Goal: Task Accomplishment & Management: Use online tool/utility

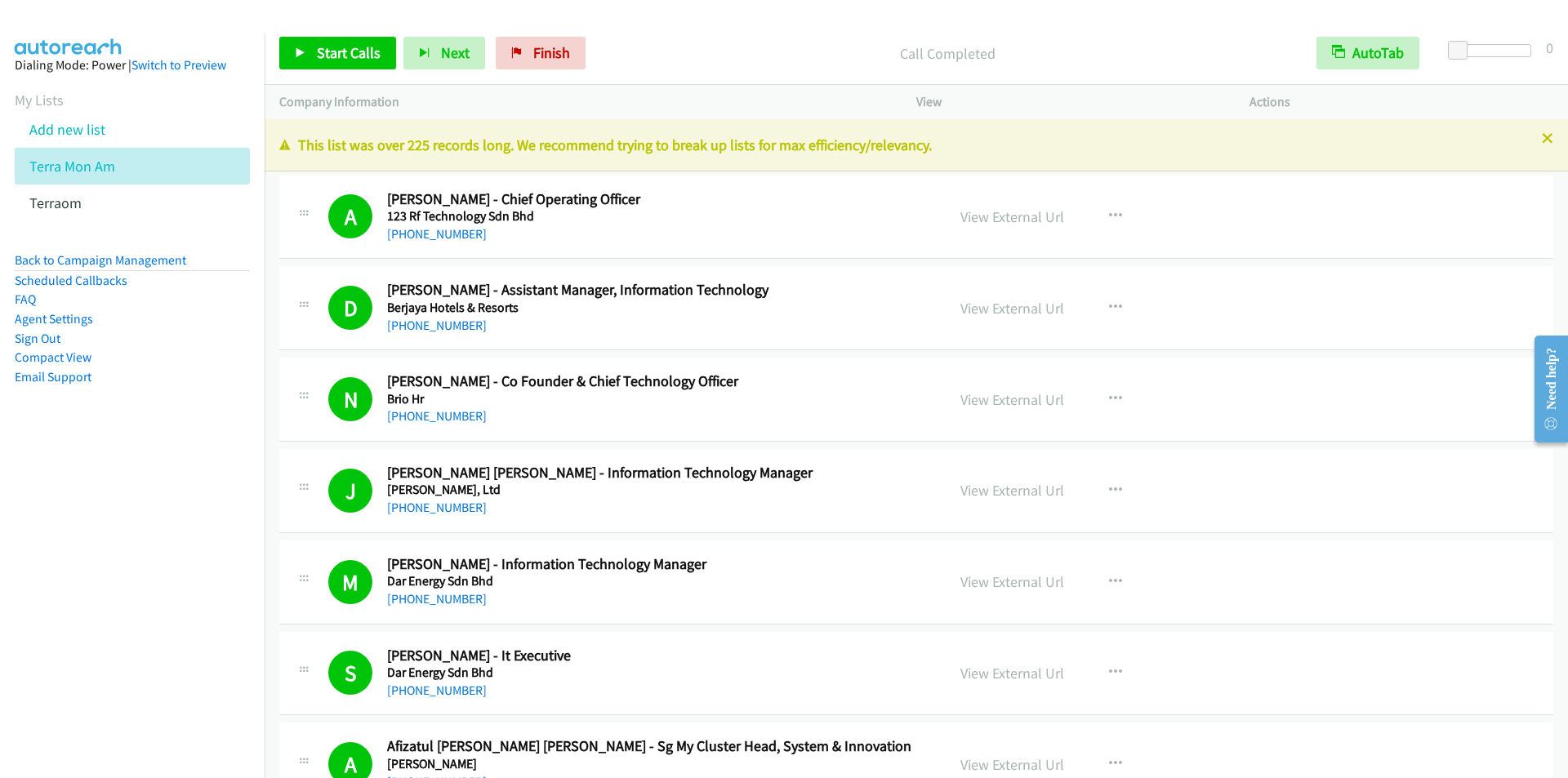
scroll to position [19839, 0]
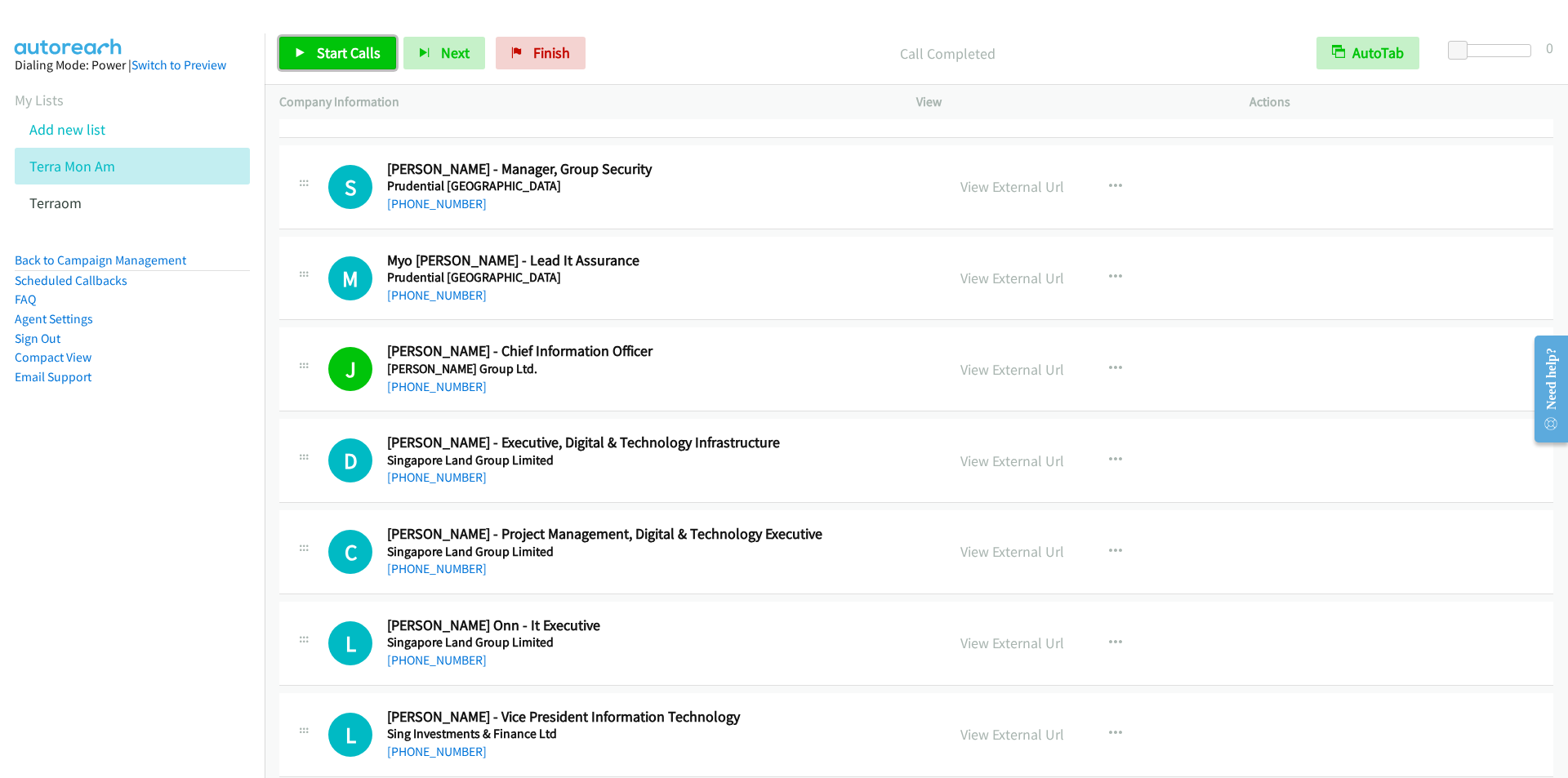
click at [330, 39] on link "Start Calls" at bounding box center [338, 53] width 116 height 33
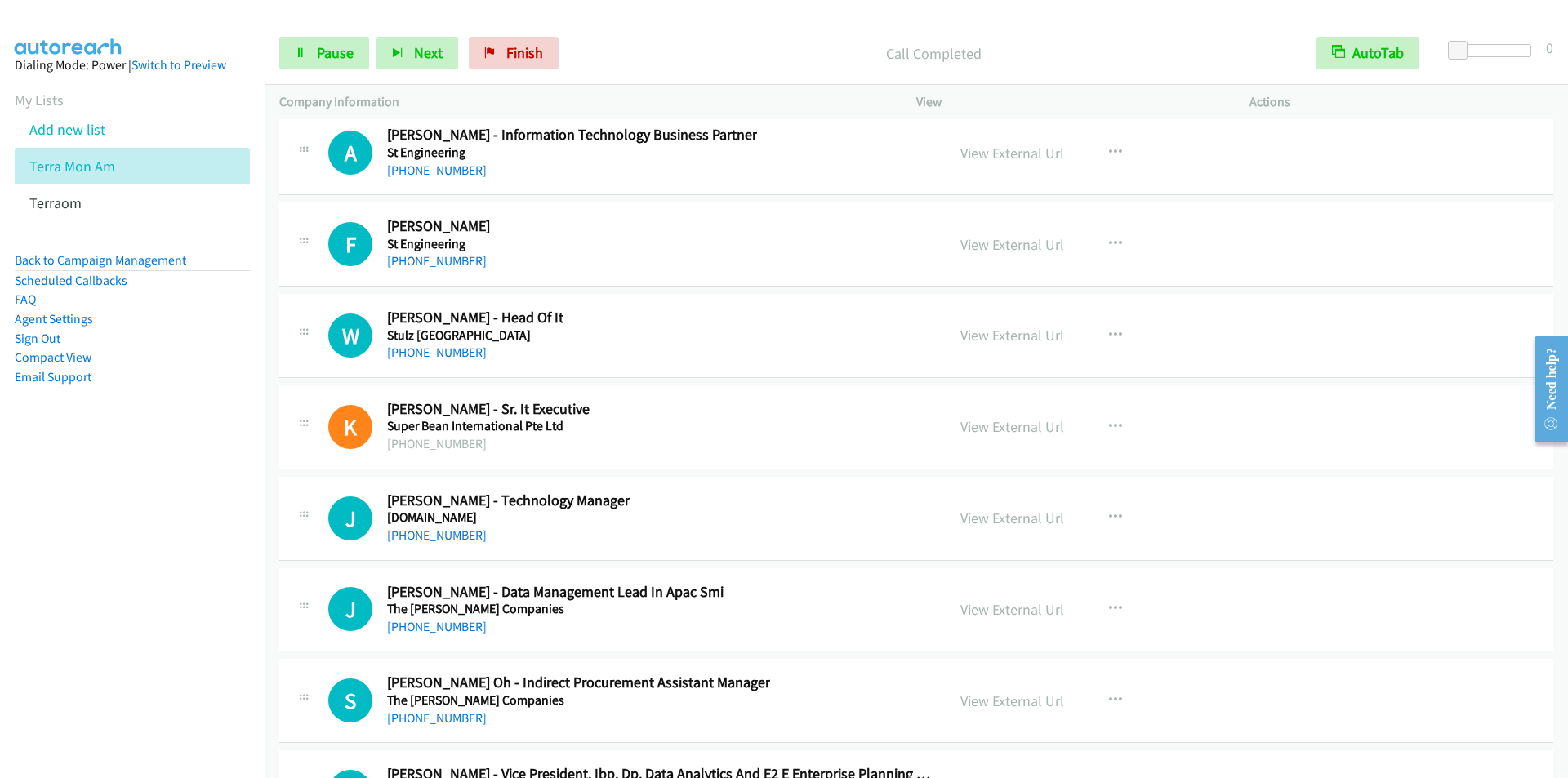
scroll to position [40494, 0]
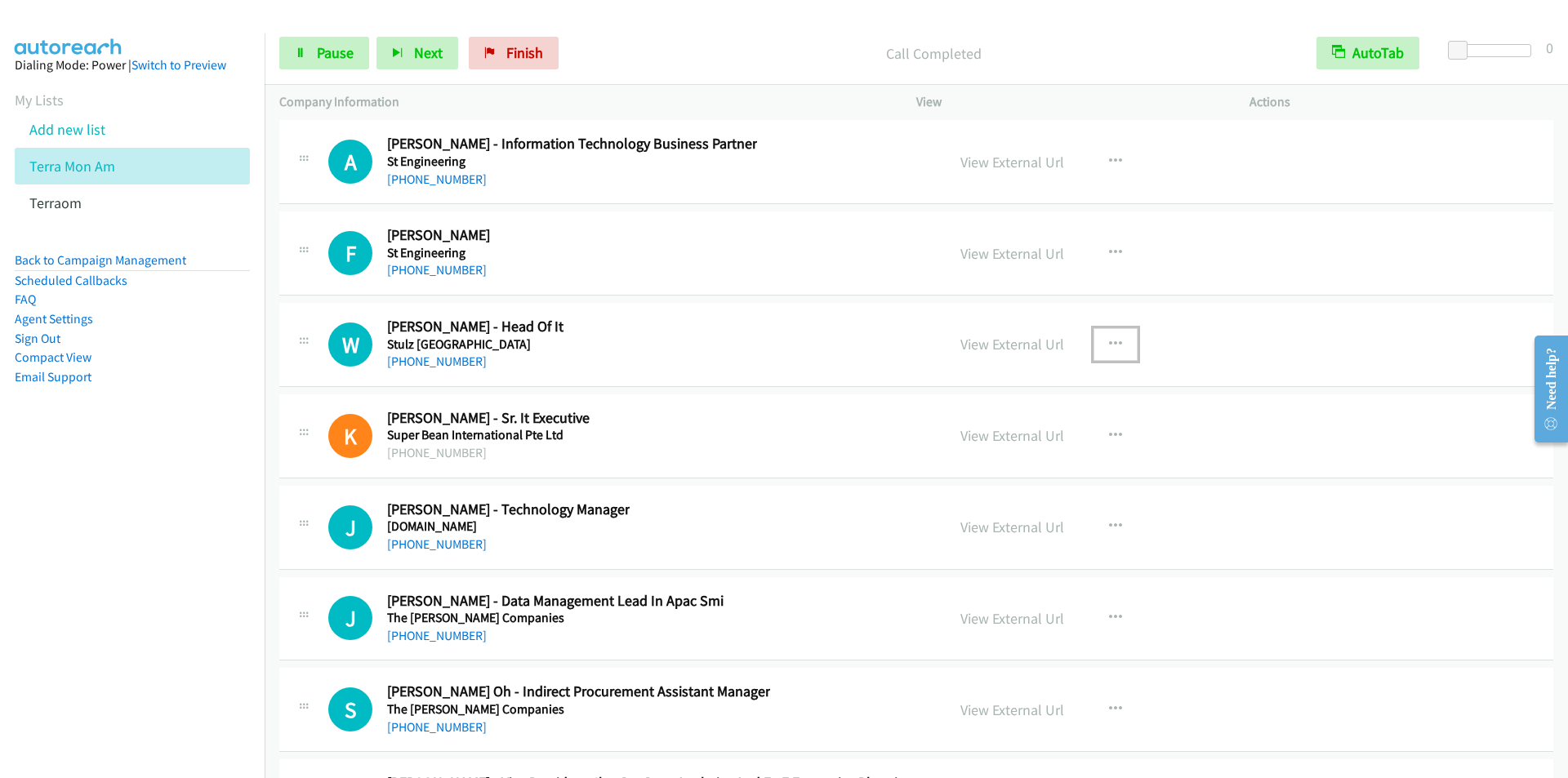
click at [1109, 341] on icon "button" at bounding box center [1115, 344] width 13 height 13
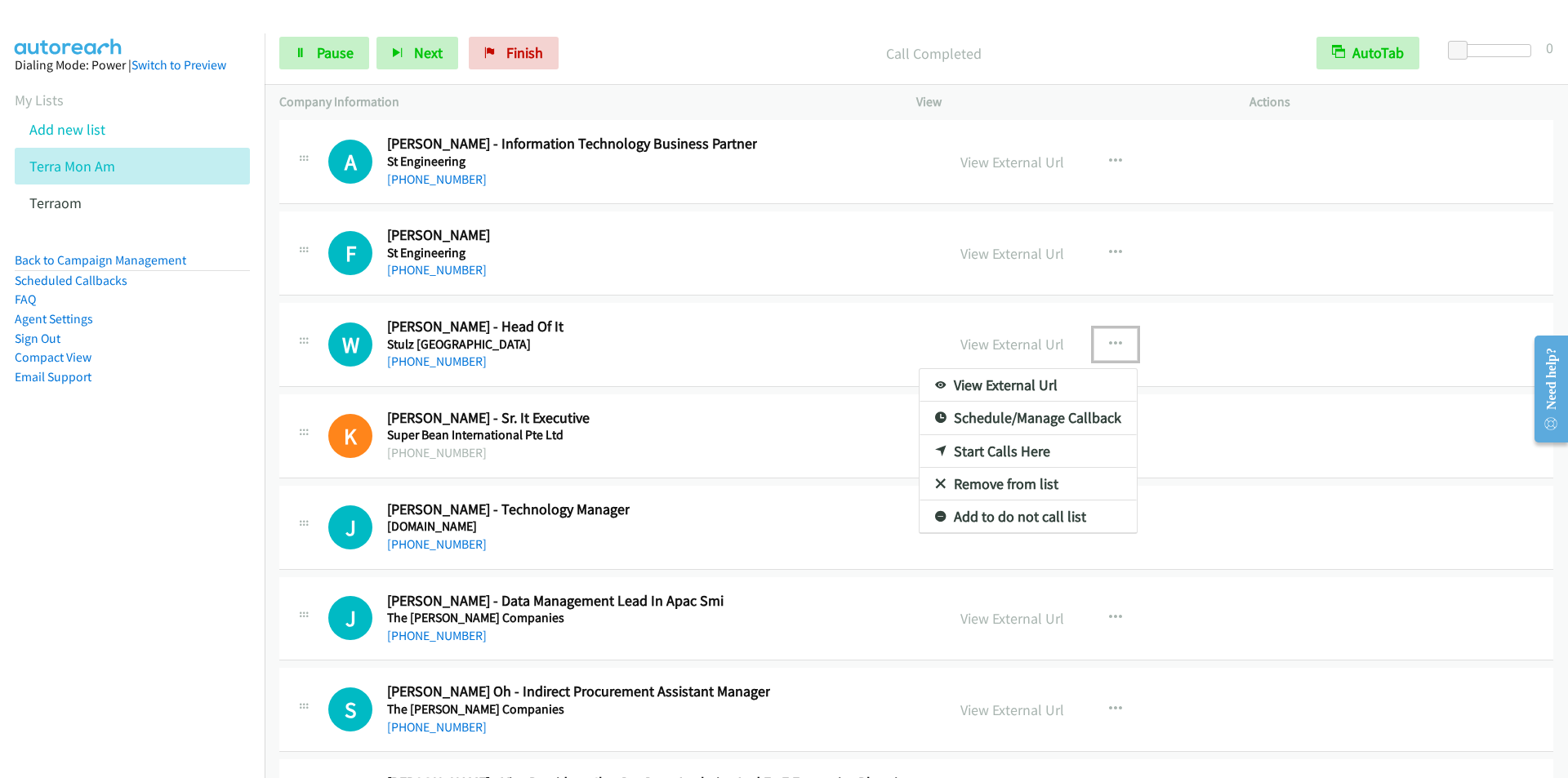
click at [993, 443] on link "Start Calls Here" at bounding box center [1028, 451] width 217 height 33
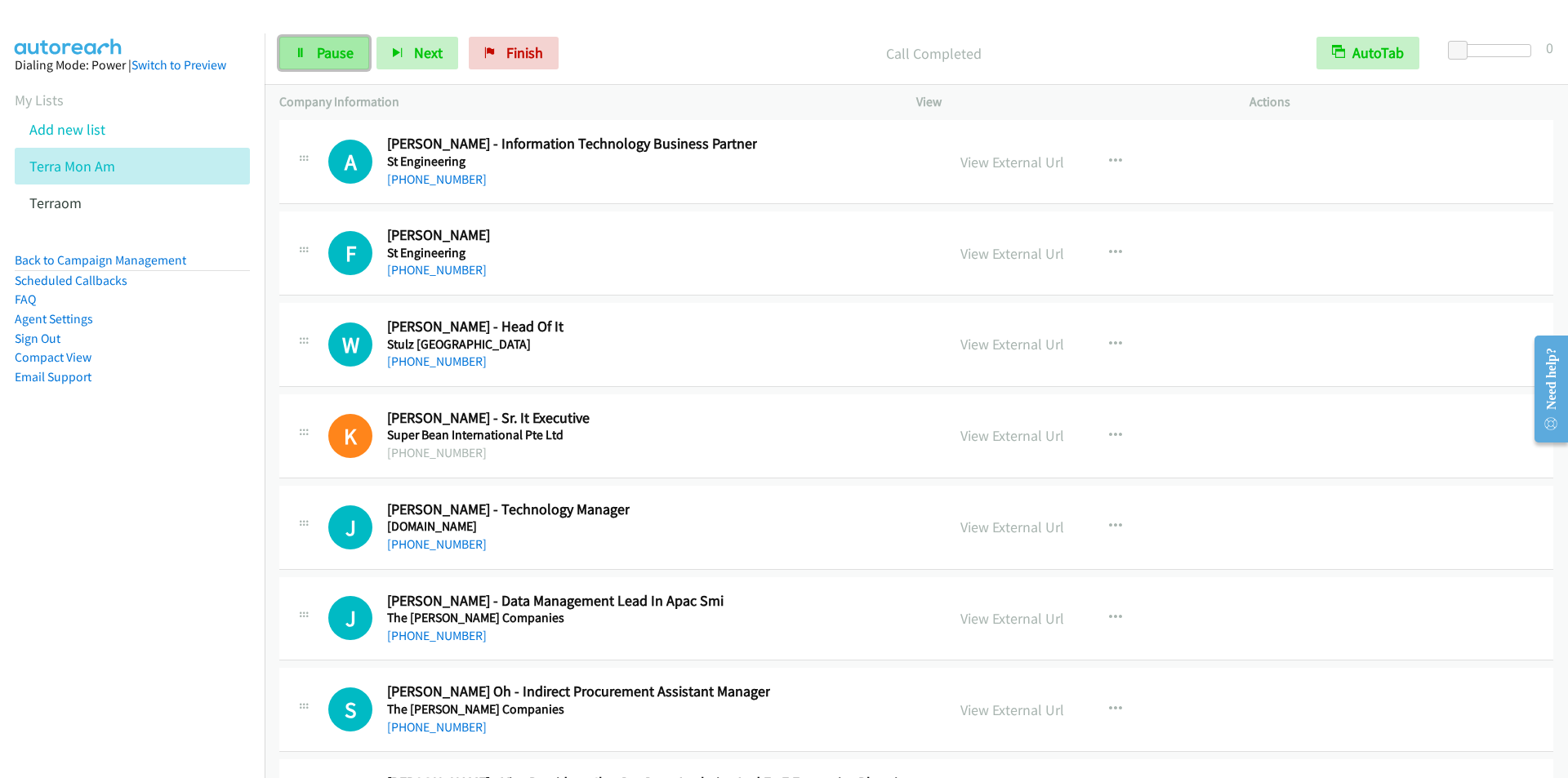
click at [317, 53] on span "Pause" at bounding box center [335, 53] width 37 height 19
click at [317, 53] on span "Start Calls" at bounding box center [349, 53] width 64 height 19
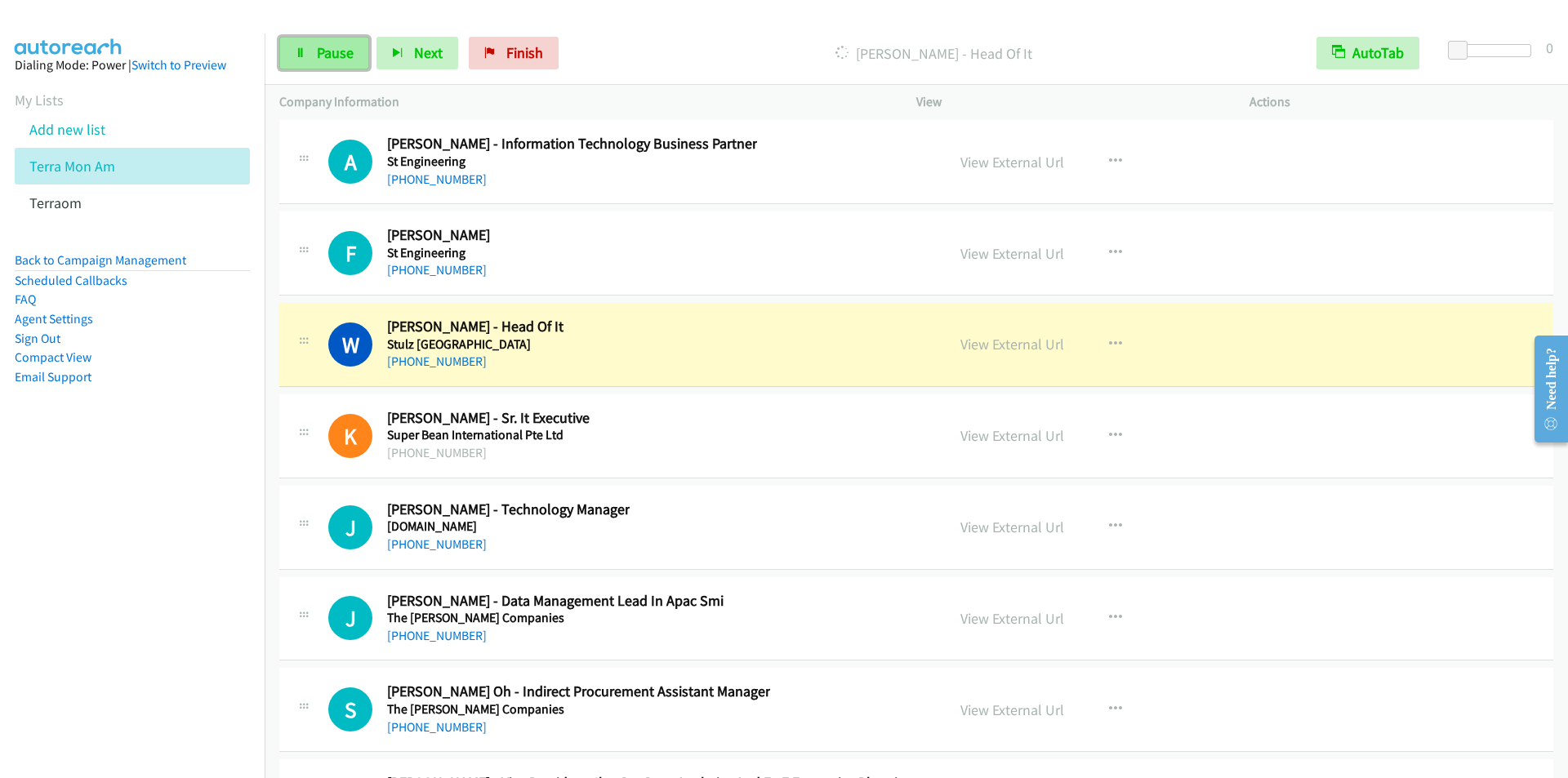
click at [317, 60] on span "Pause" at bounding box center [335, 53] width 37 height 19
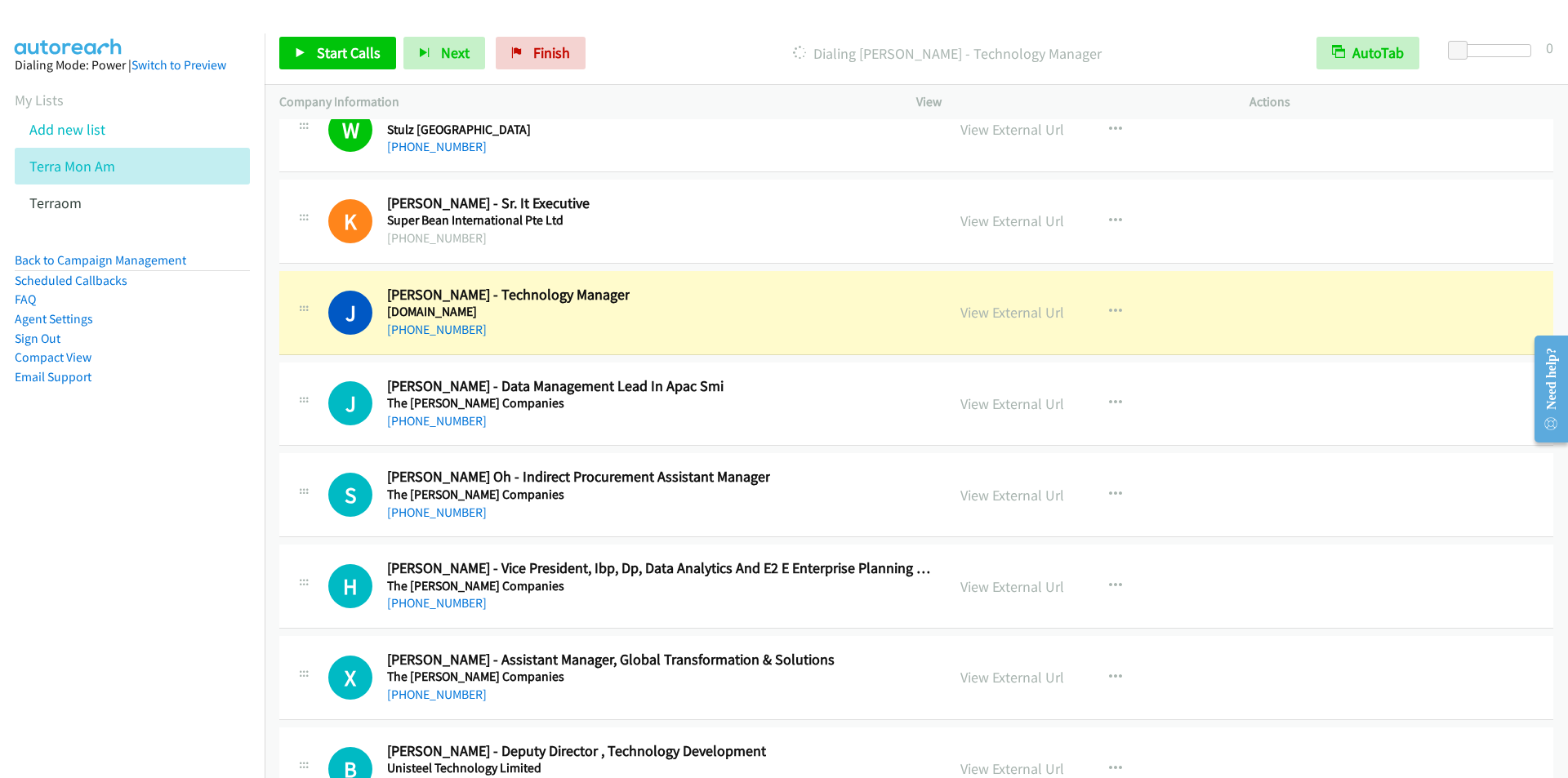
scroll to position [40820, 0]
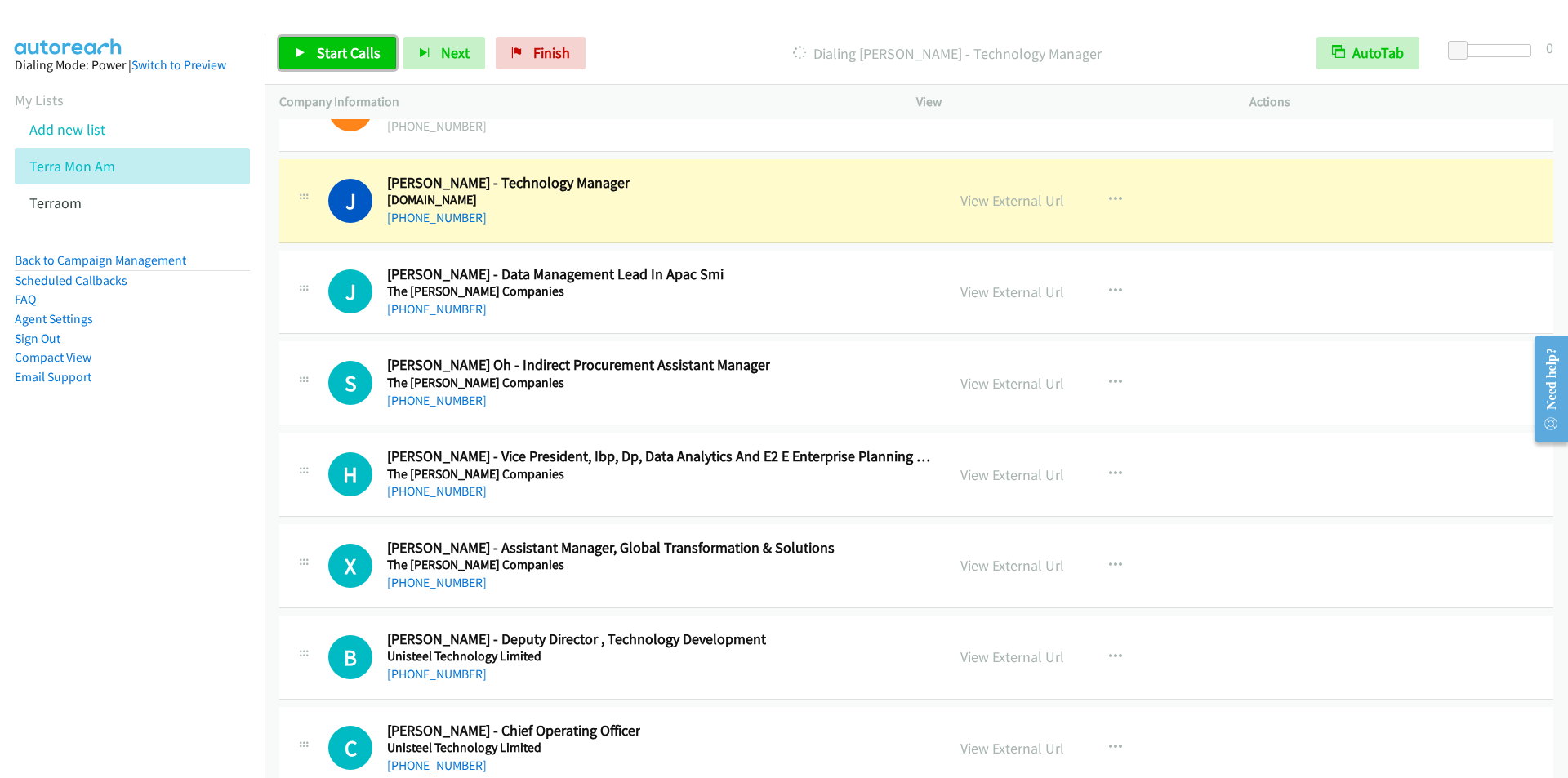
click at [347, 50] on span "Start Calls" at bounding box center [349, 53] width 64 height 19
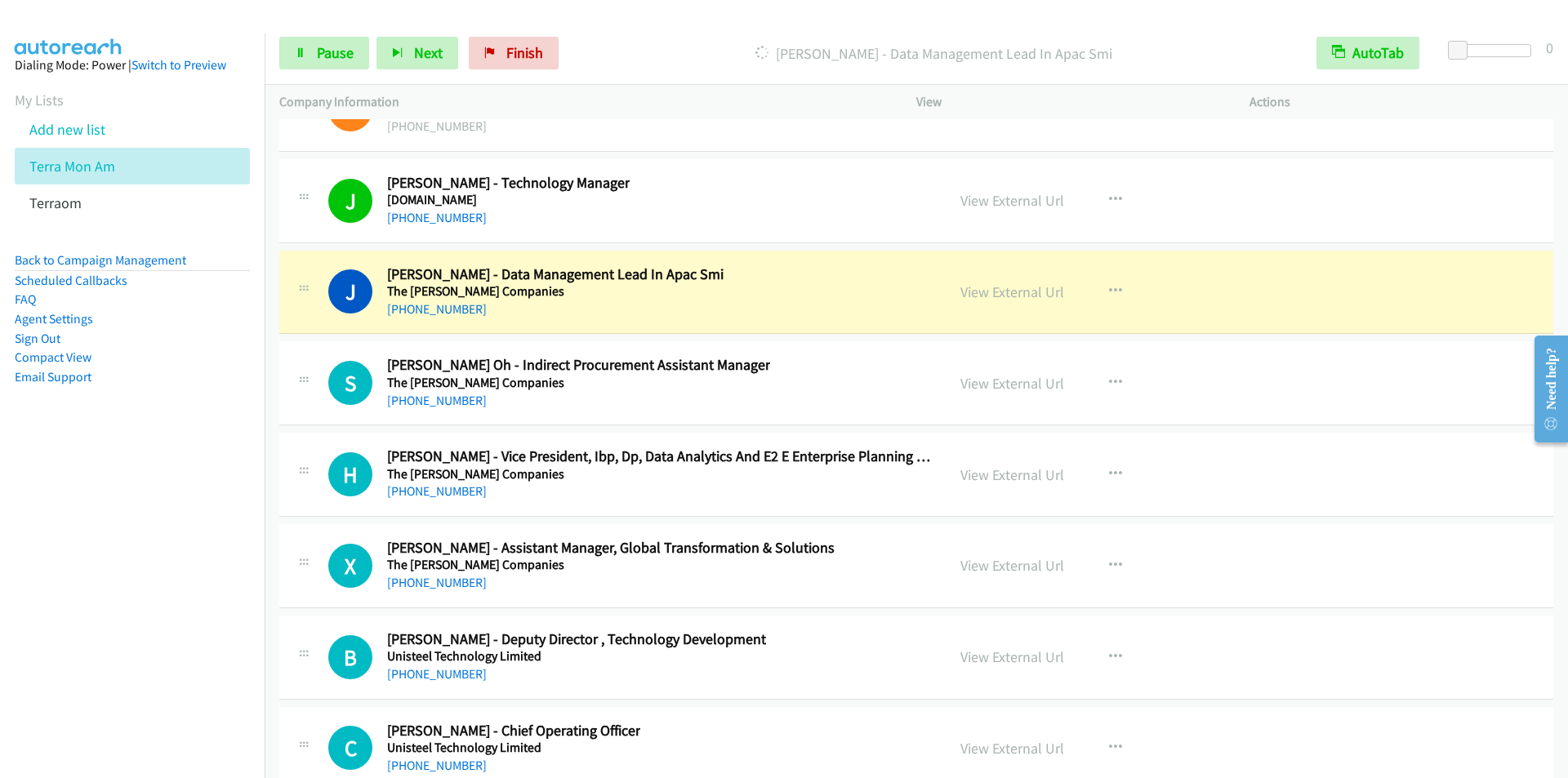
scroll to position [40902, 0]
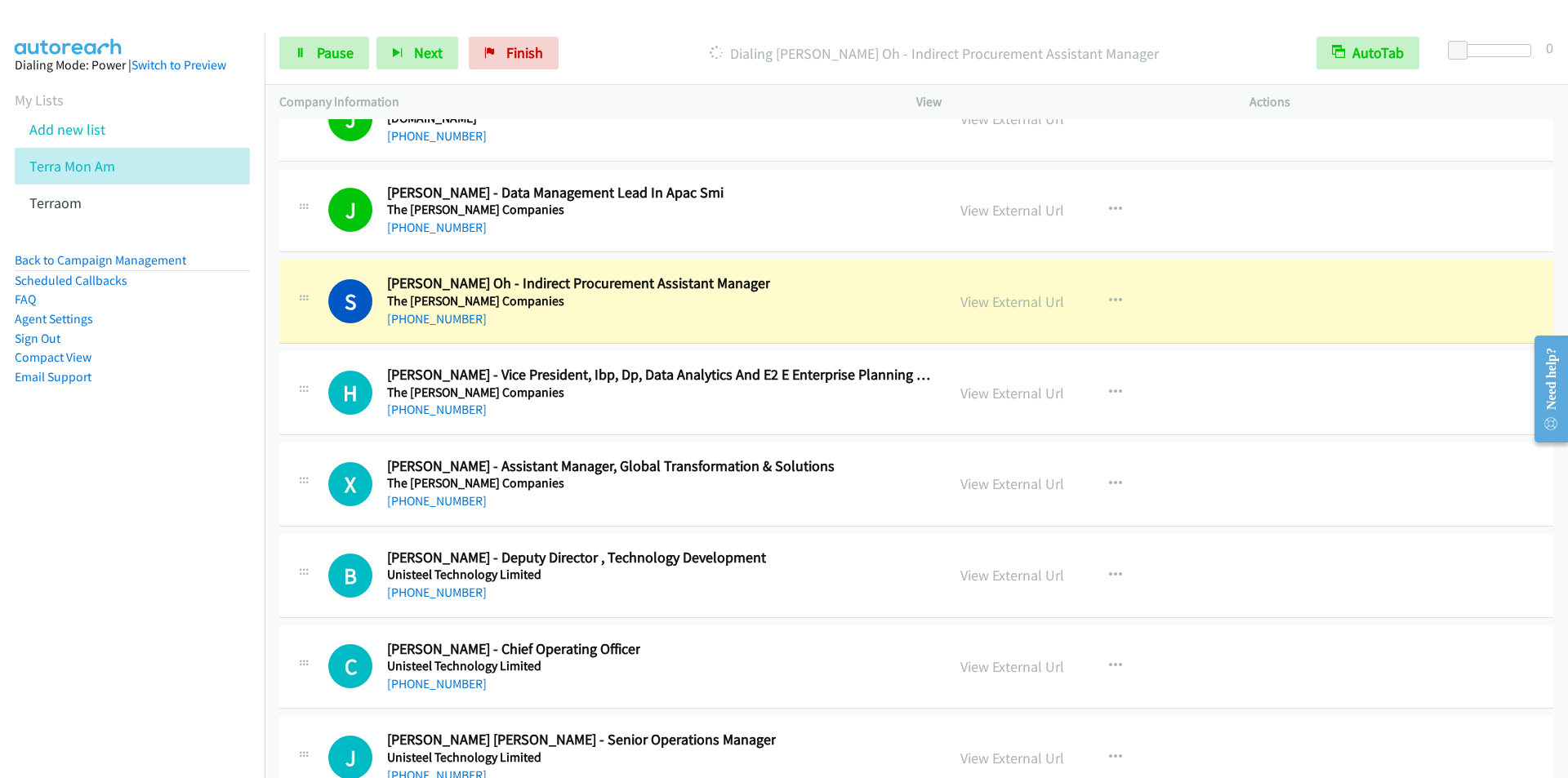
click at [650, 210] on h5 "The Estee Lauder Companies" at bounding box center [555, 209] width 336 height 16
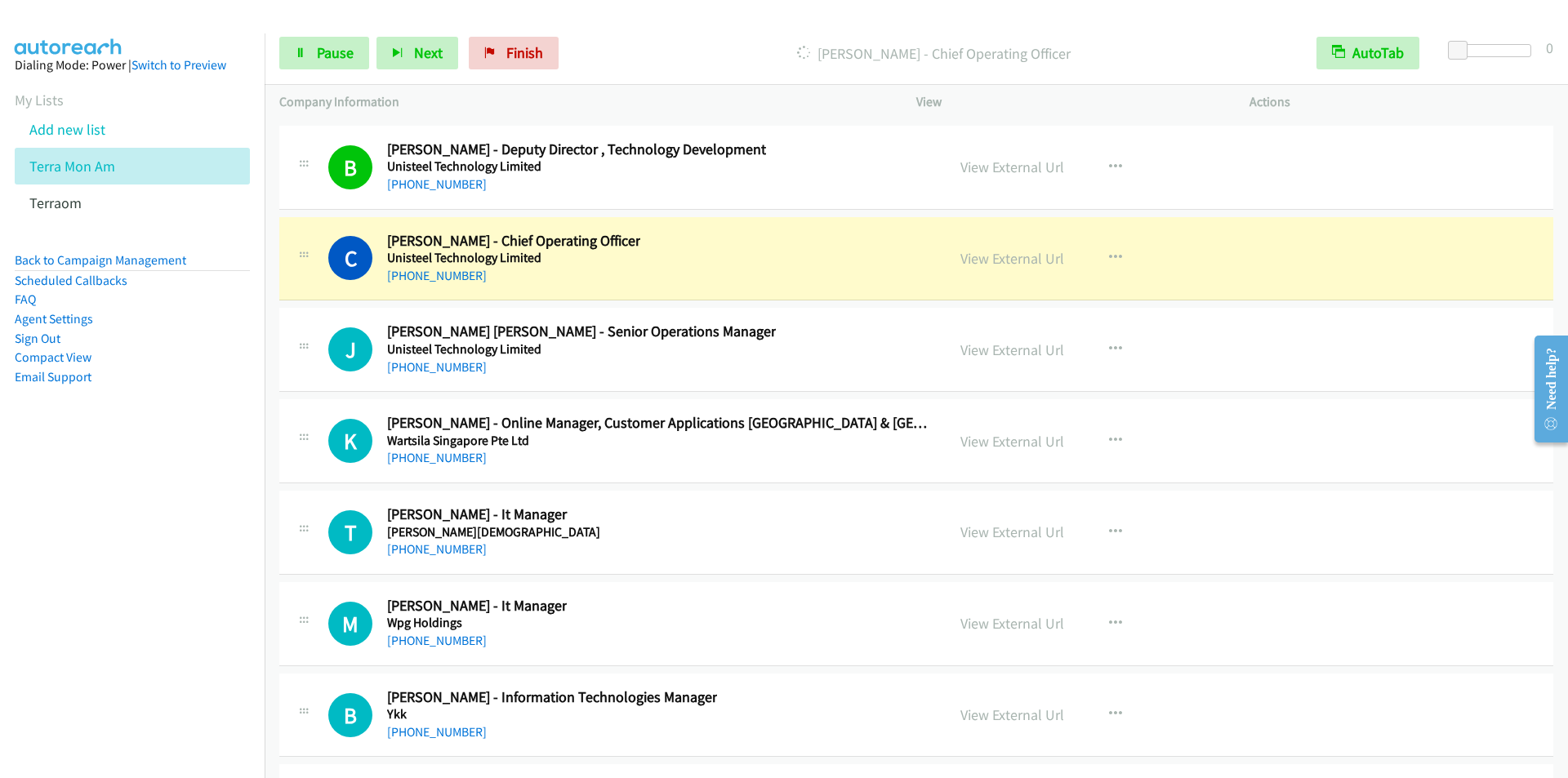
scroll to position [41392, 0]
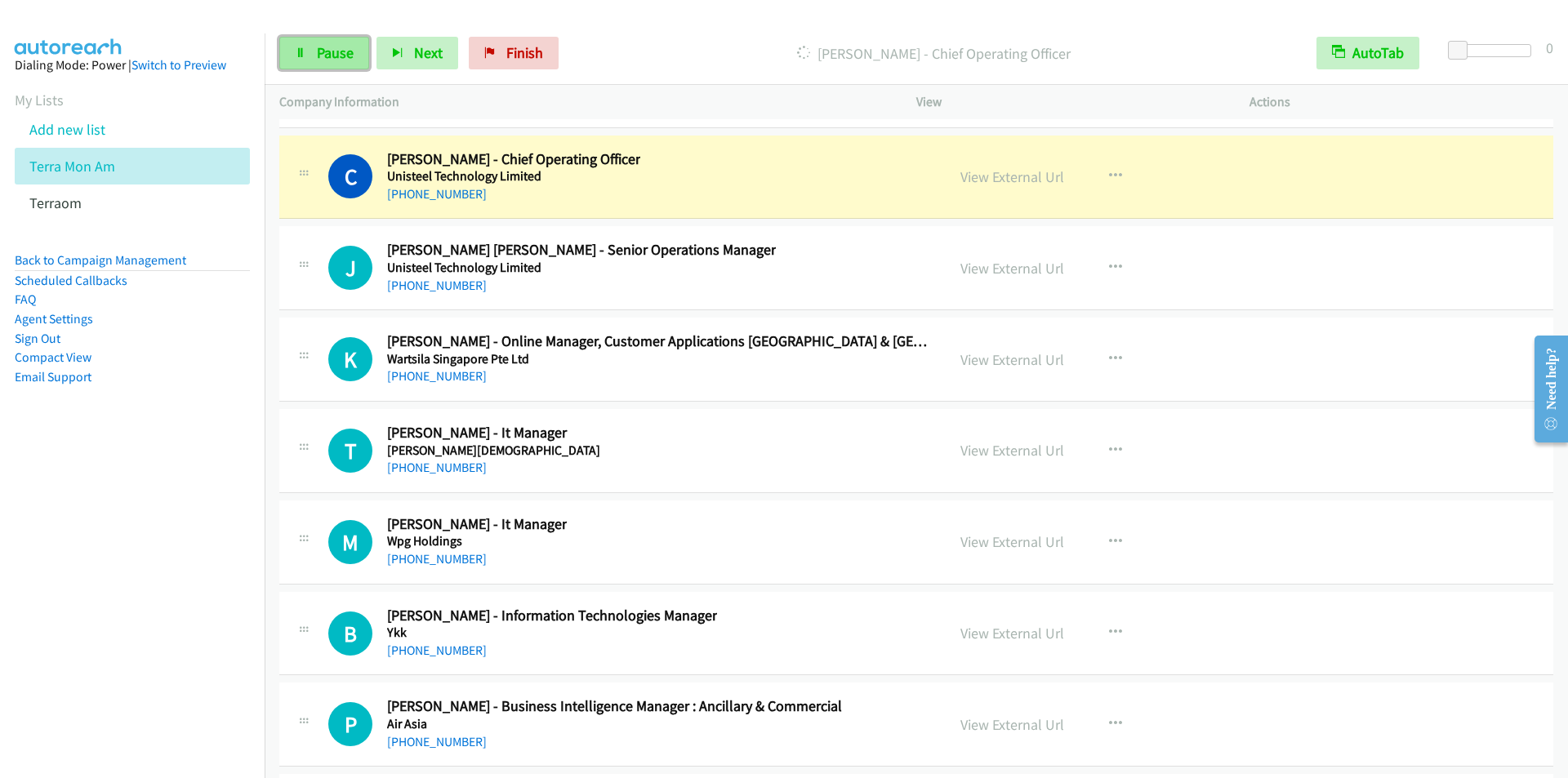
click at [331, 46] on span "Pause" at bounding box center [335, 53] width 37 height 19
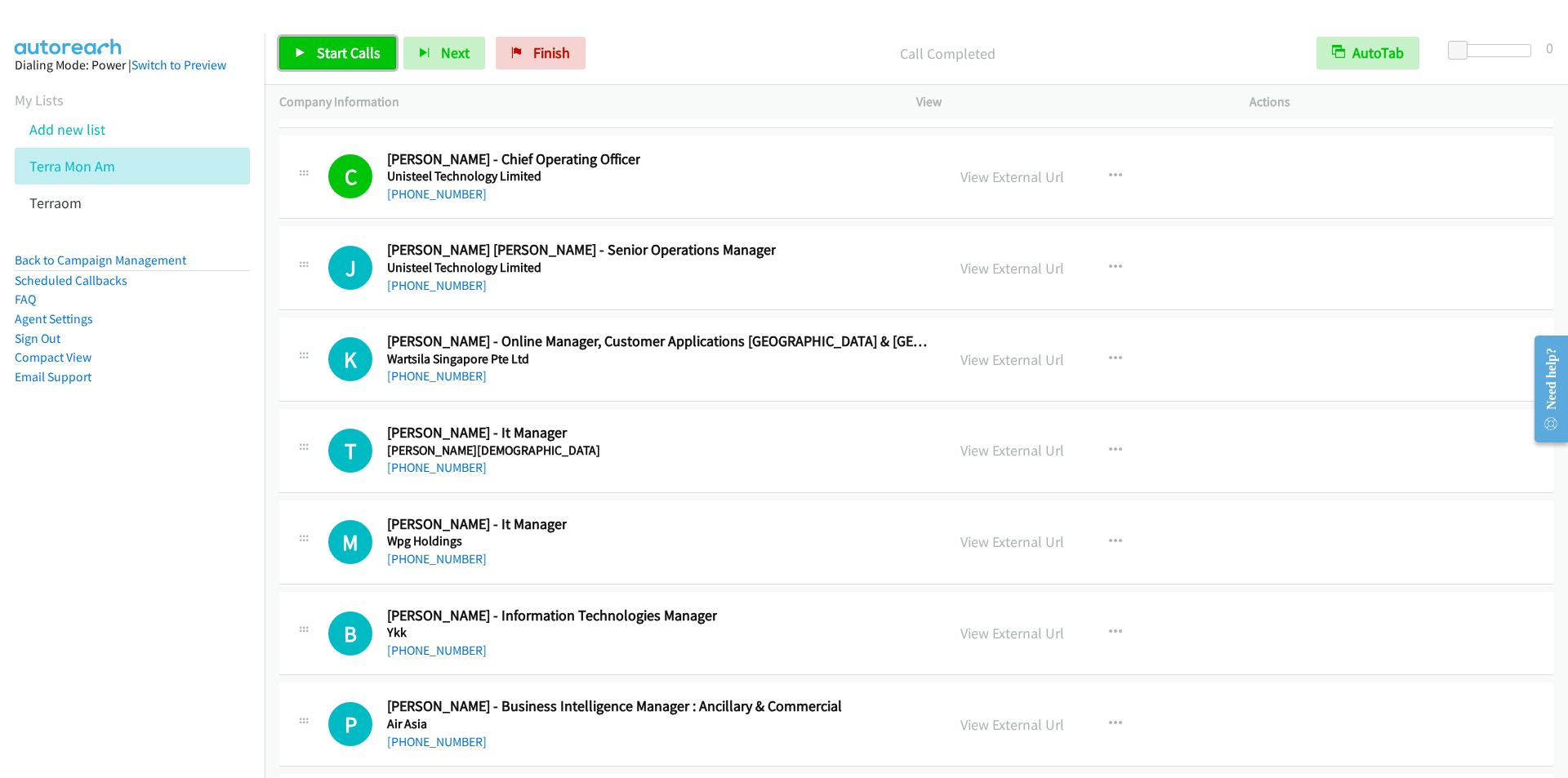
click at [319, 54] on span "Start Calls" at bounding box center [349, 53] width 64 height 19
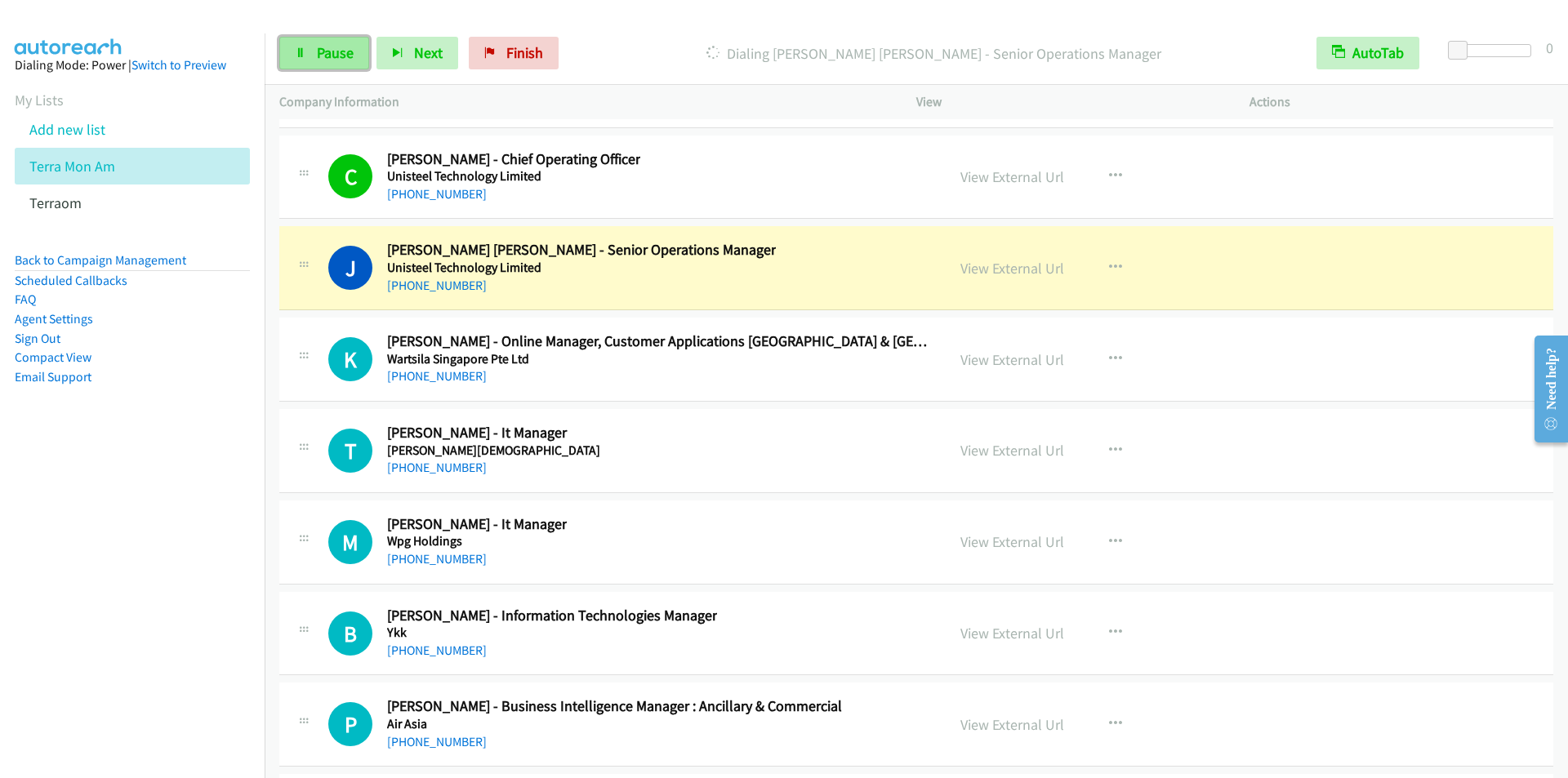
click at [301, 63] on link "Pause" at bounding box center [325, 53] width 90 height 33
click at [330, 54] on span "Start Calls" at bounding box center [349, 53] width 64 height 19
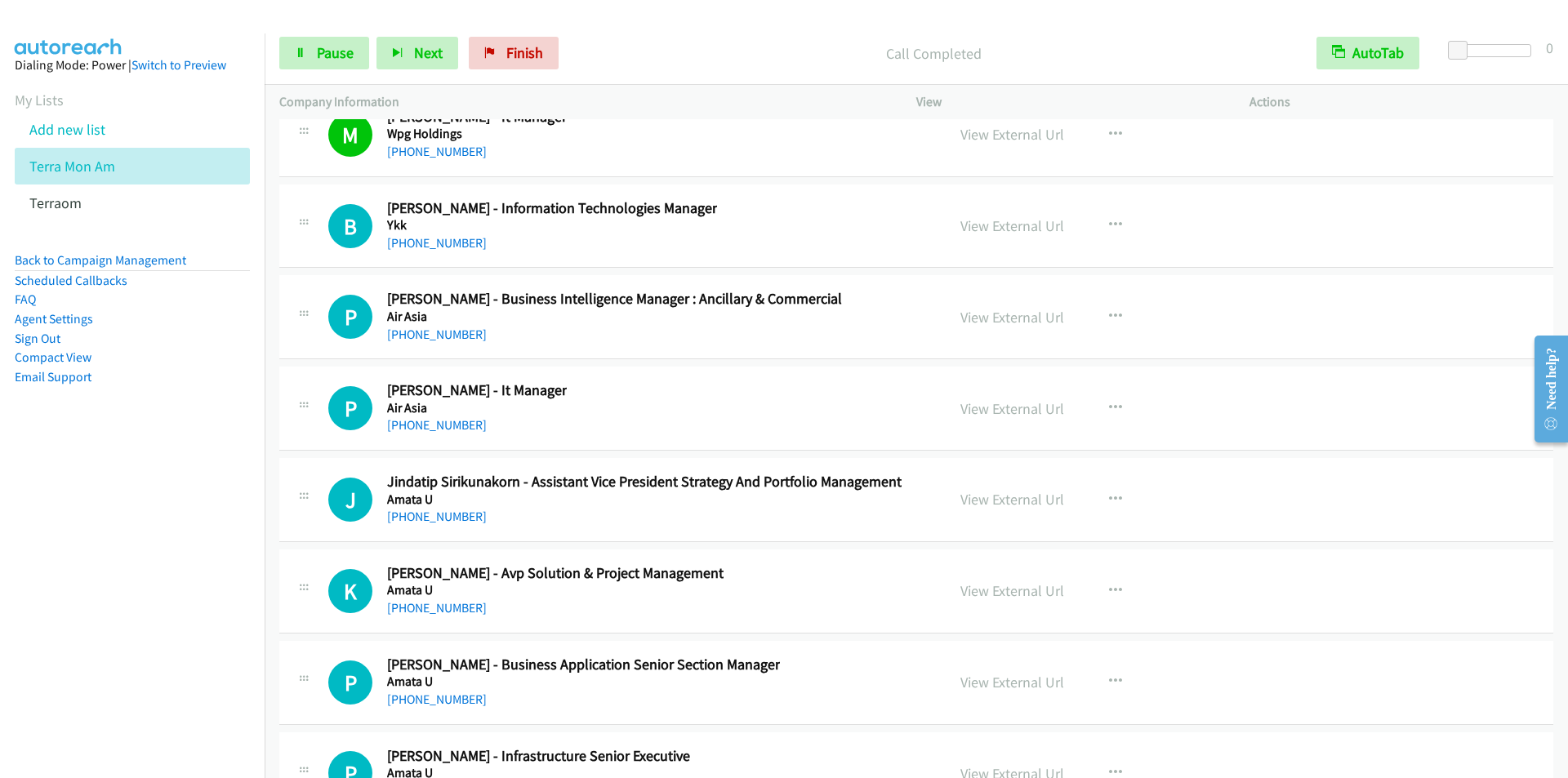
scroll to position [41800, 0]
click at [638, 243] on div "+65 6390 2129" at bounding box center [551, 242] width 330 height 20
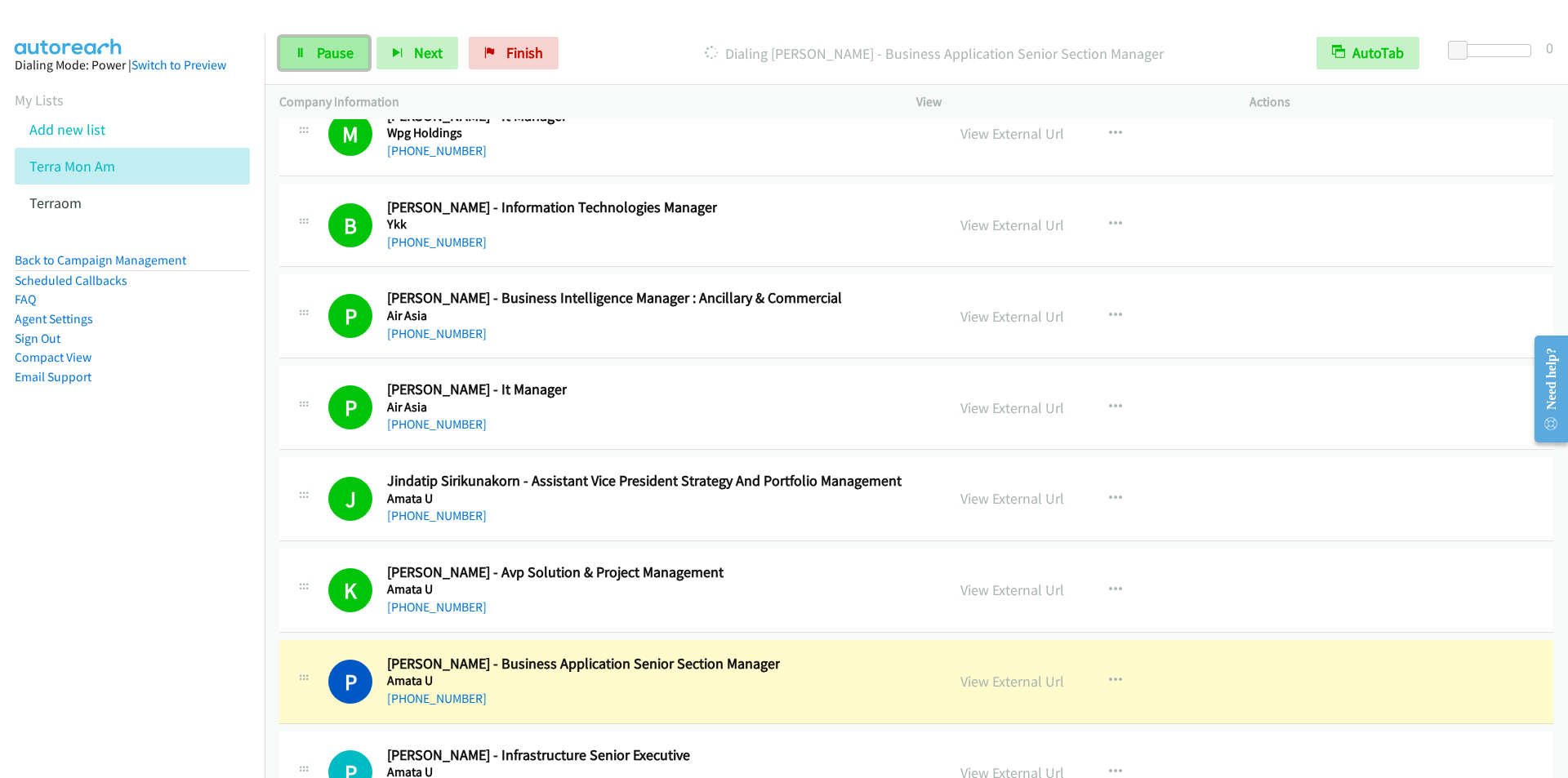
click at [305, 49] on icon at bounding box center [300, 53] width 11 height 11
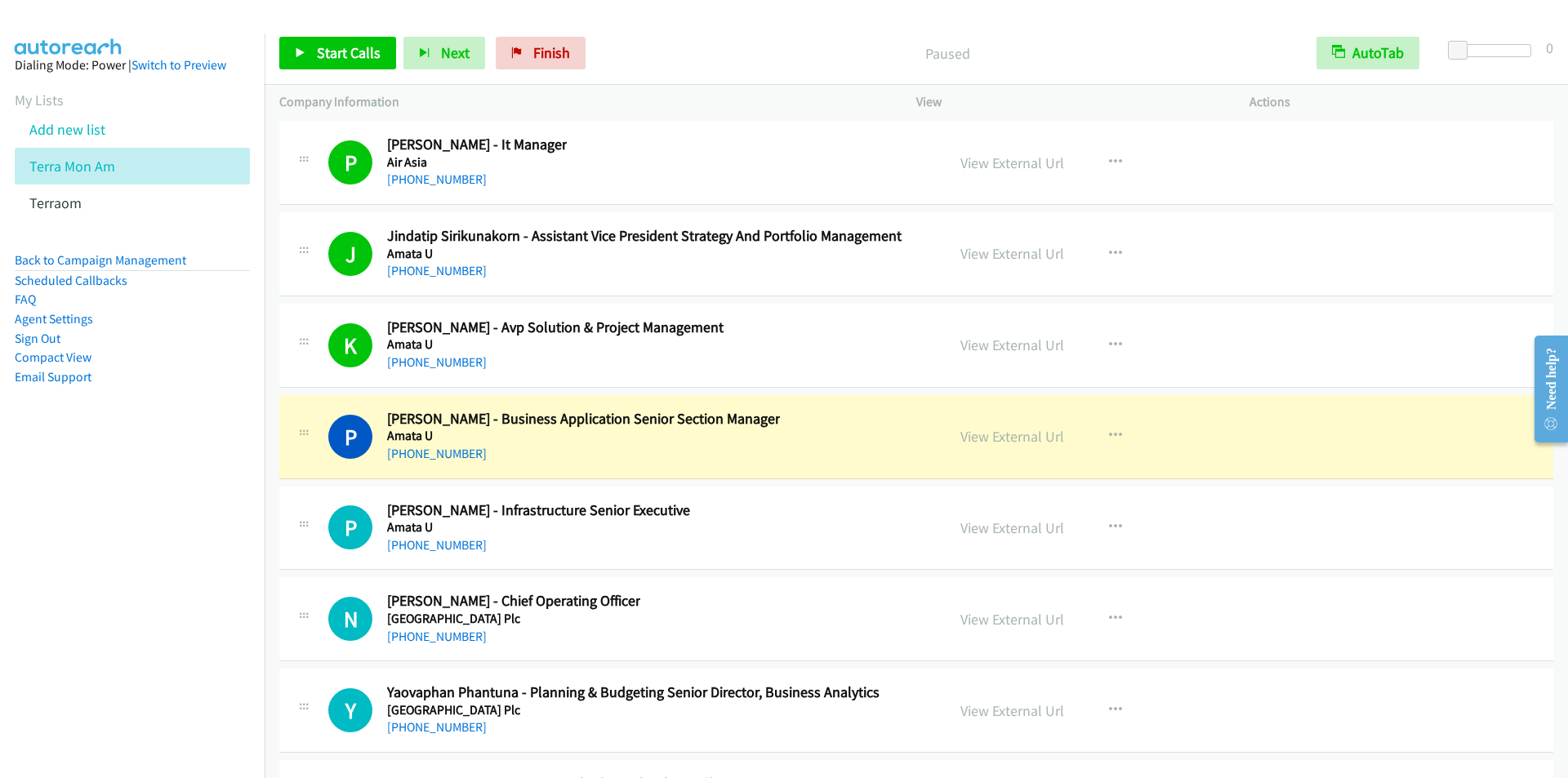
scroll to position [42126, 0]
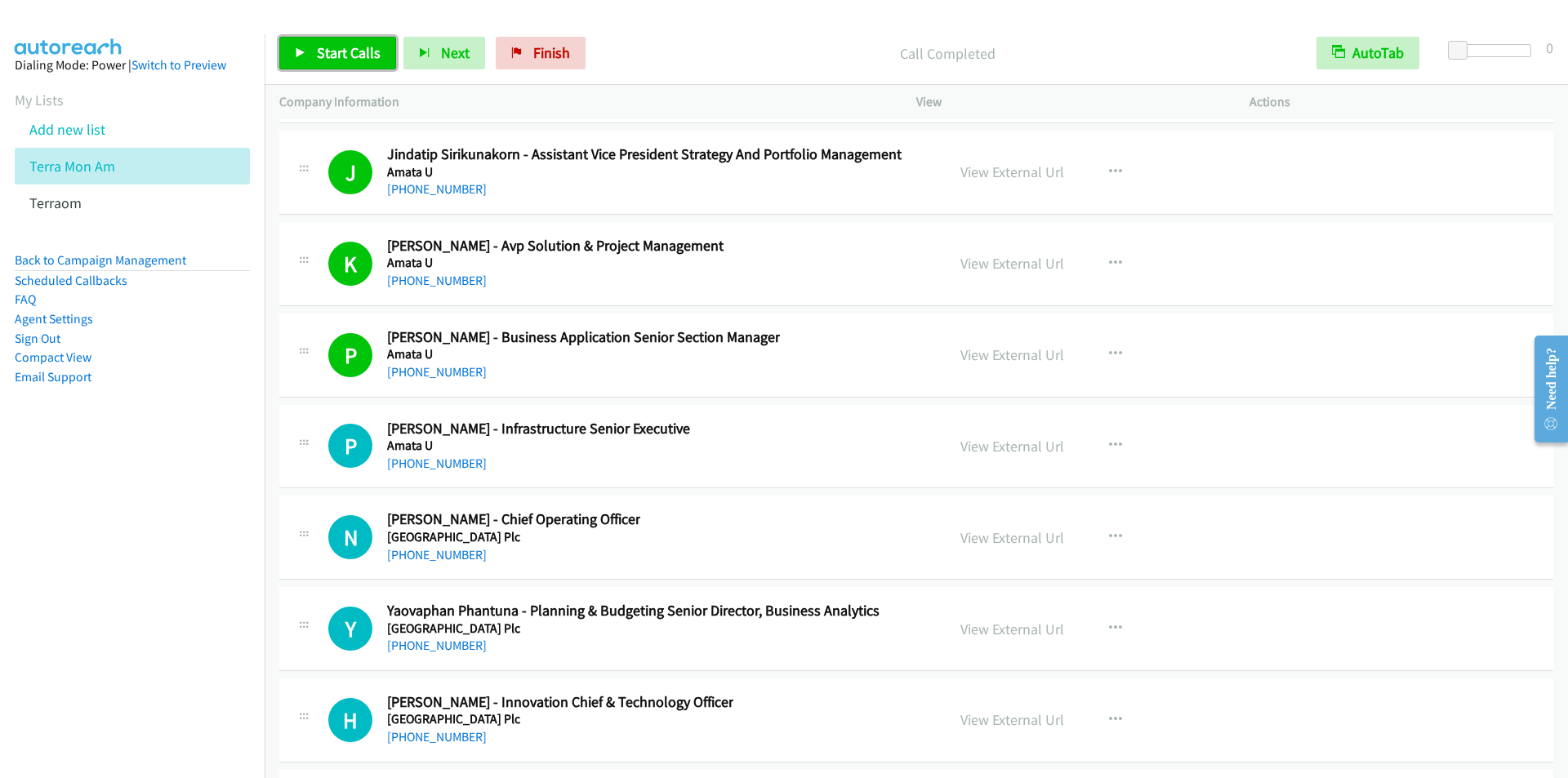
click at [337, 63] on link "Start Calls" at bounding box center [338, 53] width 116 height 33
click at [314, 50] on link "Pause" at bounding box center [325, 53] width 90 height 33
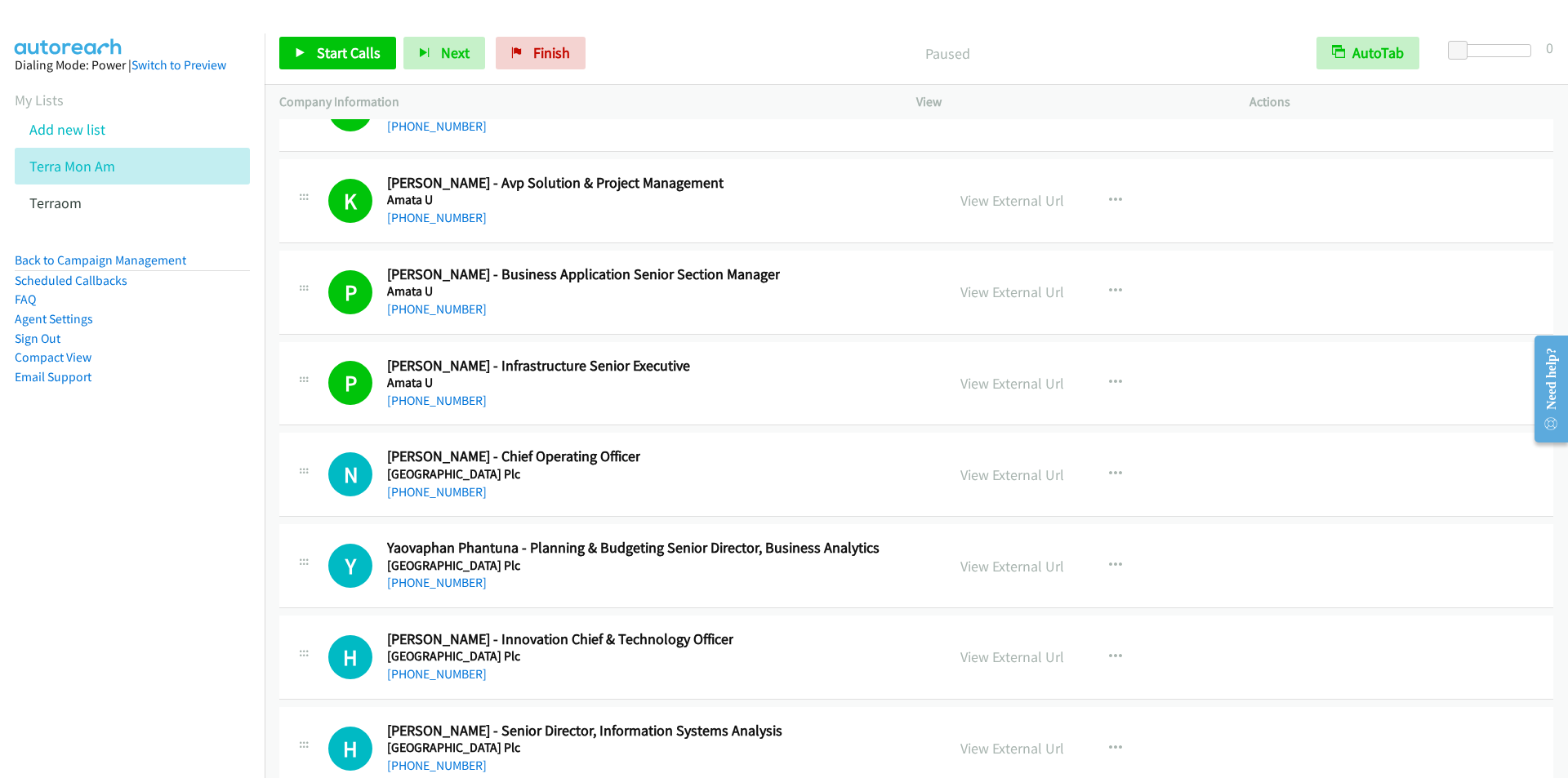
scroll to position [42208, 0]
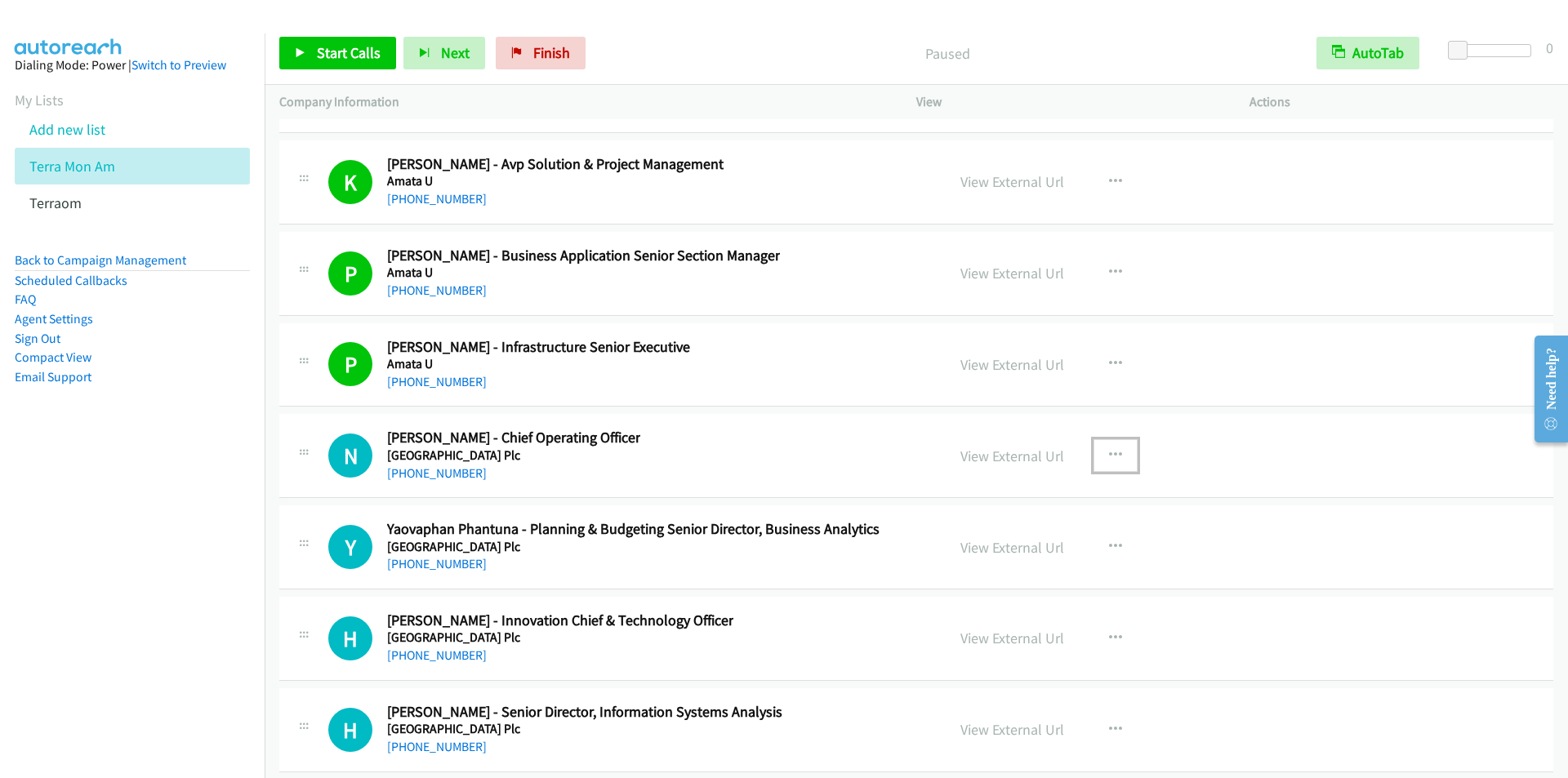
click at [1109, 453] on icon "button" at bounding box center [1115, 455] width 13 height 13
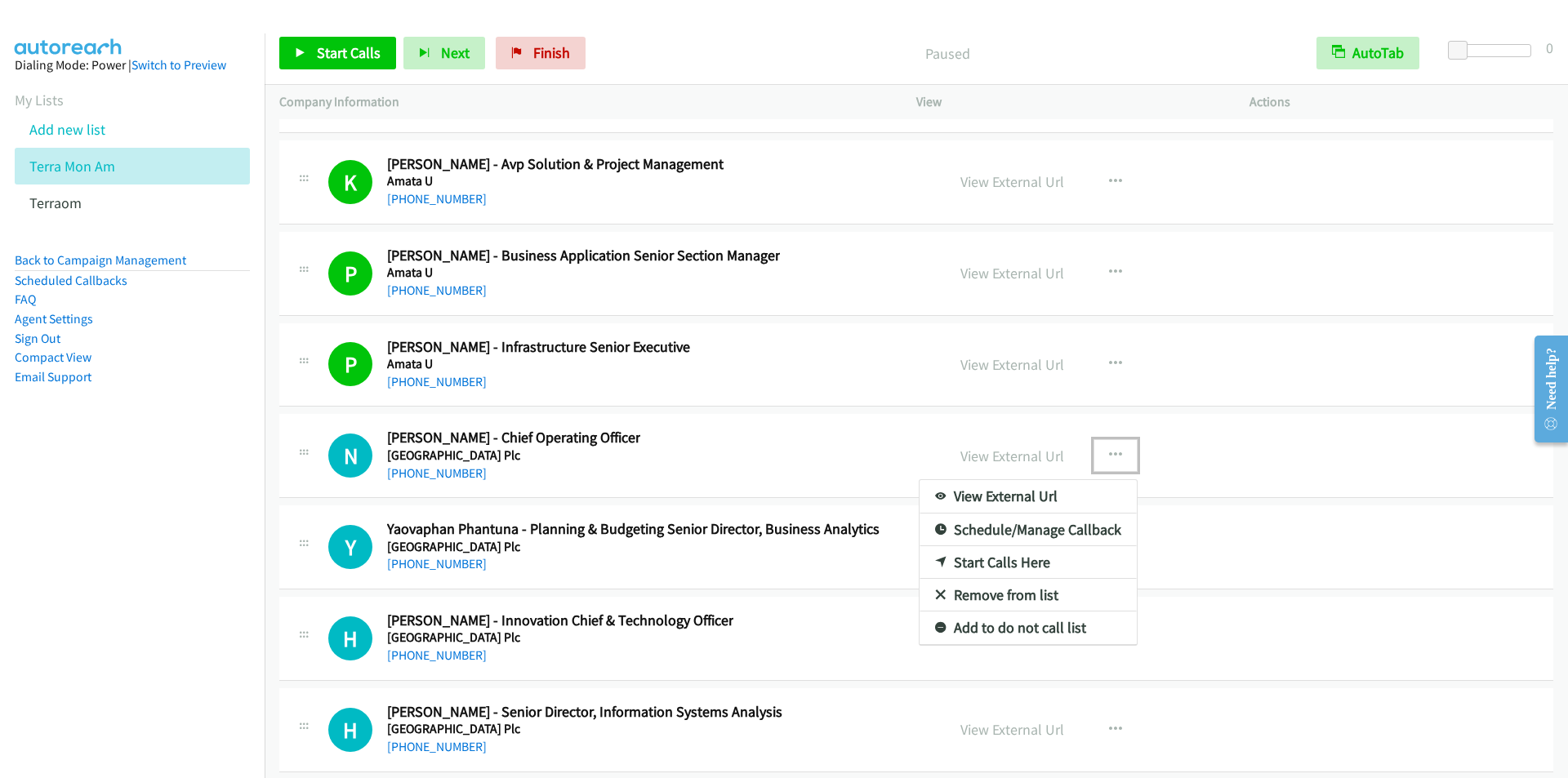
click at [988, 558] on link "Start Calls Here" at bounding box center [1028, 562] width 217 height 33
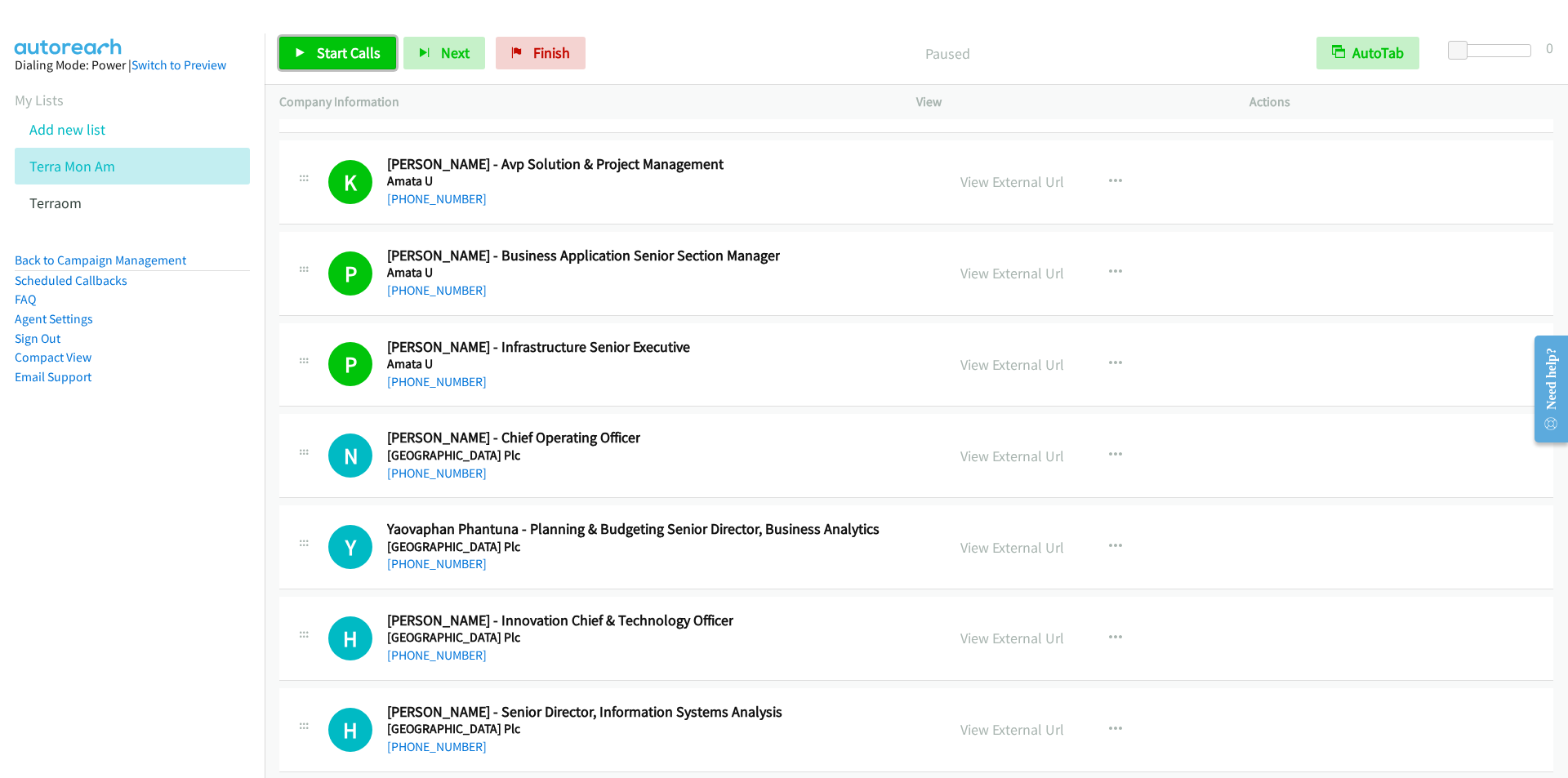
click at [346, 45] on span "Start Calls" at bounding box center [349, 53] width 64 height 19
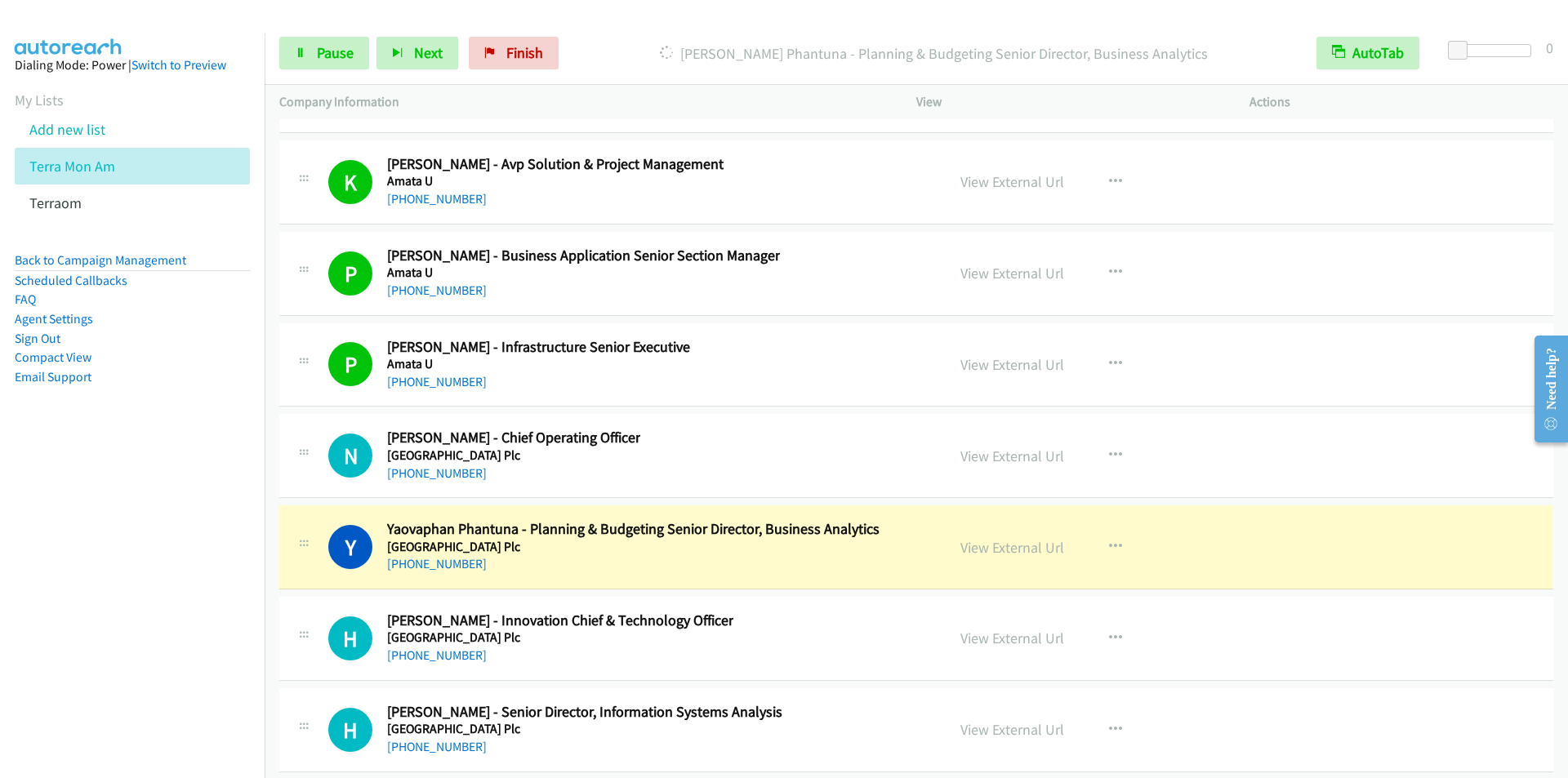
click at [103, 598] on nav "Dialing Mode: Power | Switch to Preview My Lists Add new list Terra Mon Am Terr…" at bounding box center [132, 422] width 266 height 778
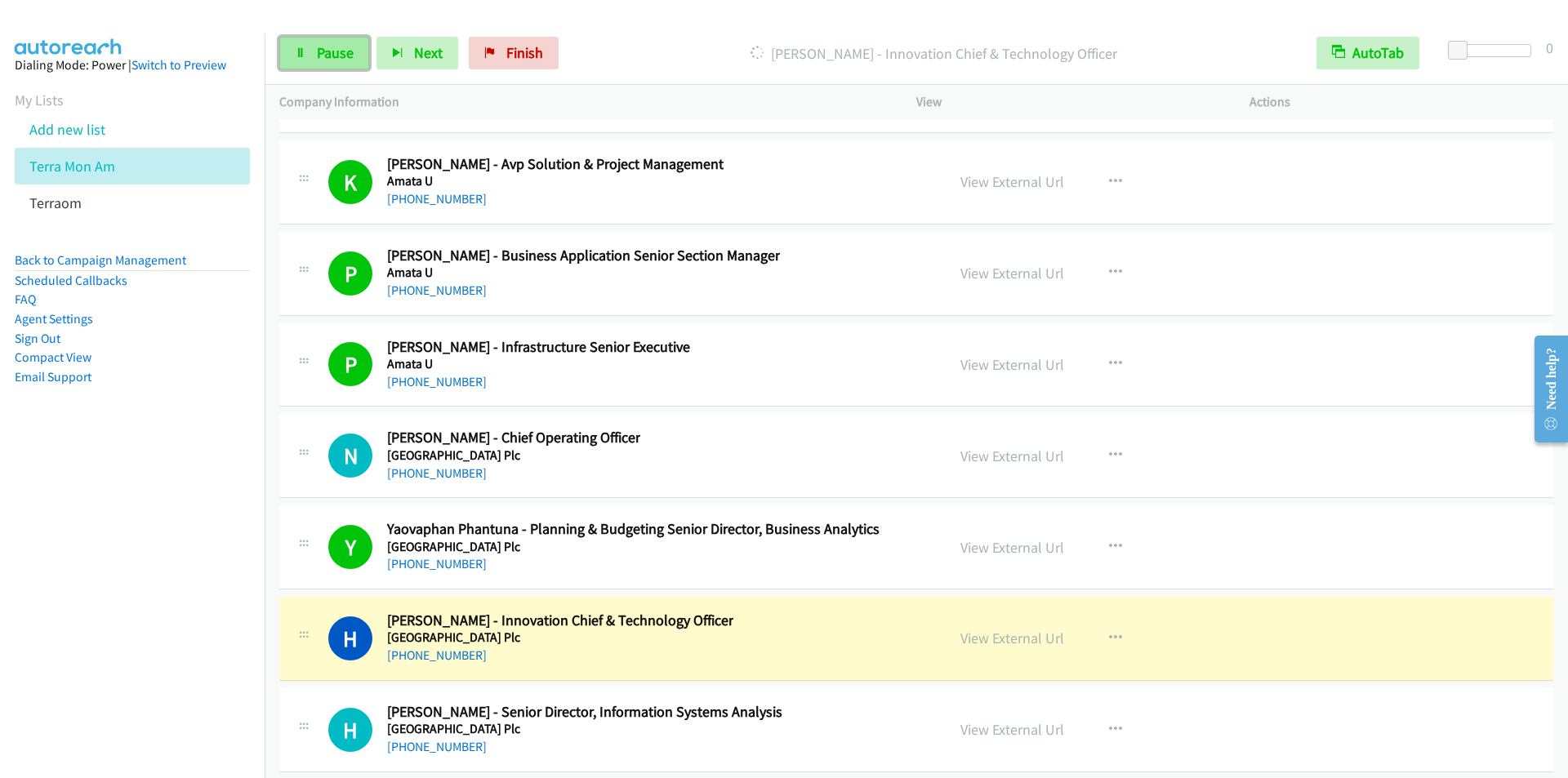
click at [317, 47] on span "Pause" at bounding box center [335, 53] width 37 height 19
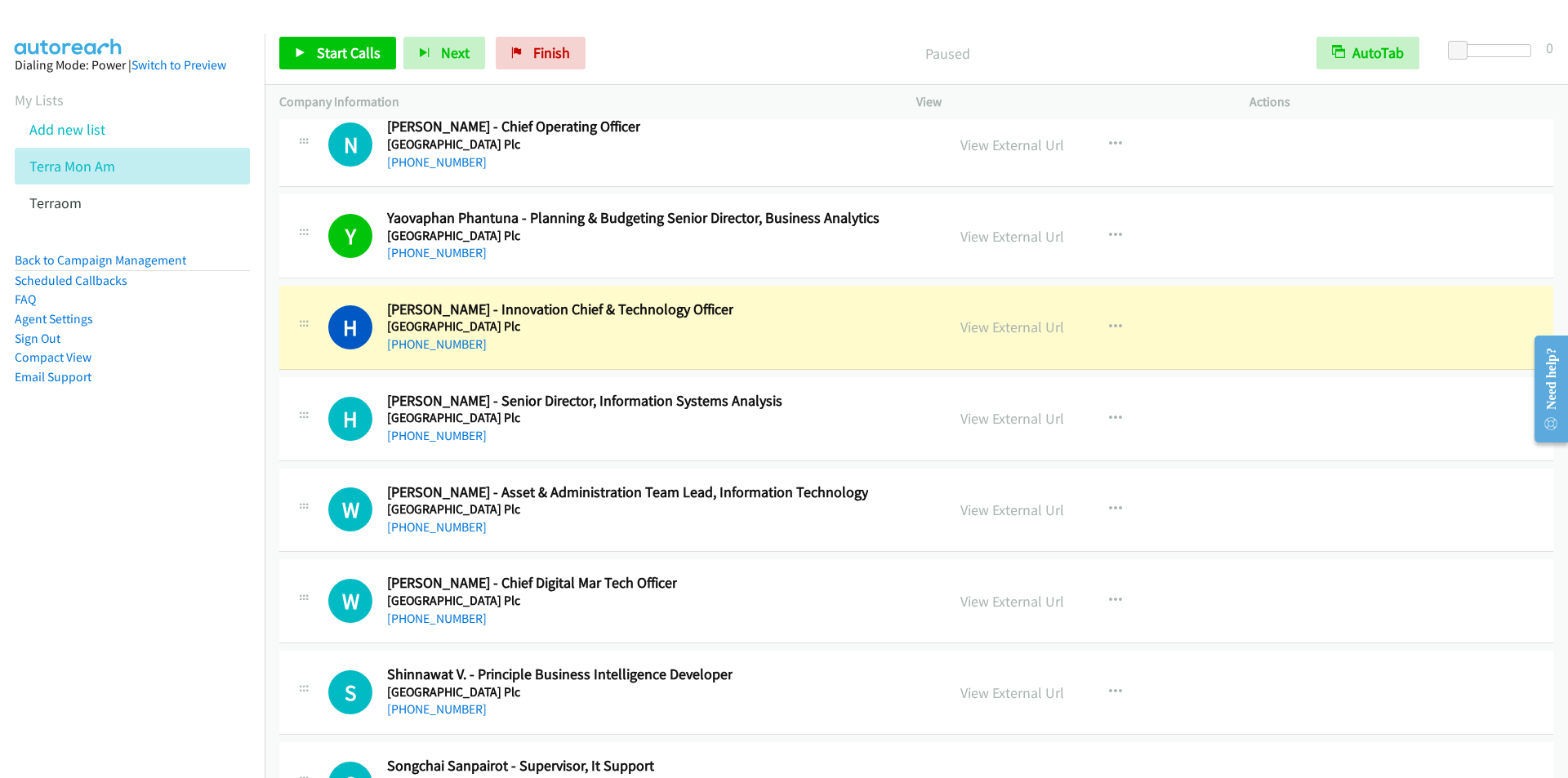
scroll to position [42535, 0]
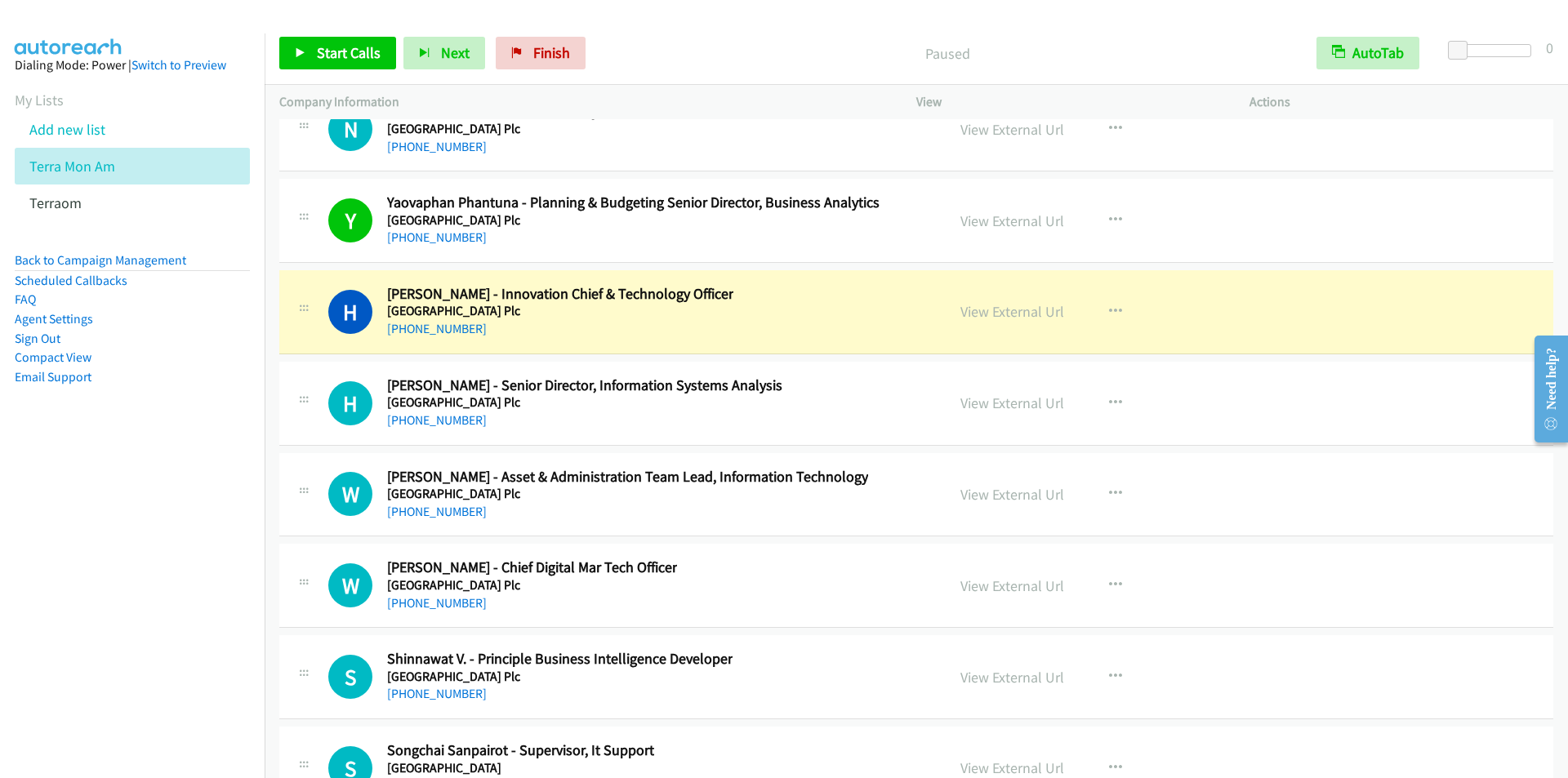
click at [651, 30] on div "Start Calls Pause Next Finish Paused AutoTab AutoTab 0" at bounding box center [916, 53] width 1303 height 63
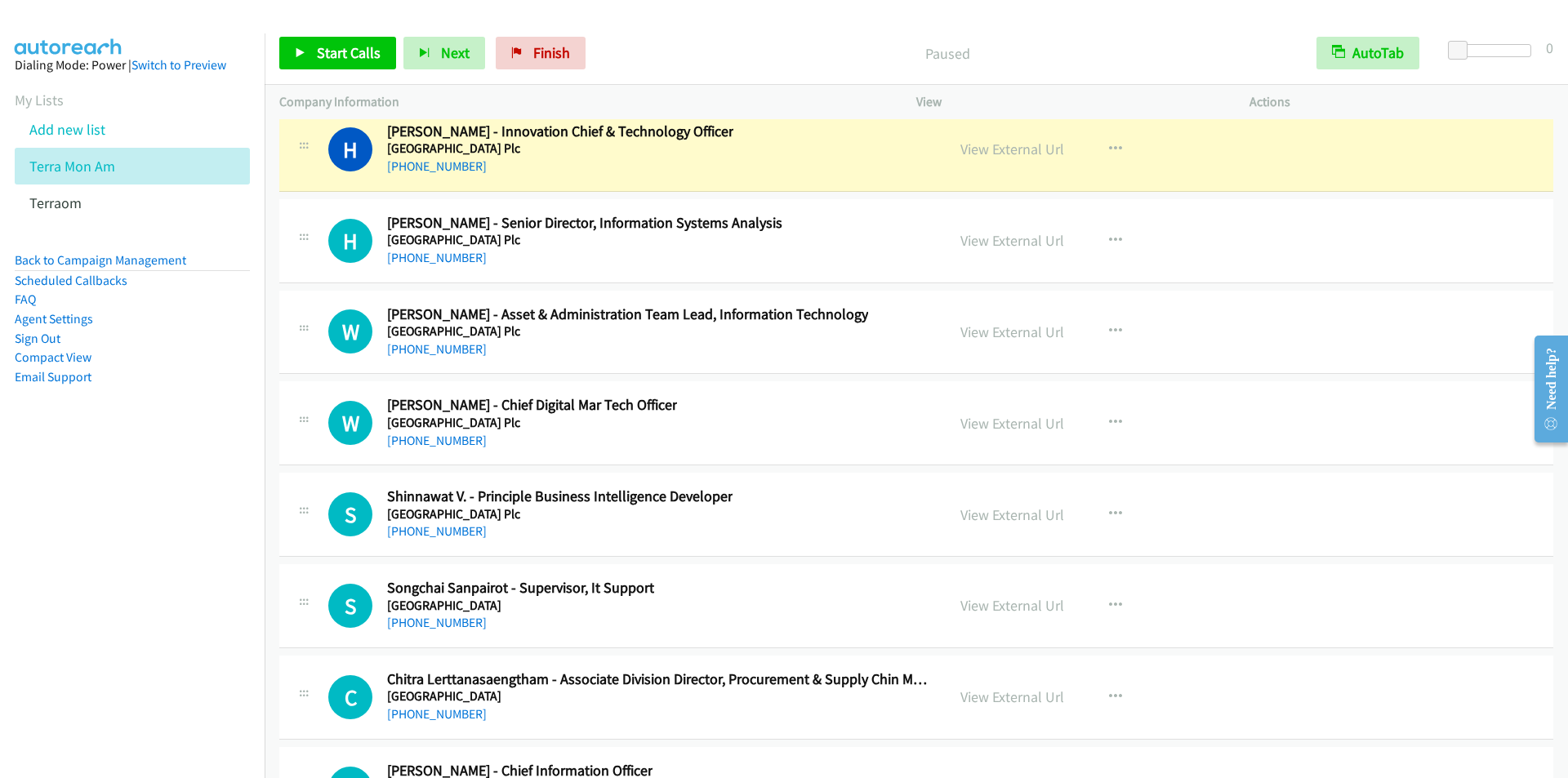
scroll to position [42698, 0]
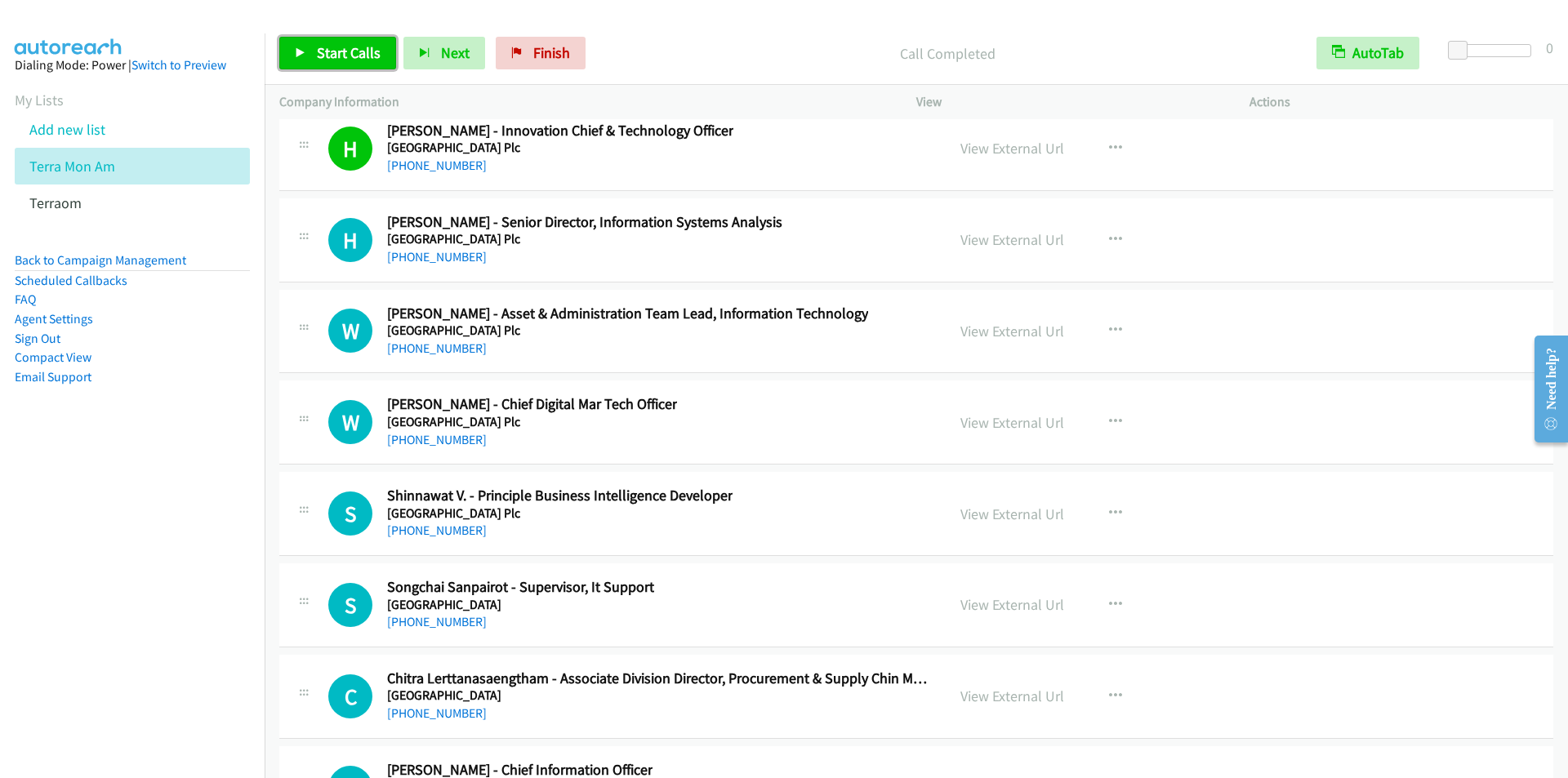
click at [330, 47] on span "Start Calls" at bounding box center [349, 53] width 64 height 19
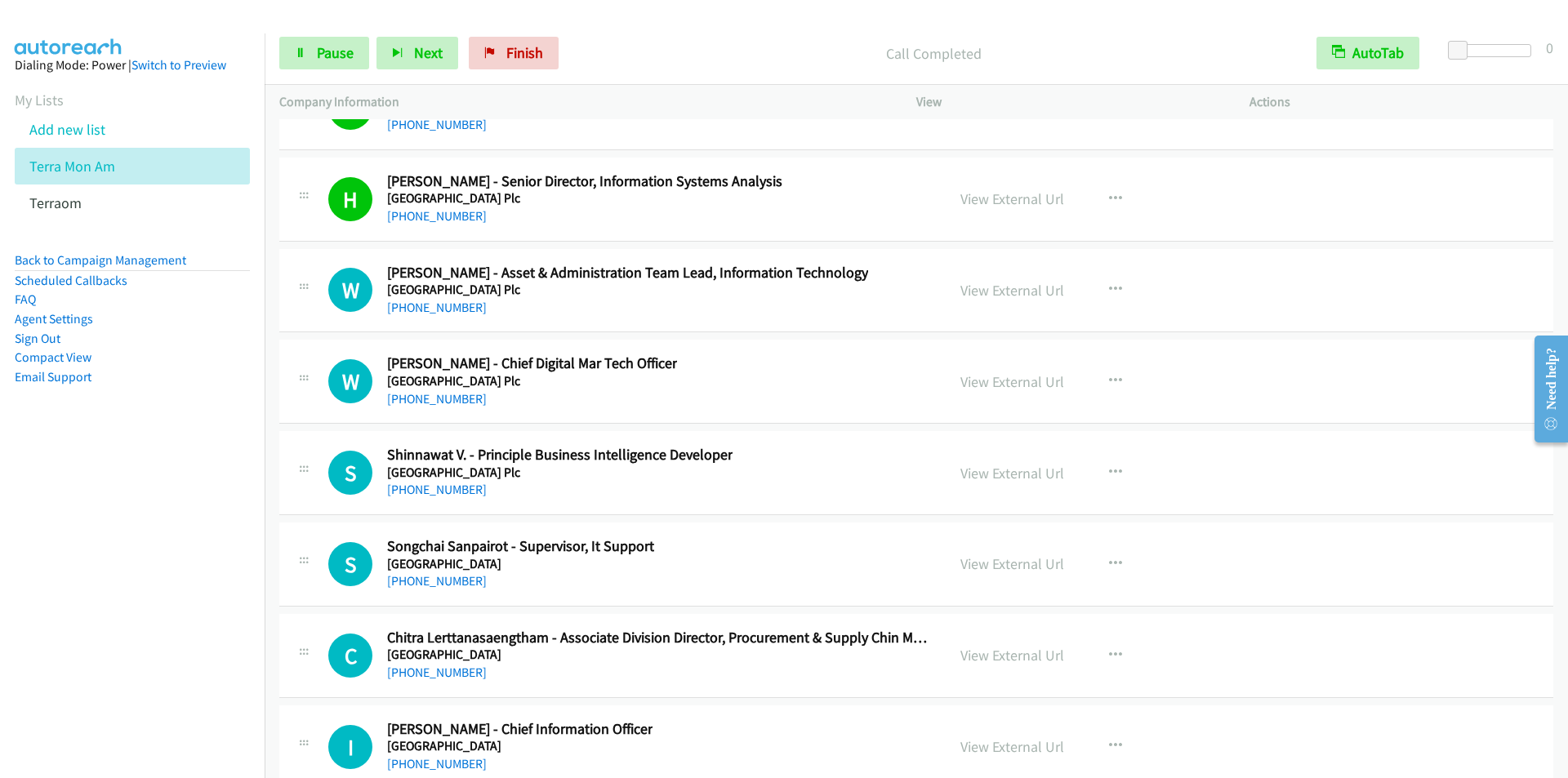
scroll to position [42780, 0]
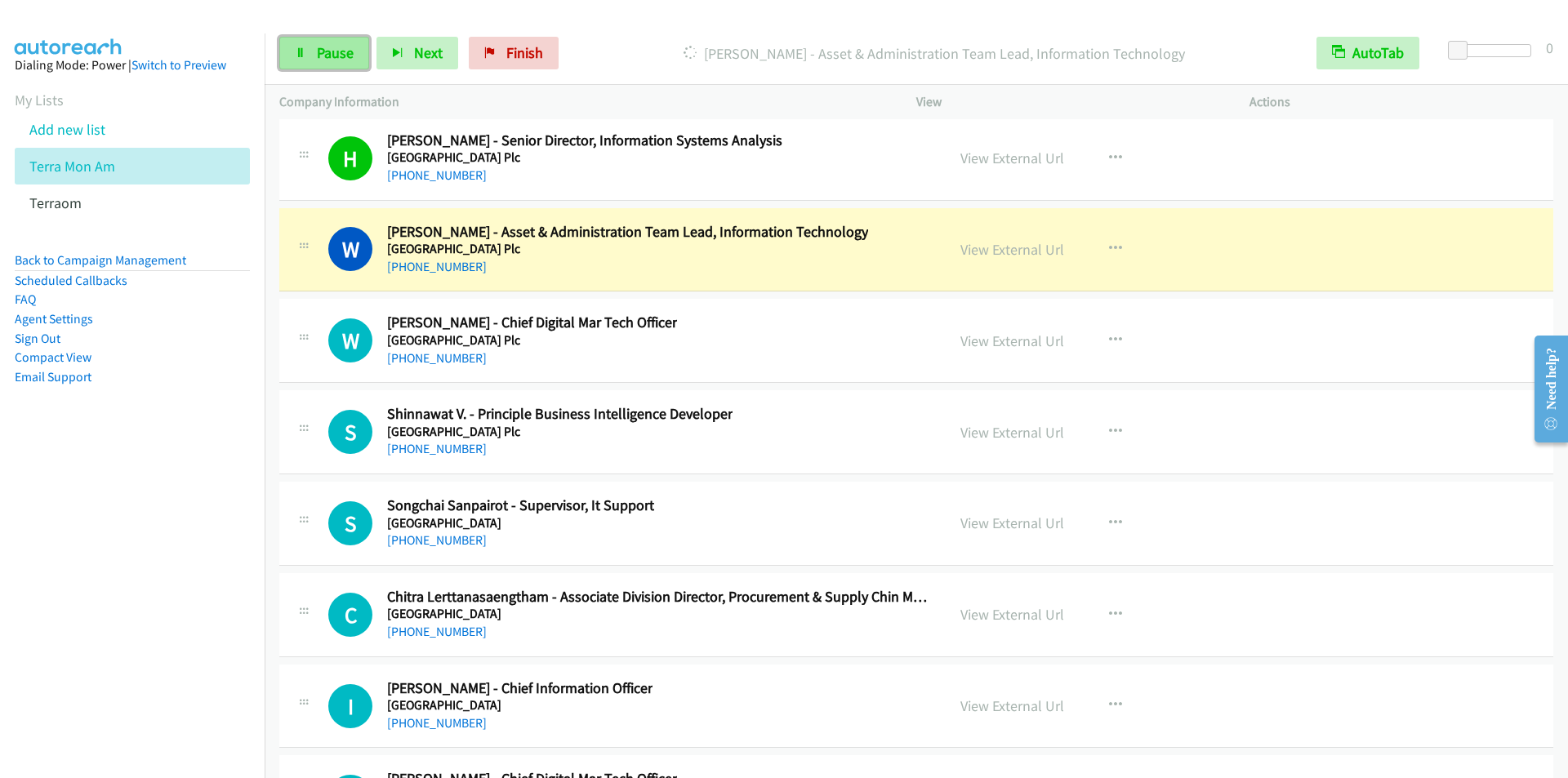
click at [332, 60] on span "Pause" at bounding box center [335, 53] width 37 height 19
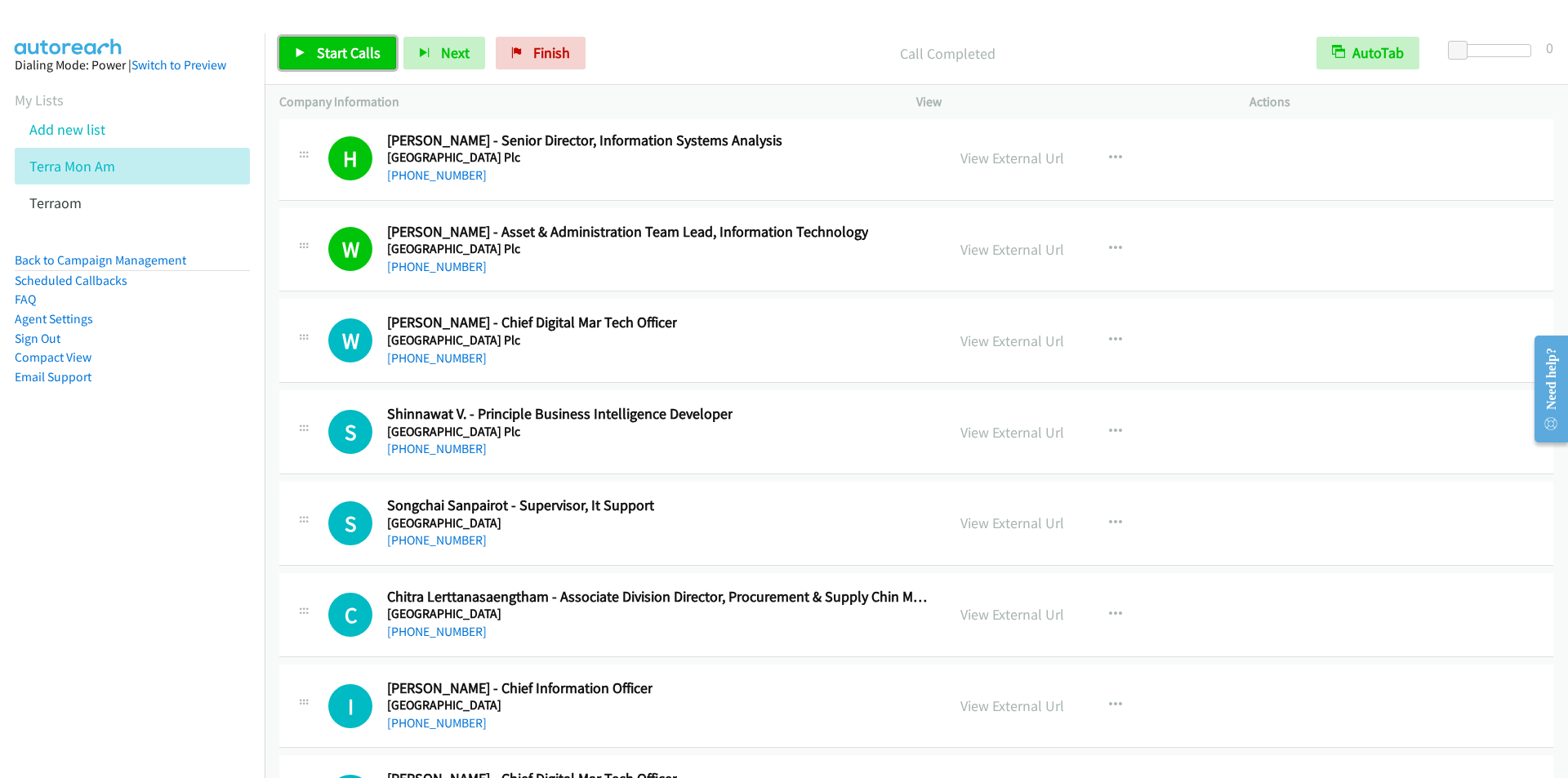
click at [339, 49] on span "Start Calls" at bounding box center [349, 53] width 64 height 19
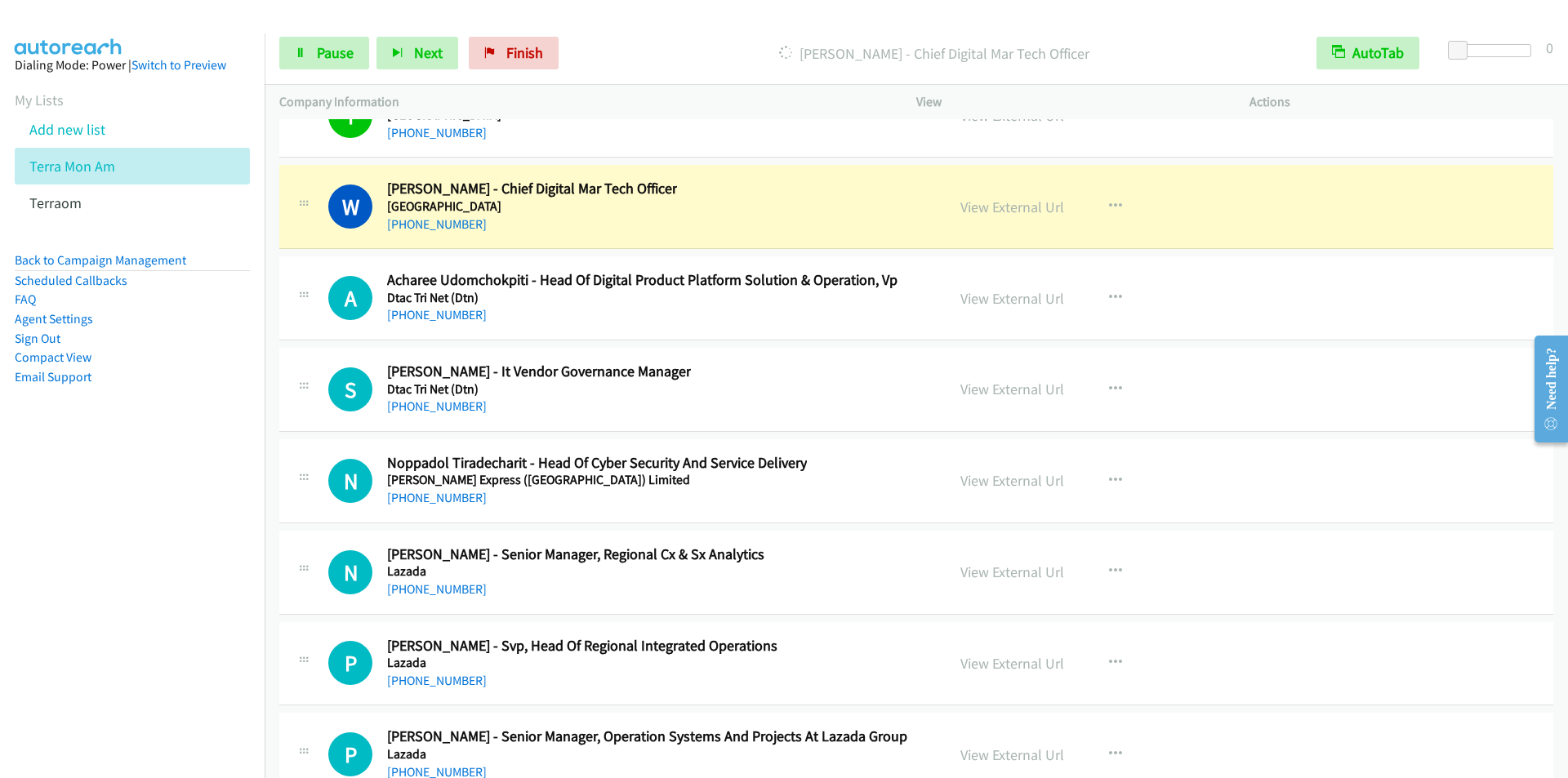
scroll to position [43351, 0]
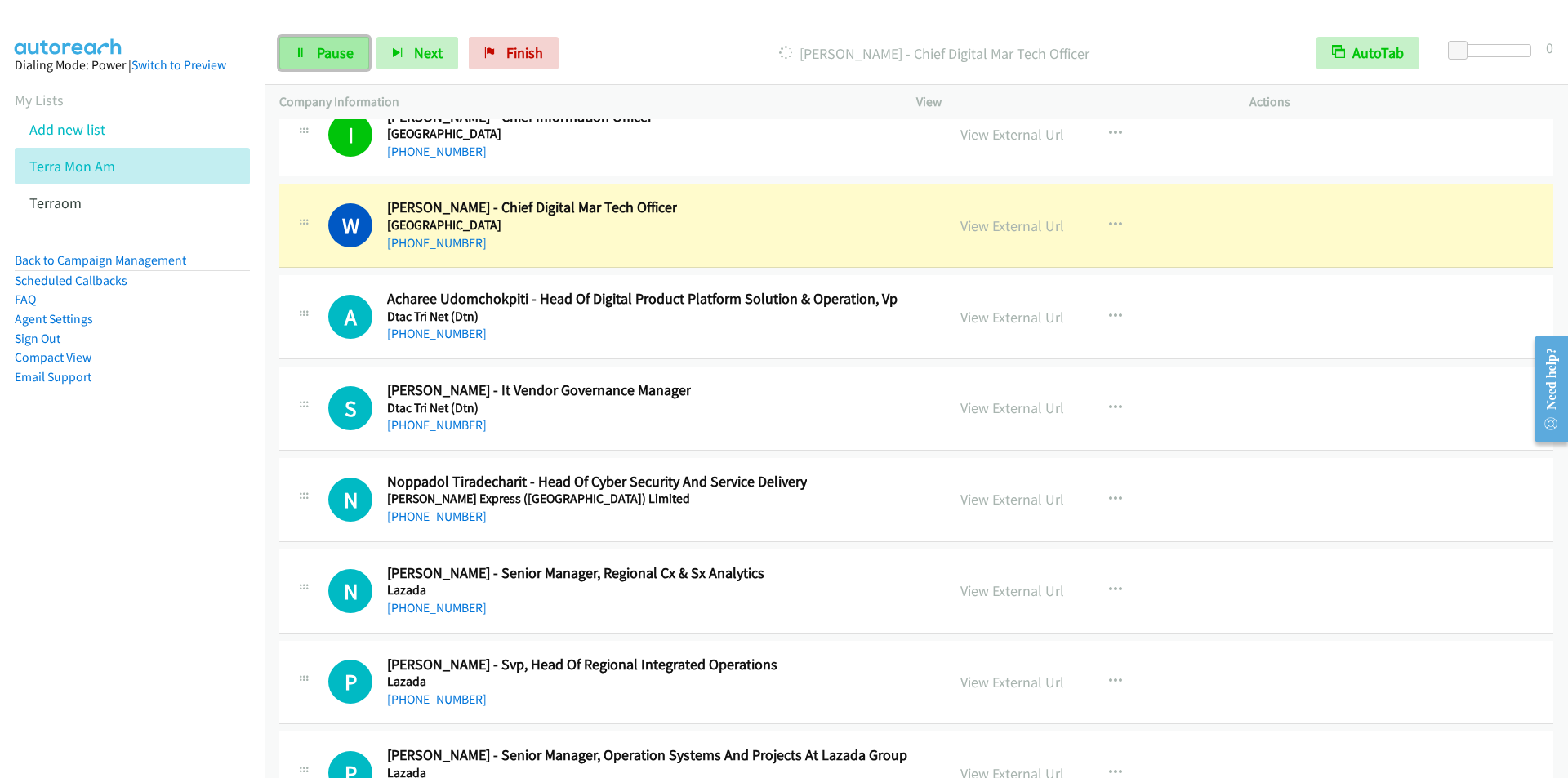
click at [323, 65] on link "Pause" at bounding box center [325, 53] width 90 height 33
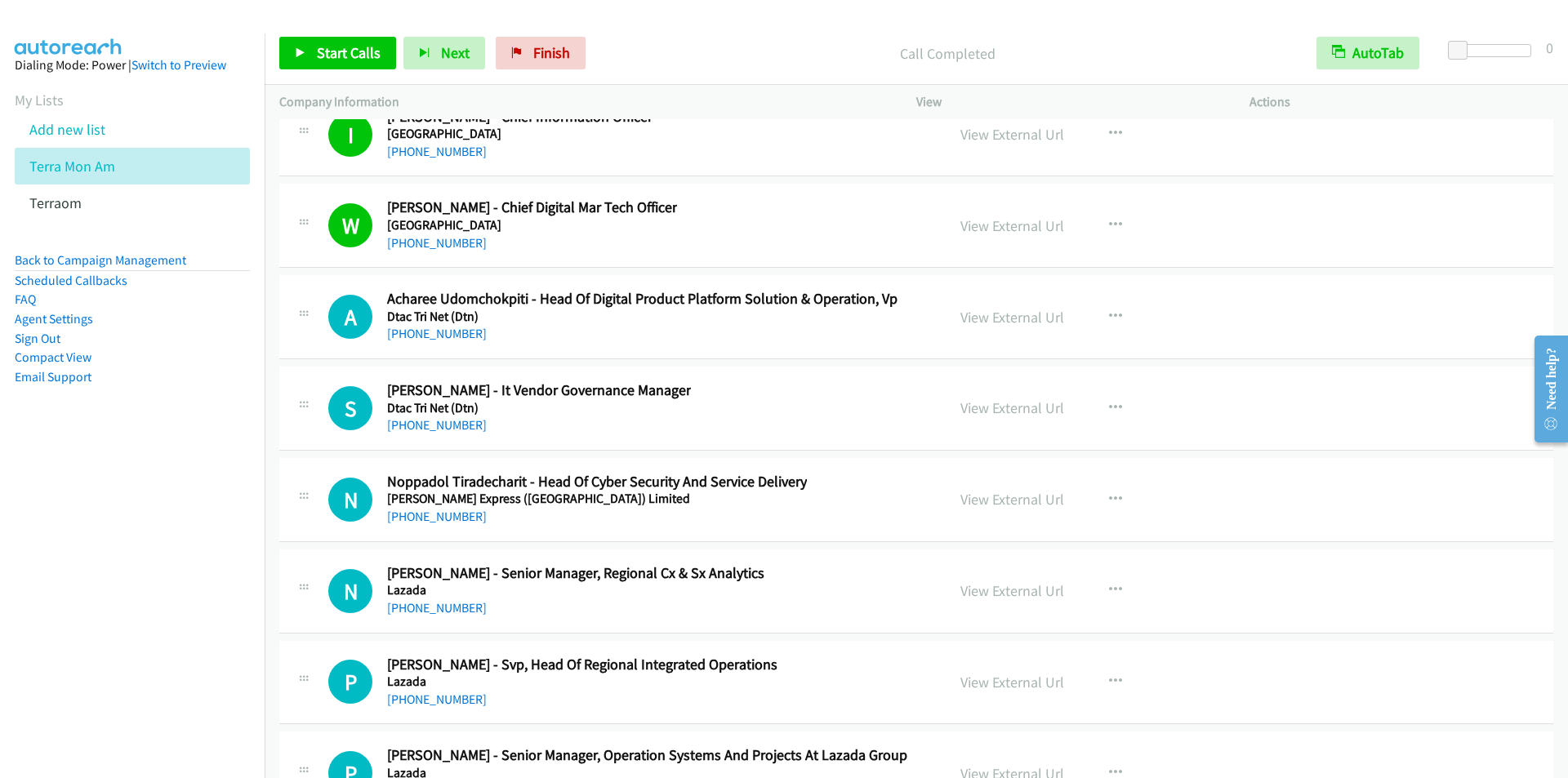
click at [634, 26] on div "Start Calls Pause Next Finish Call Completed AutoTab AutoTab 0" at bounding box center [916, 53] width 1303 height 63
click at [346, 56] on span "Start Calls" at bounding box center [349, 53] width 64 height 19
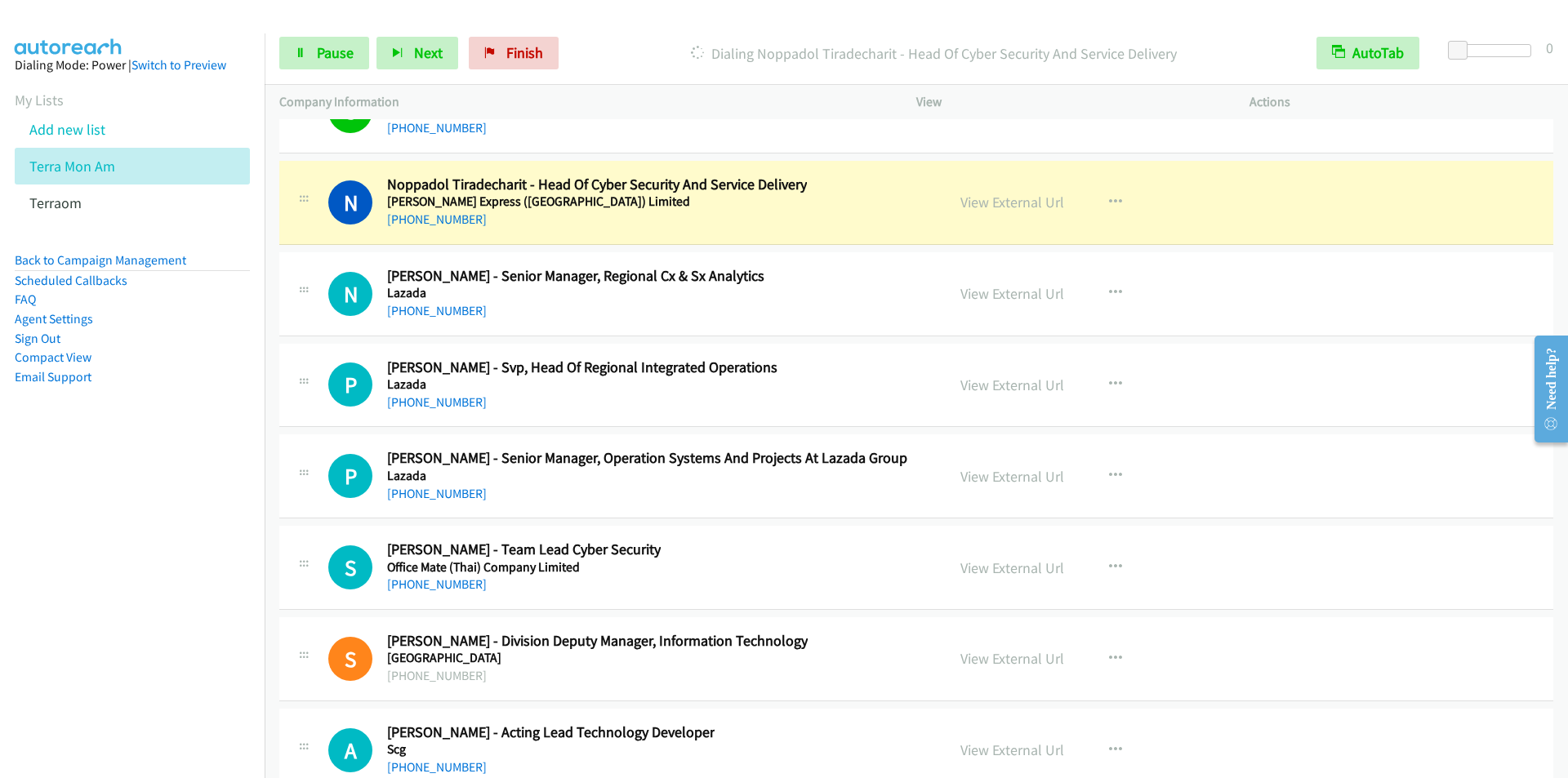
scroll to position [43678, 0]
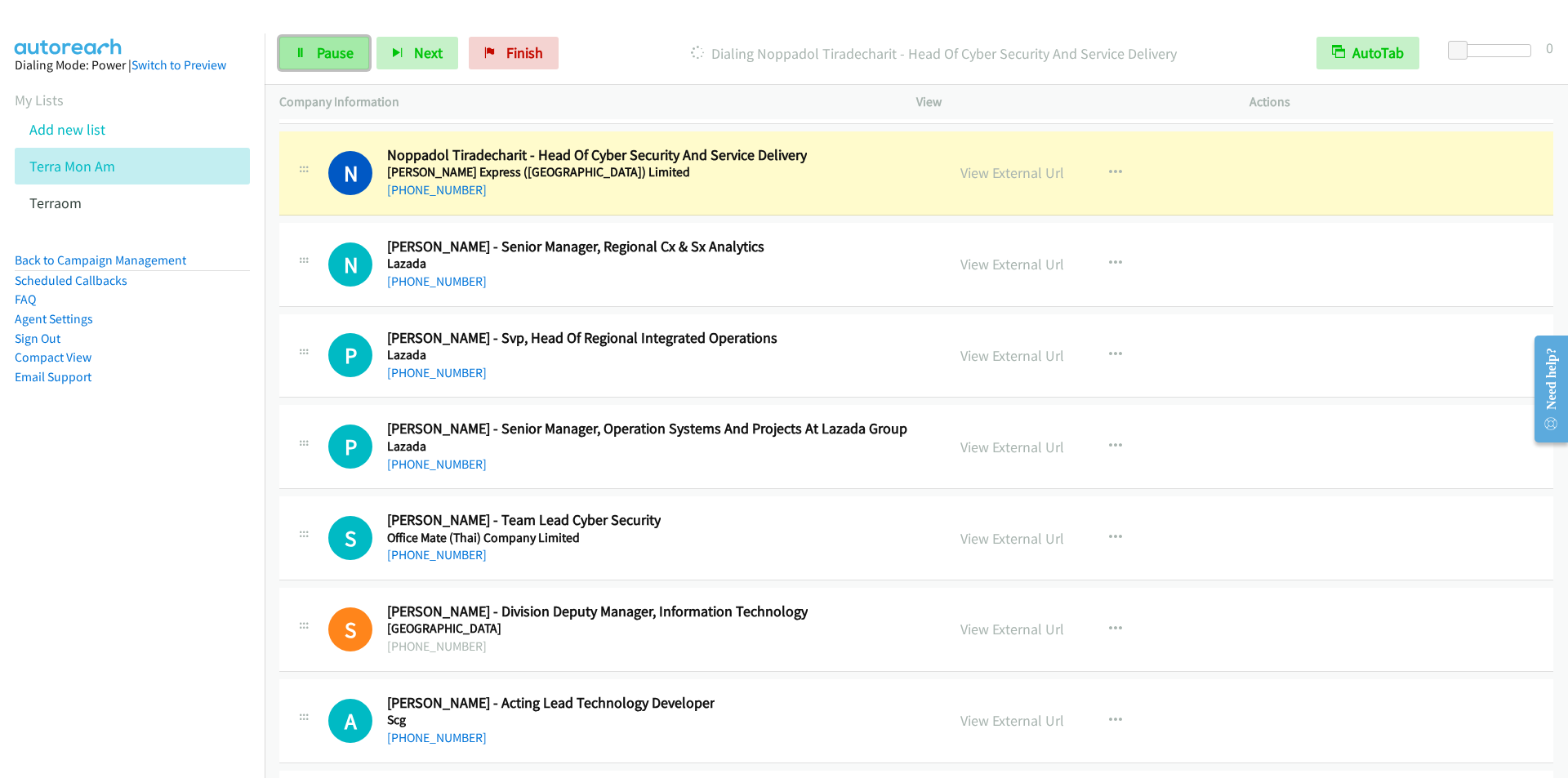
click at [303, 63] on link "Pause" at bounding box center [325, 53] width 90 height 33
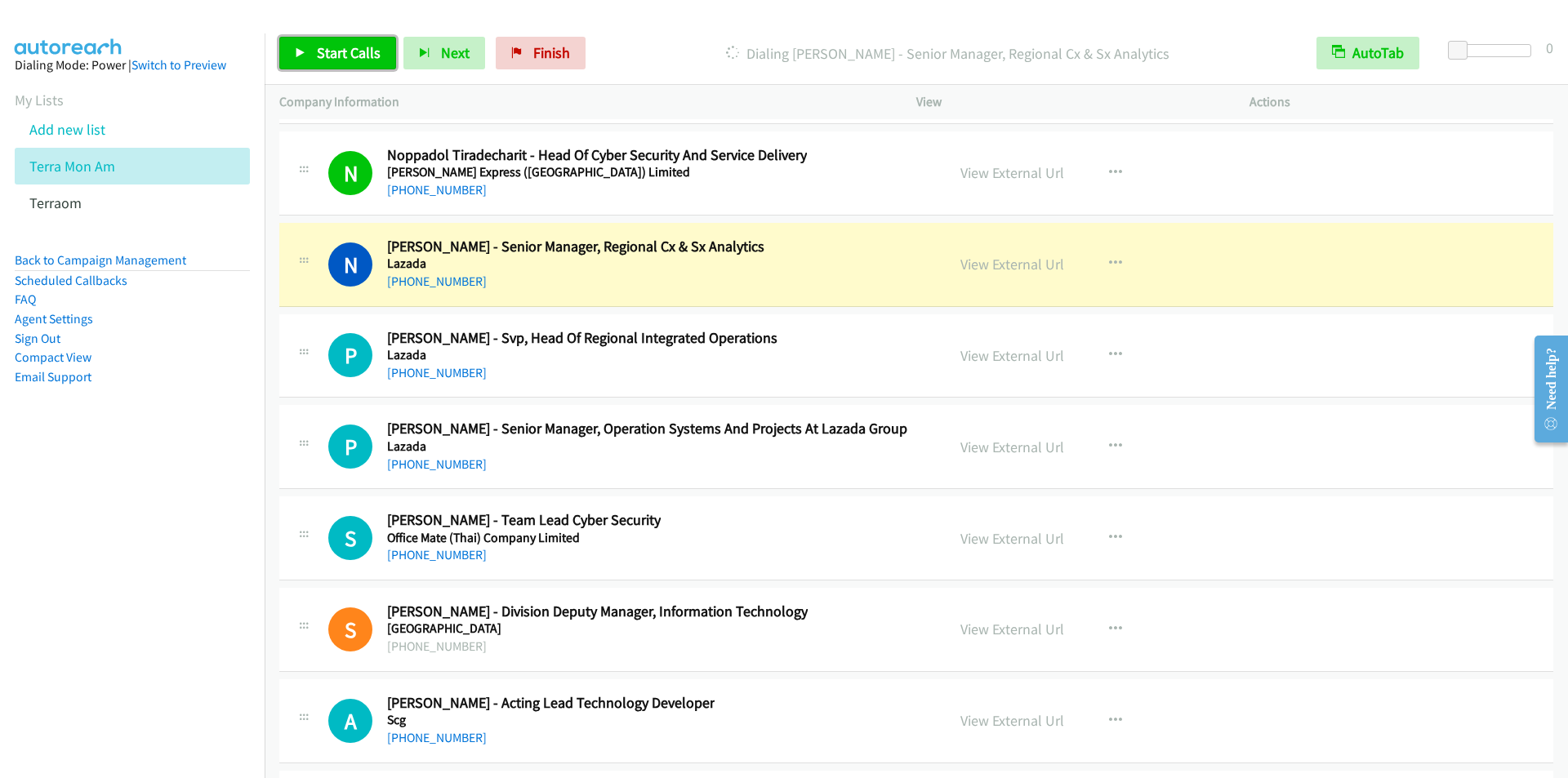
click at [325, 54] on span "Start Calls" at bounding box center [349, 53] width 64 height 19
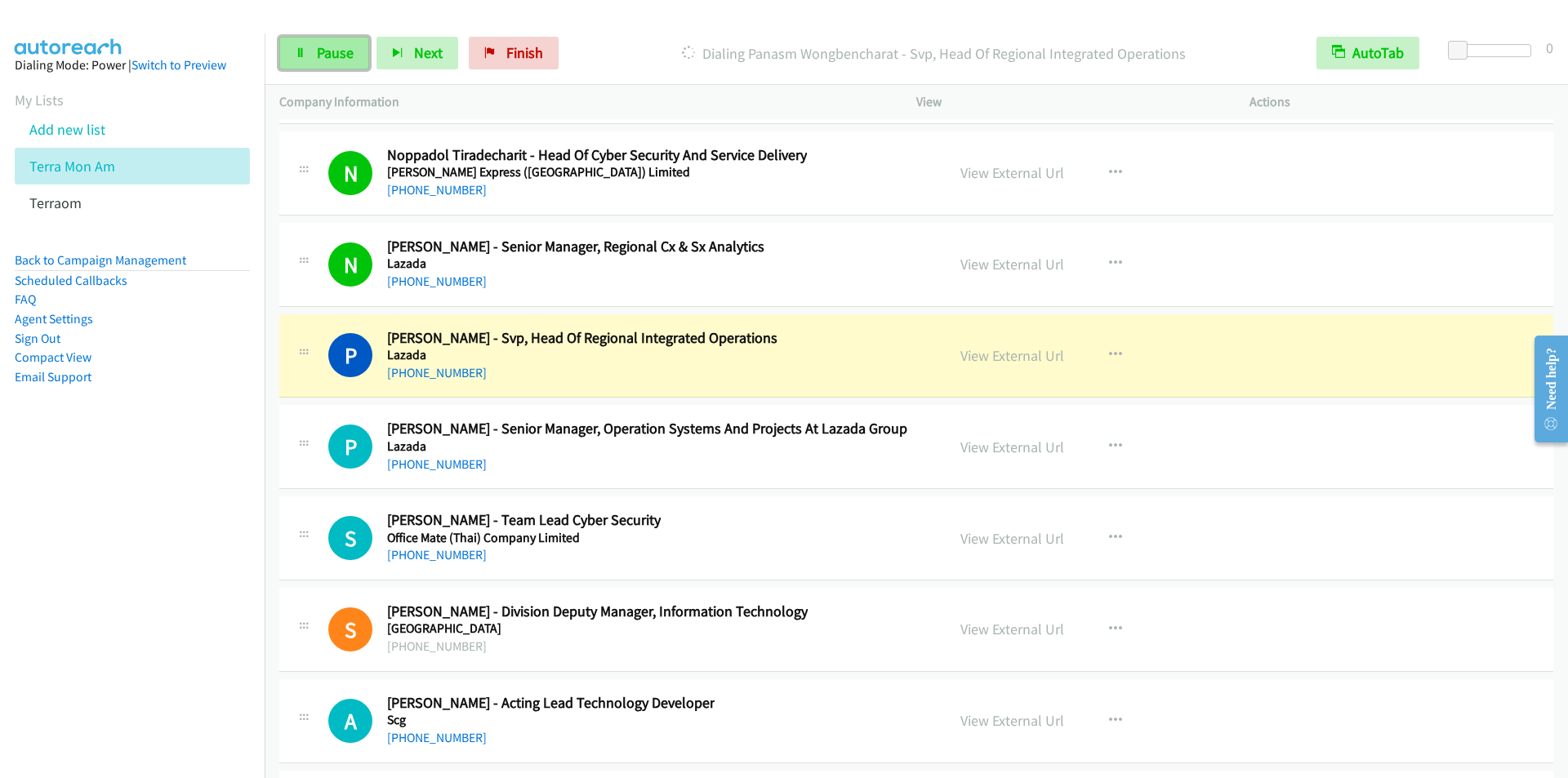
click at [310, 52] on link "Pause" at bounding box center [325, 53] width 90 height 33
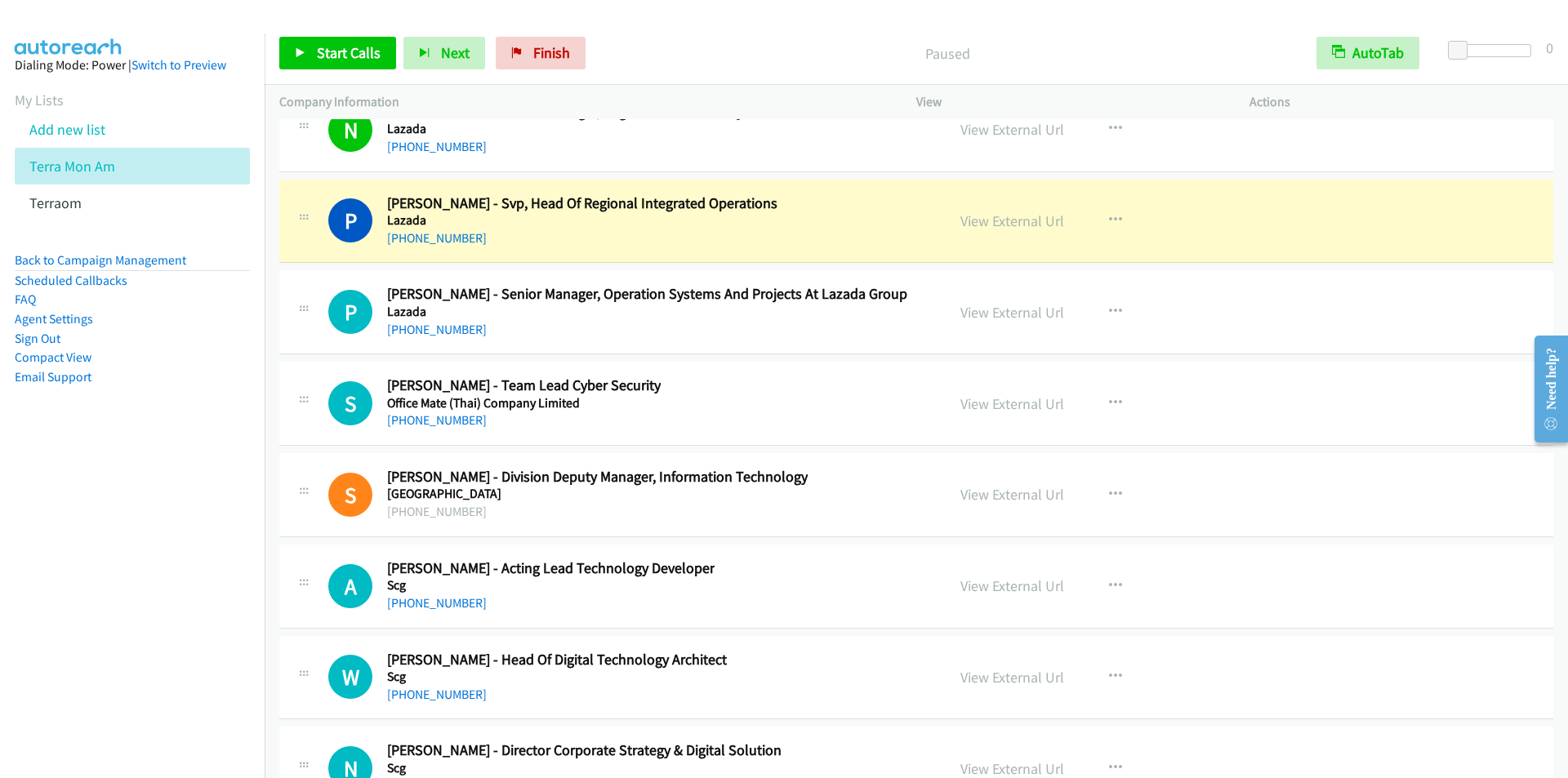
scroll to position [43841, 0]
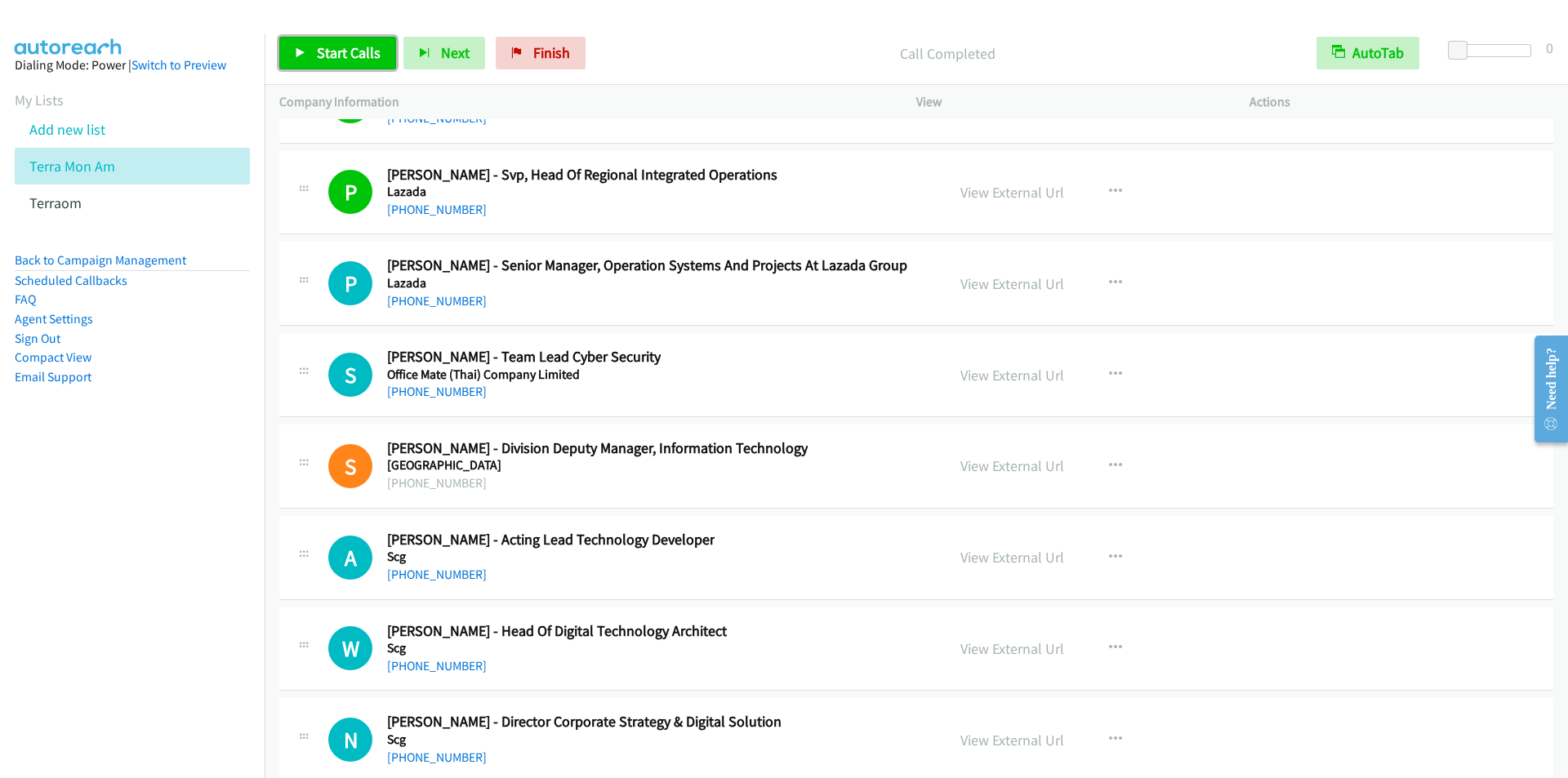
click at [313, 47] on link "Start Calls" at bounding box center [338, 53] width 116 height 33
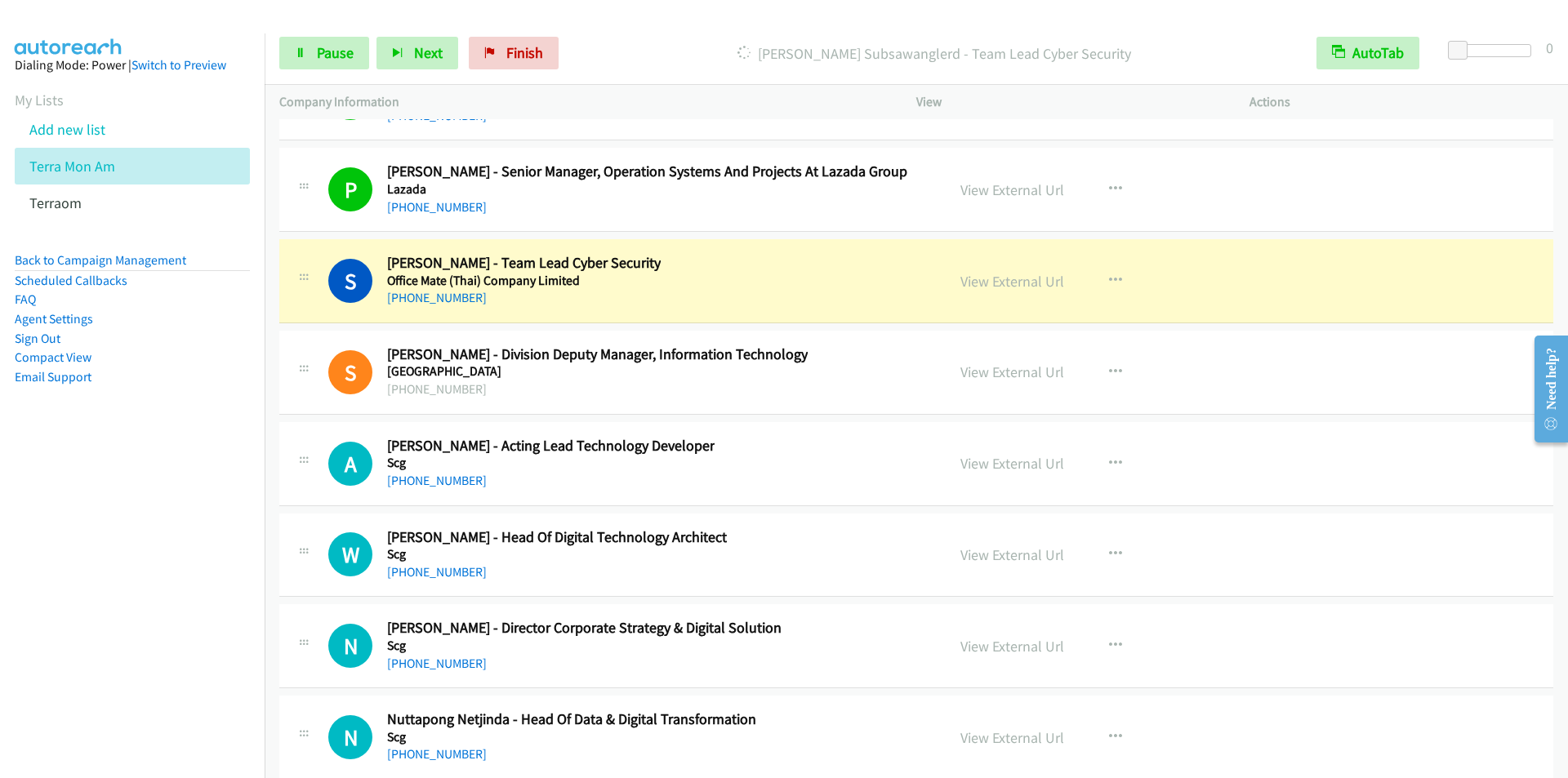
scroll to position [44004, 0]
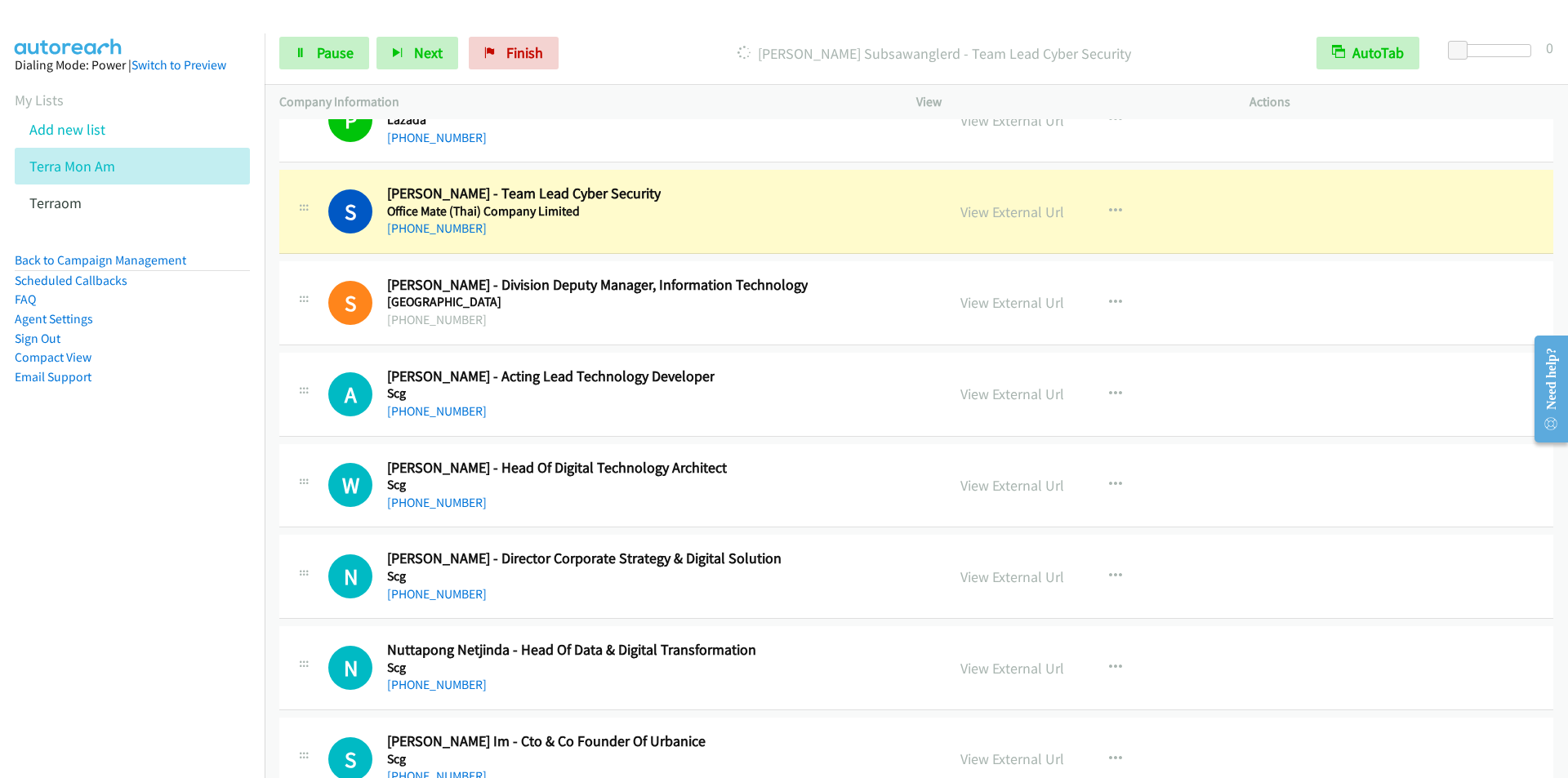
click at [637, 49] on p "Dialing Sonchai Subsawanglerd - Team Lead Cyber Security" at bounding box center [934, 53] width 706 height 22
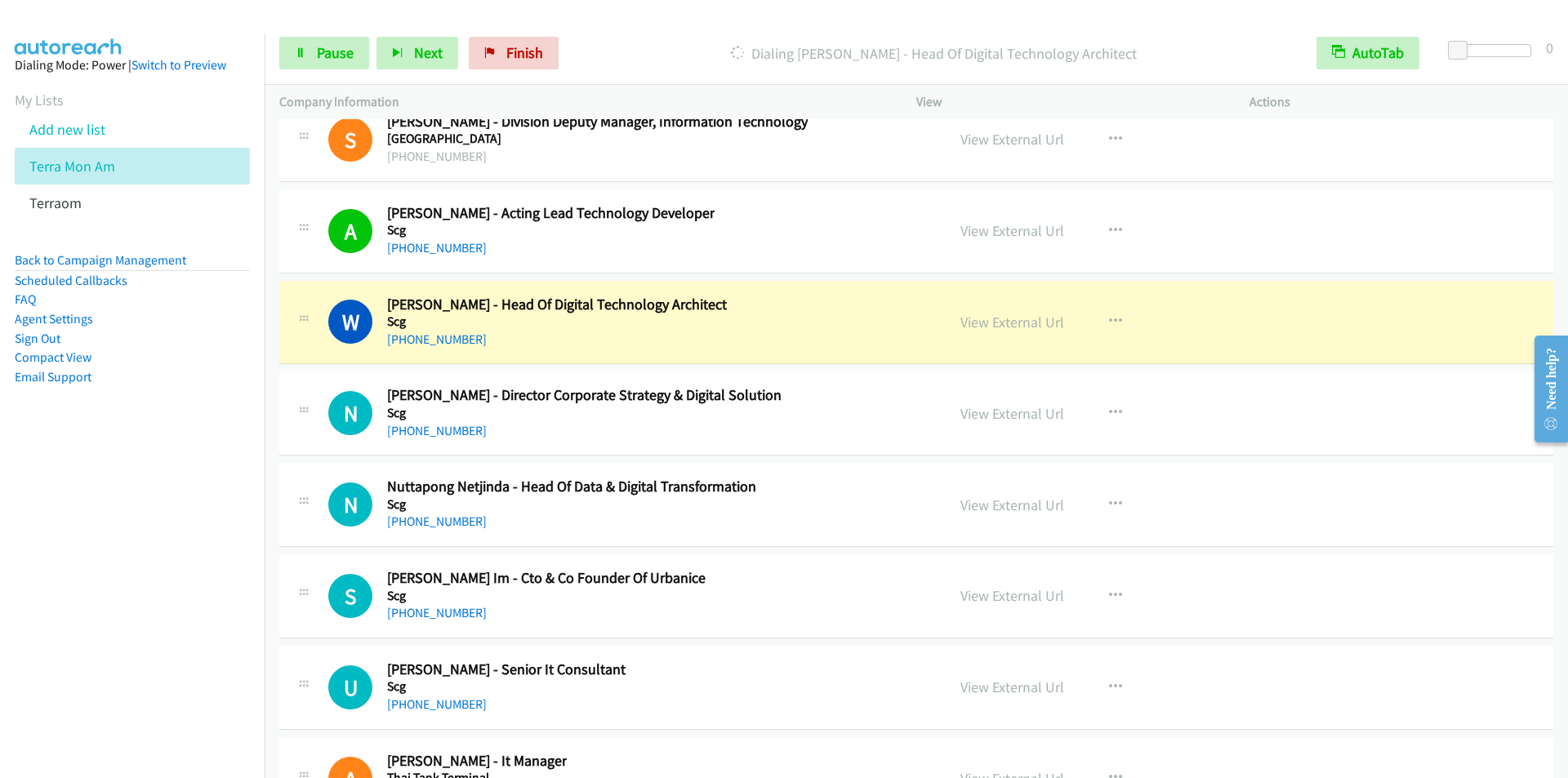
scroll to position [44249, 0]
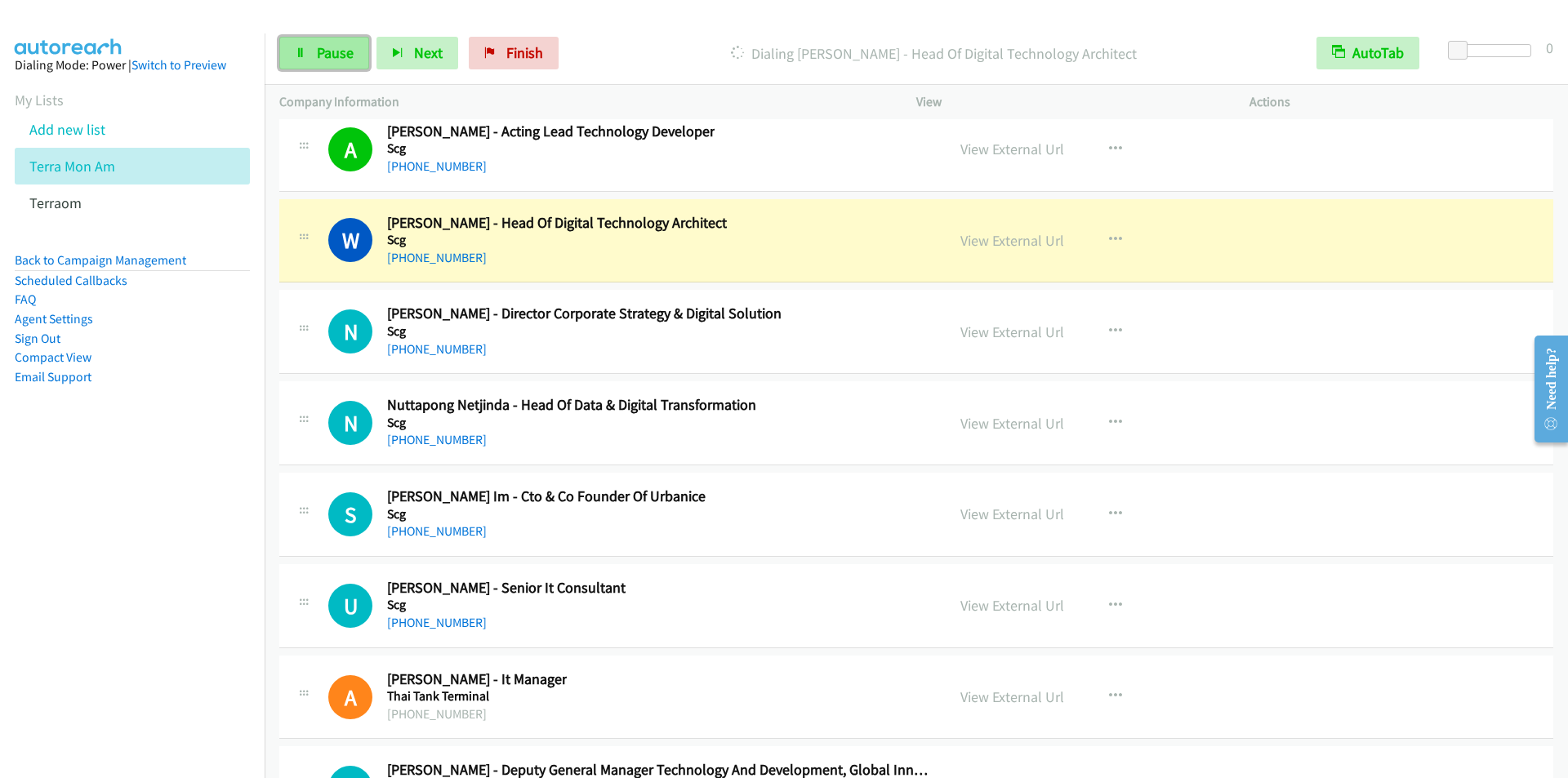
click at [326, 53] on span "Pause" at bounding box center [335, 53] width 37 height 19
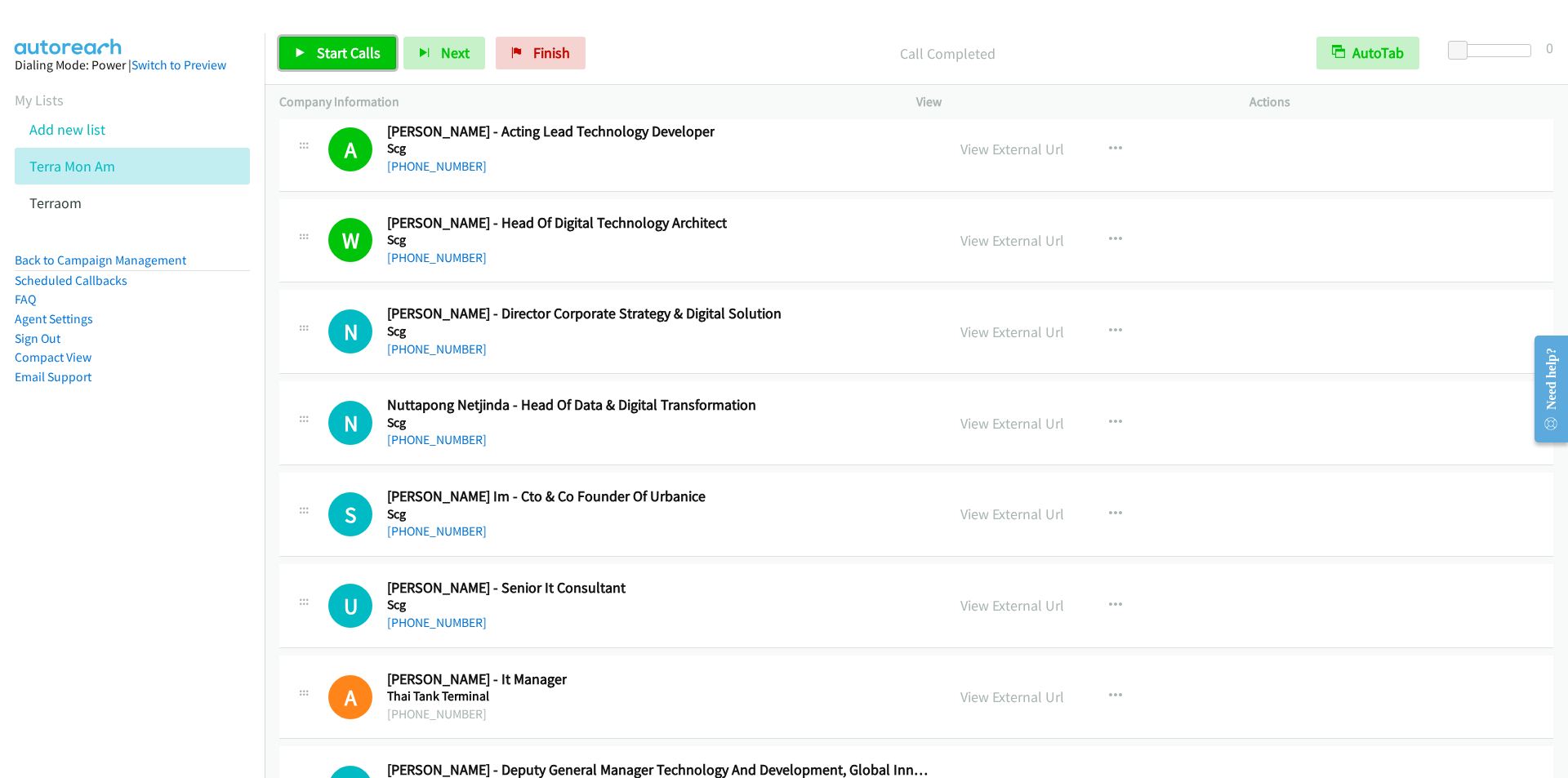
click at [352, 53] on span "Start Calls" at bounding box center [349, 53] width 64 height 19
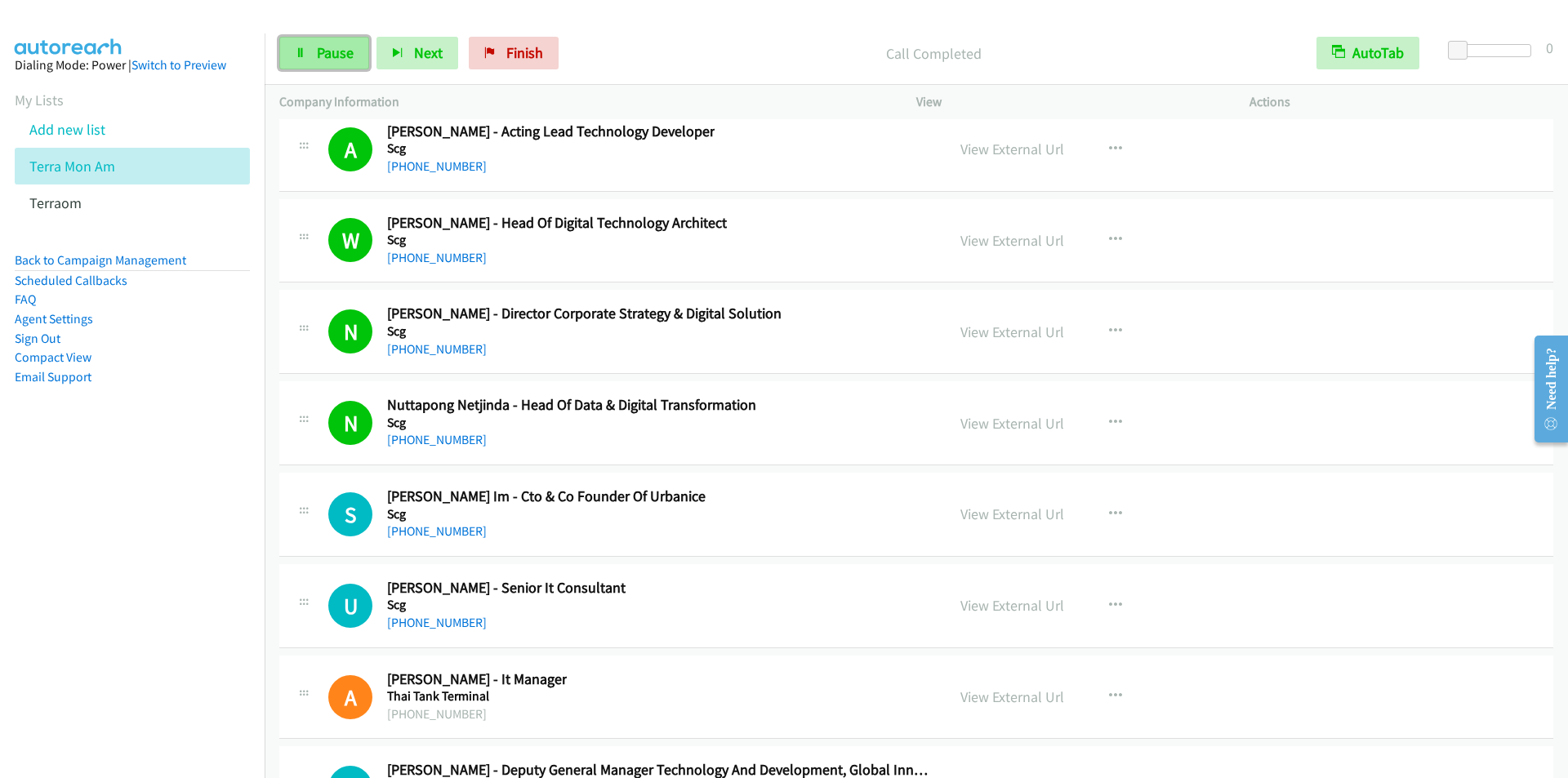
click at [341, 38] on link "Pause" at bounding box center [325, 53] width 90 height 33
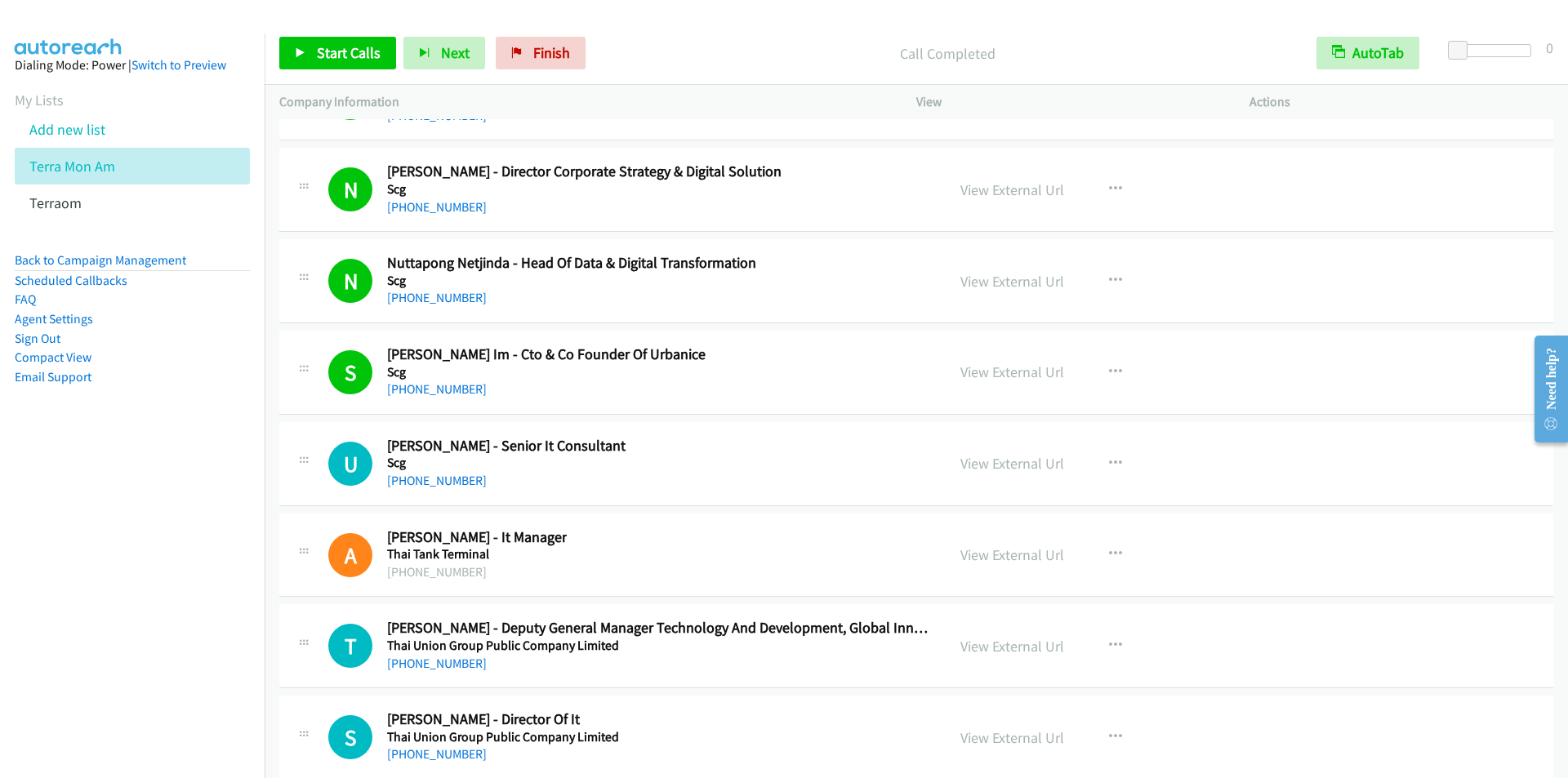
scroll to position [44413, 0]
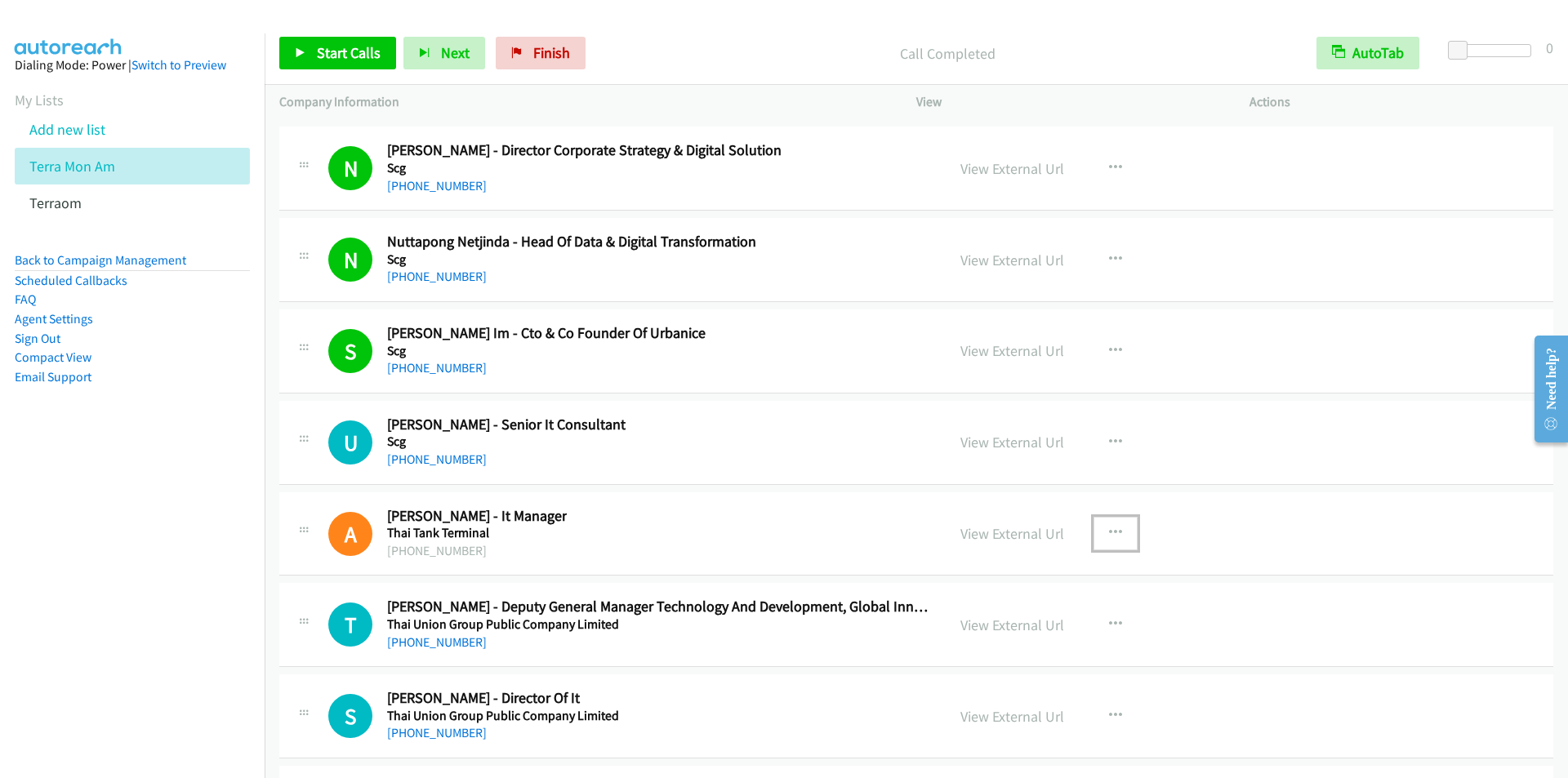
click at [1114, 533] on icon "button" at bounding box center [1115, 533] width 13 height 13
click at [990, 640] on link "Start Calls Here" at bounding box center [1028, 640] width 217 height 33
click at [354, 43] on span "Start Calls" at bounding box center [349, 53] width 64 height 19
click at [331, 56] on span "Pause" at bounding box center [335, 53] width 37 height 19
click at [331, 56] on span "Start Calls" at bounding box center [349, 53] width 64 height 19
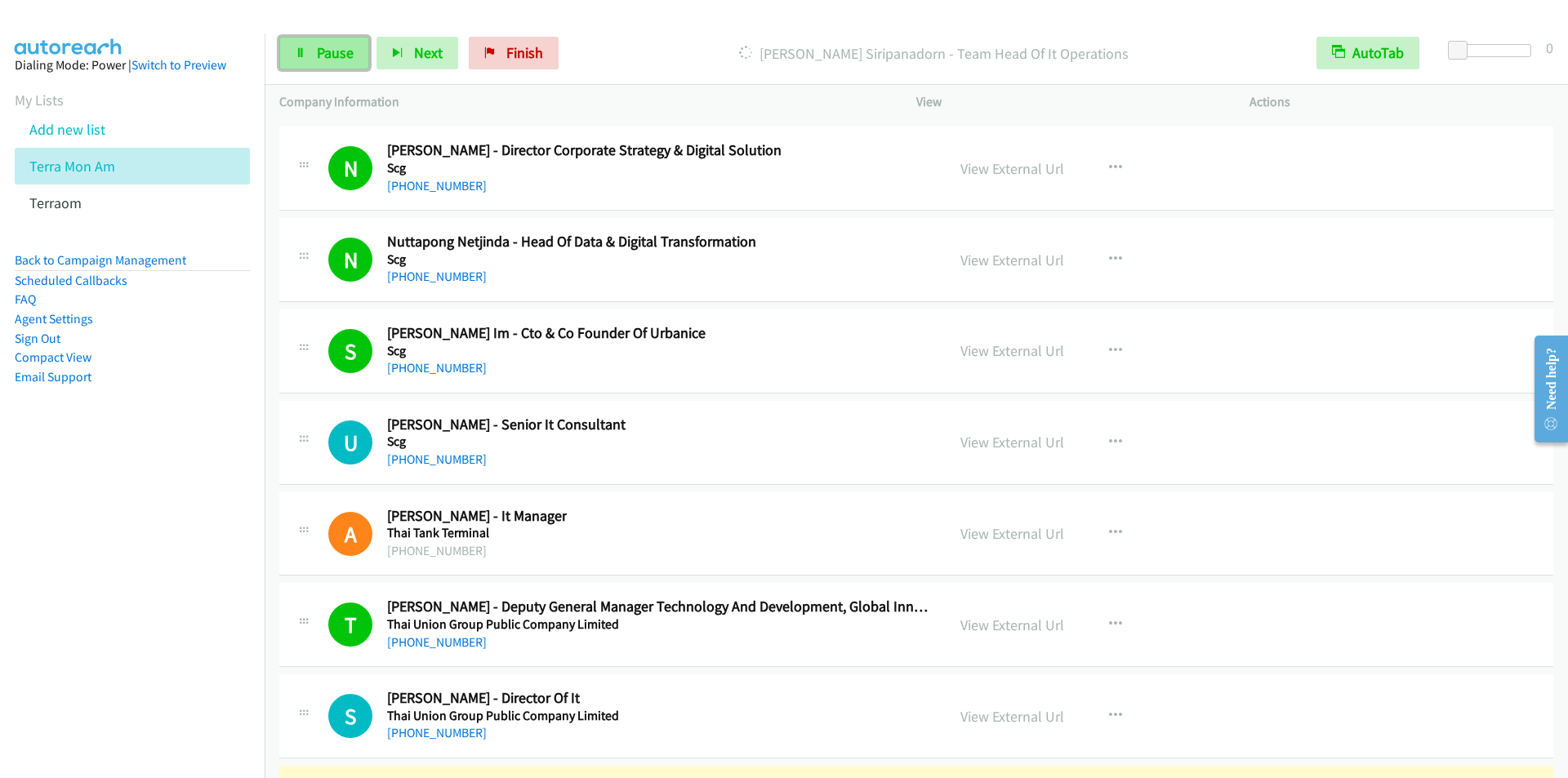
click at [336, 56] on span "Pause" at bounding box center [335, 53] width 37 height 19
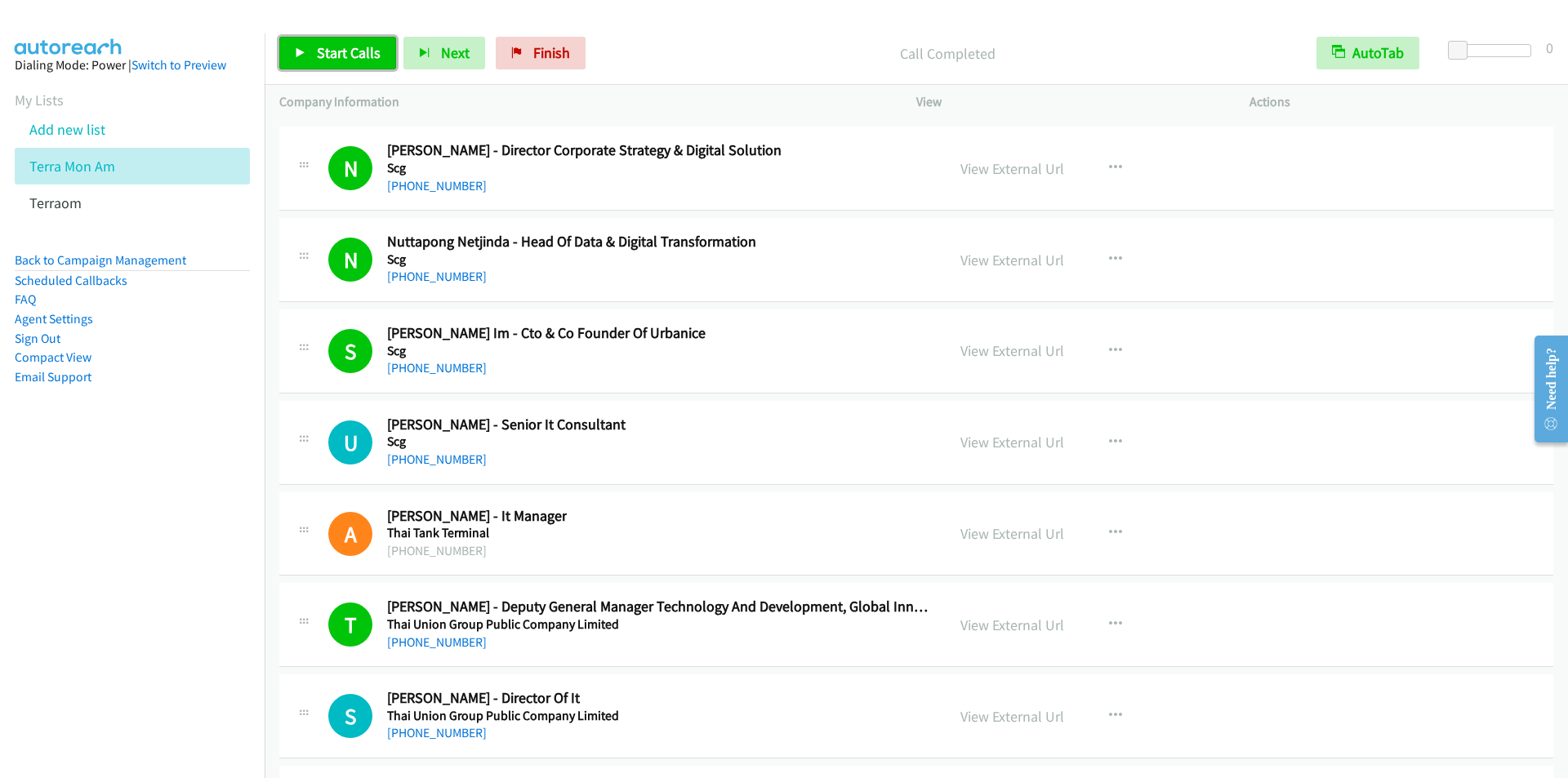
click at [340, 56] on span "Start Calls" at bounding box center [349, 53] width 64 height 19
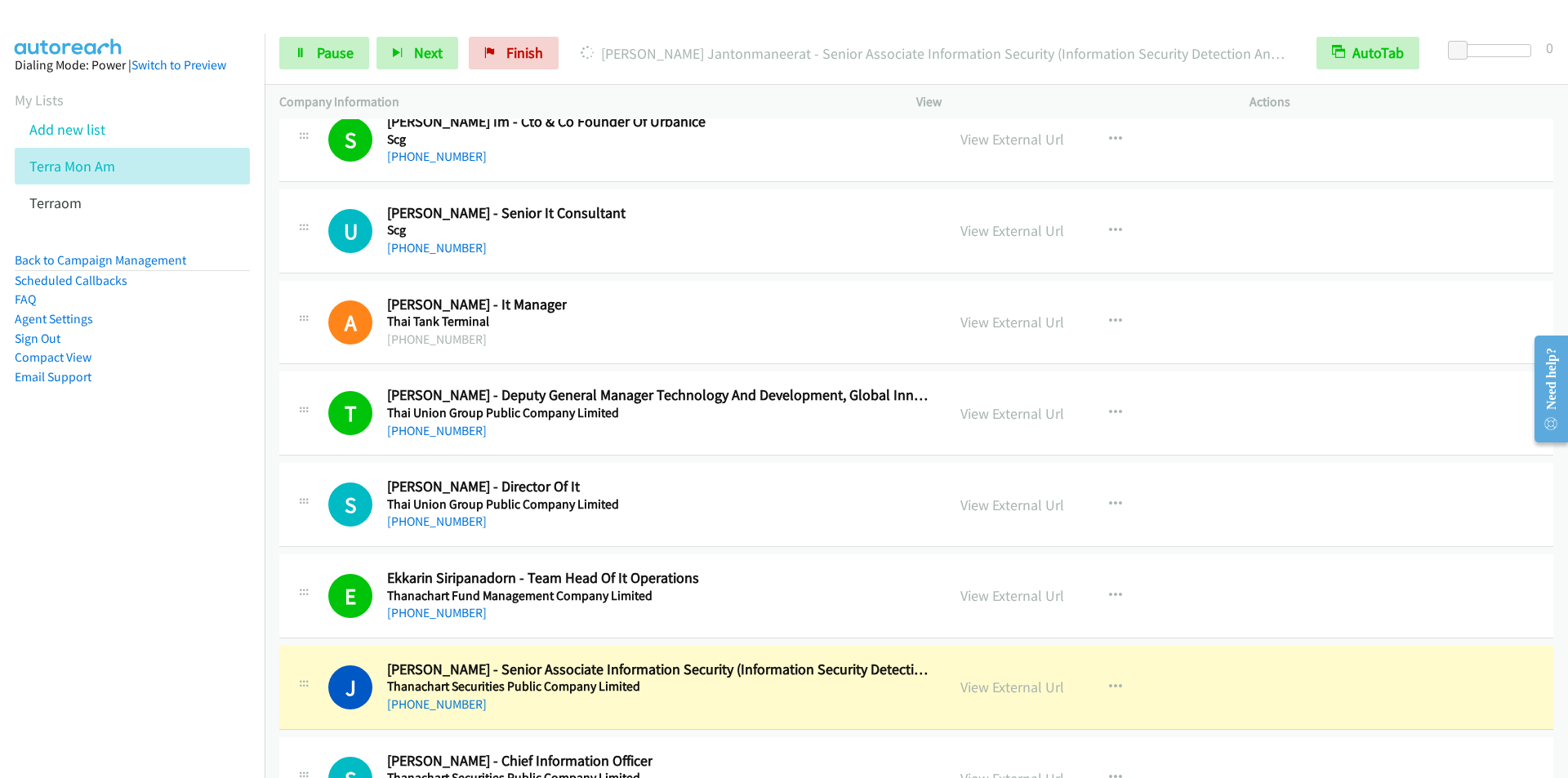
scroll to position [44782, 0]
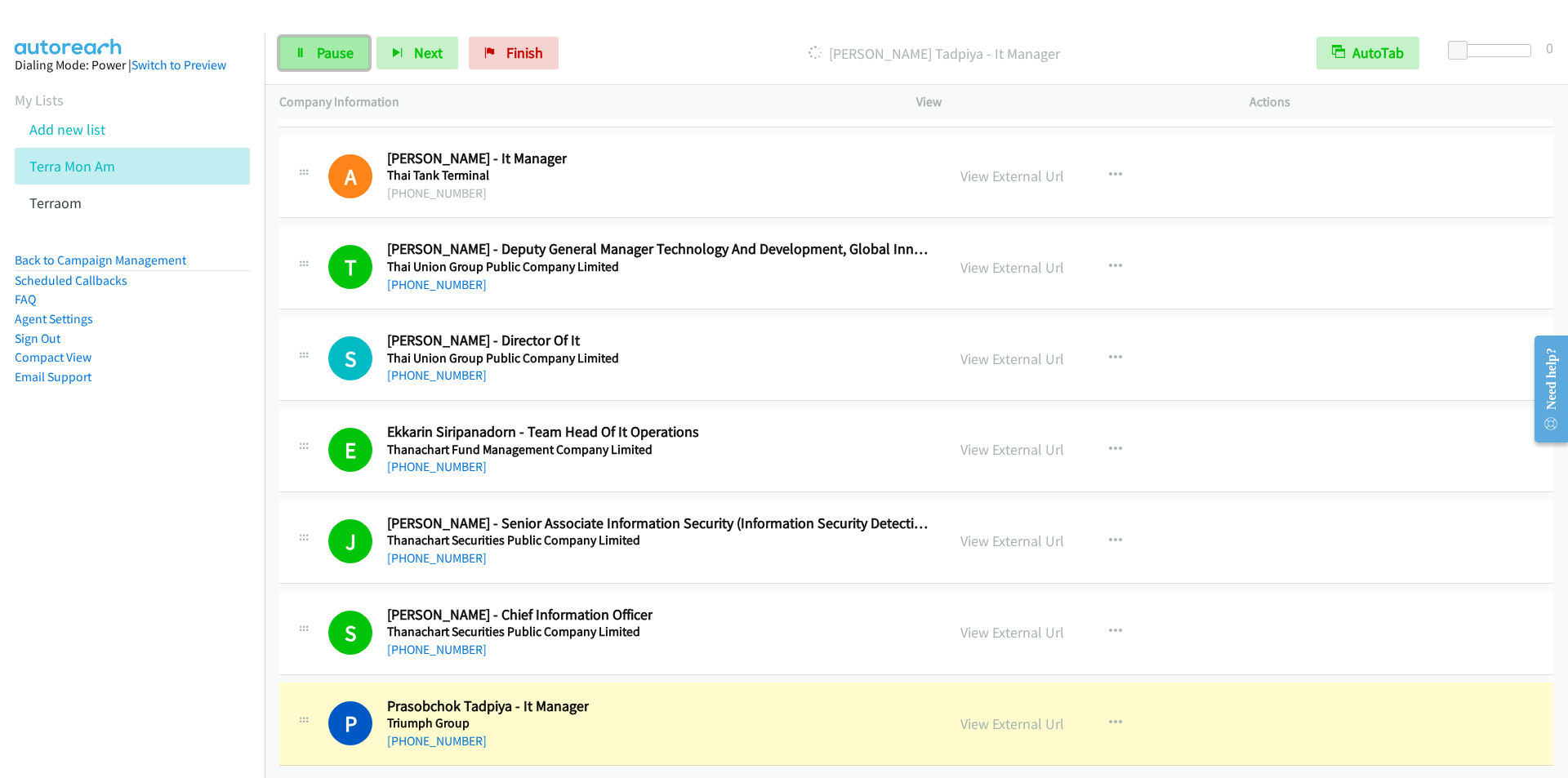
click at [330, 49] on span "Pause" at bounding box center [335, 53] width 37 height 19
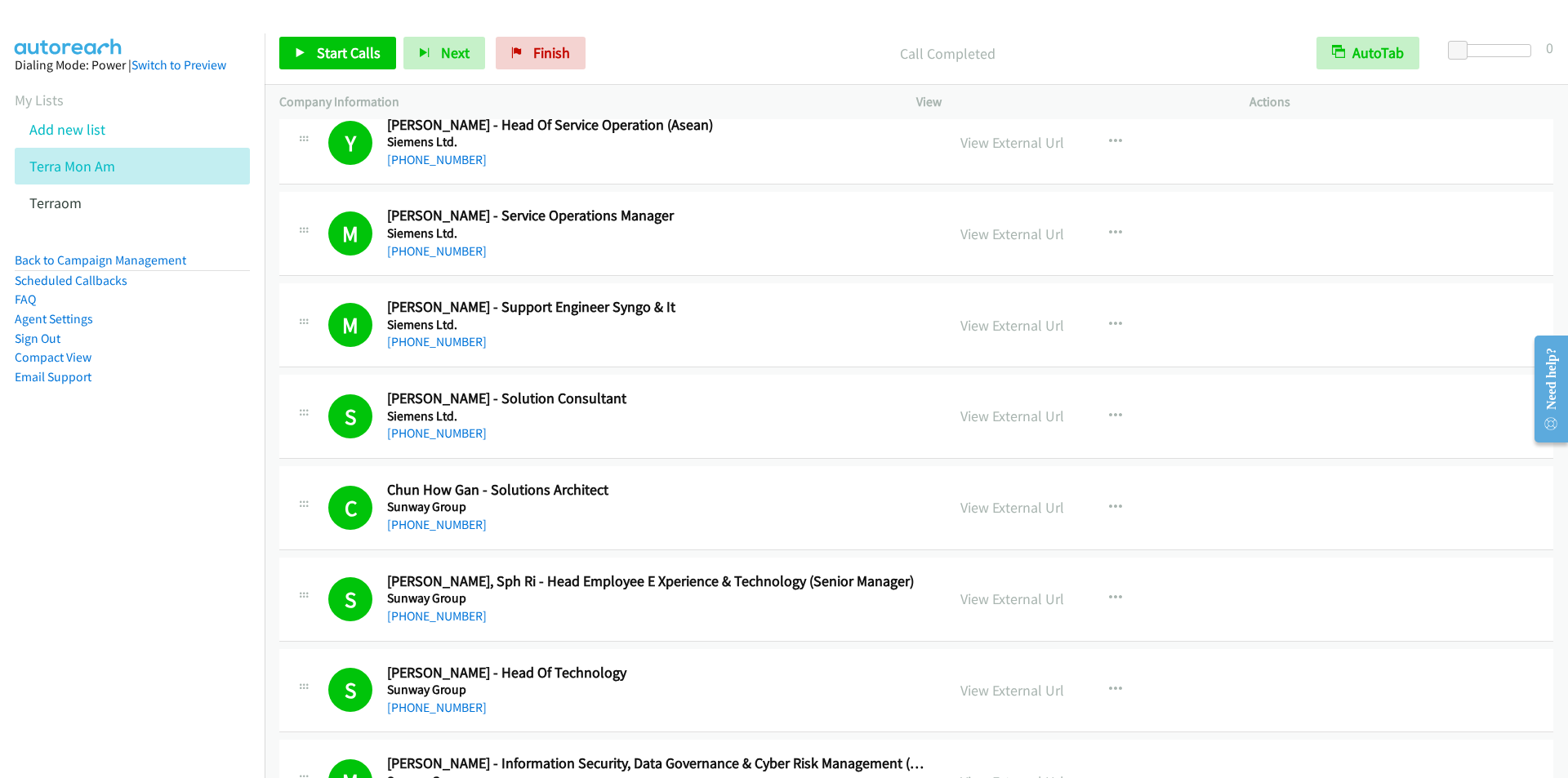
scroll to position [0, 0]
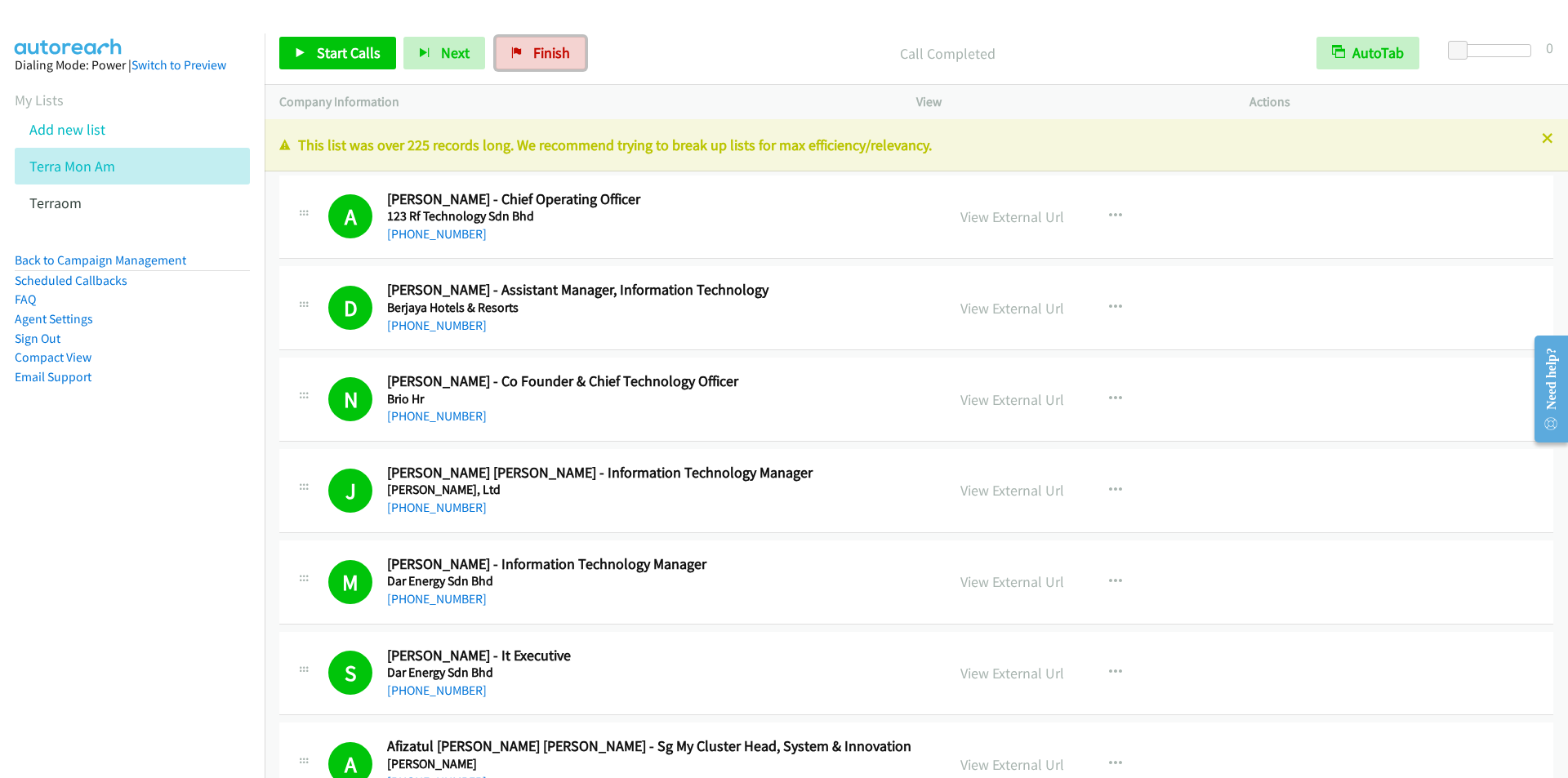
click at [549, 47] on span "Finish" at bounding box center [551, 53] width 37 height 19
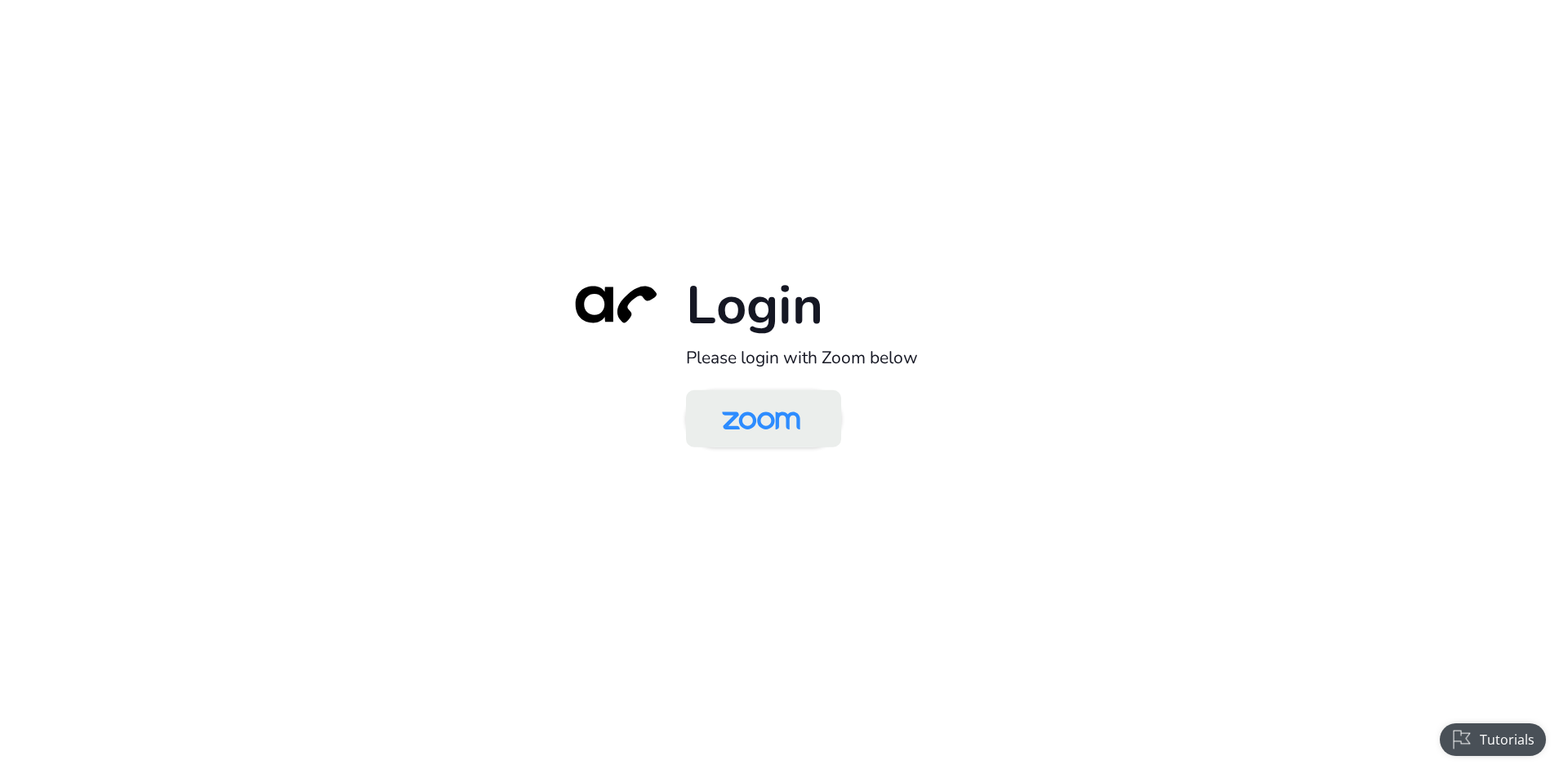
click at [788, 423] on img at bounding box center [761, 420] width 113 height 53
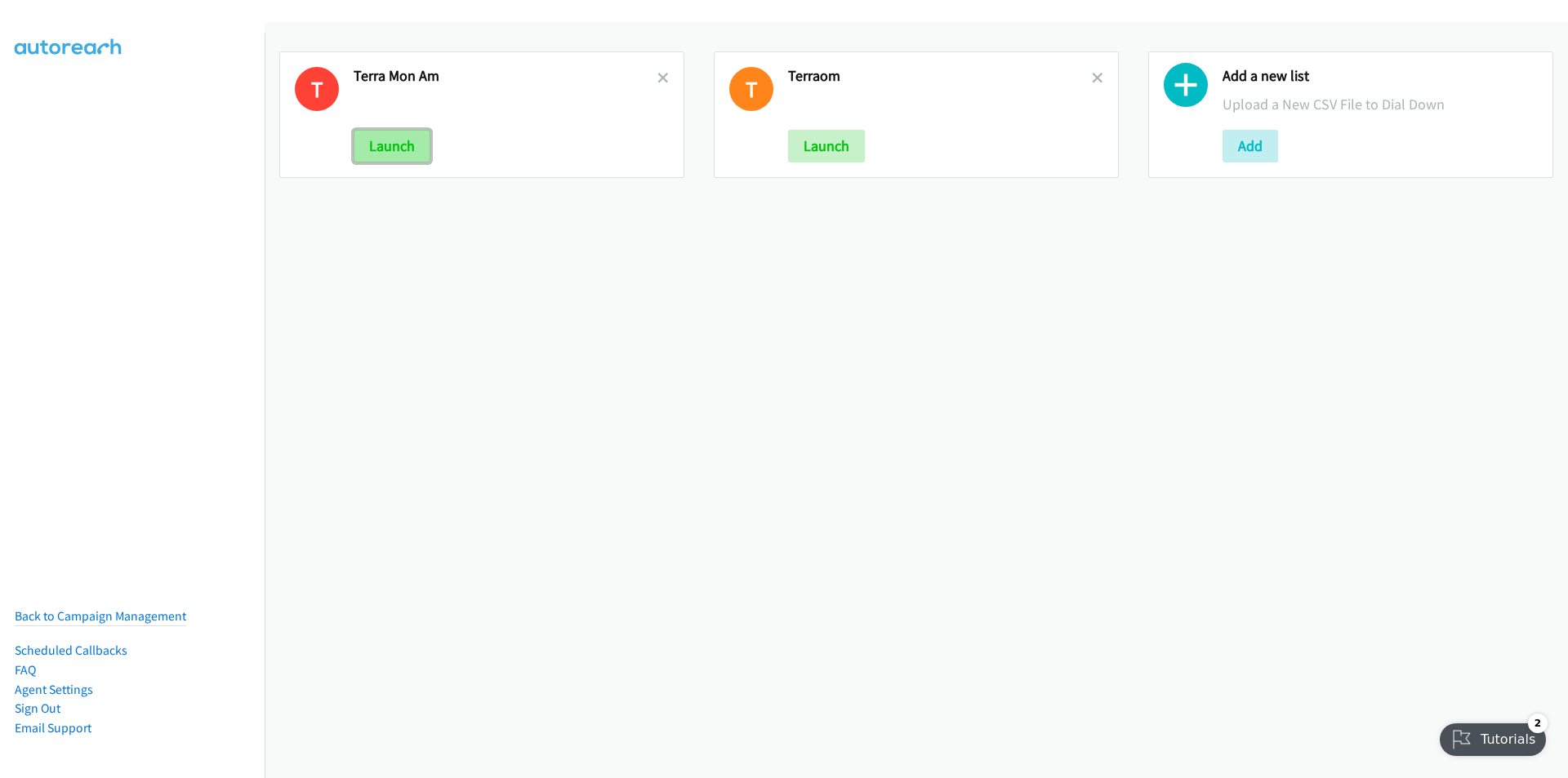
click at [393, 145] on button "Launch" at bounding box center [392, 145] width 77 height 33
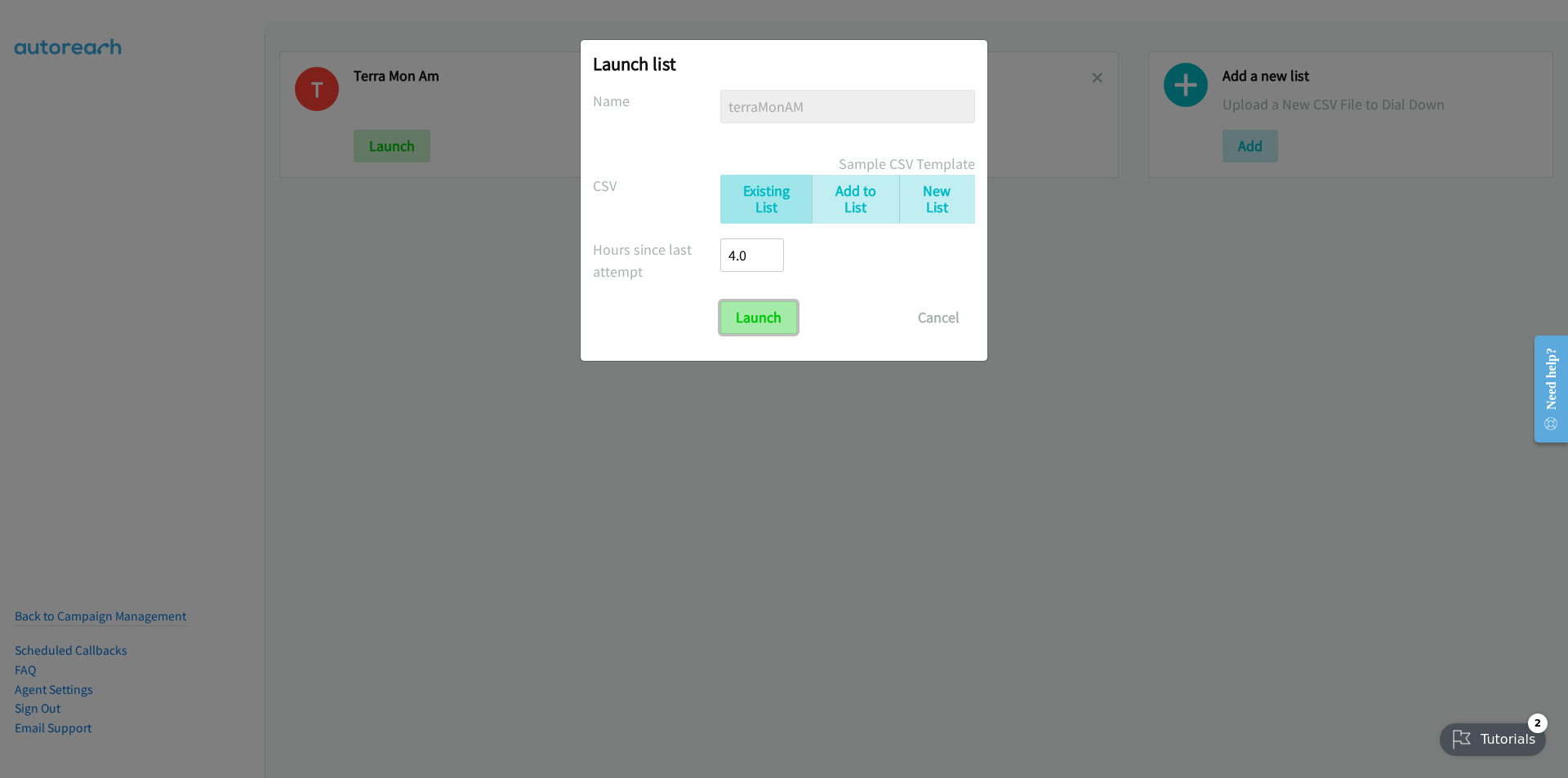
click at [750, 314] on input "Launch" at bounding box center [759, 317] width 77 height 33
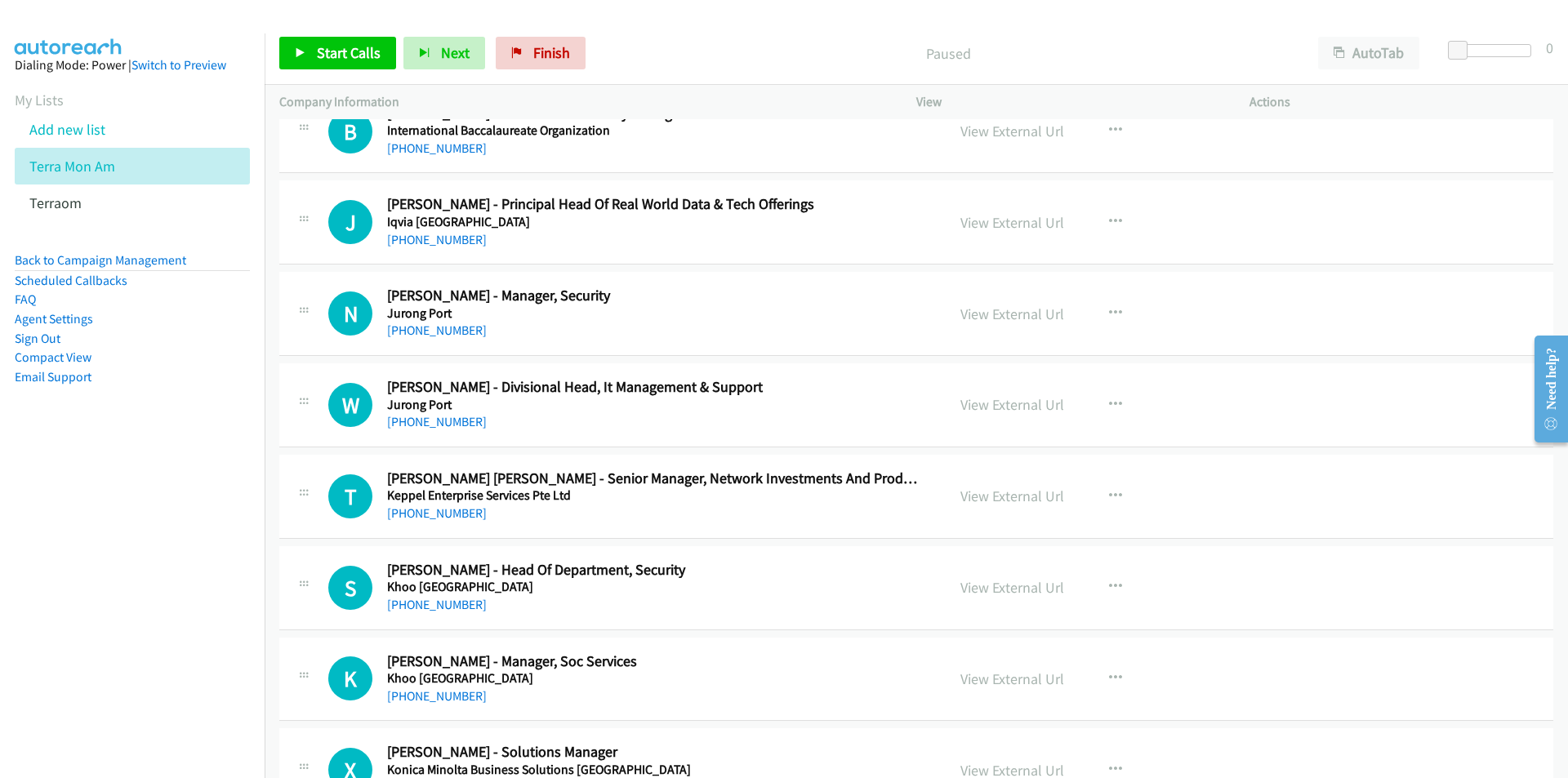
scroll to position [17063, 0]
click at [544, 63] on link "Finish" at bounding box center [541, 53] width 90 height 33
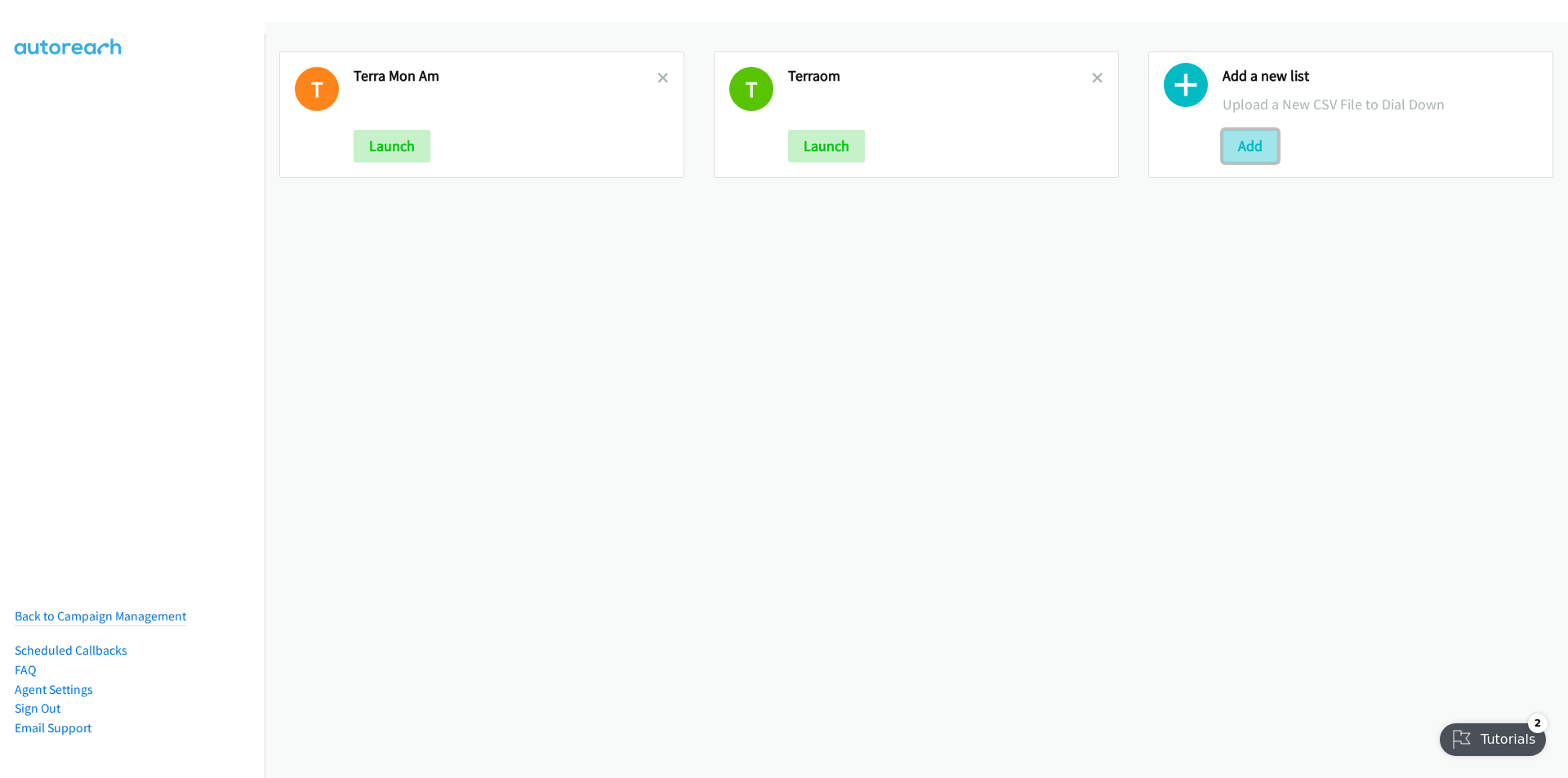
click at [1244, 148] on button "Add" at bounding box center [1250, 145] width 55 height 33
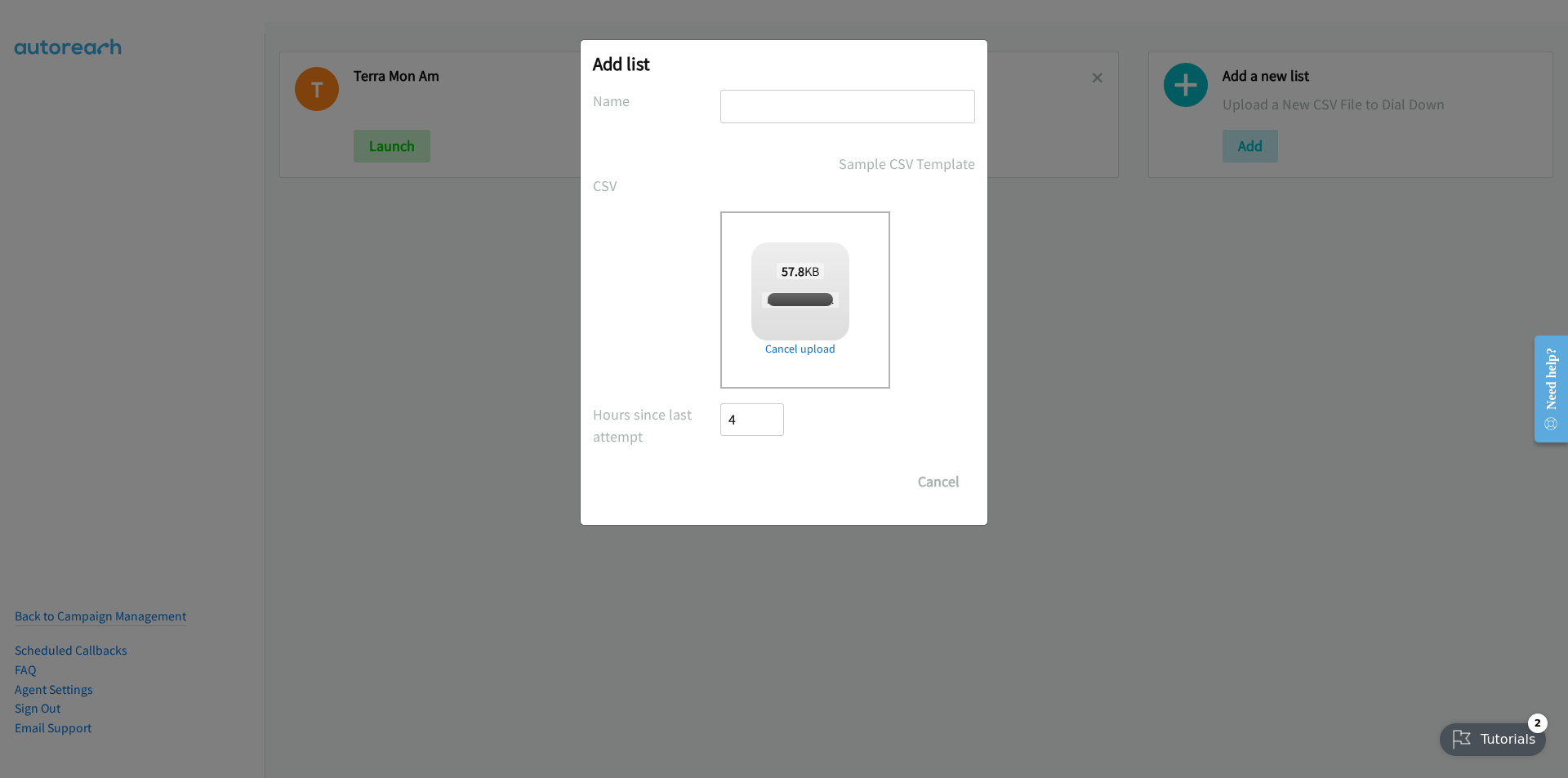
click at [804, 102] on input "text" at bounding box center [847, 107] width 254 height 34
checkbox input "true"
type input "TerraPM"
click at [720, 465] on input "Save List" at bounding box center [762, 481] width 85 height 33
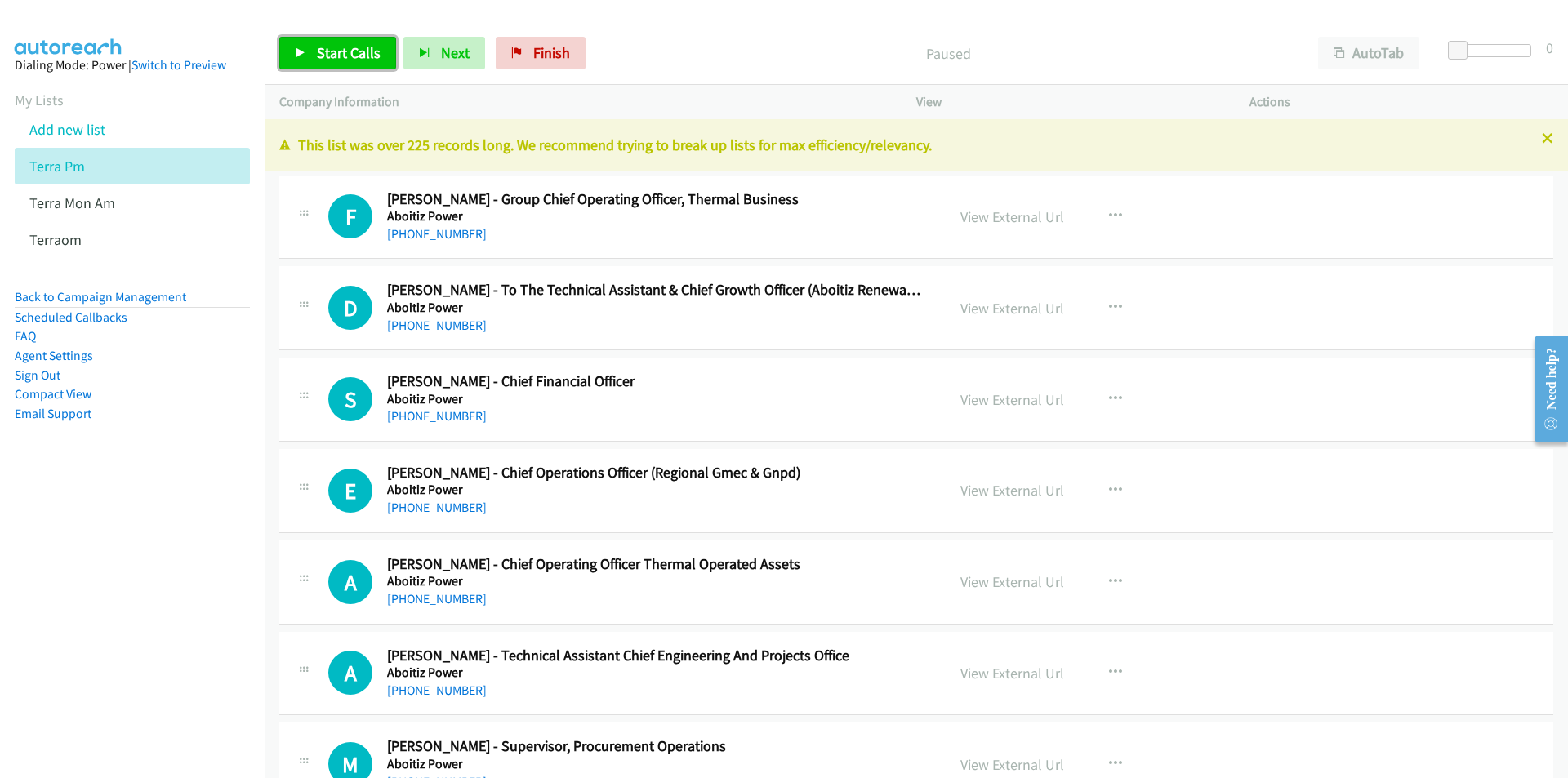
click at [346, 38] on link "Start Calls" at bounding box center [338, 53] width 116 height 33
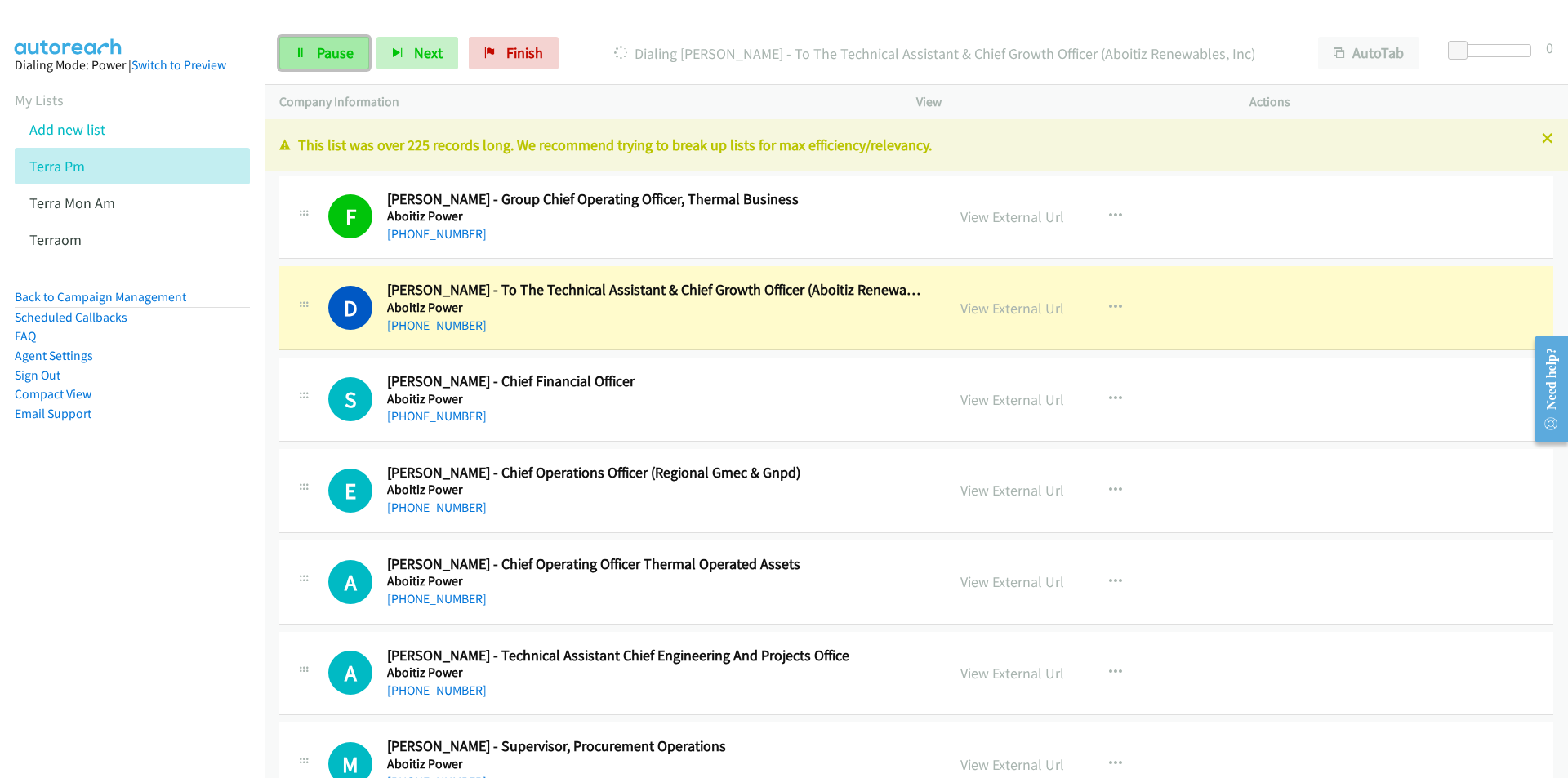
click at [326, 57] on span "Pause" at bounding box center [335, 53] width 37 height 19
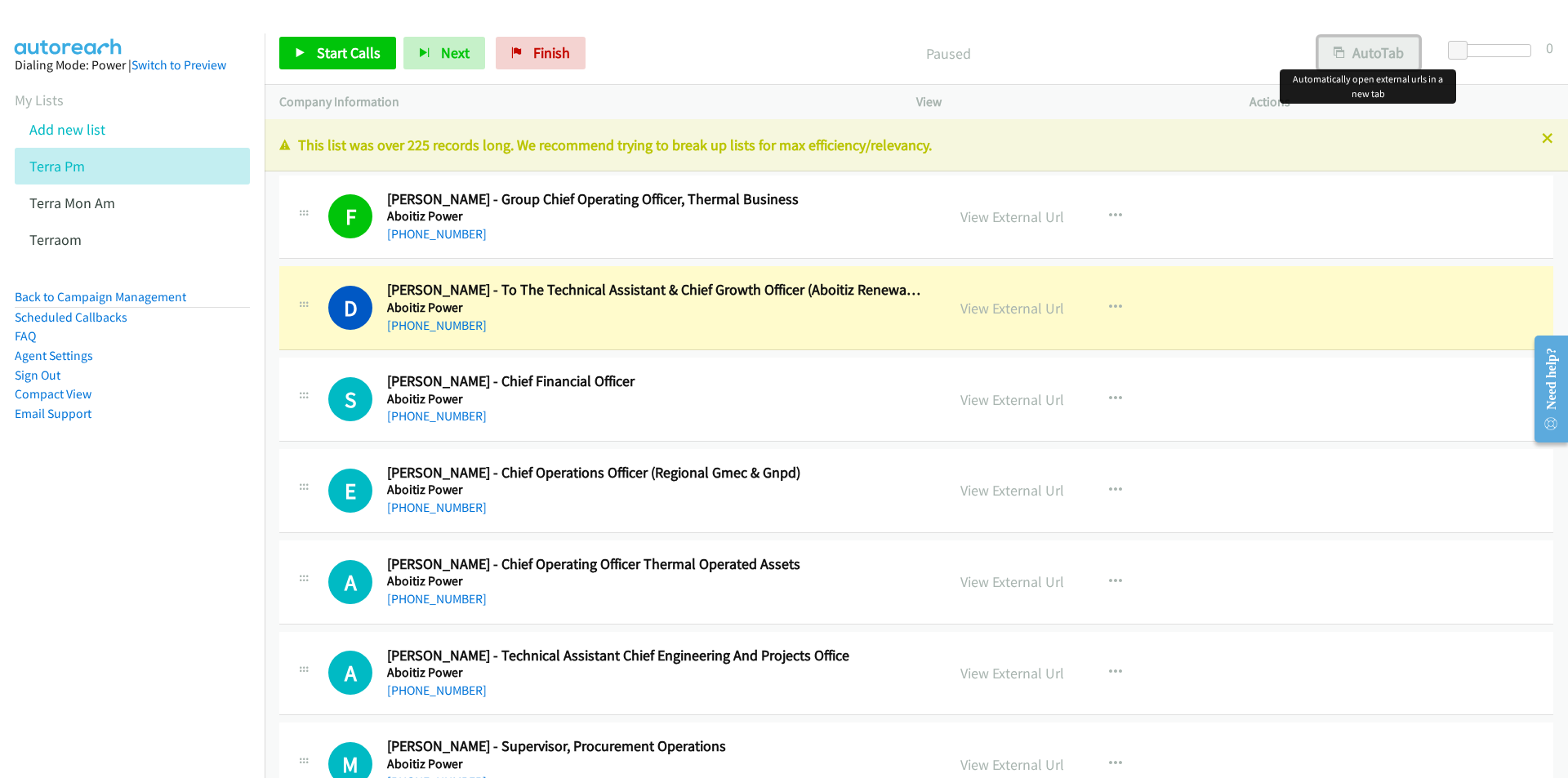
click at [1384, 47] on button "AutoTab" at bounding box center [1369, 53] width 101 height 33
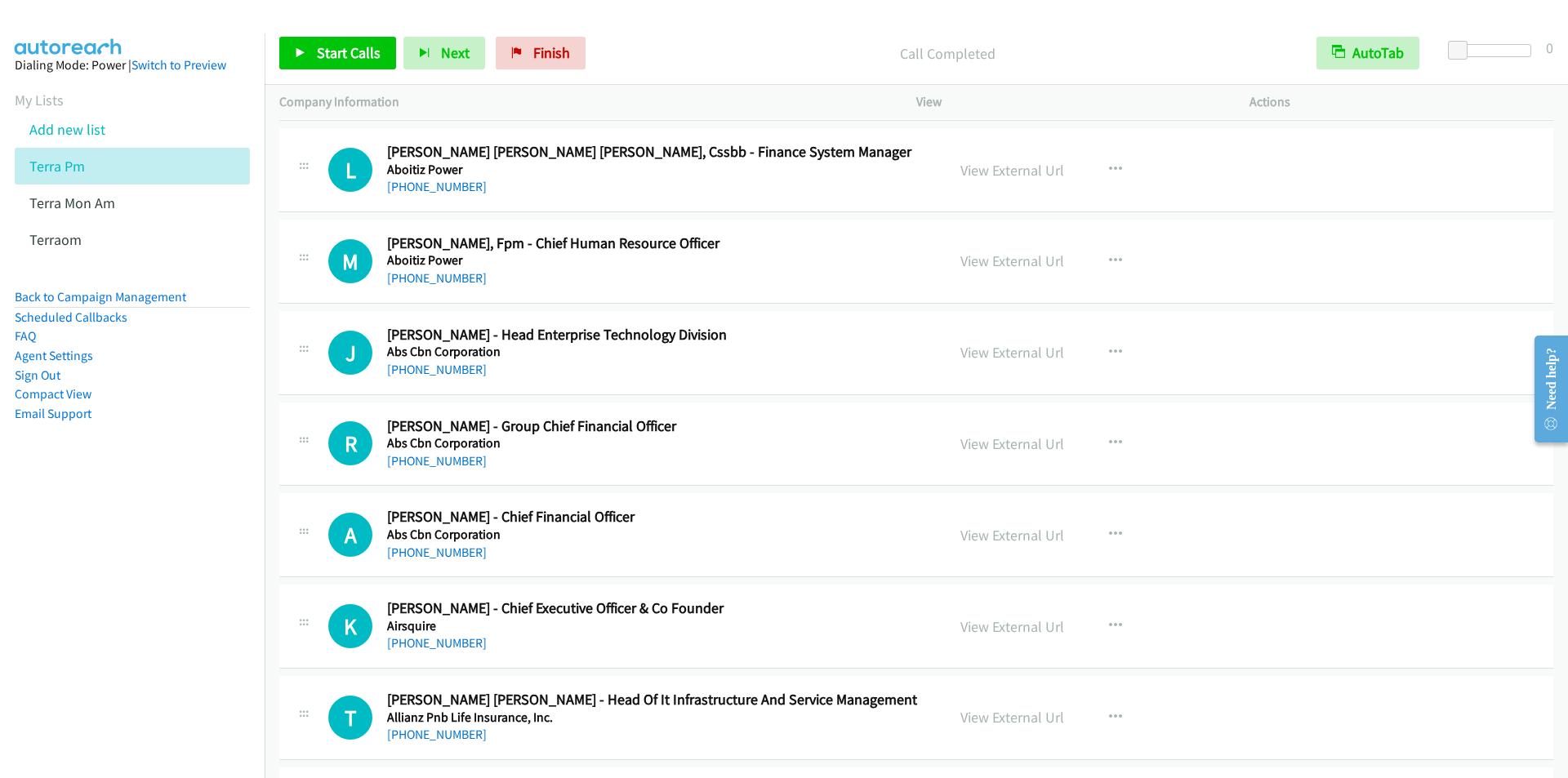
scroll to position [1551, 0]
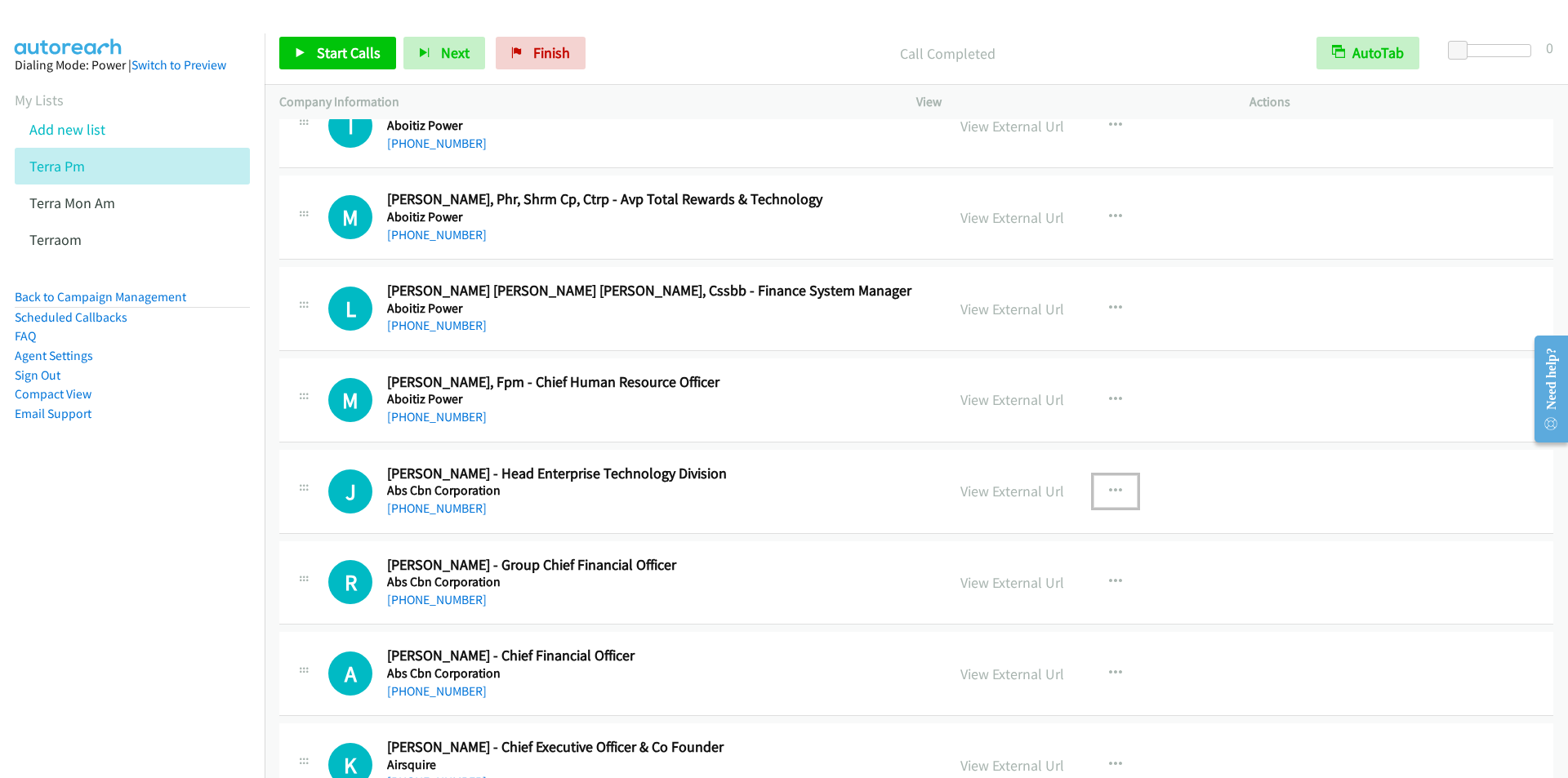
click at [1112, 488] on icon "button" at bounding box center [1115, 492] width 13 height 13
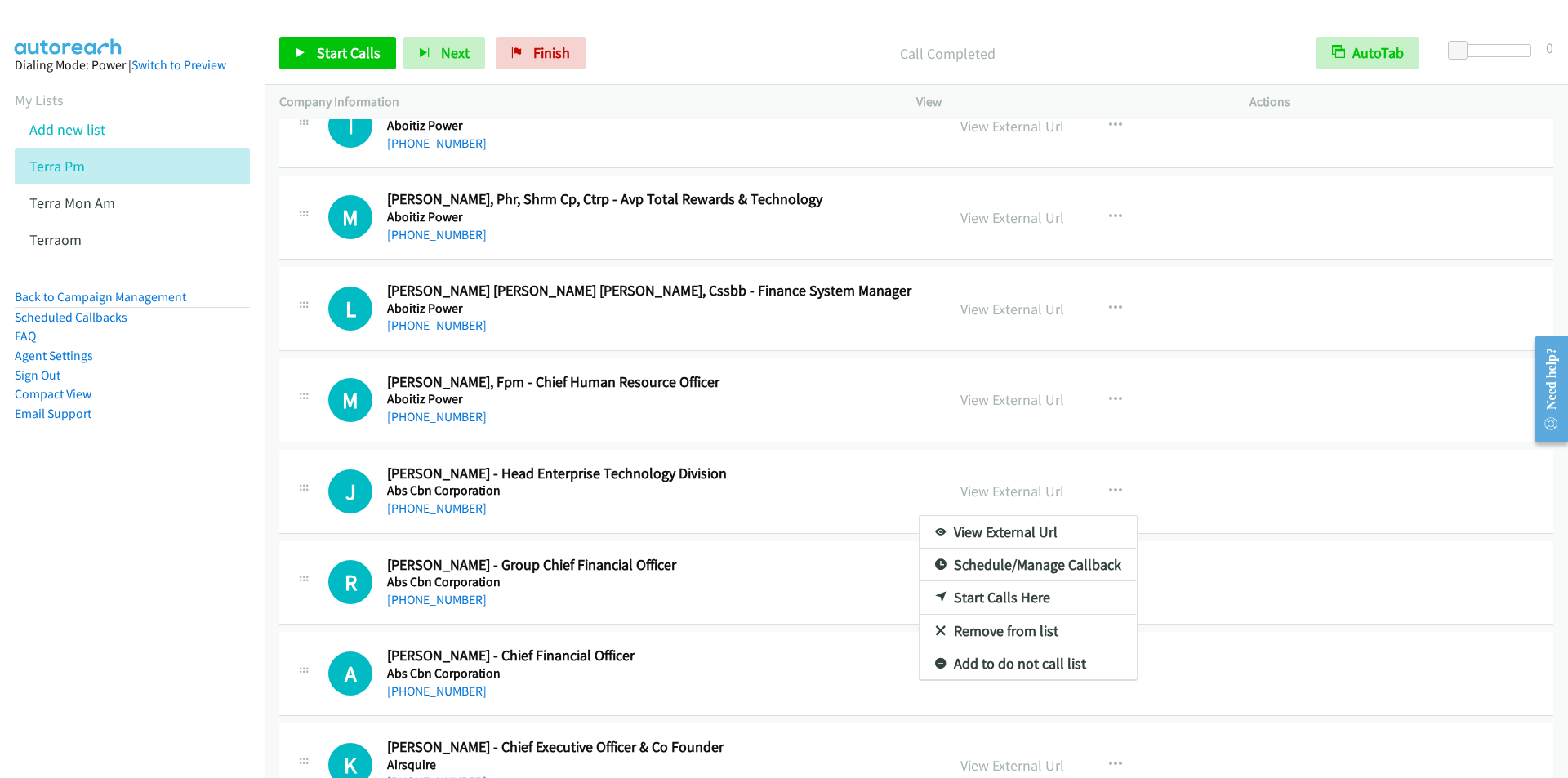
click at [1006, 595] on link "Start Calls Here" at bounding box center [1028, 597] width 217 height 33
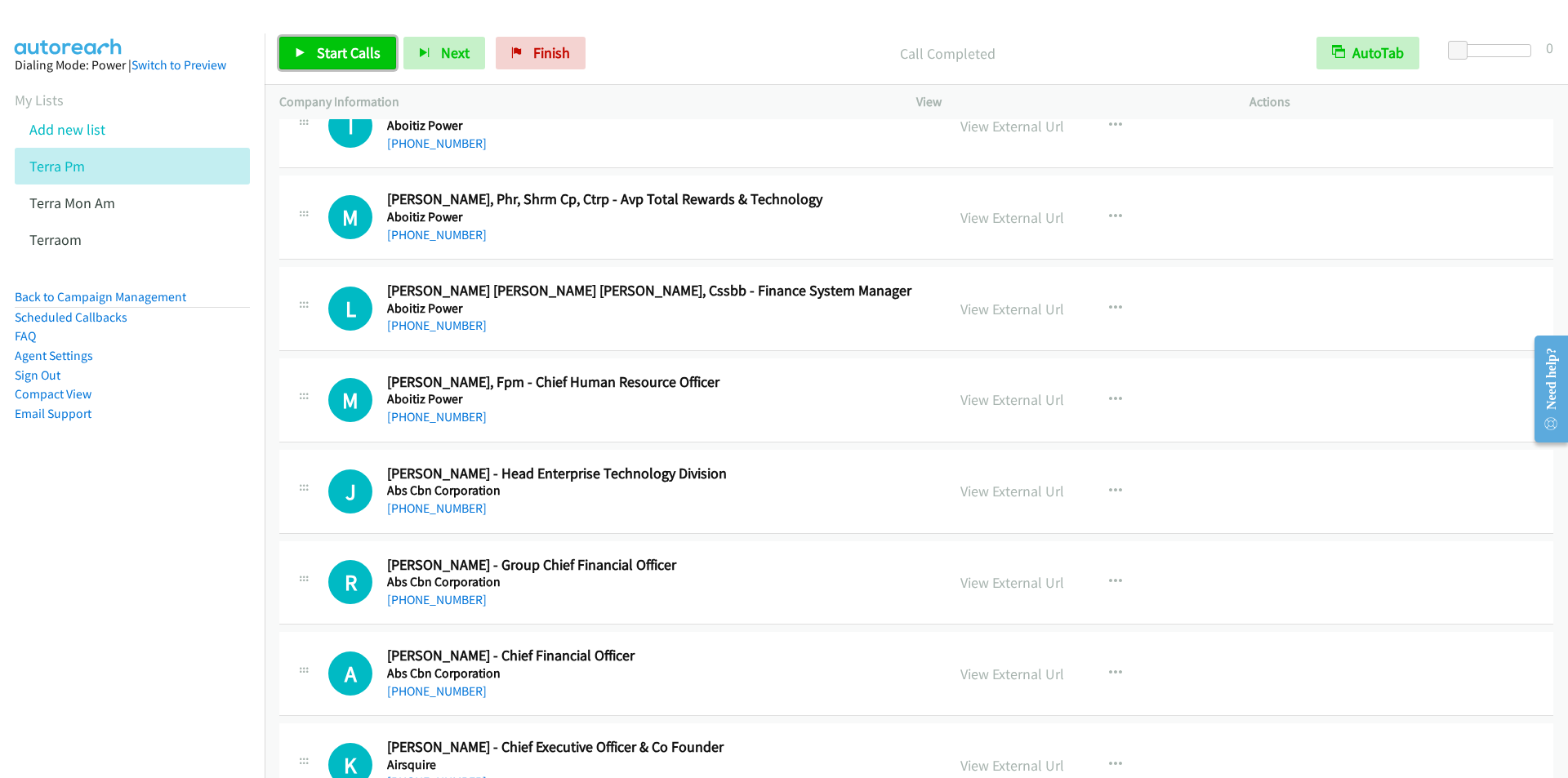
click at [344, 53] on span "Start Calls" at bounding box center [349, 53] width 64 height 19
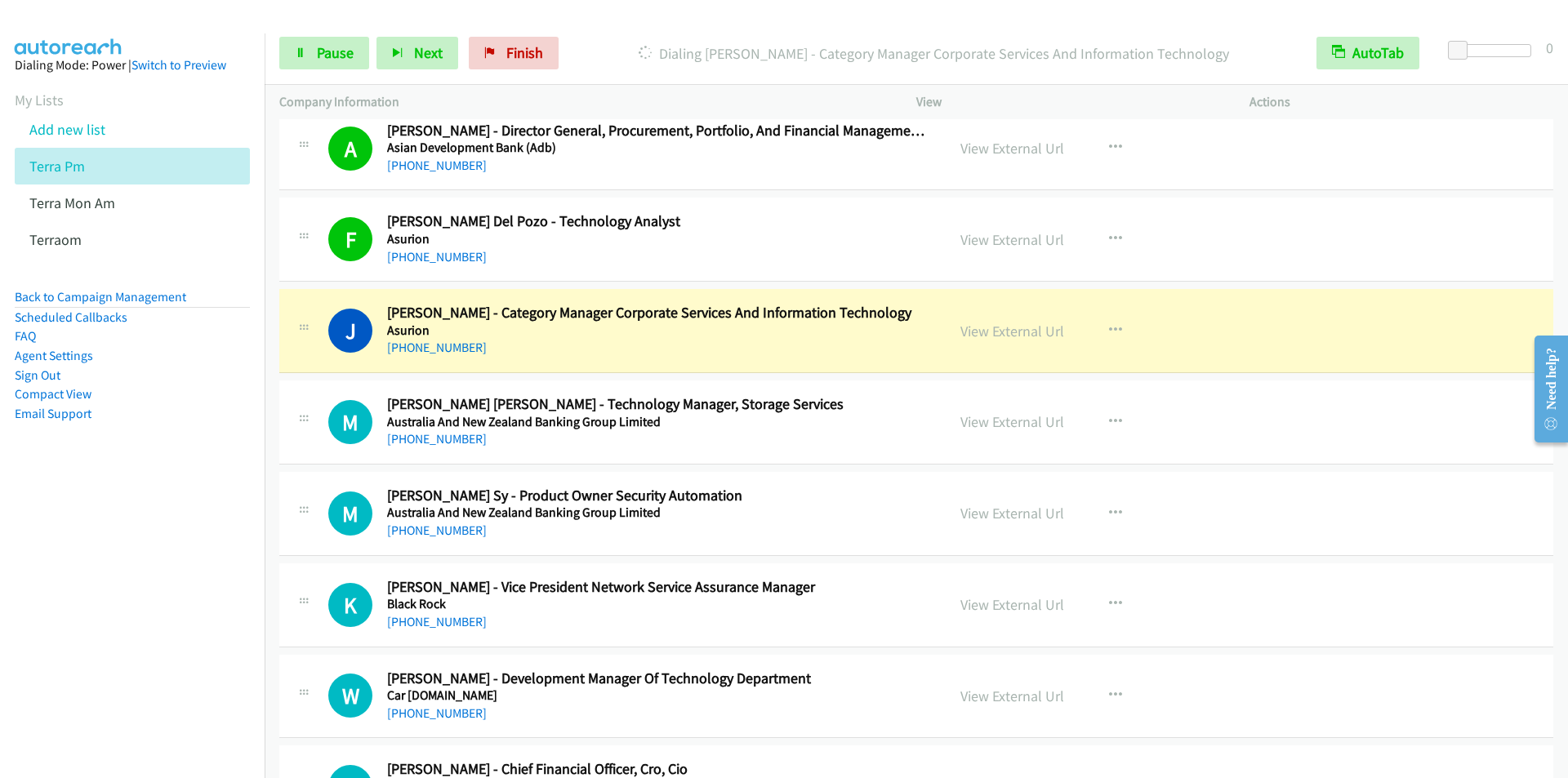
scroll to position [2531, 0]
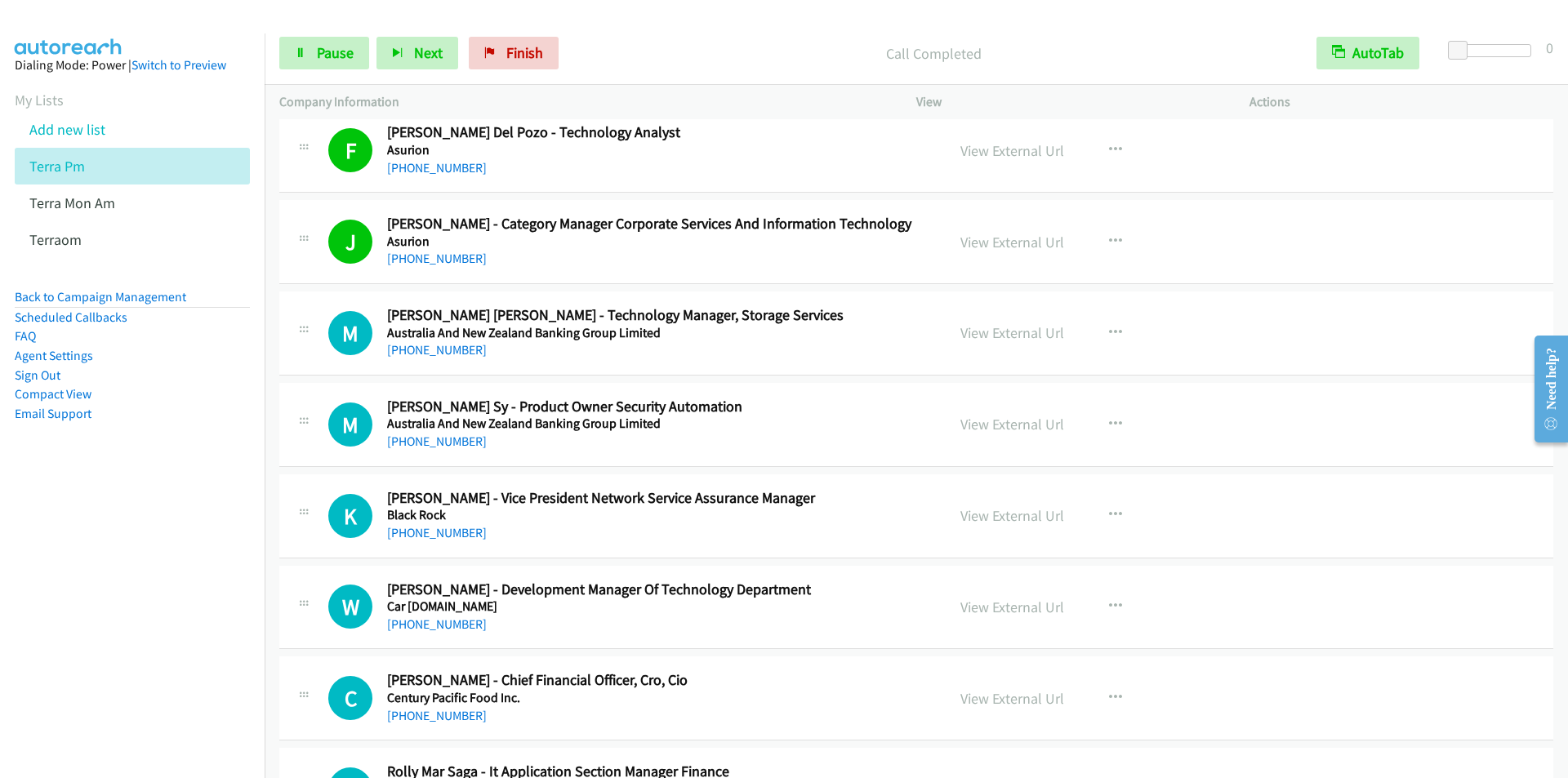
click at [203, 529] on nav "Dialing Mode: Power | Switch to Preview My Lists Add new list Terra Pm Terra Mo…" at bounding box center [132, 422] width 266 height 778
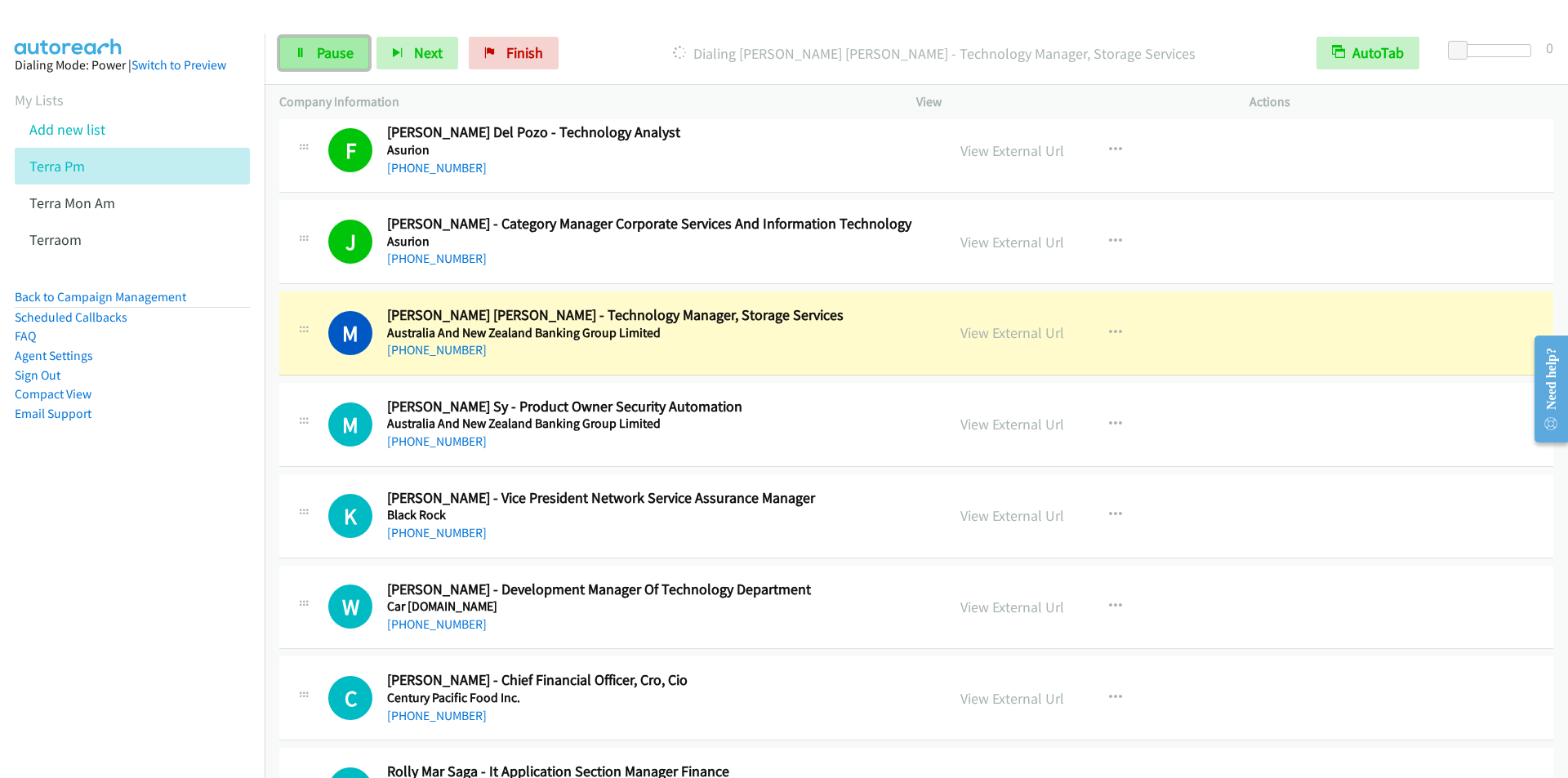
click at [317, 56] on span "Pause" at bounding box center [335, 53] width 37 height 19
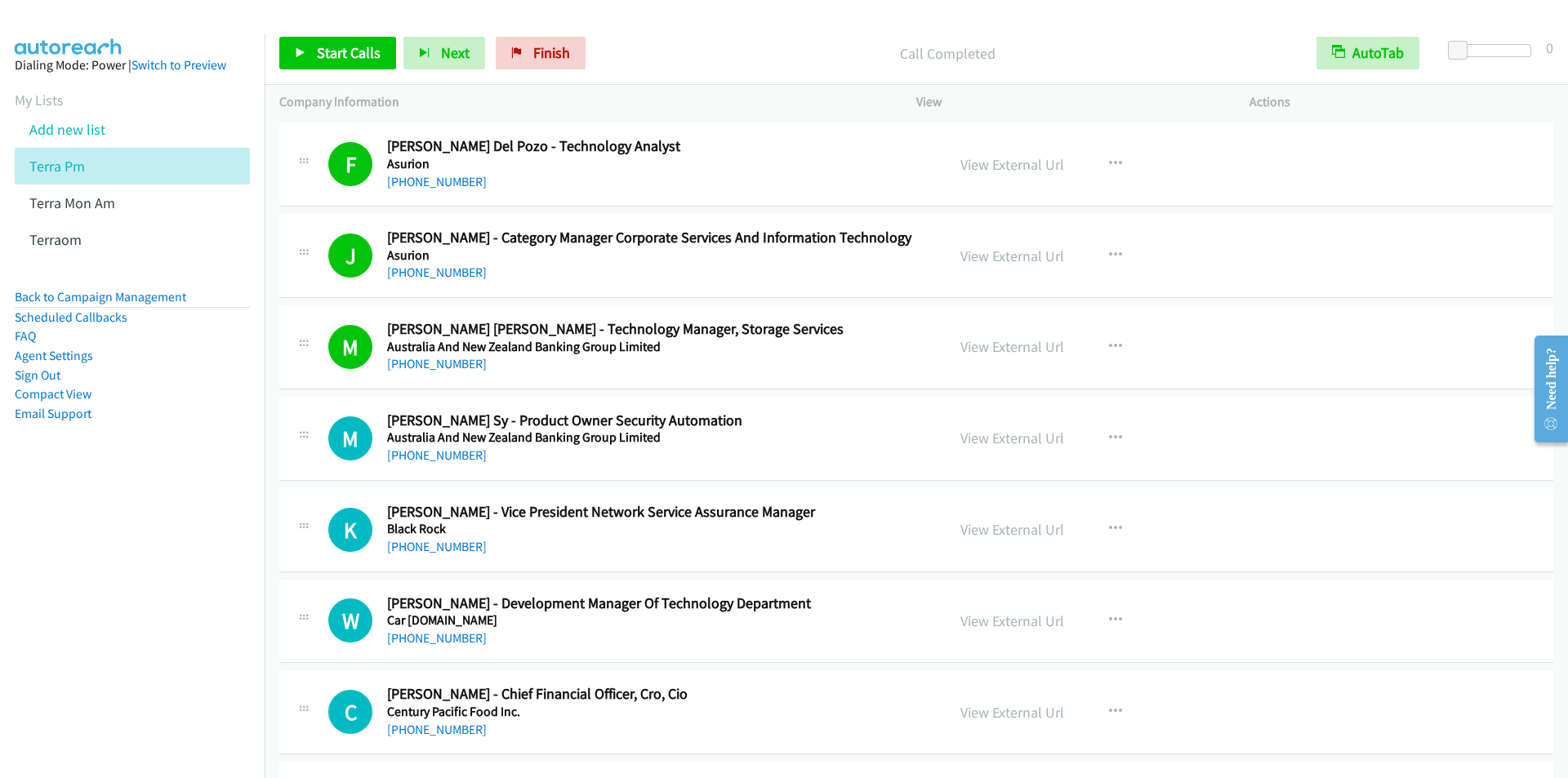
scroll to position [2533, 0]
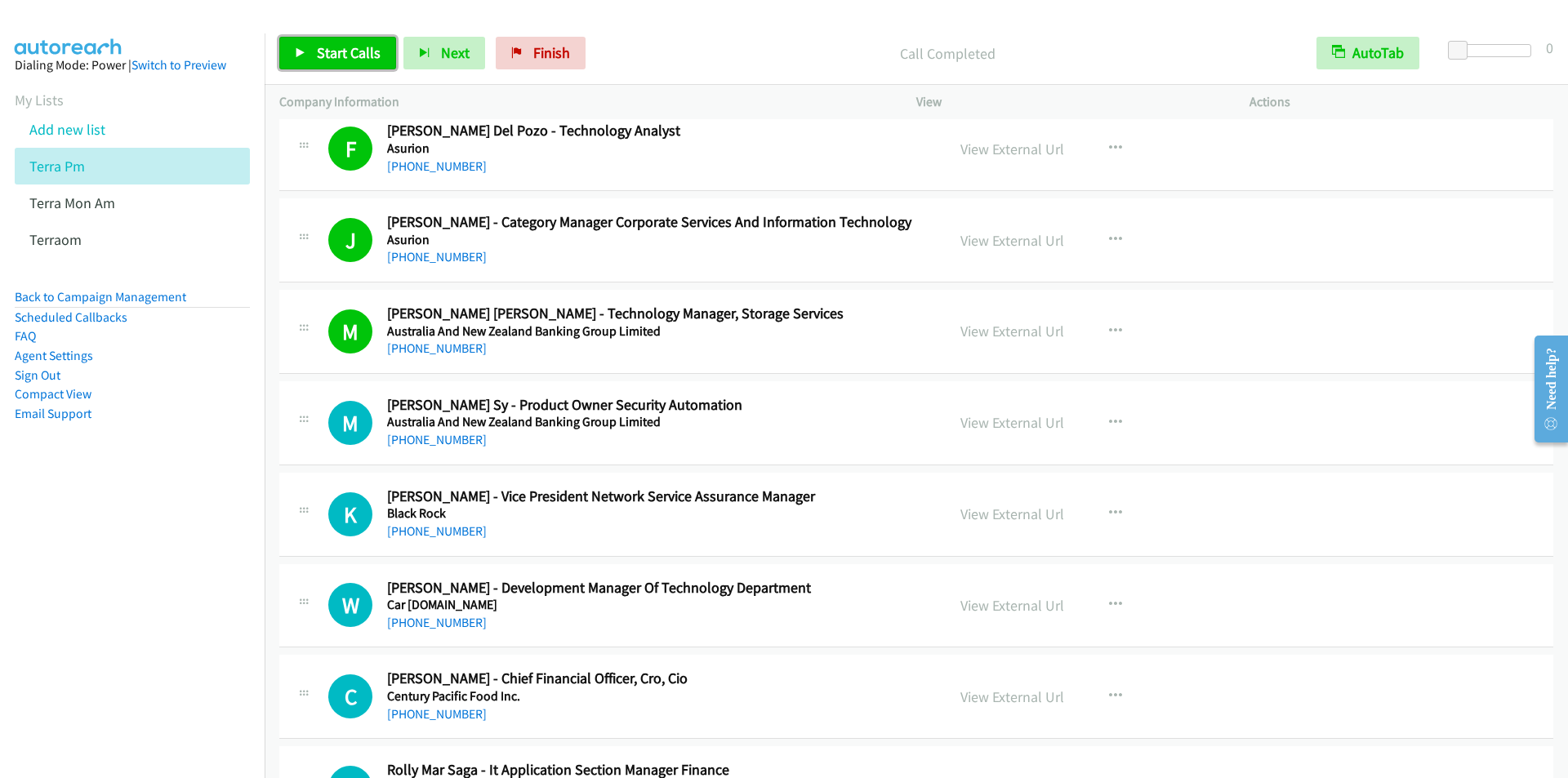
click at [338, 50] on span "Start Calls" at bounding box center [349, 53] width 64 height 19
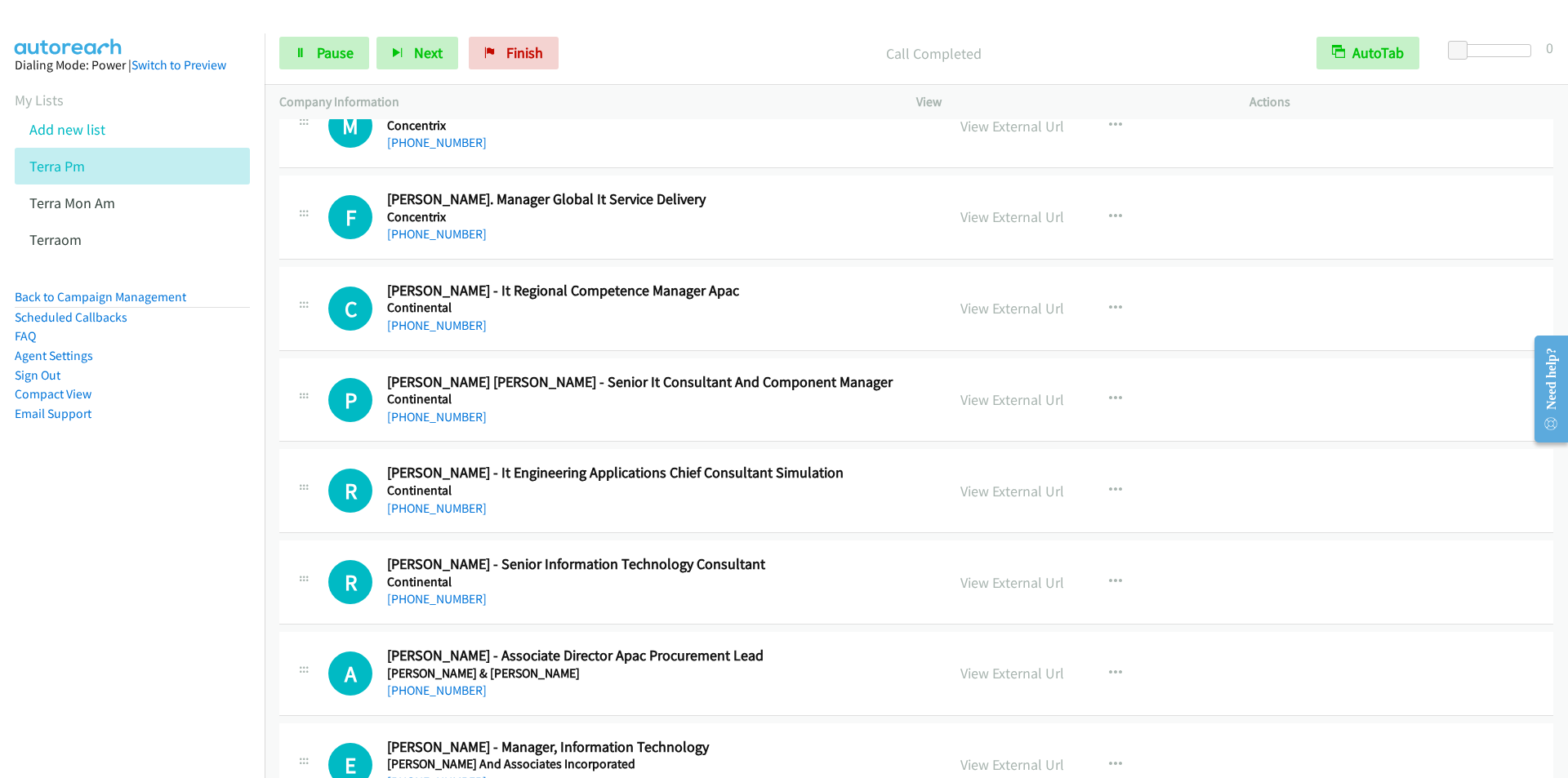
scroll to position [6533, 0]
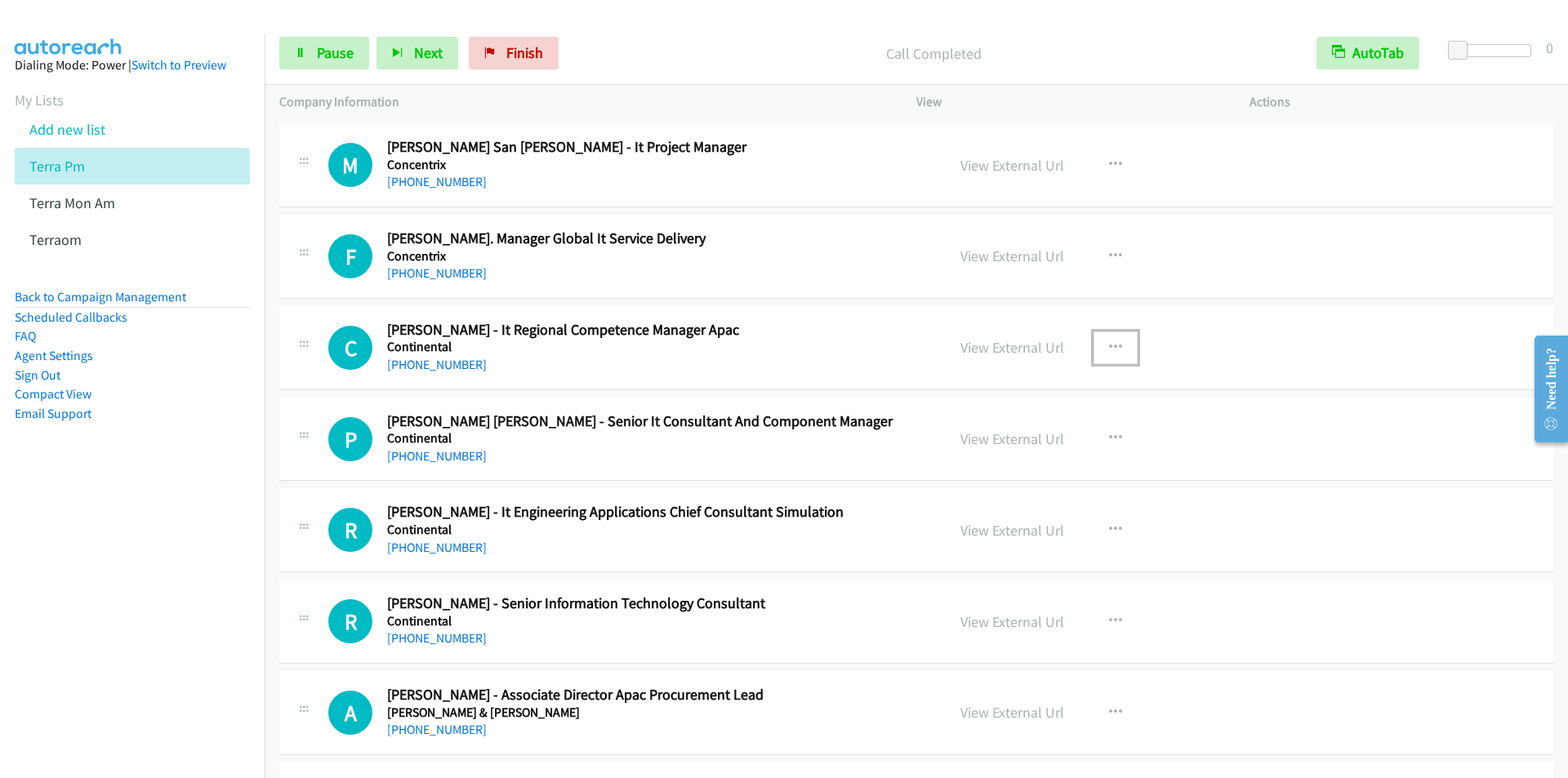
click at [1109, 345] on icon "button" at bounding box center [1115, 348] width 13 height 13
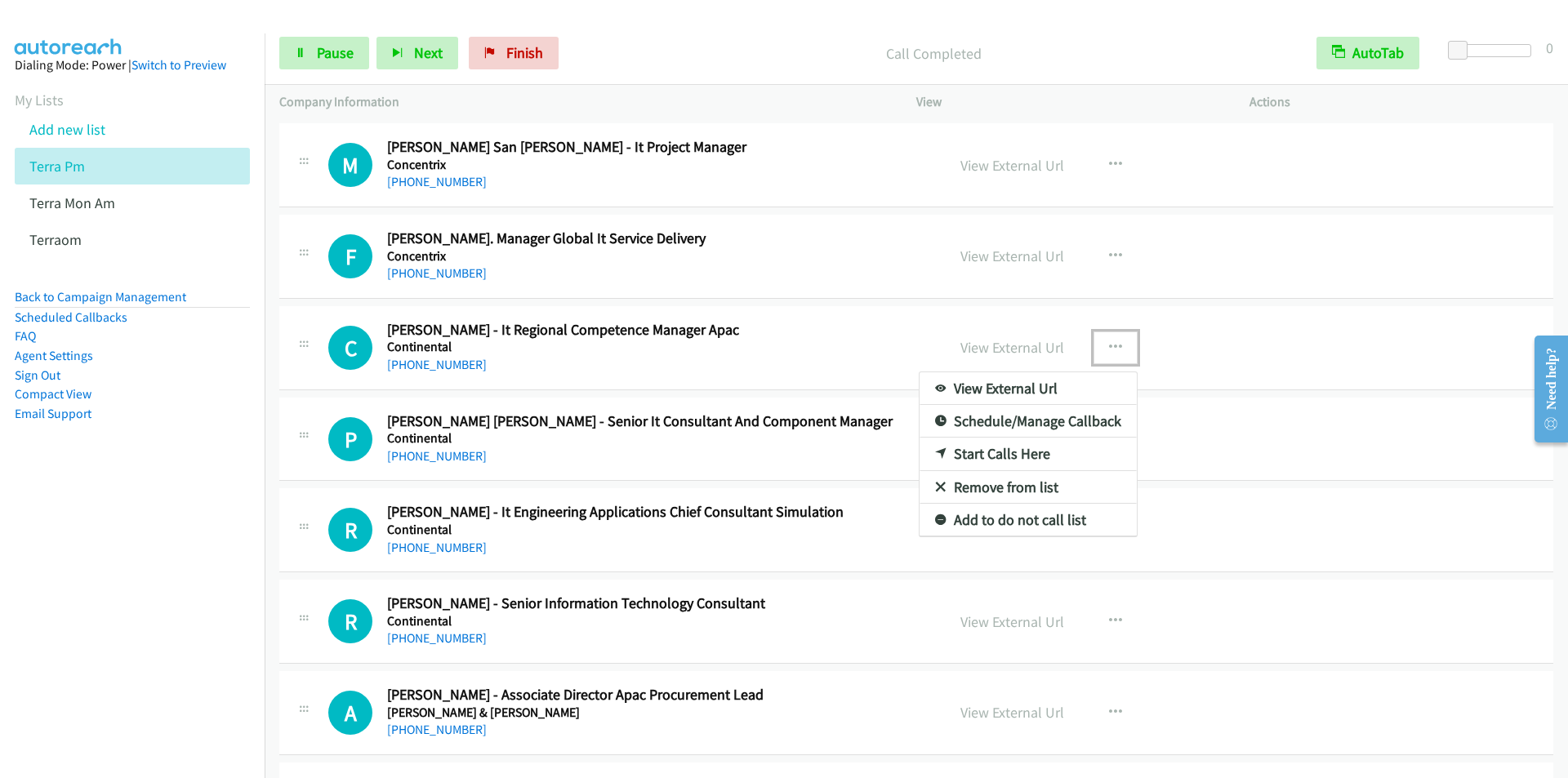
click at [1021, 450] on link "Start Calls Here" at bounding box center [1028, 453] width 217 height 33
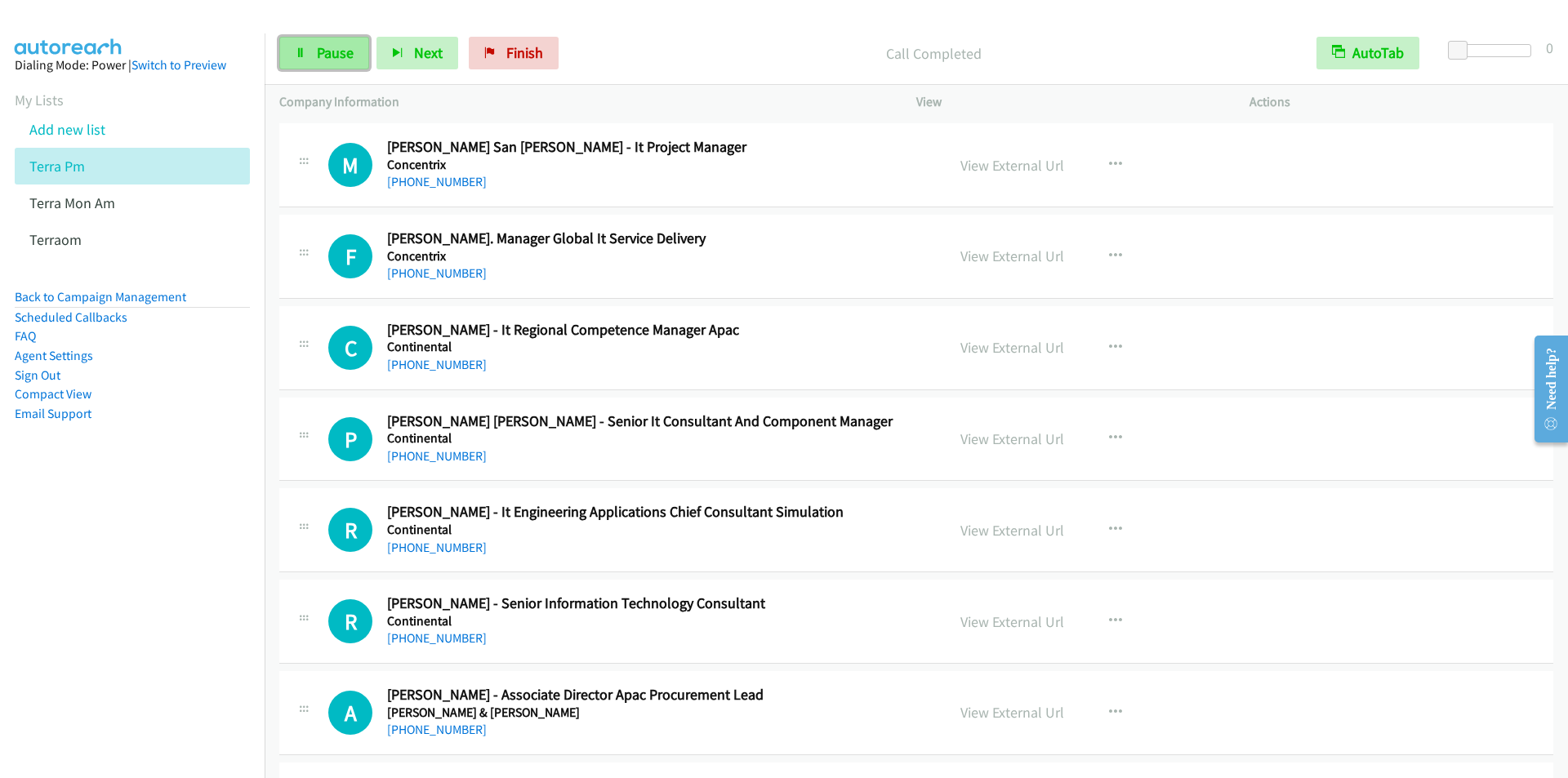
click at [314, 56] on link "Pause" at bounding box center [325, 53] width 90 height 33
click at [314, 56] on link "Start Calls" at bounding box center [338, 53] width 116 height 33
click at [633, 44] on p "Call Completed" at bounding box center [934, 53] width 706 height 22
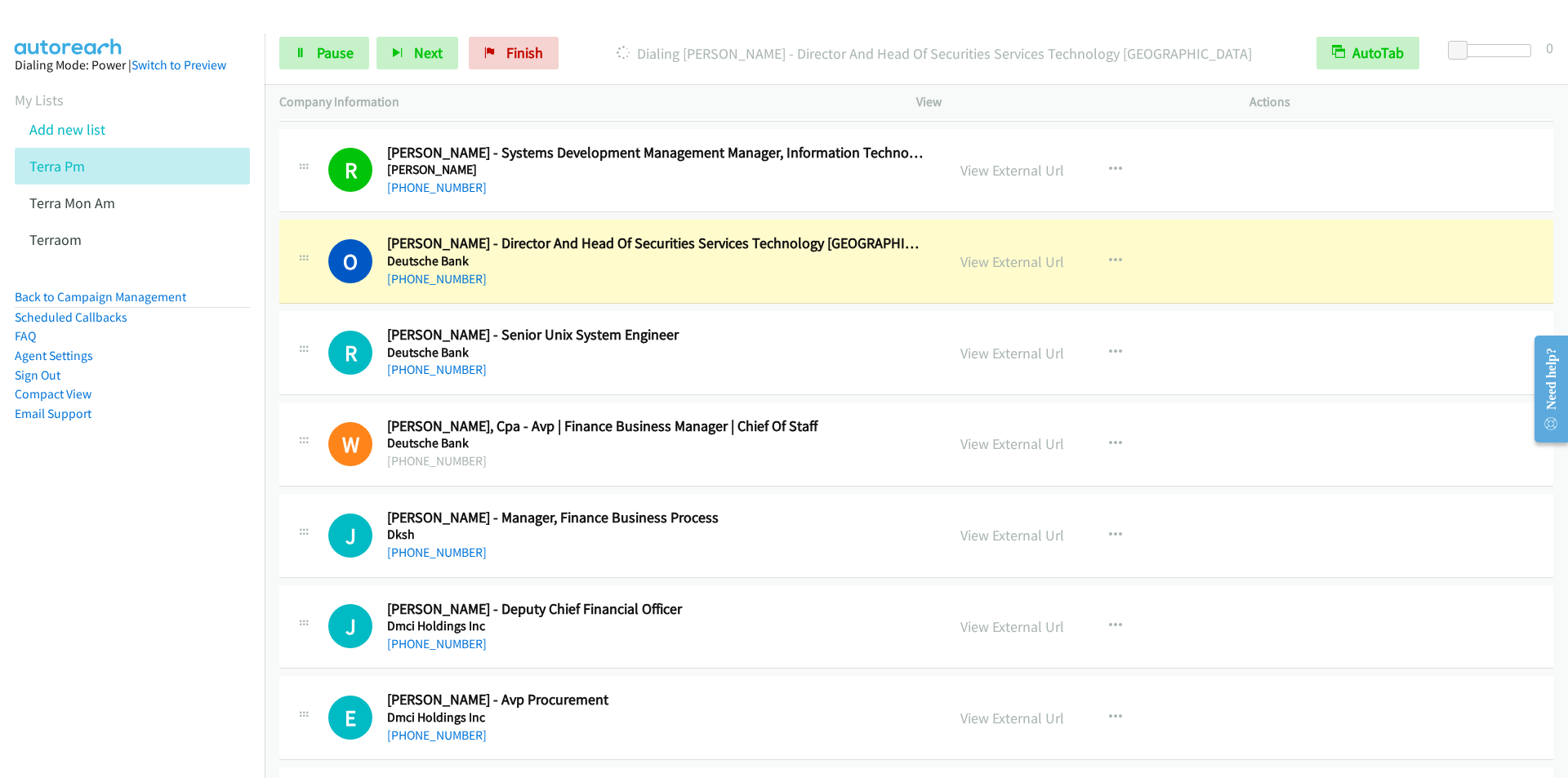
scroll to position [7431, 0]
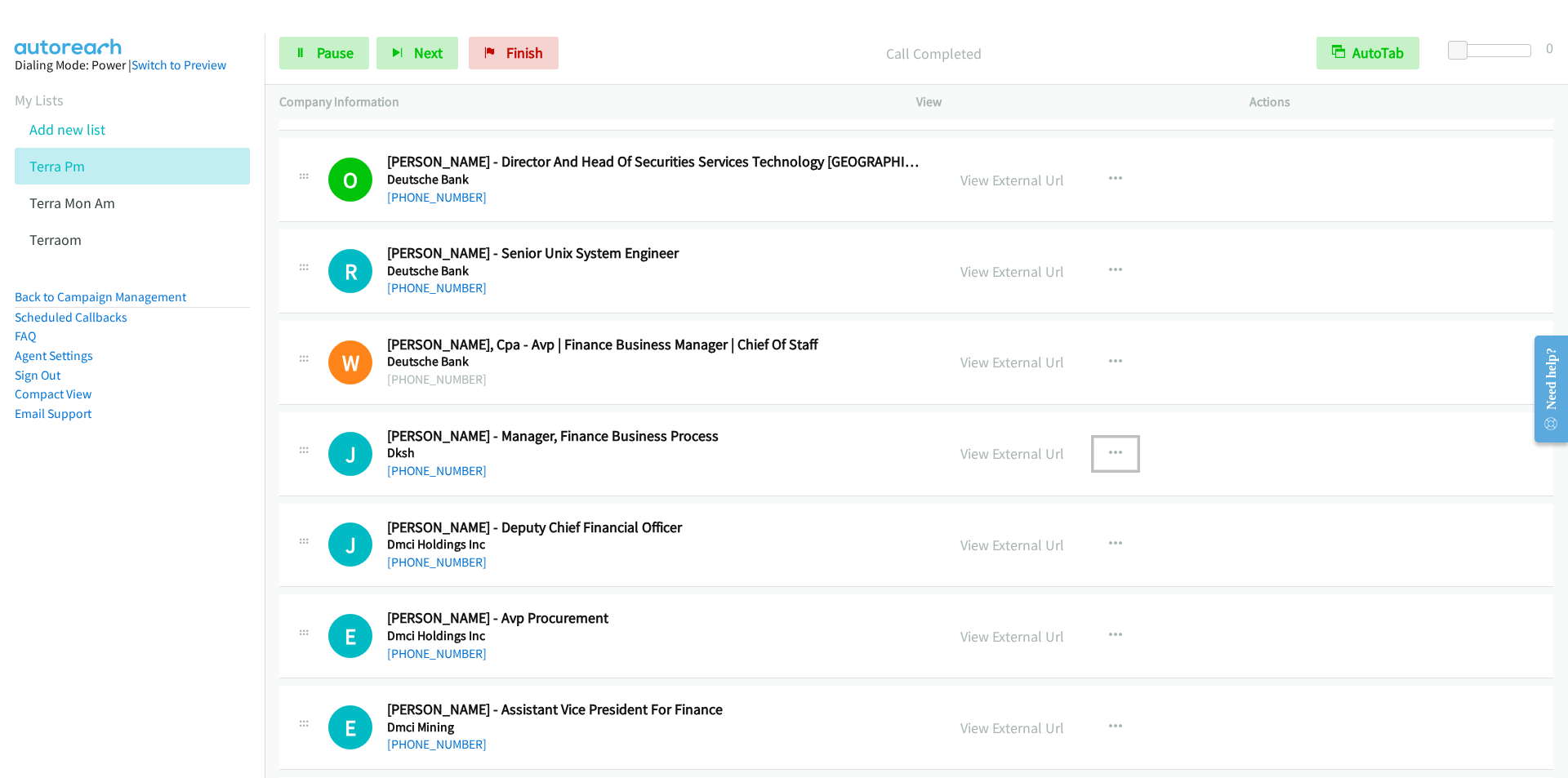
click at [1109, 452] on icon "button" at bounding box center [1115, 454] width 13 height 13
click at [1014, 562] on link "Start Calls Here" at bounding box center [1028, 559] width 217 height 33
click at [321, 47] on span "Pause" at bounding box center [335, 53] width 37 height 19
click at [322, 47] on span "Start Calls" at bounding box center [349, 53] width 64 height 19
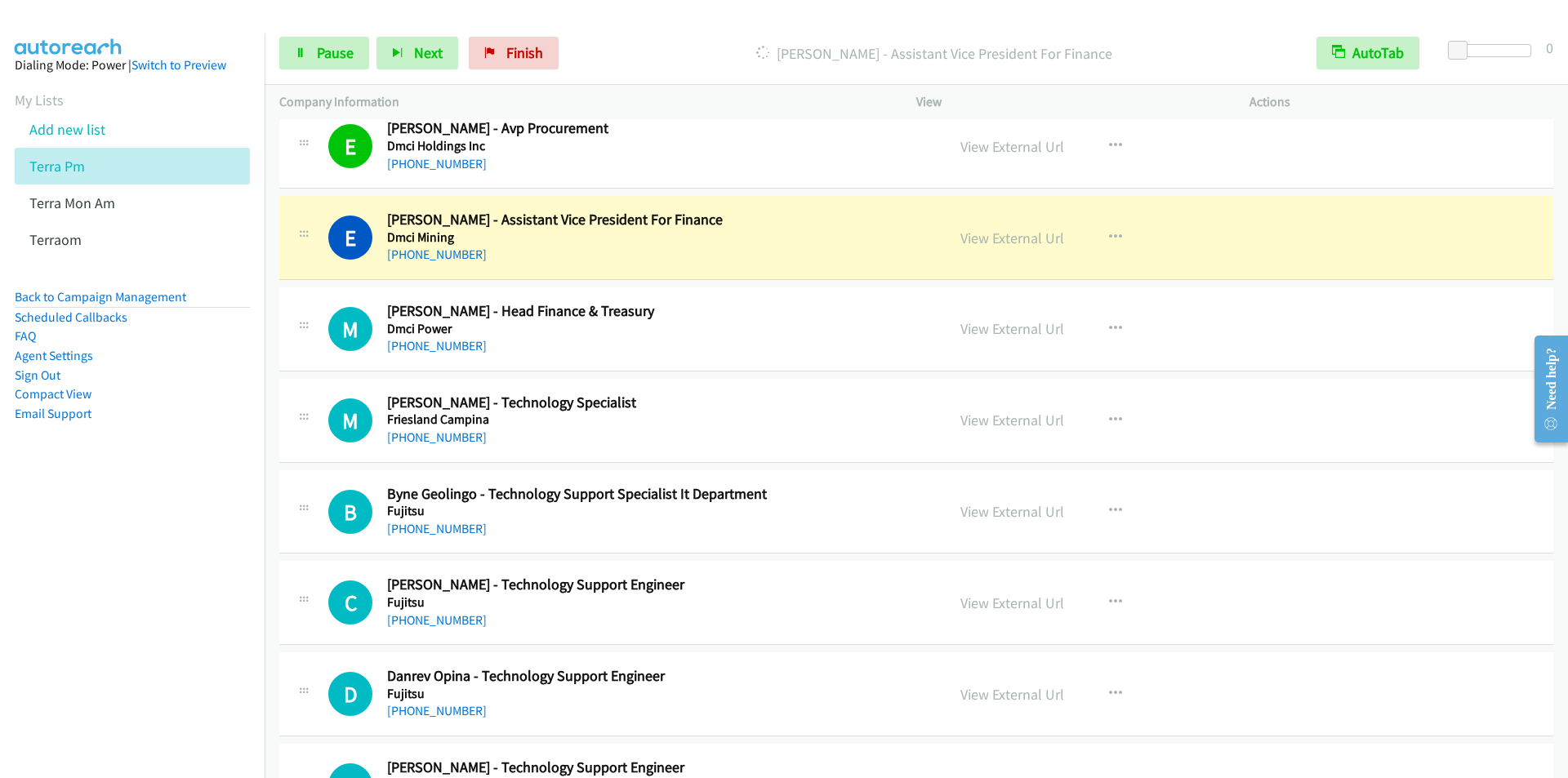
scroll to position [8002, 0]
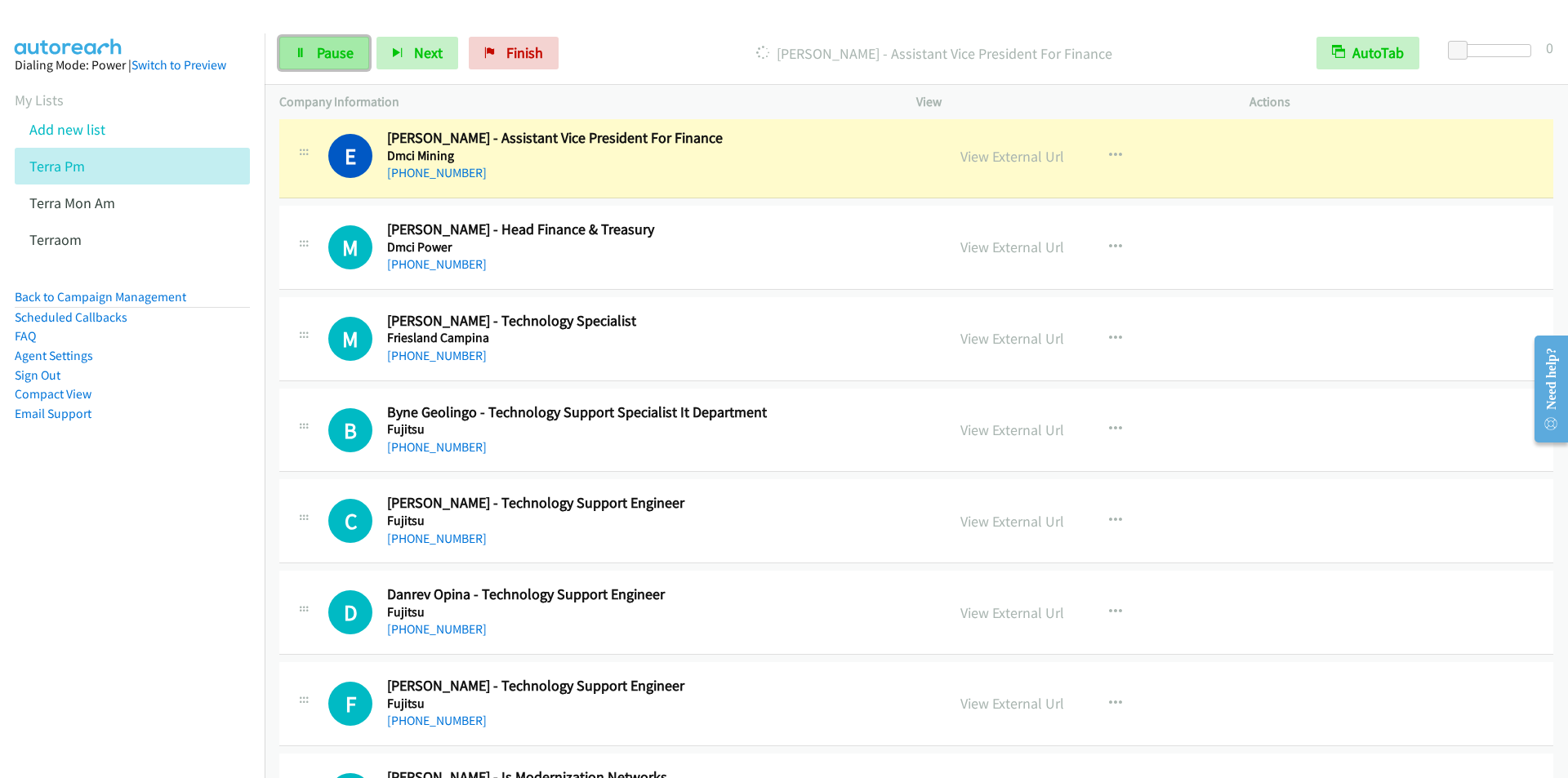
click at [319, 56] on span "Pause" at bounding box center [335, 53] width 37 height 19
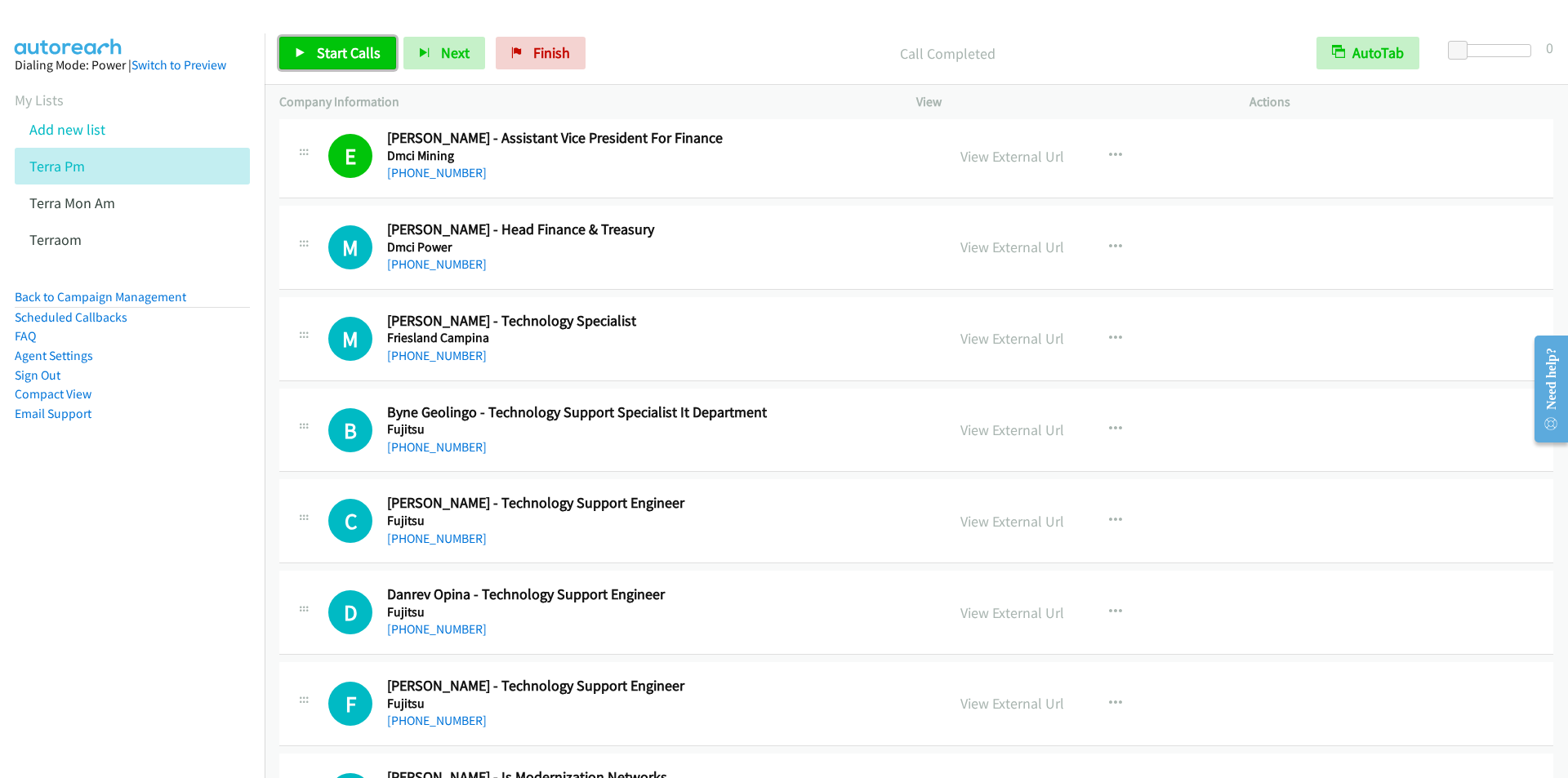
click at [340, 56] on span "Start Calls" at bounding box center [349, 53] width 64 height 19
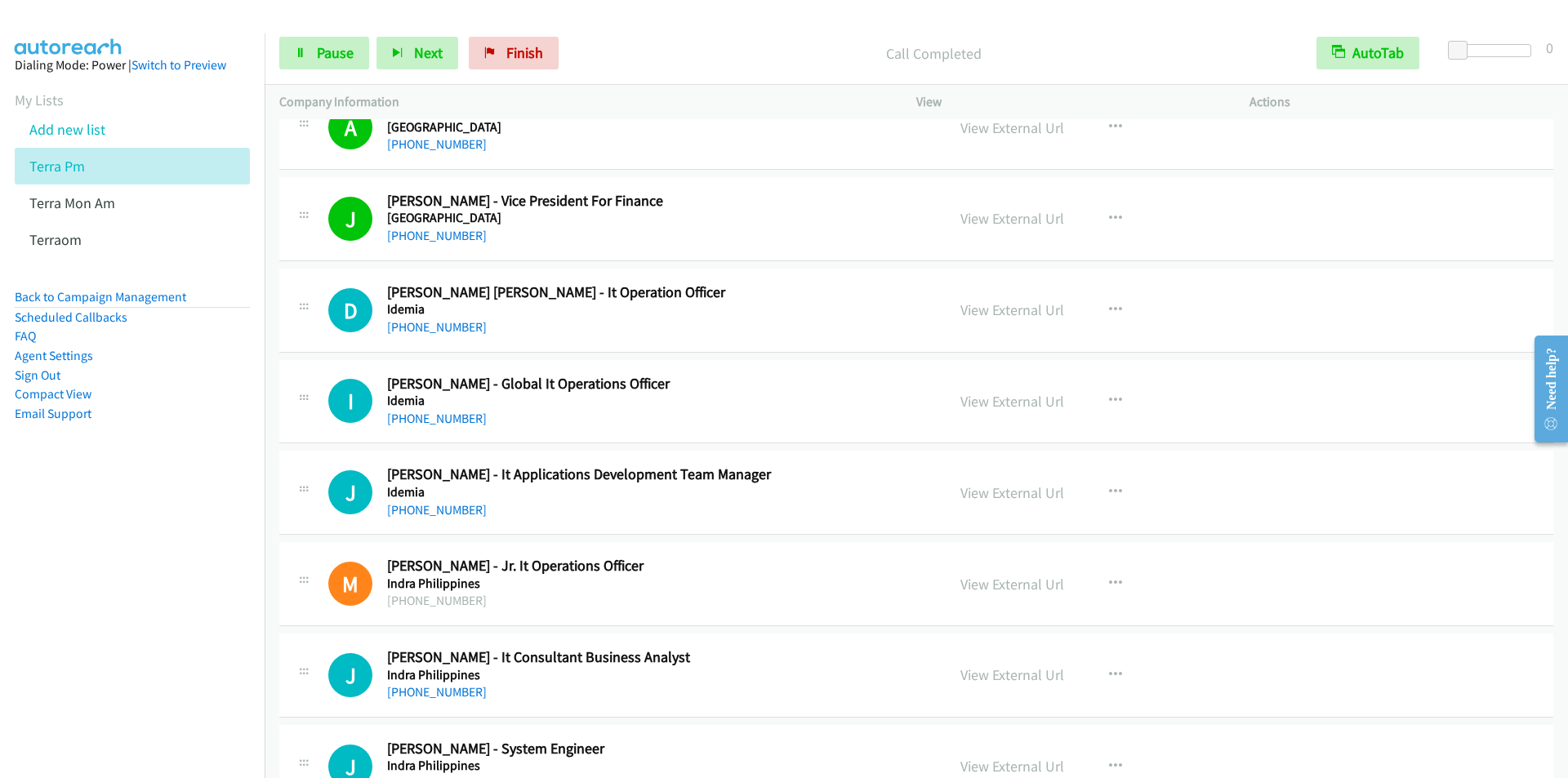
scroll to position [9064, 0]
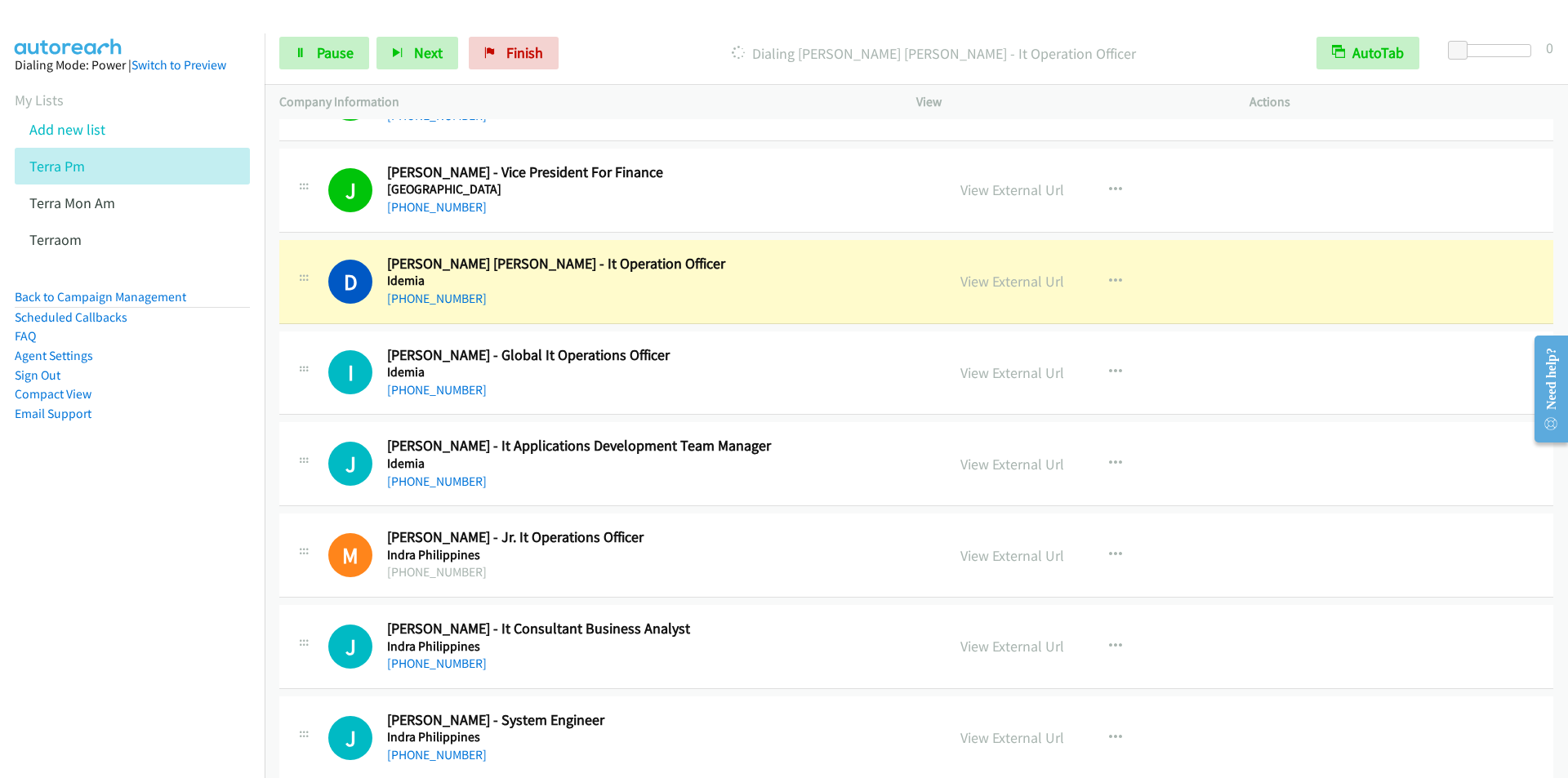
click at [146, 520] on nav "Dialing Mode: Power | Switch to Preview My Lists Add new list Terra Pm Terra Mo…" at bounding box center [132, 422] width 266 height 778
click at [165, 610] on nav "Dialing Mode: Power | Switch to Preview My Lists Add new list Terra Pm Terra Mo…" at bounding box center [132, 422] width 266 height 778
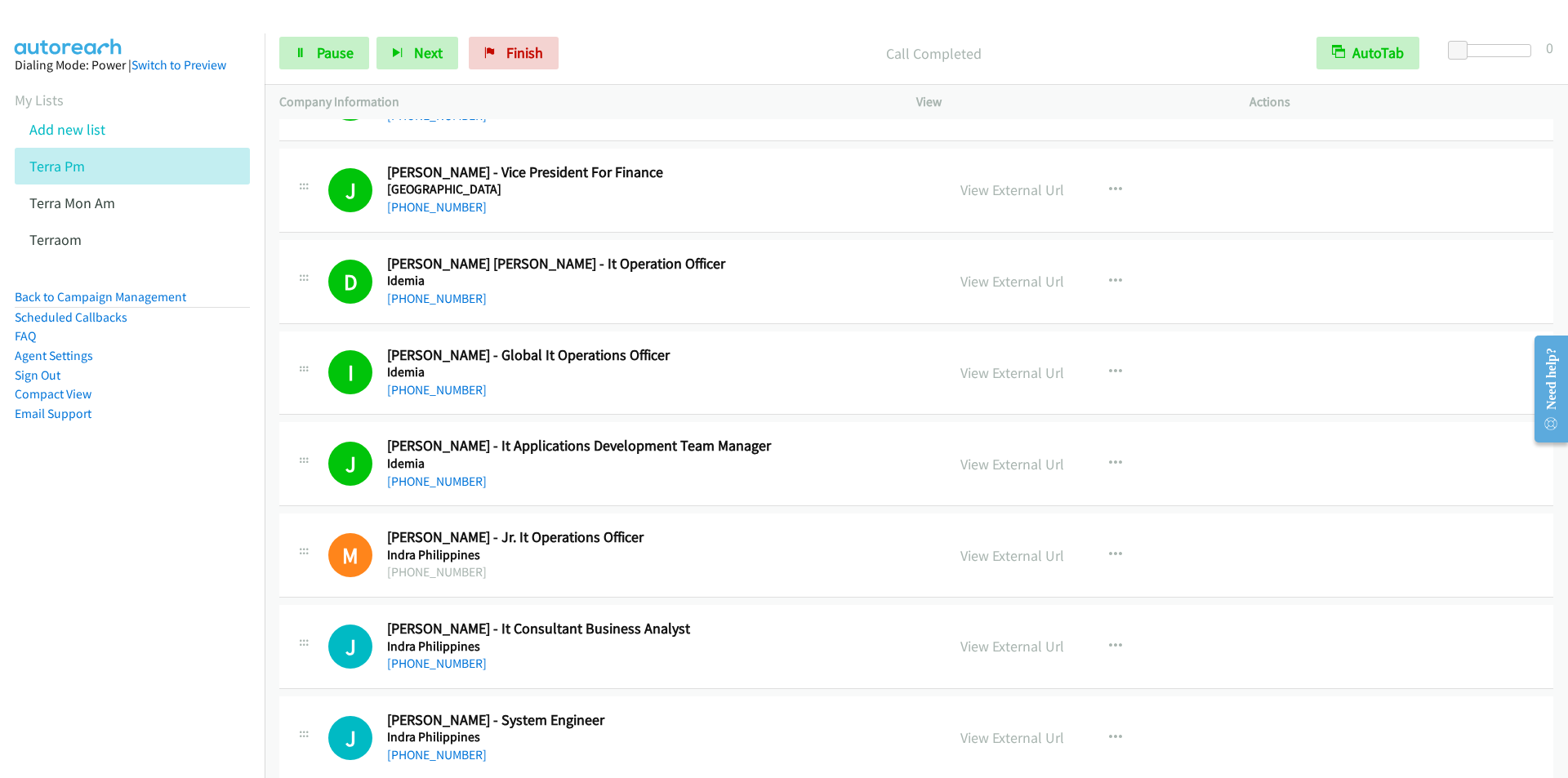
click at [94, 632] on nav "Dialing Mode: Power | Switch to Preview My Lists Add new list Terra Pm Terra Mo…" at bounding box center [132, 422] width 266 height 778
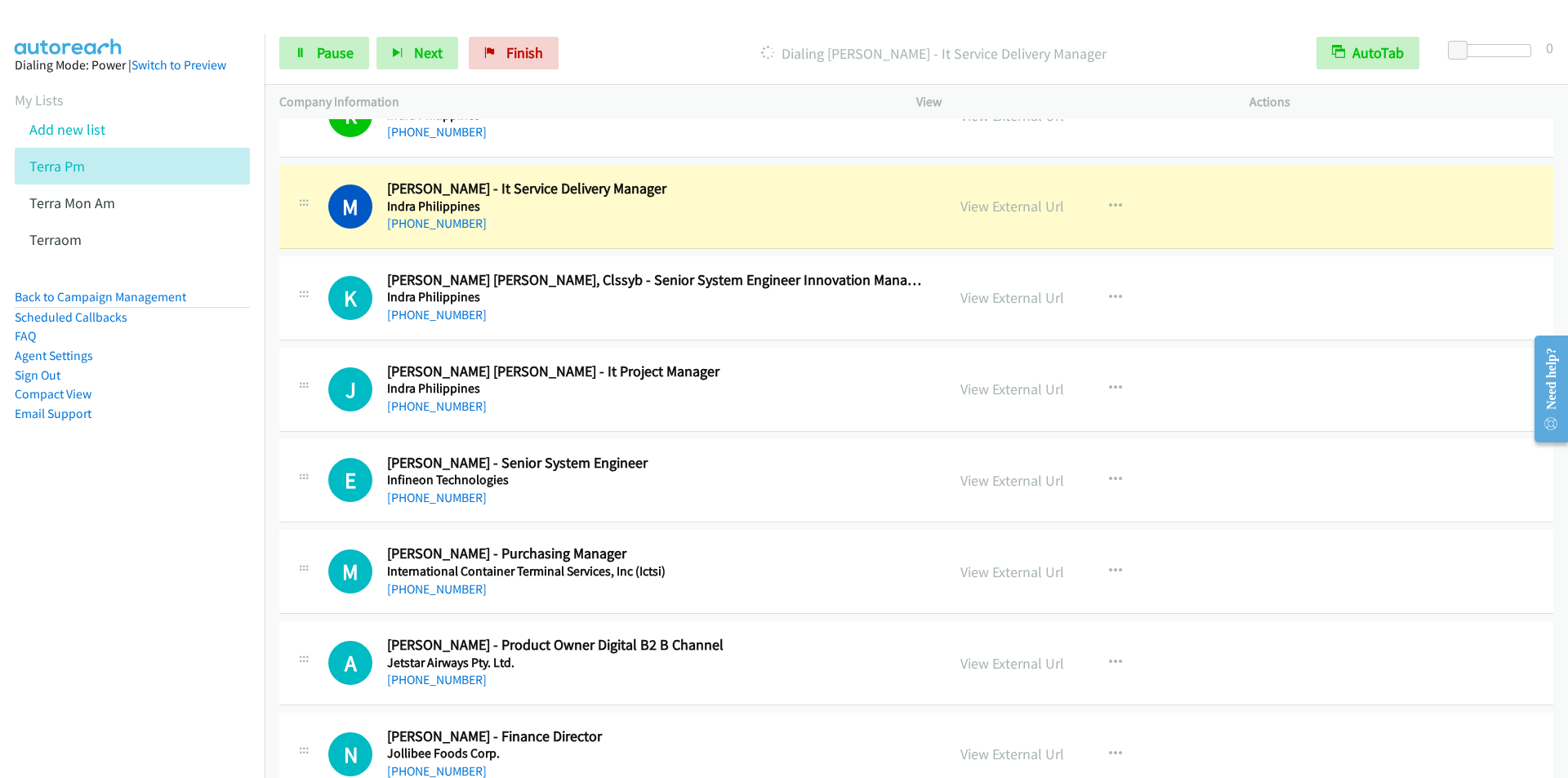
scroll to position [9962, 0]
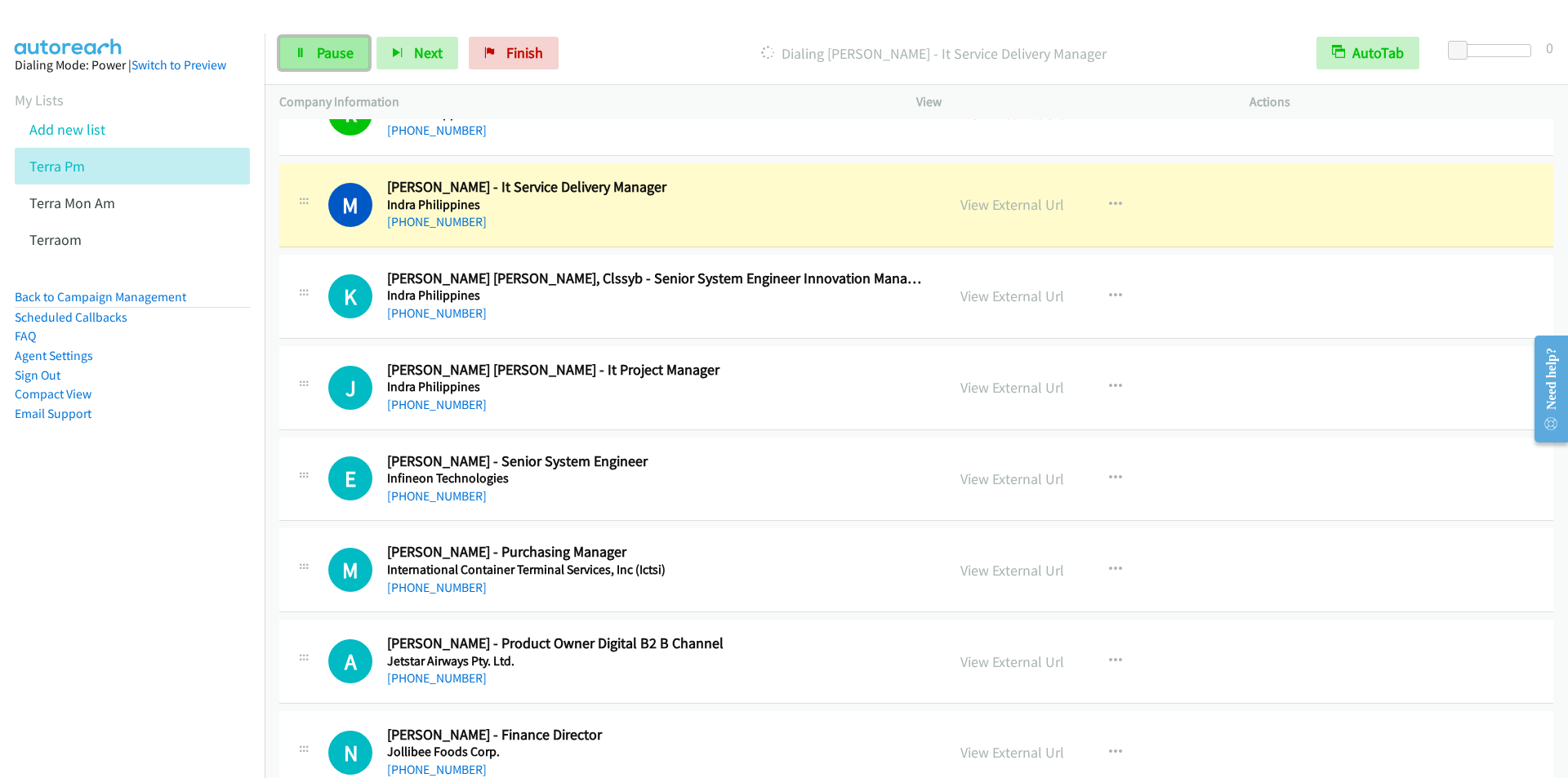
click at [324, 55] on span "Pause" at bounding box center [335, 53] width 37 height 19
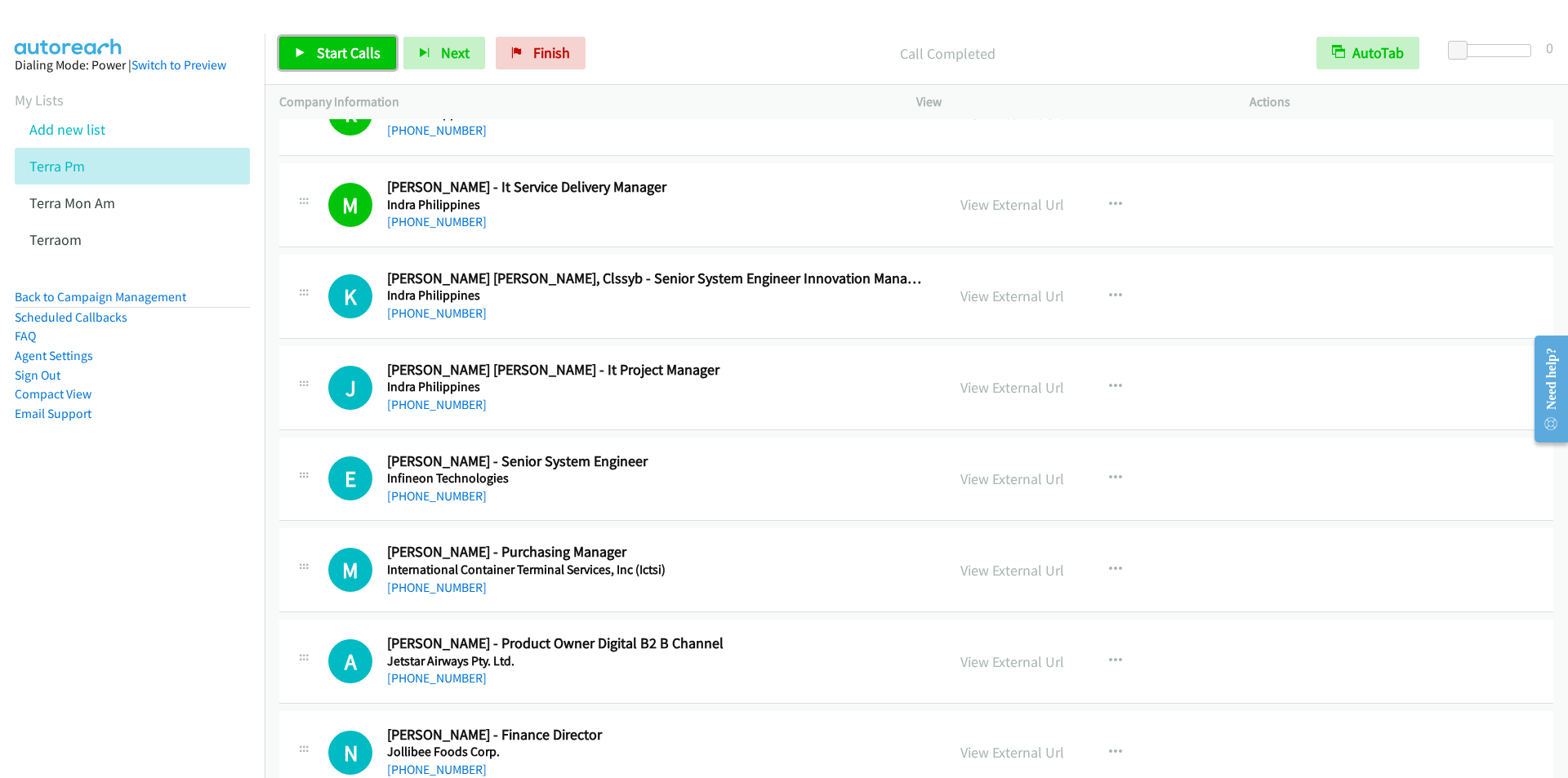
click at [367, 49] on span "Start Calls" at bounding box center [349, 53] width 64 height 19
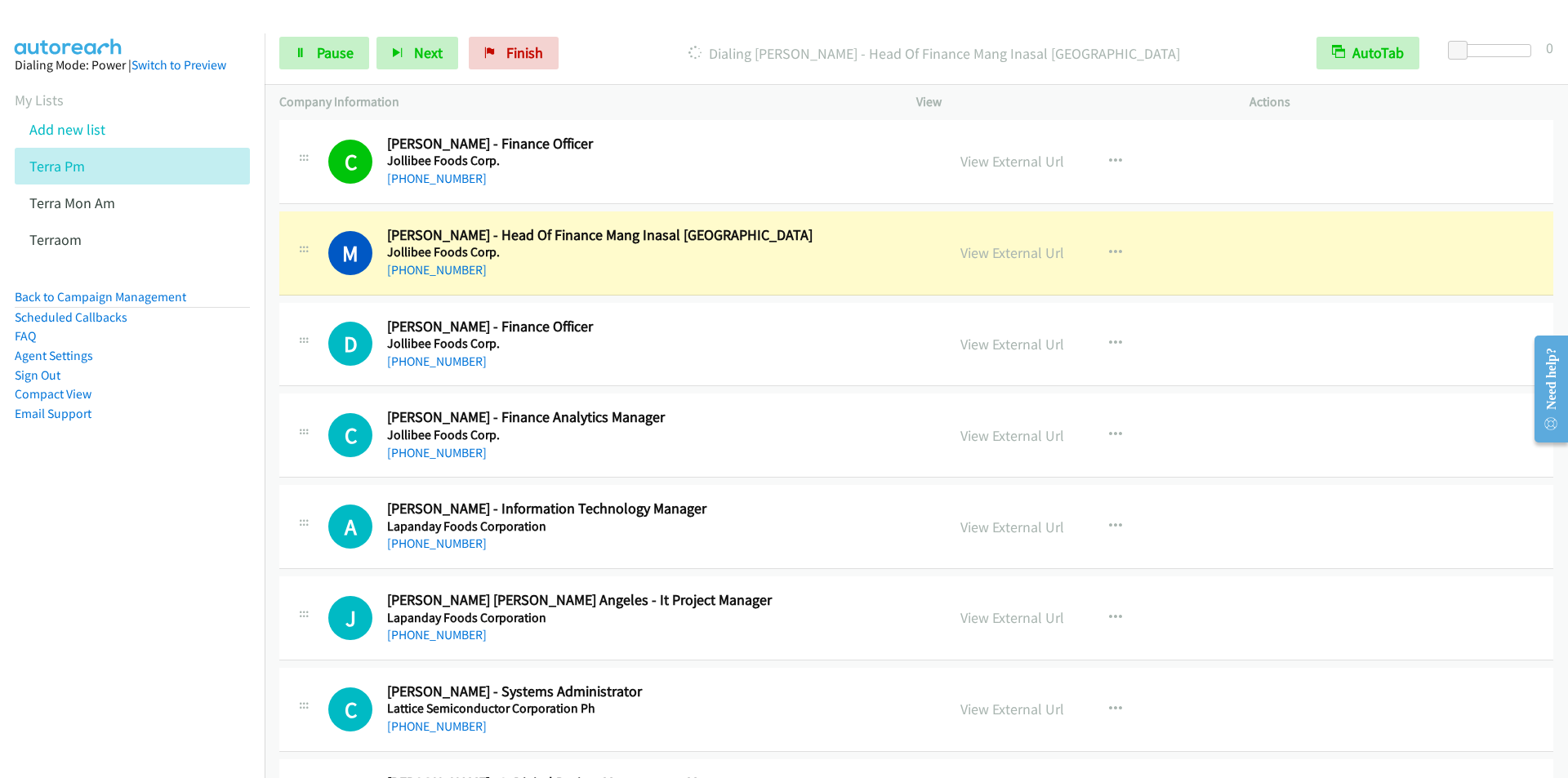
scroll to position [11922, 0]
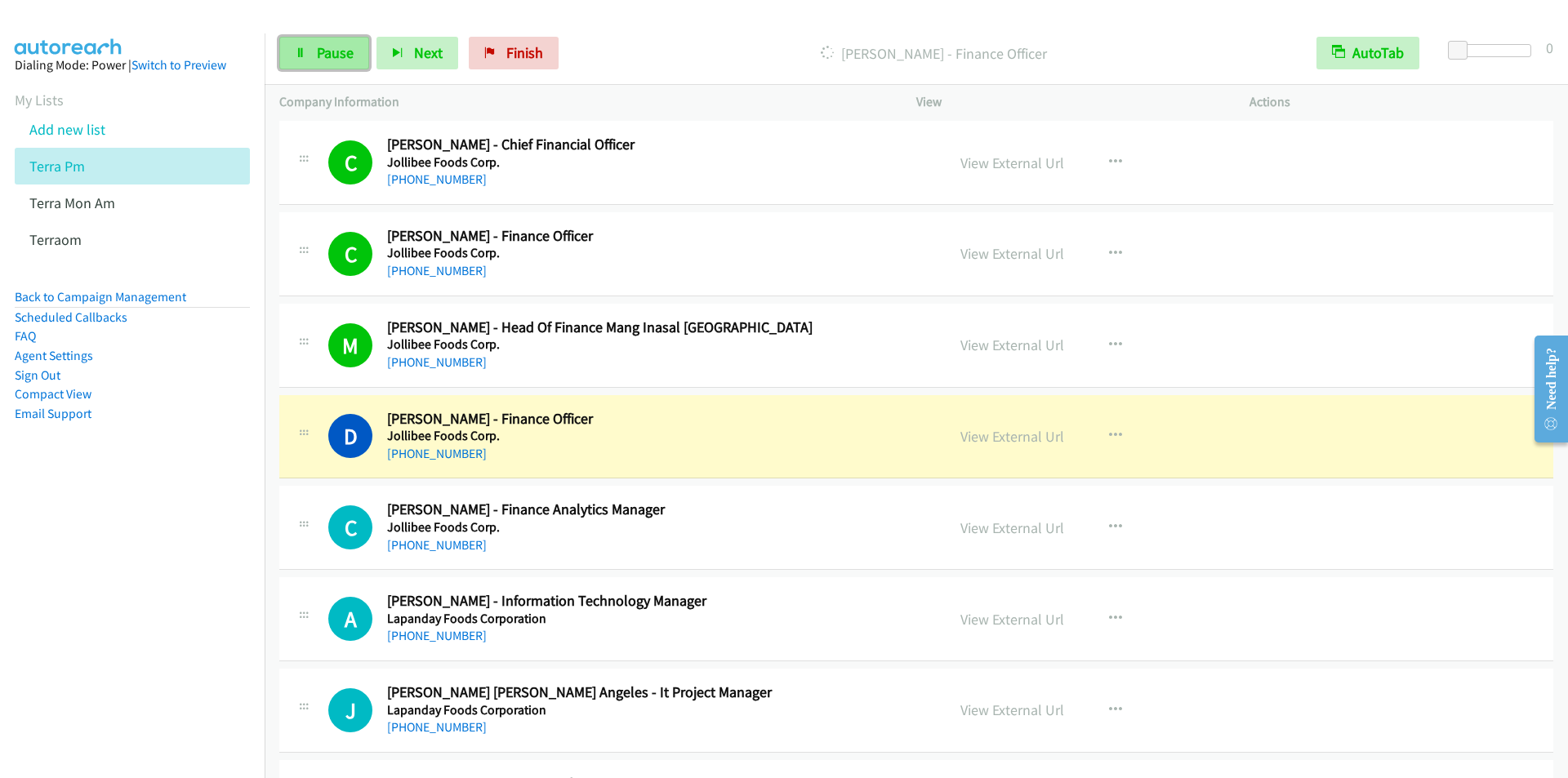
click at [336, 45] on span "Pause" at bounding box center [335, 53] width 37 height 19
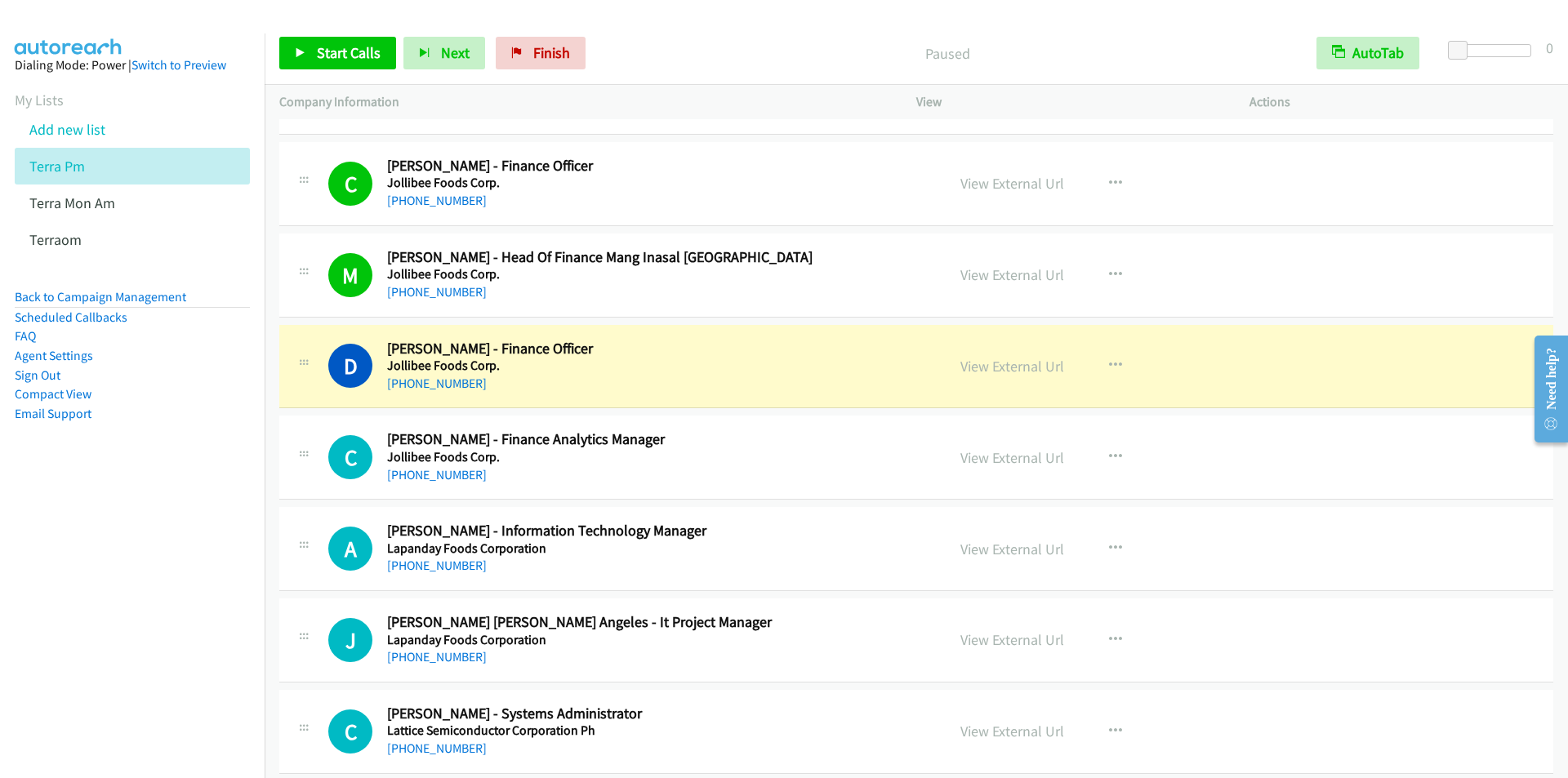
scroll to position [12085, 0]
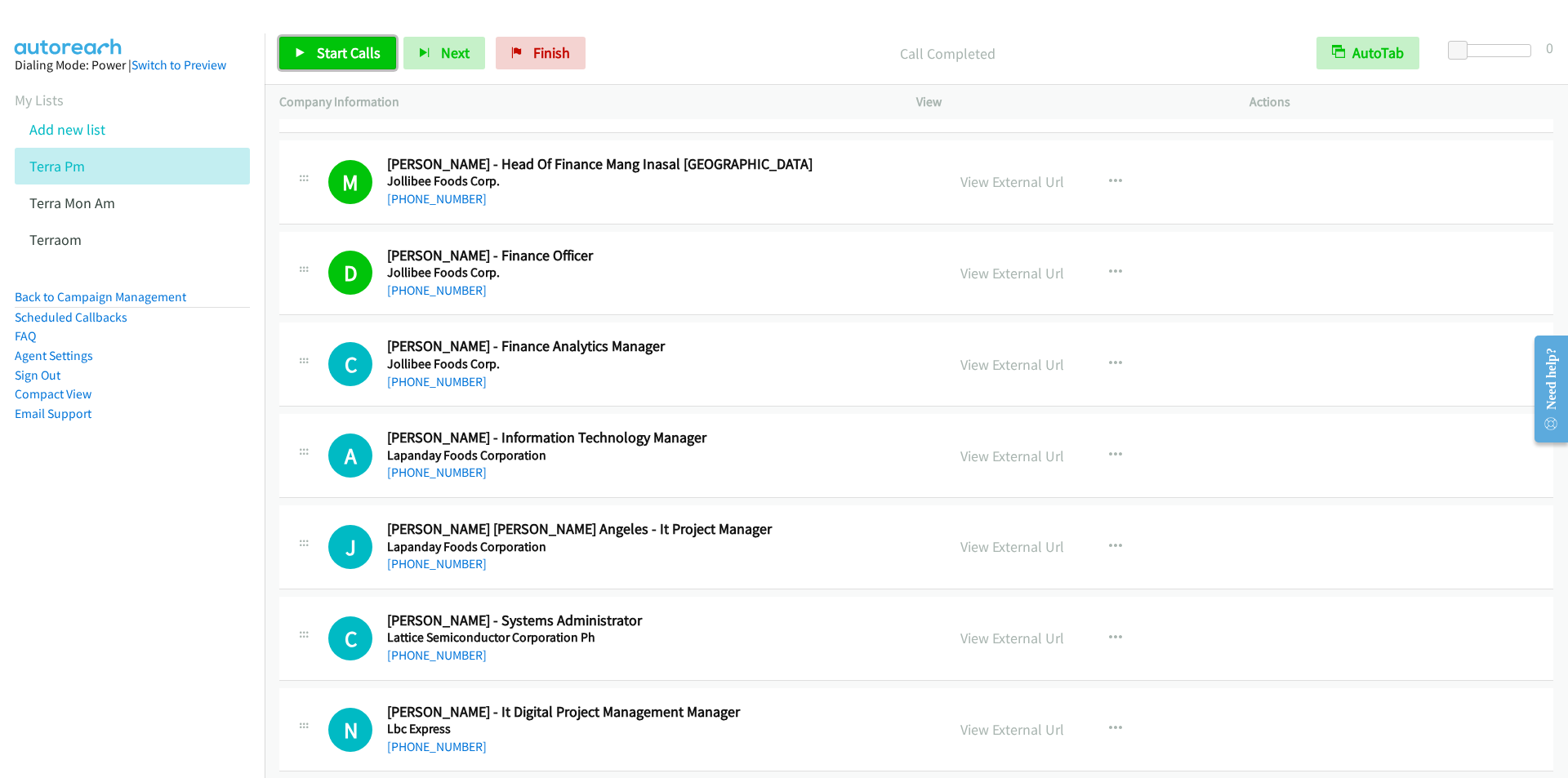
click at [330, 46] on span "Start Calls" at bounding box center [349, 53] width 64 height 19
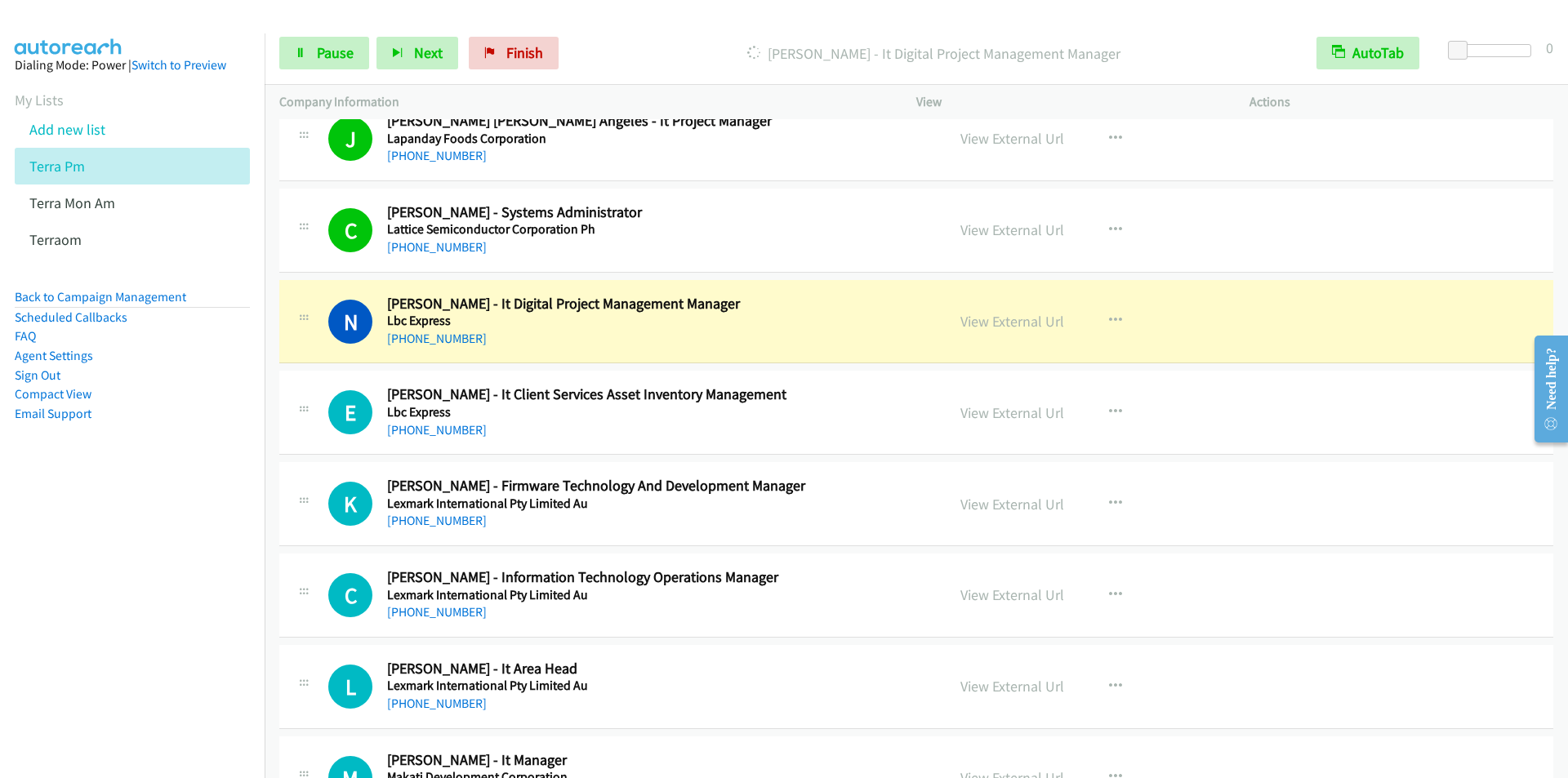
scroll to position [12575, 0]
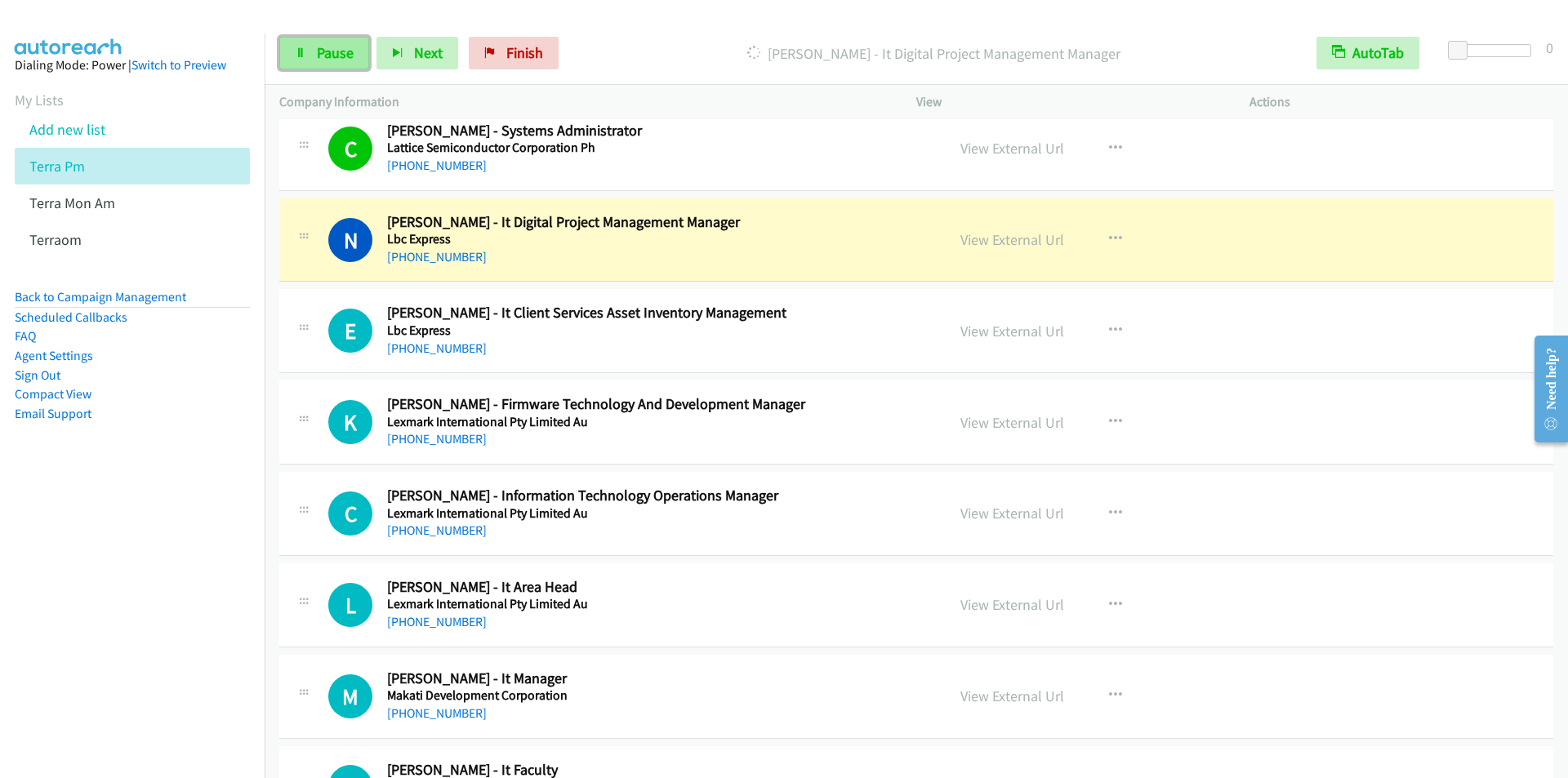
click at [335, 52] on span "Pause" at bounding box center [335, 53] width 37 height 19
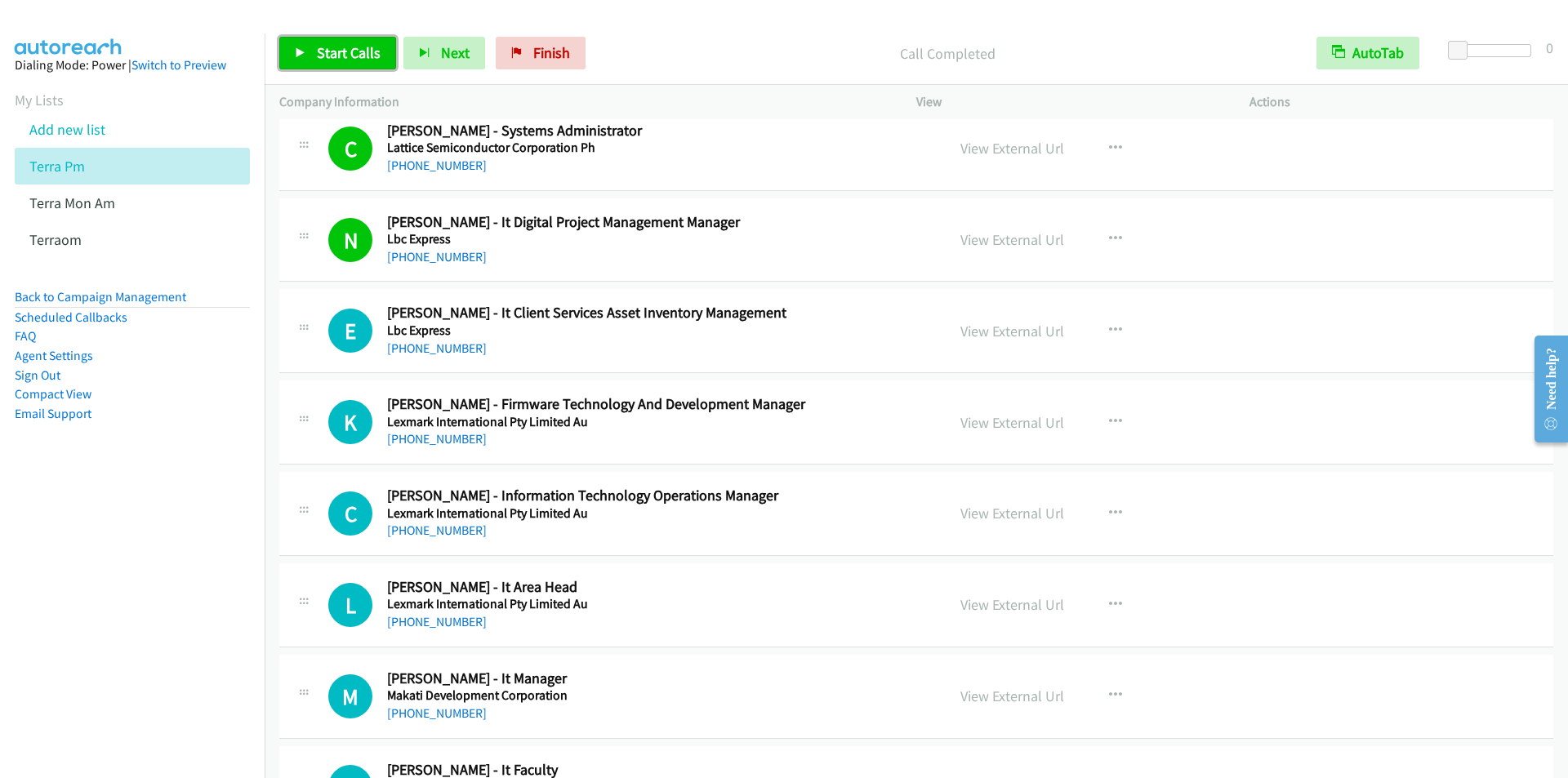
click at [332, 55] on span "Start Calls" at bounding box center [349, 53] width 64 height 19
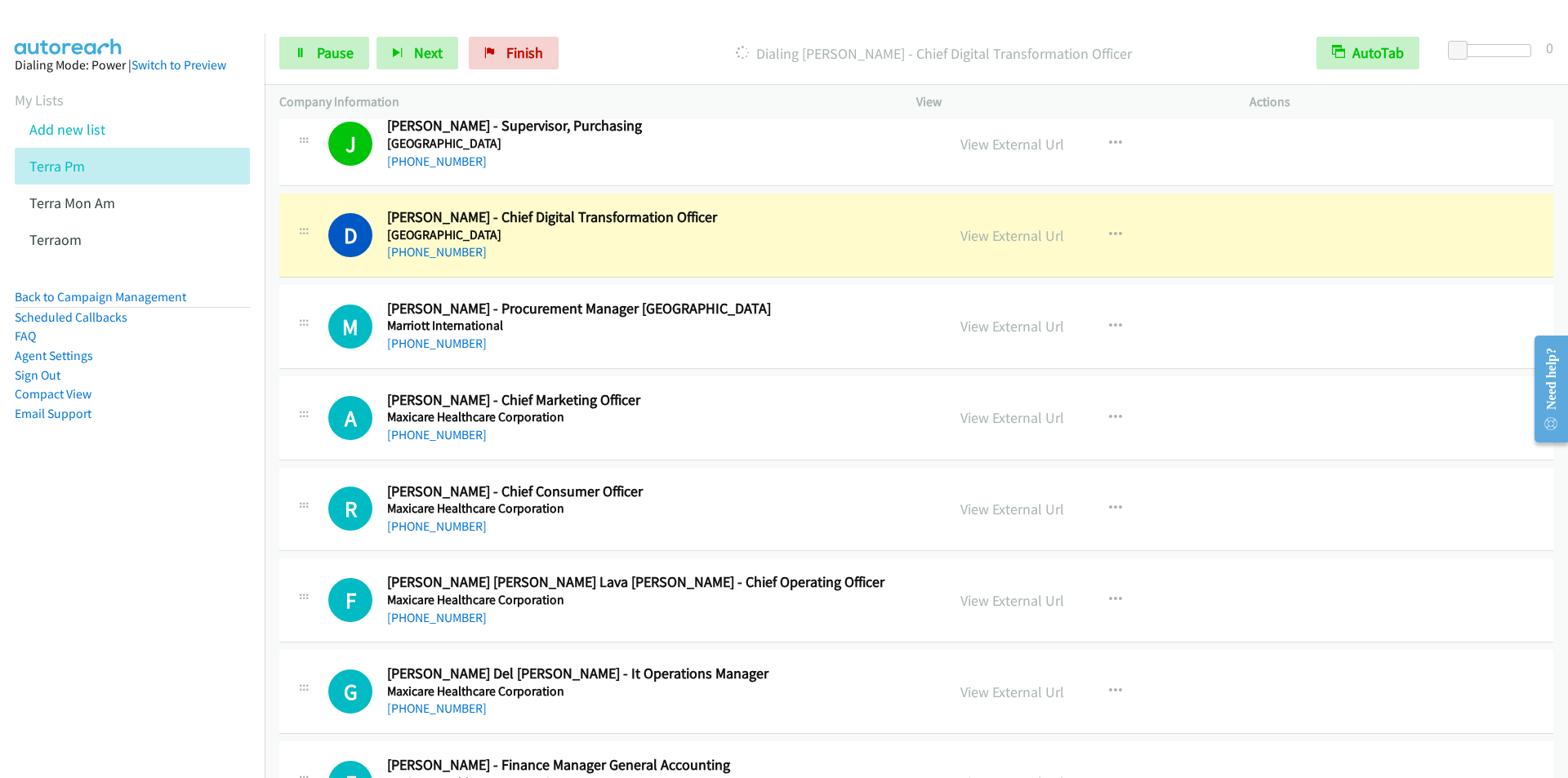
scroll to position [13391, 0]
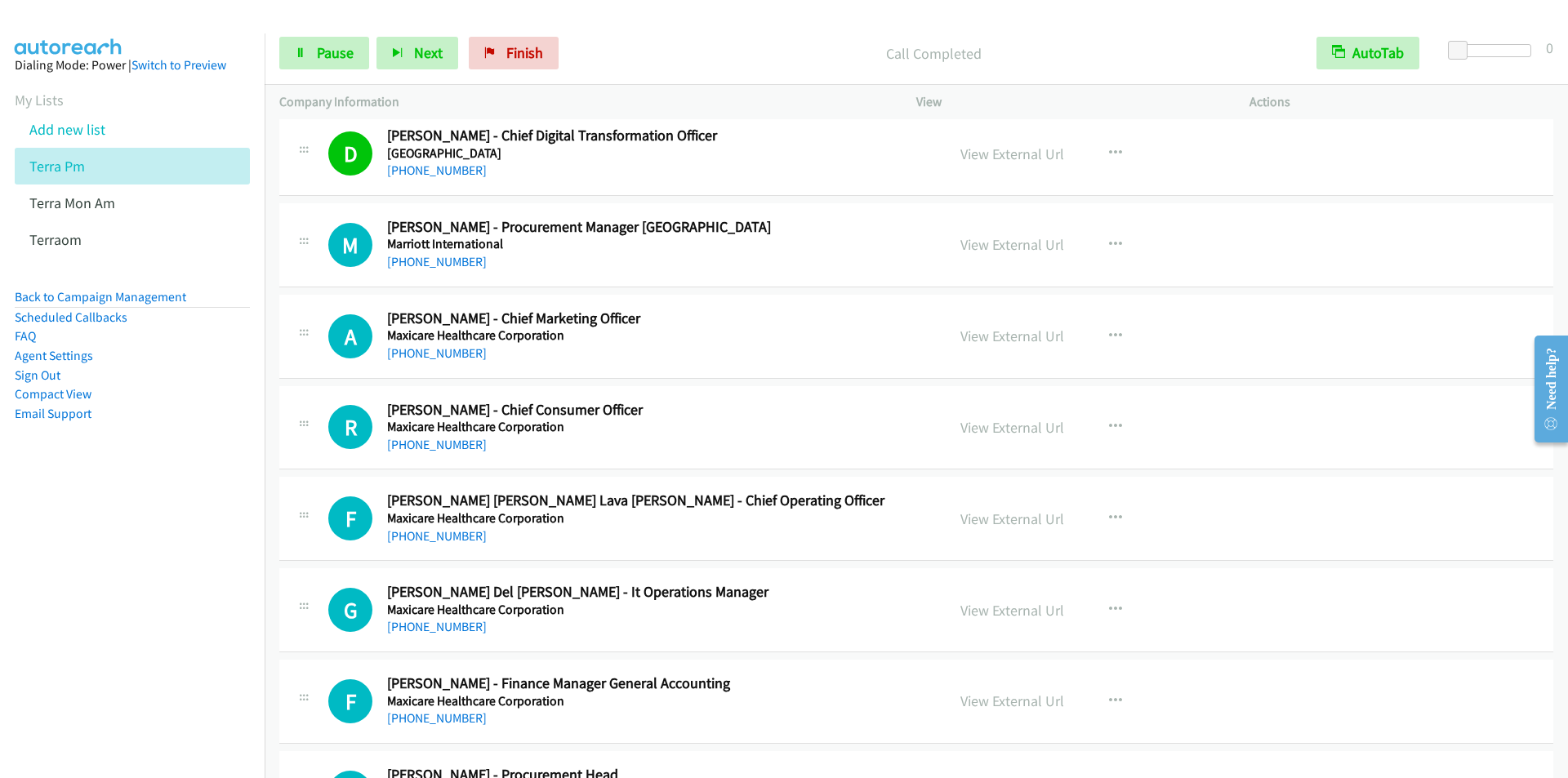
click at [626, 22] on div "Start Calls Pause Next Finish Call Completed AutoTab AutoTab 0" at bounding box center [916, 53] width 1303 height 63
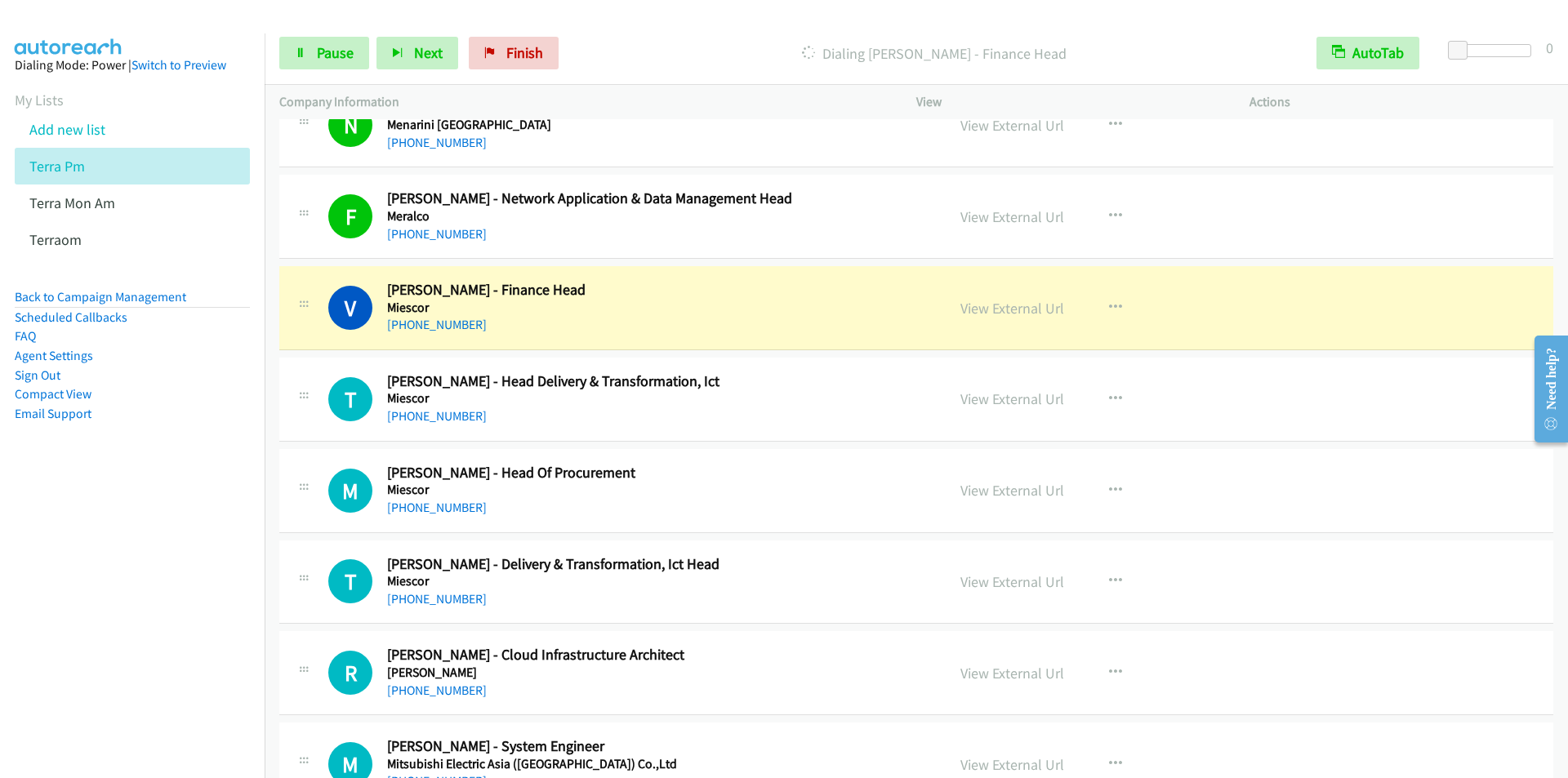
scroll to position [14778, 0]
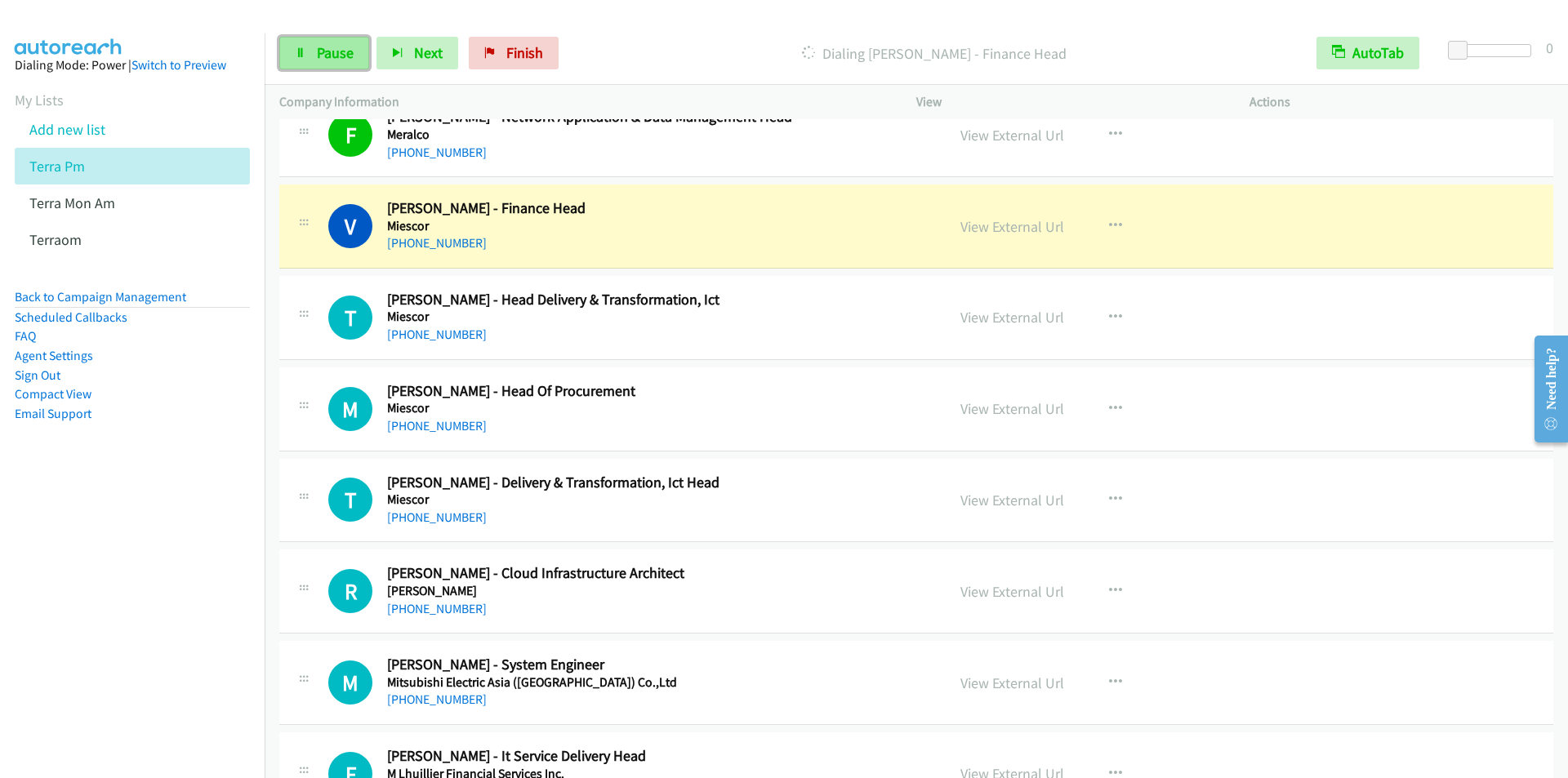
click at [323, 53] on span "Pause" at bounding box center [335, 53] width 37 height 19
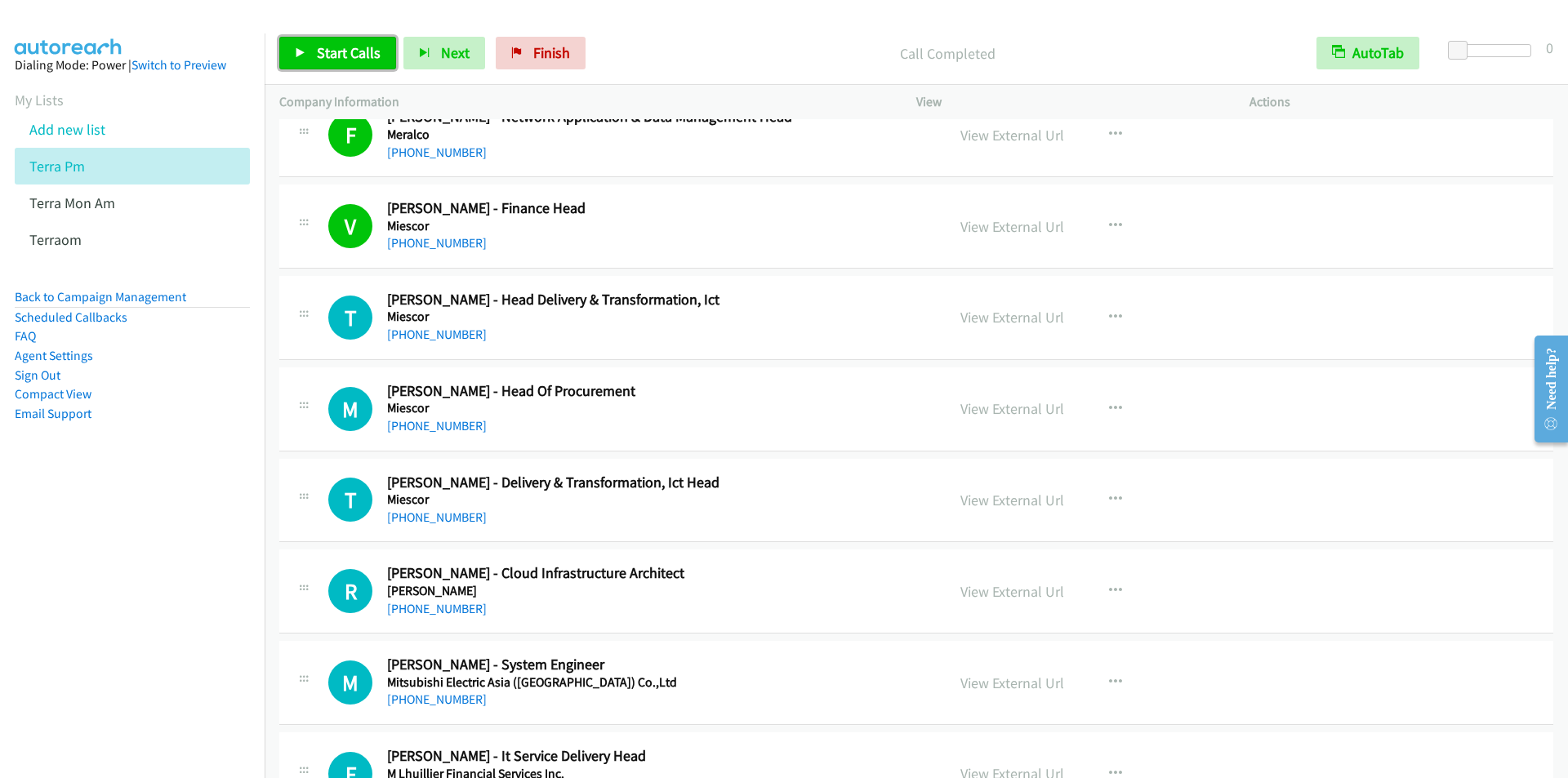
click at [329, 45] on span "Start Calls" at bounding box center [349, 53] width 64 height 19
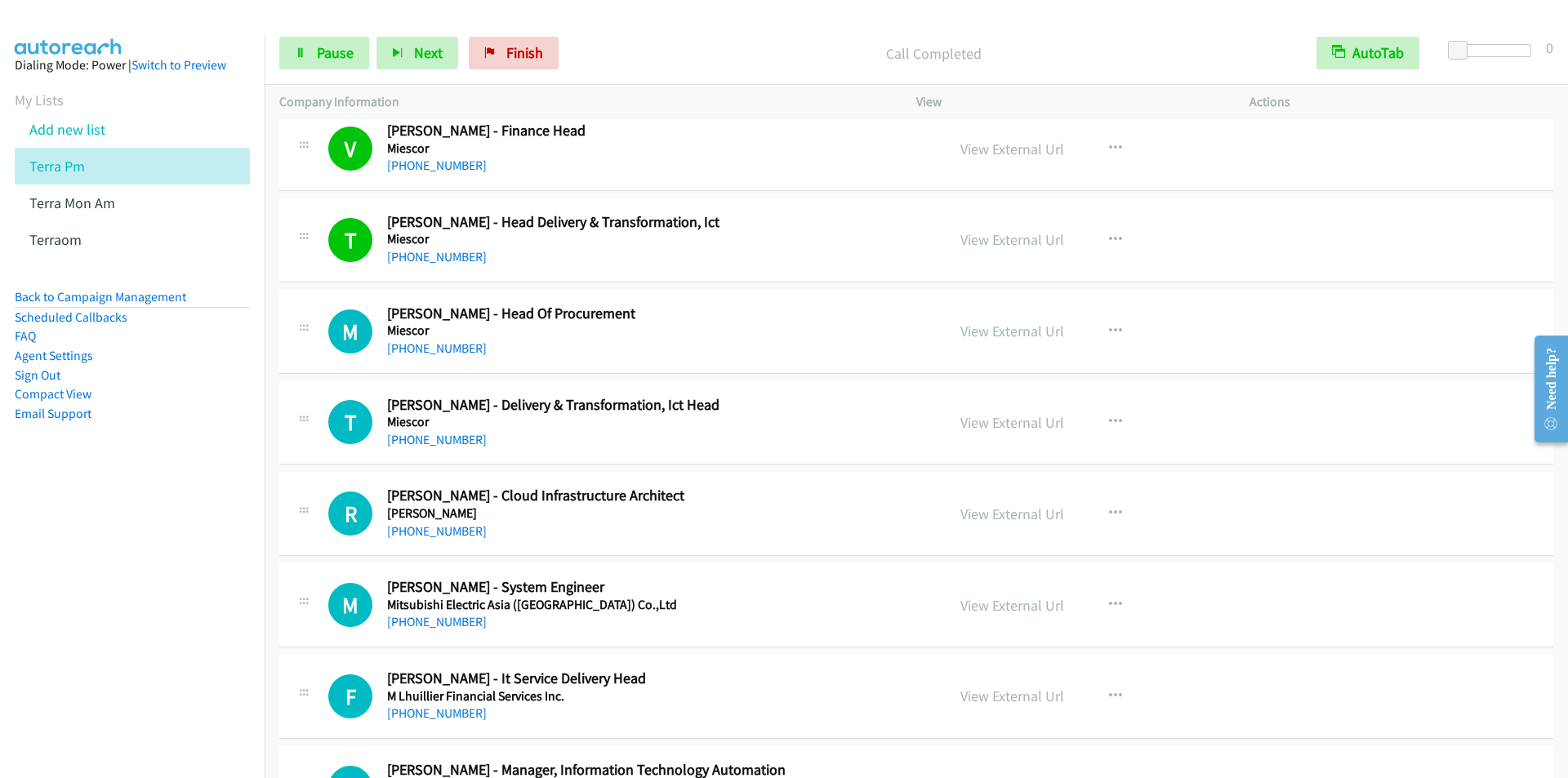
scroll to position [14942, 0]
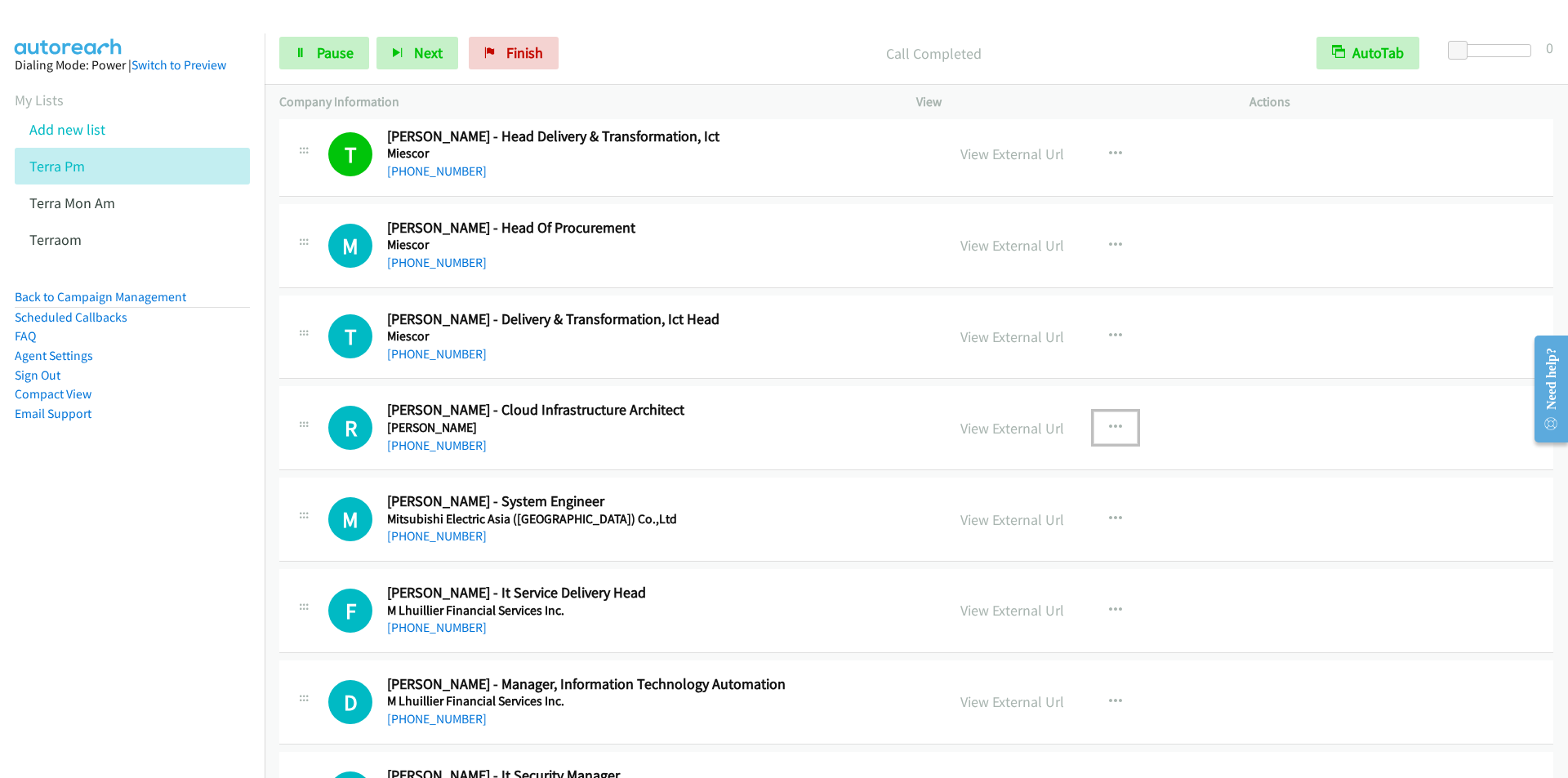
click at [1109, 425] on icon "button" at bounding box center [1115, 428] width 13 height 13
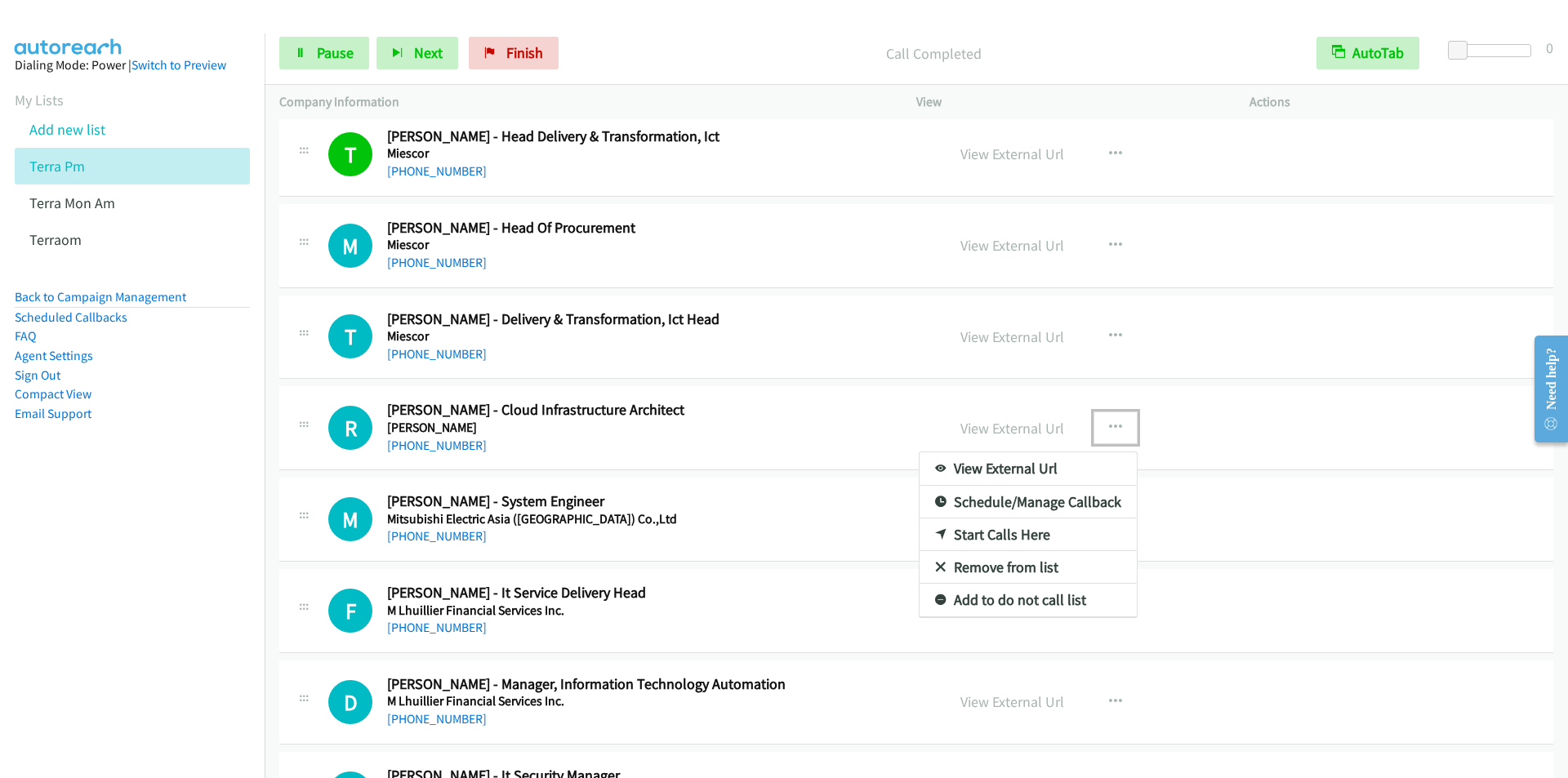
click at [986, 531] on link "Start Calls Here" at bounding box center [1028, 534] width 217 height 33
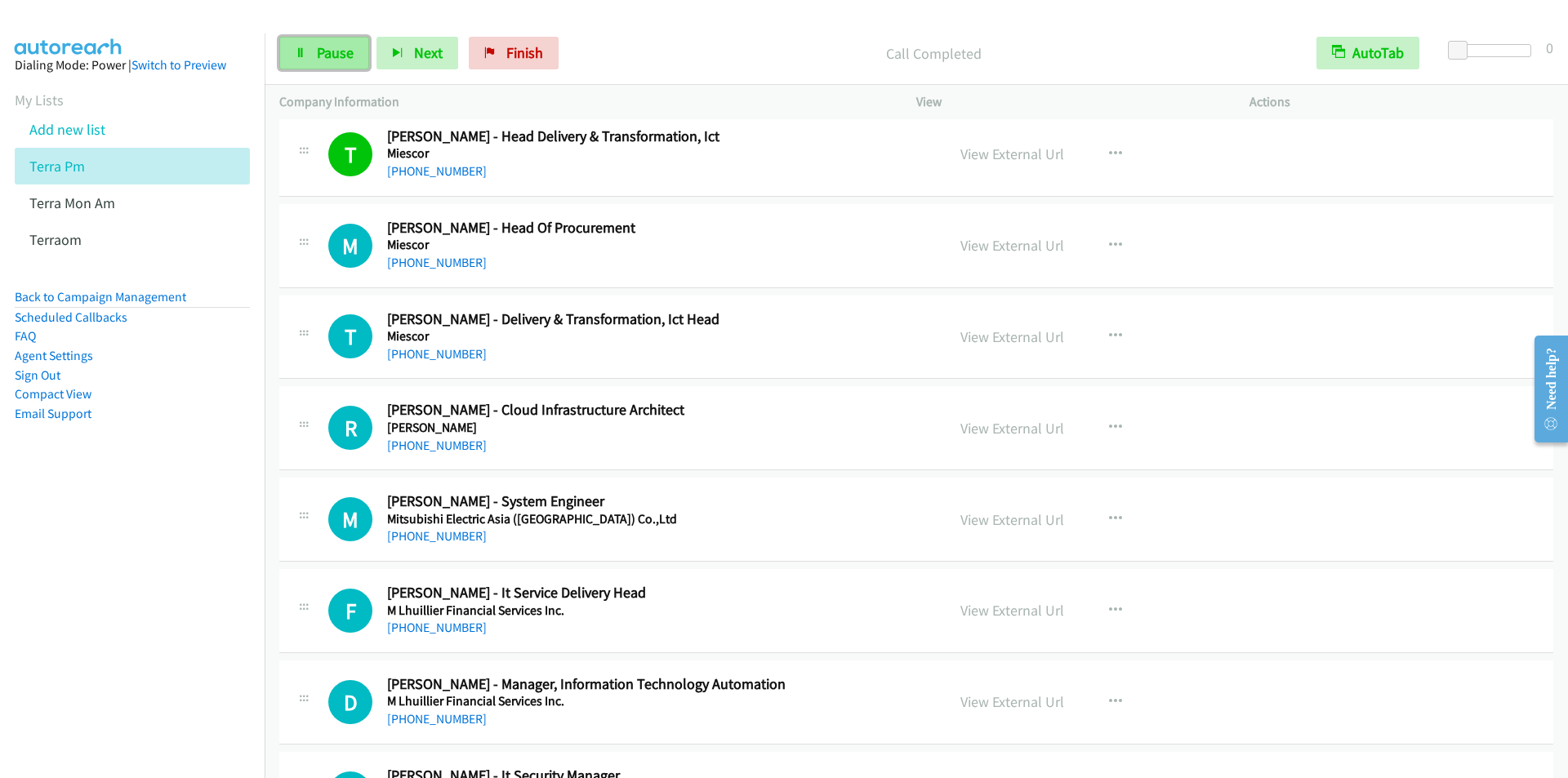
click at [329, 52] on span "Pause" at bounding box center [335, 53] width 37 height 19
click at [329, 52] on span "Start Calls" at bounding box center [349, 53] width 64 height 19
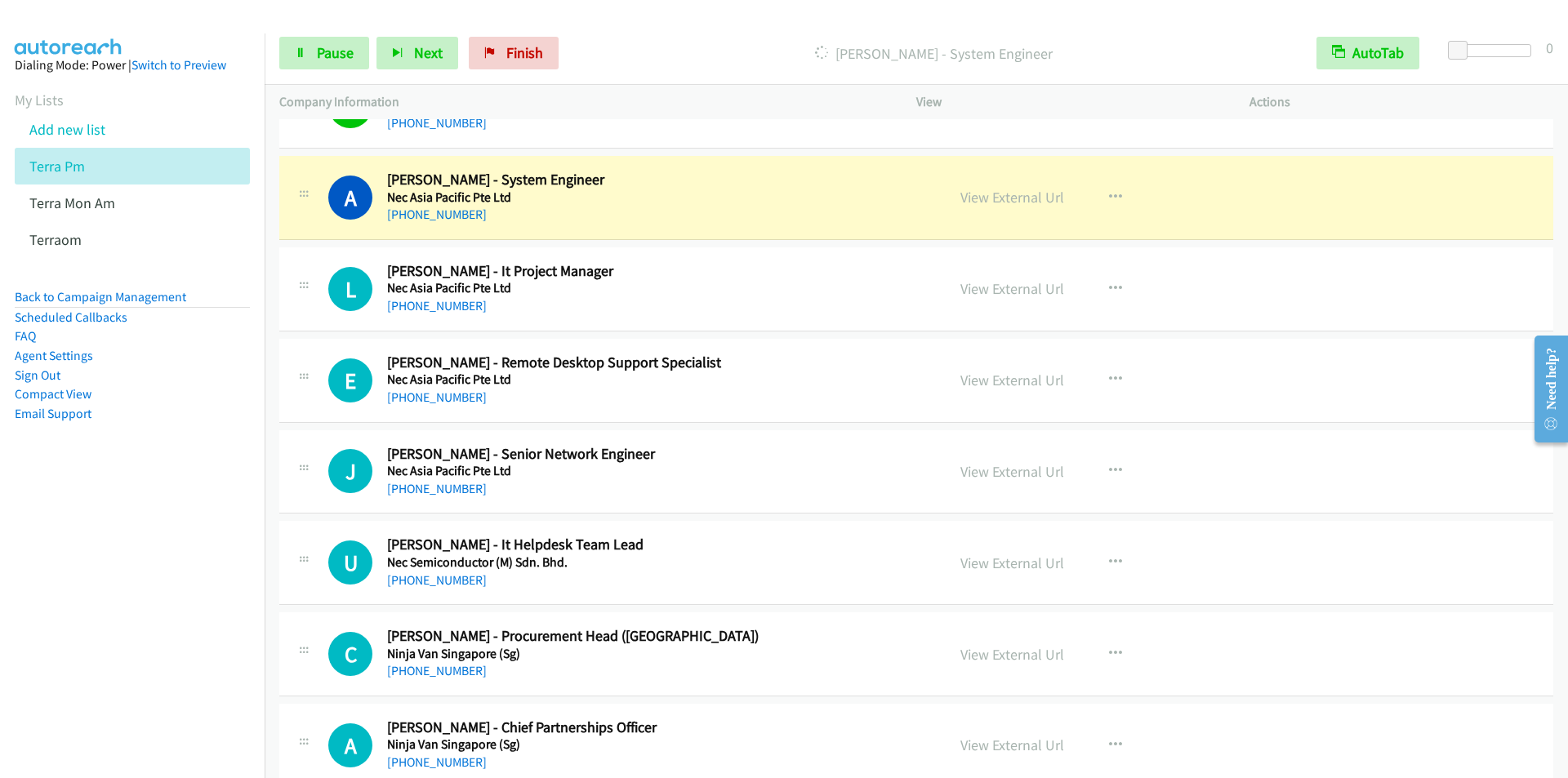
scroll to position [15840, 0]
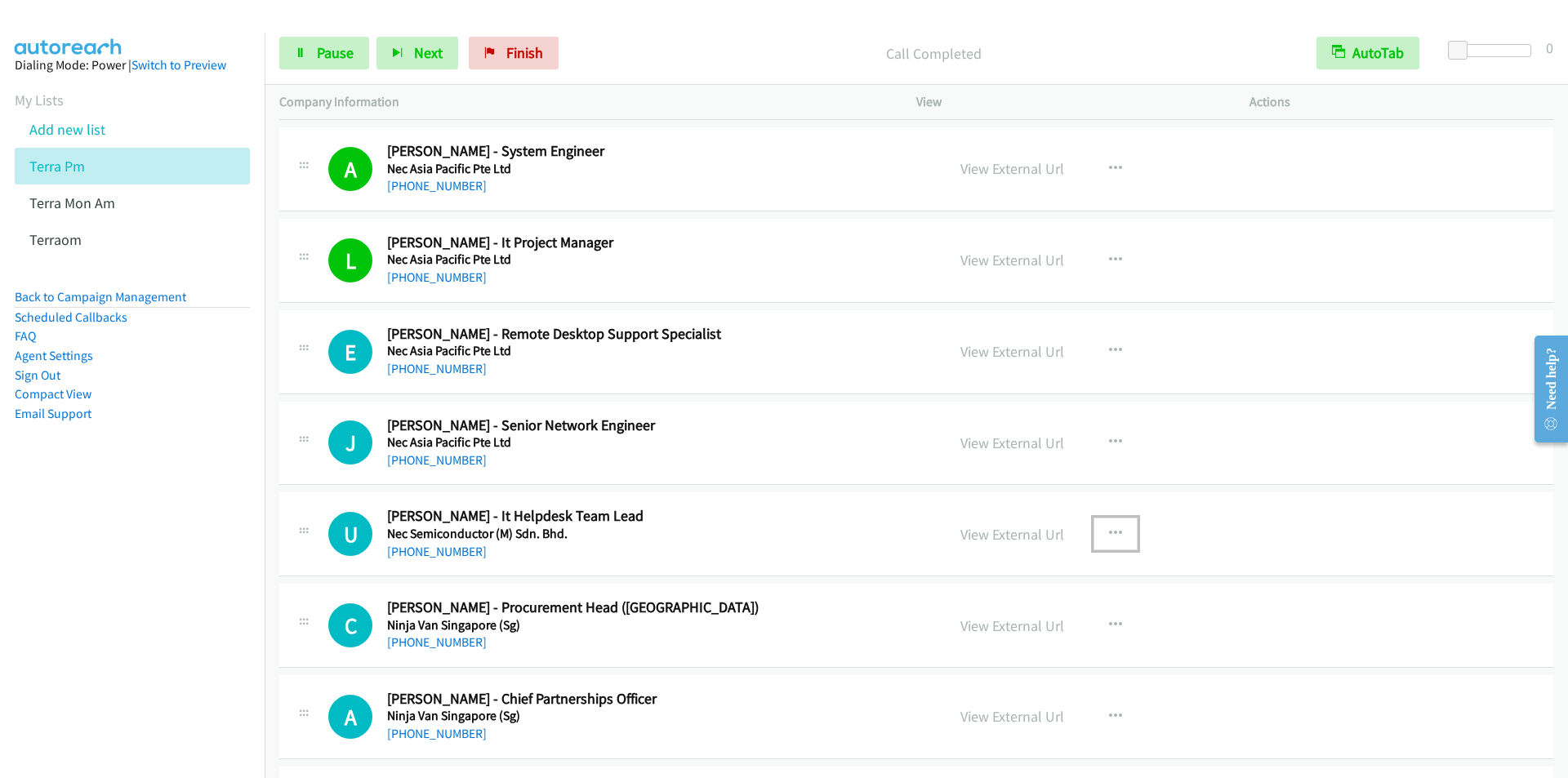
click at [1109, 529] on icon "button" at bounding box center [1115, 534] width 13 height 13
click at [996, 635] on link "Start Calls Here" at bounding box center [1028, 640] width 217 height 33
click at [328, 53] on span "Pause" at bounding box center [335, 53] width 37 height 19
click at [328, 53] on span "Start Calls" at bounding box center [349, 53] width 64 height 19
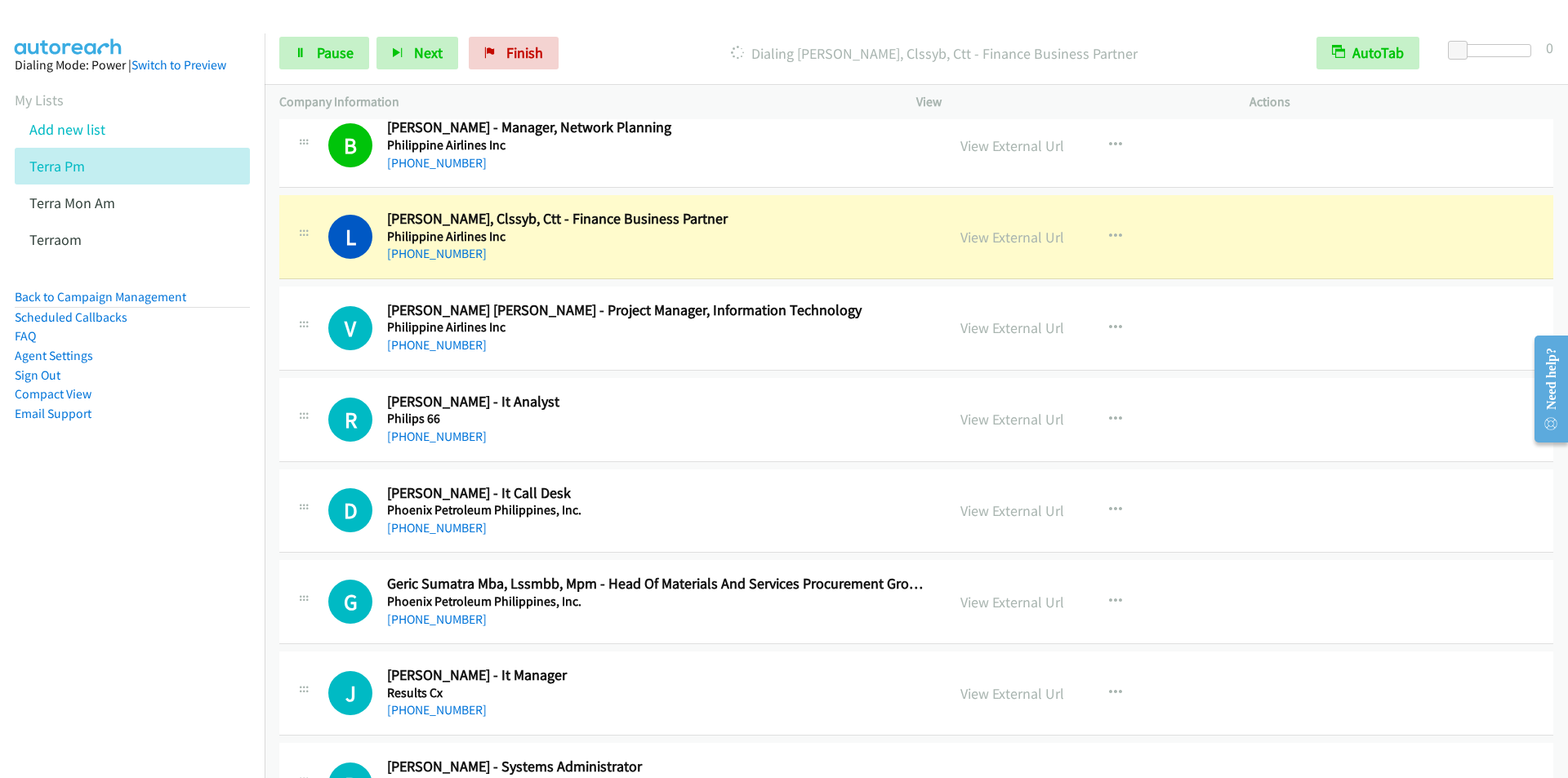
scroll to position [17718, 0]
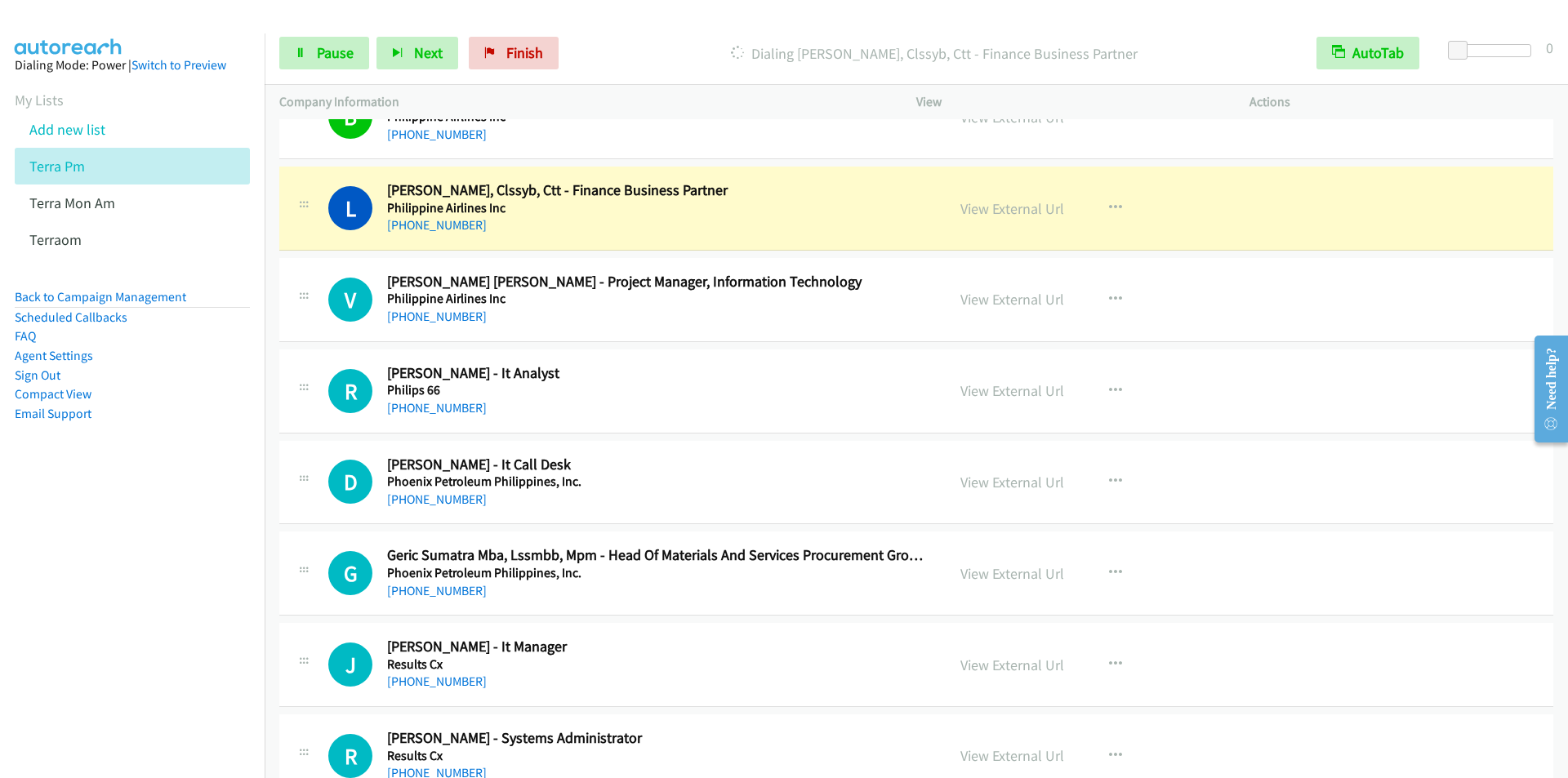
click at [151, 679] on nav "Dialing Mode: Power | Switch to Preview My Lists Add new list Terra Pm Terra Mo…" at bounding box center [132, 422] width 266 height 778
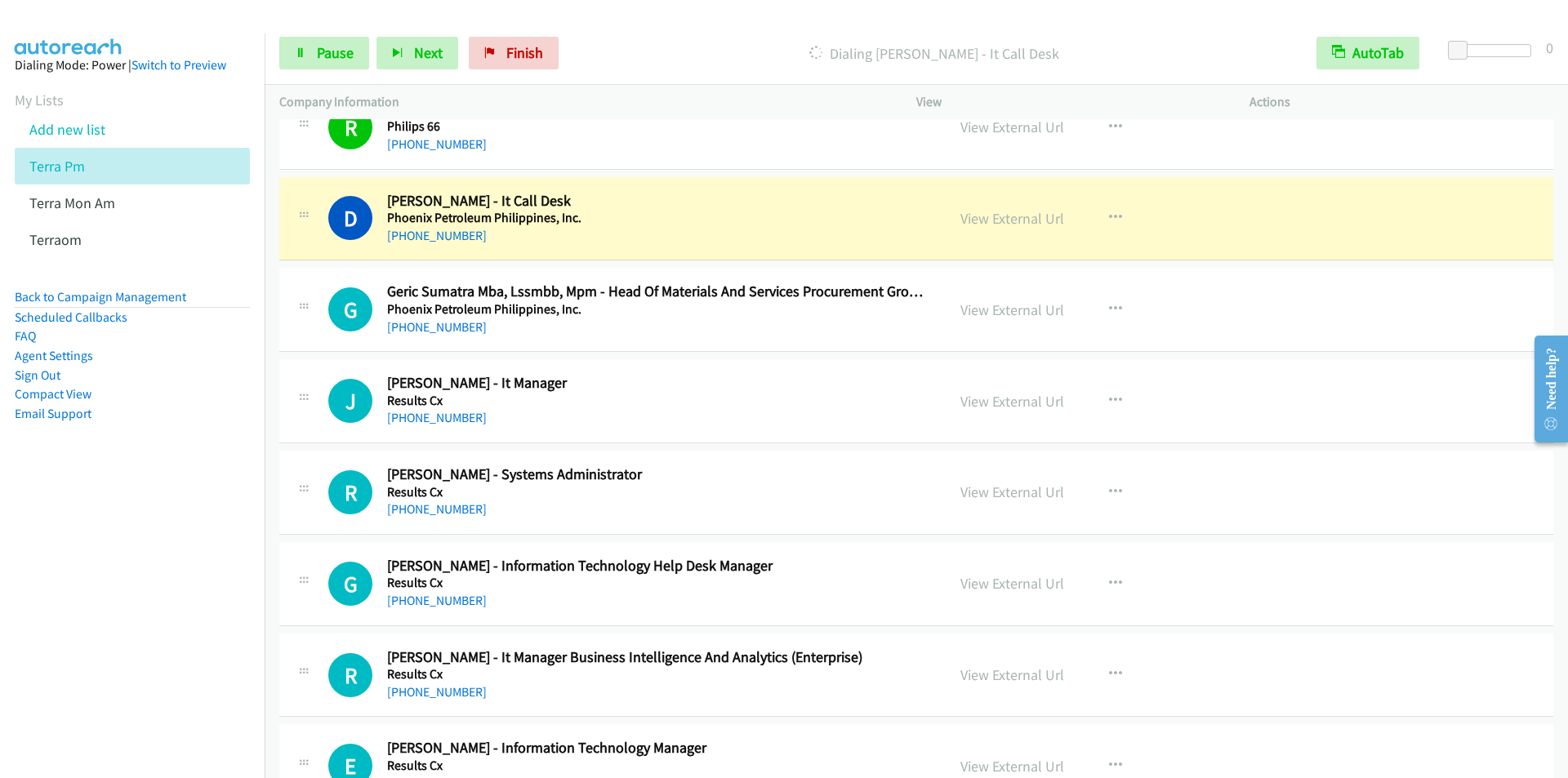
scroll to position [17963, 0]
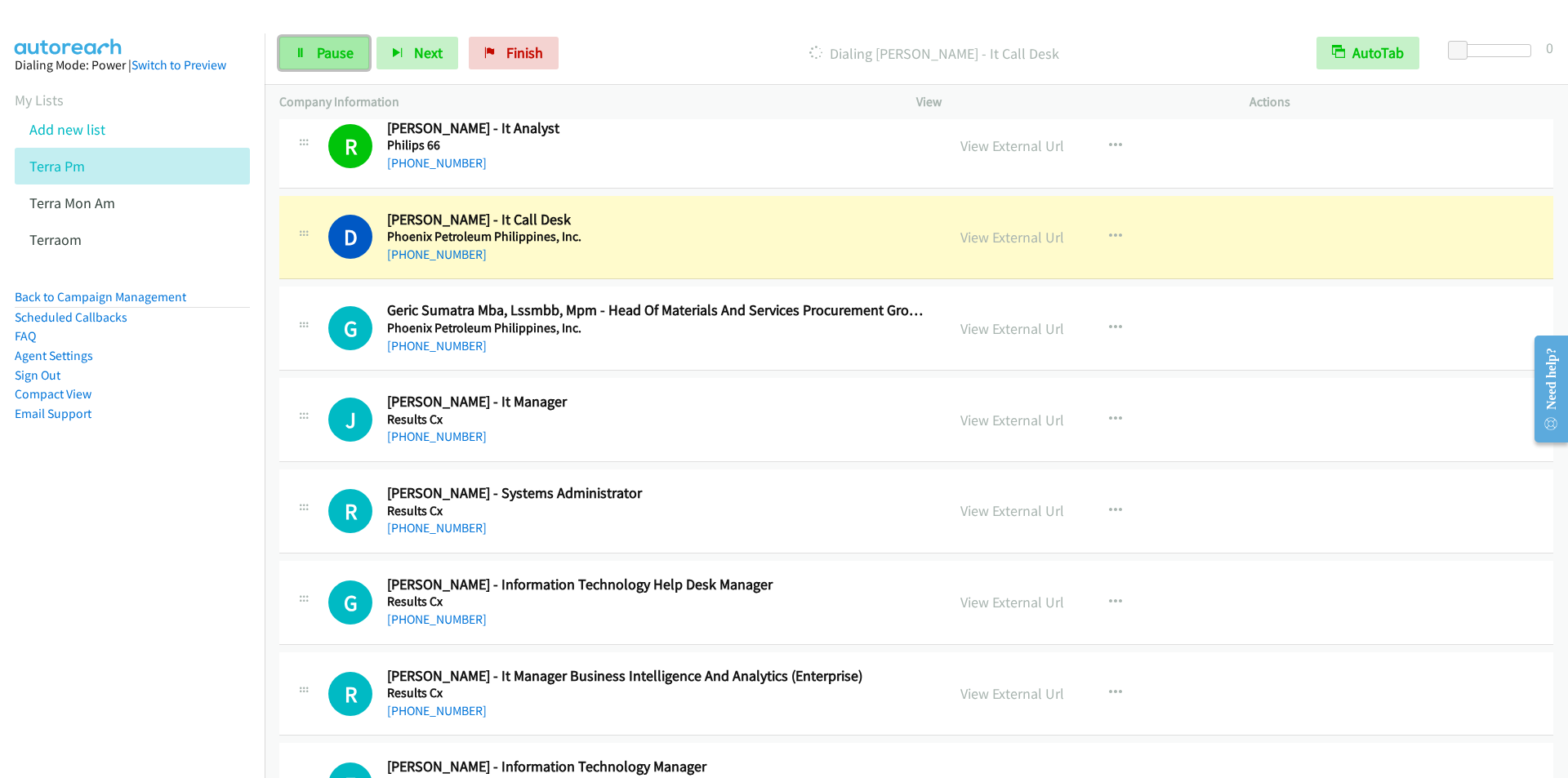
click at [324, 53] on span "Pause" at bounding box center [335, 53] width 37 height 19
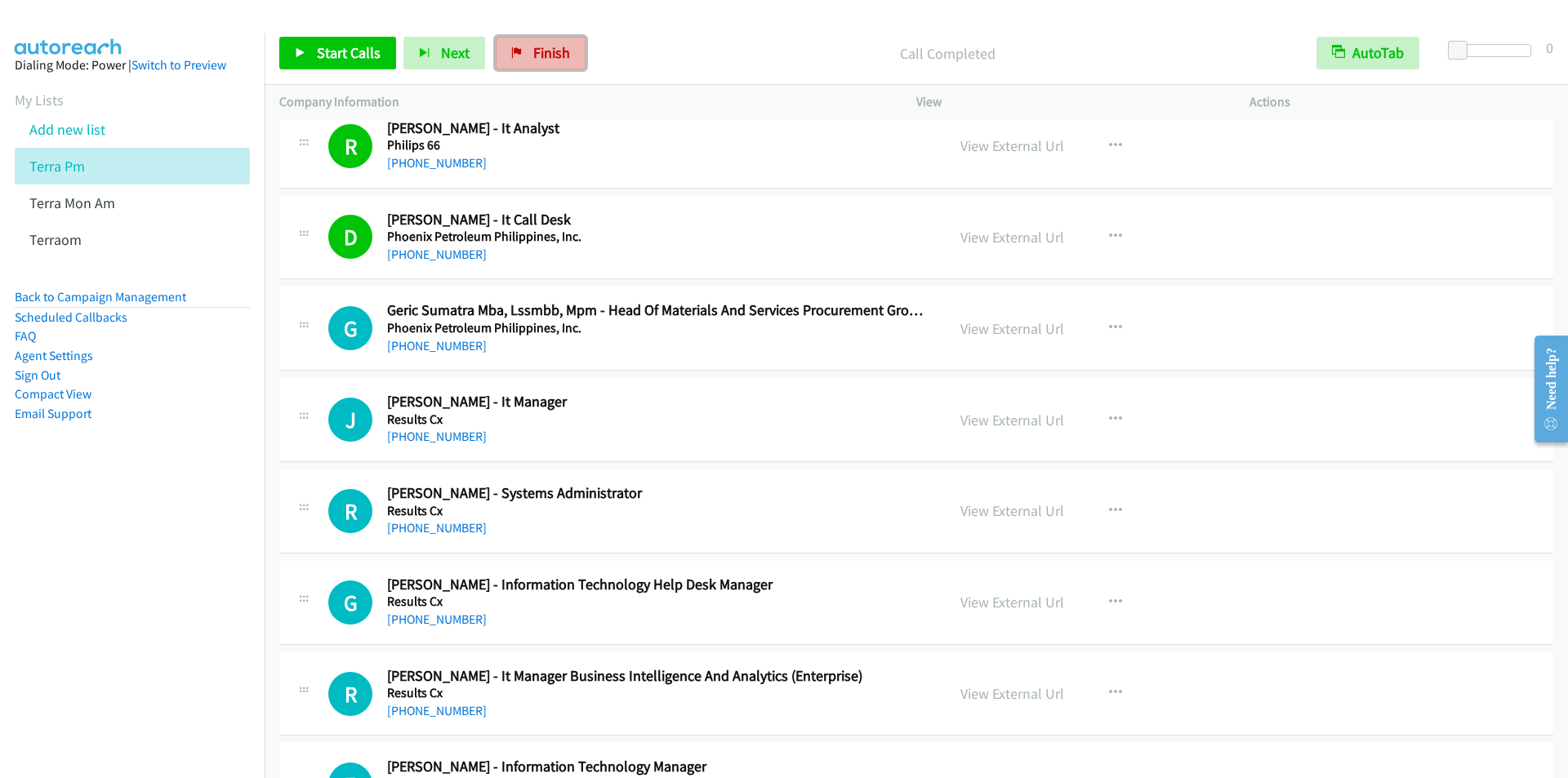
click at [554, 55] on span "Finish" at bounding box center [551, 53] width 37 height 19
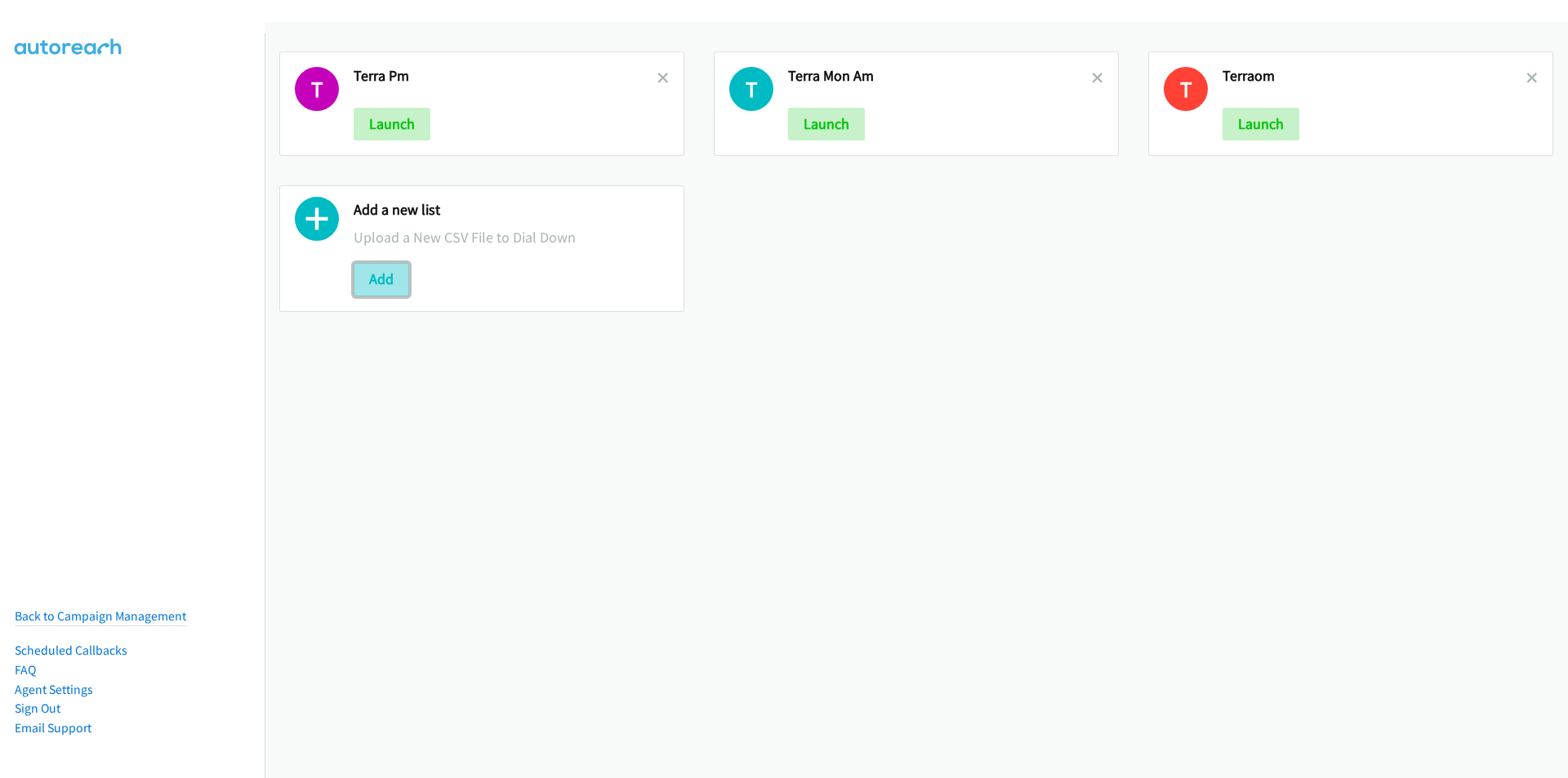
click at [386, 277] on button "Add" at bounding box center [381, 279] width 55 height 33
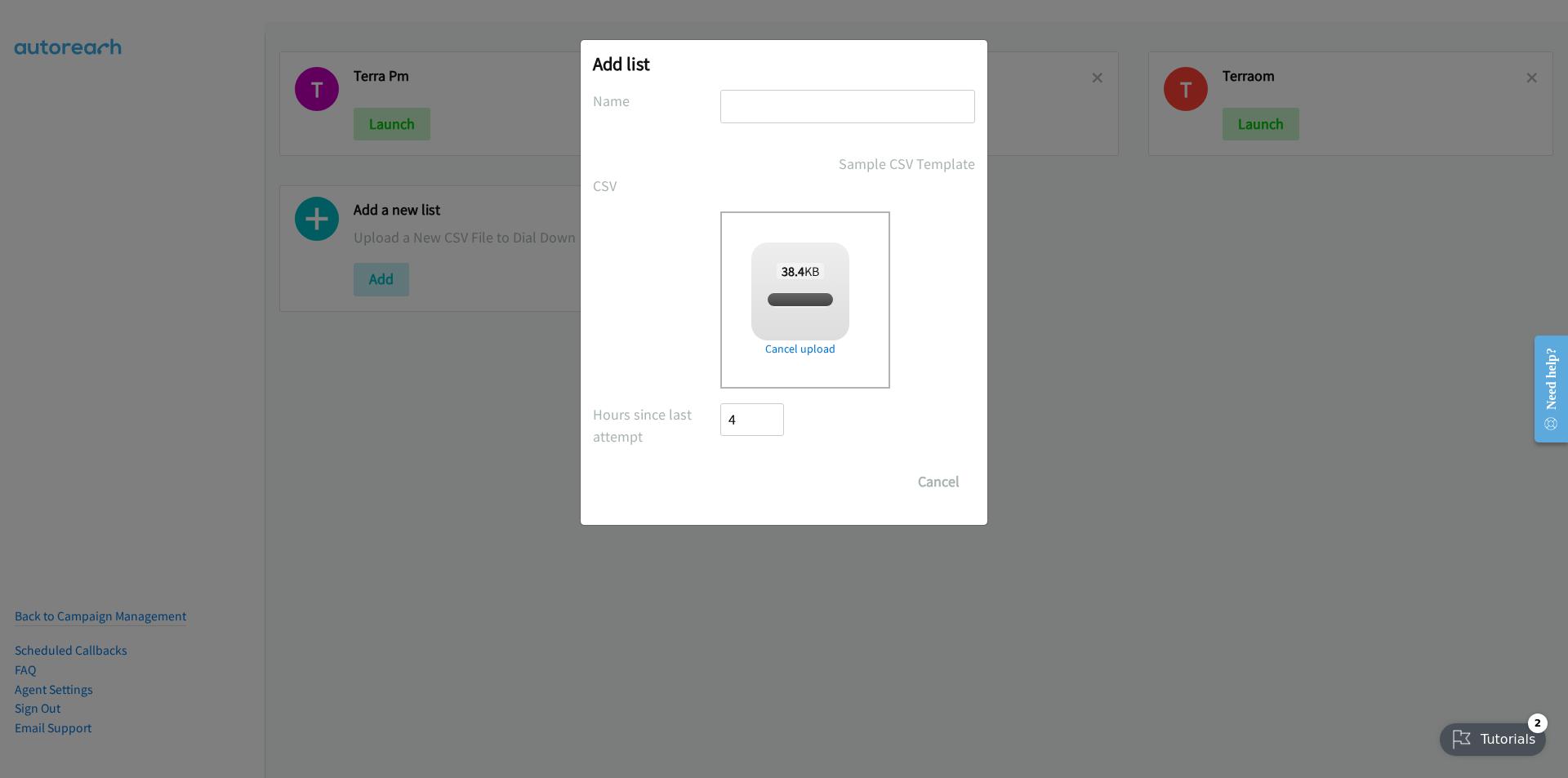
click at [898, 107] on input "text" at bounding box center [847, 107] width 254 height 34
checkbox input "true"
type input "OT"
click at [720, 465] on input "Save List" at bounding box center [762, 481] width 85 height 33
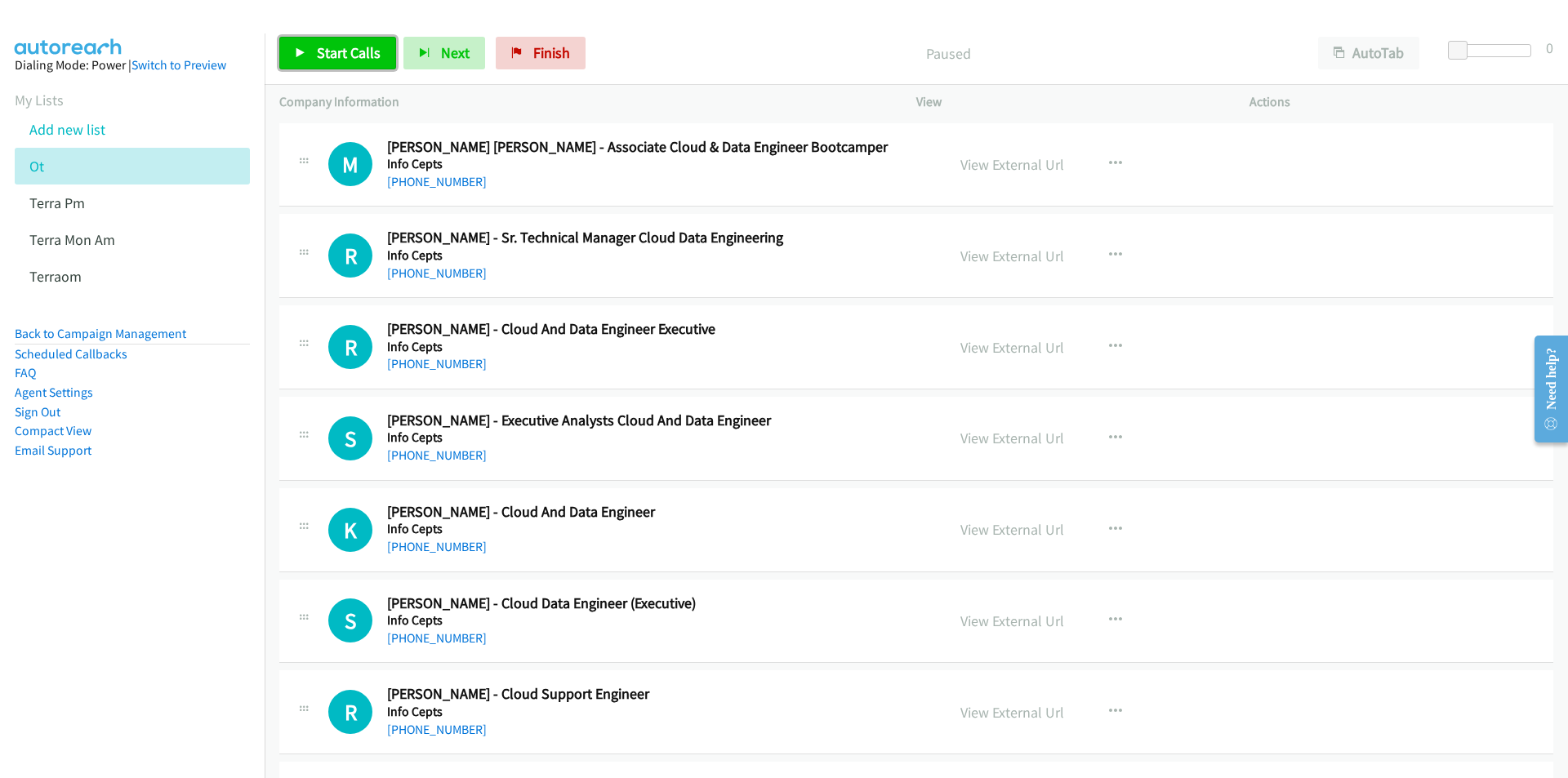
click at [322, 53] on span "Start Calls" at bounding box center [349, 53] width 64 height 19
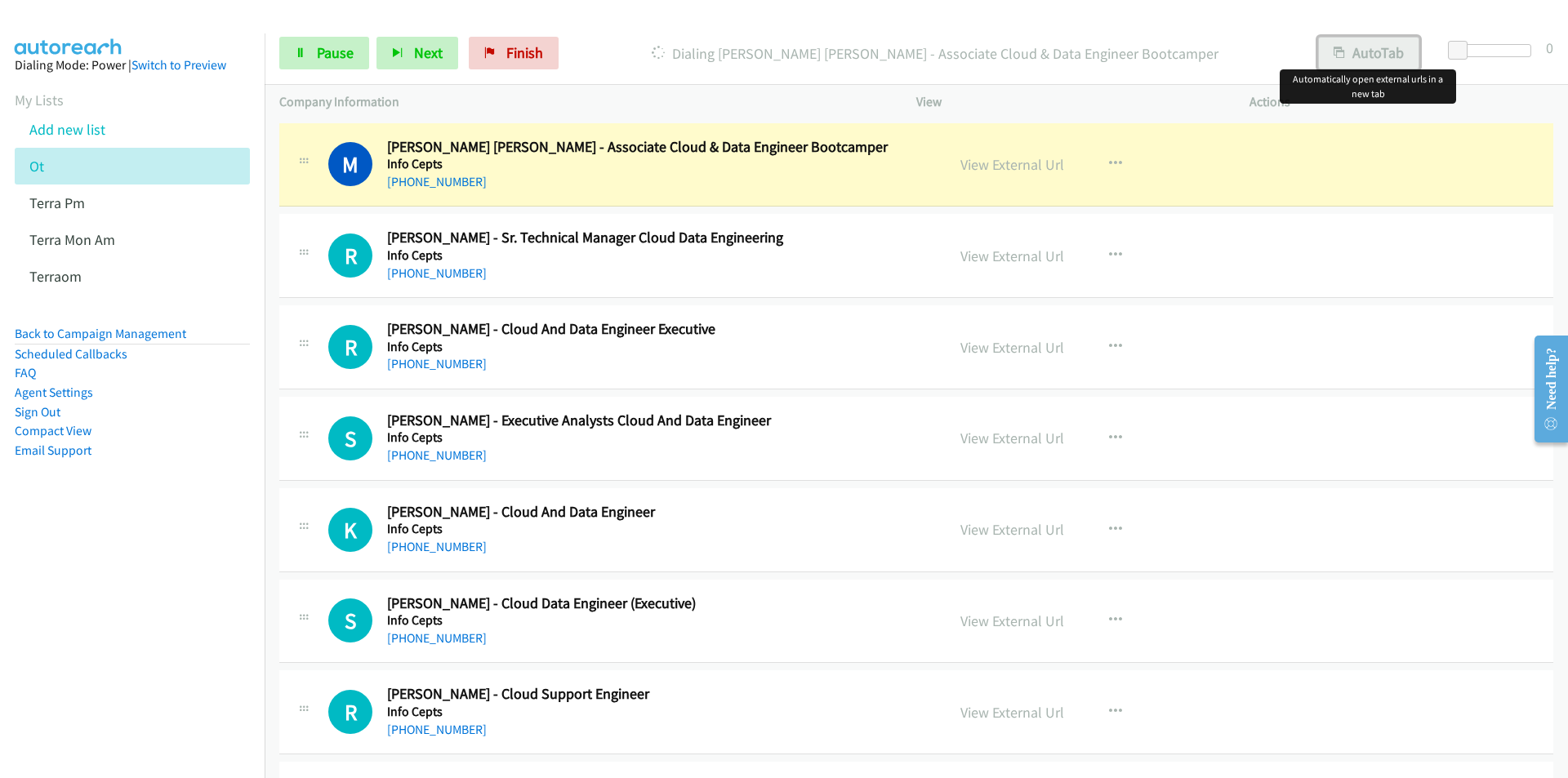
click at [1352, 45] on button "AutoTab" at bounding box center [1369, 53] width 101 height 33
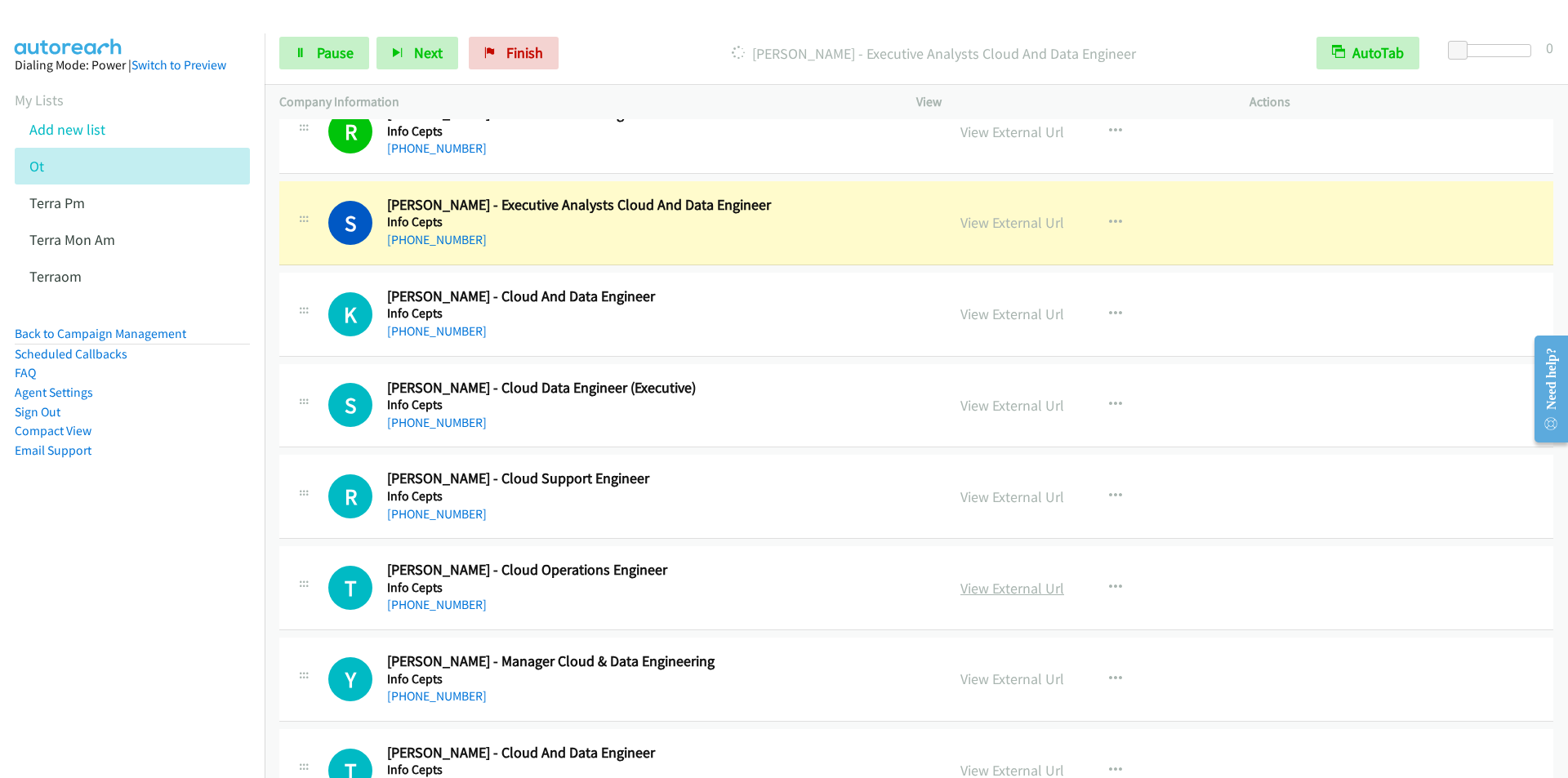
scroll to position [245, 0]
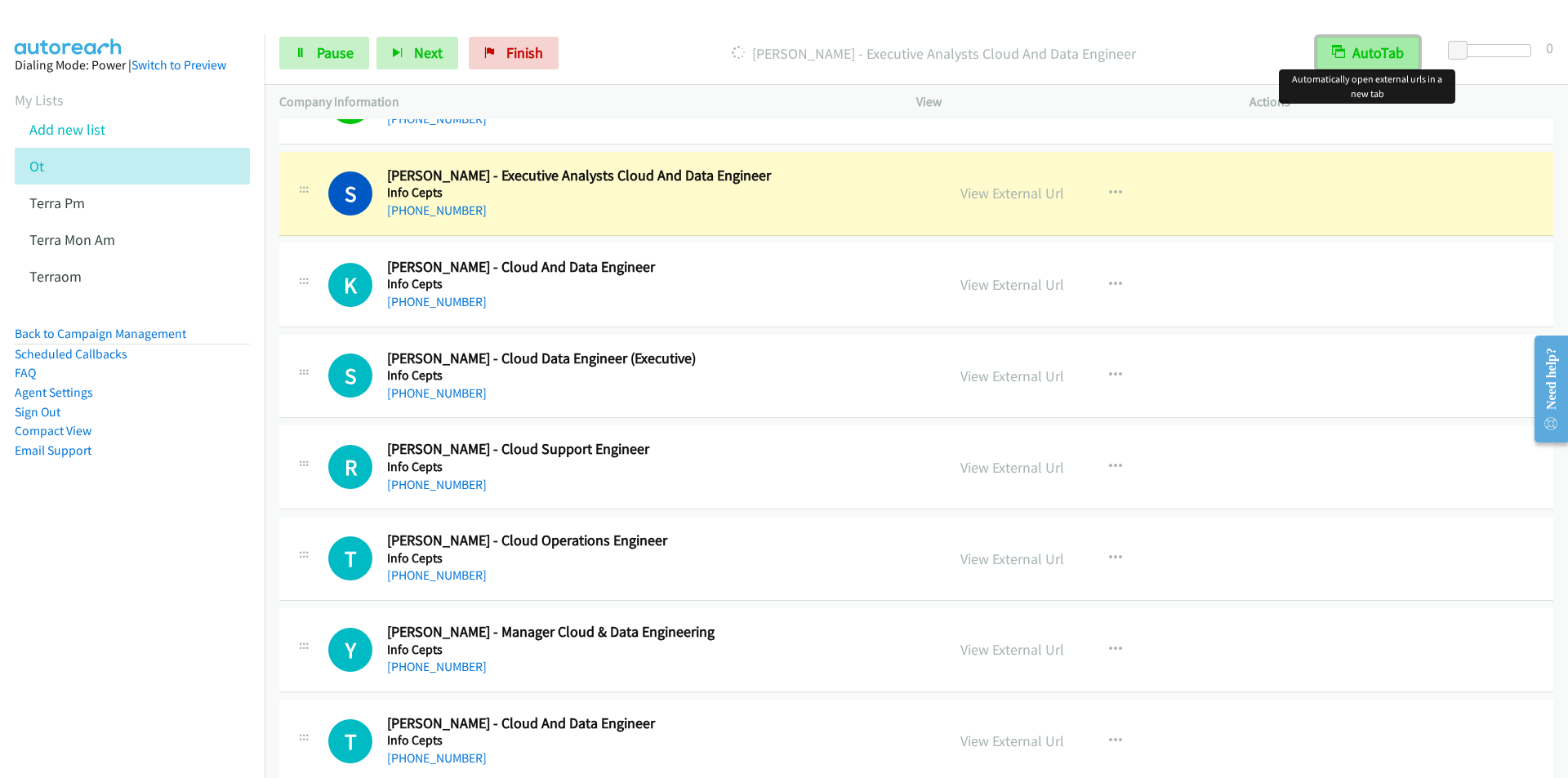
click at [1366, 55] on button "AutoTab" at bounding box center [1368, 53] width 103 height 33
click at [1397, 49] on button "AutoTab" at bounding box center [1369, 53] width 101 height 33
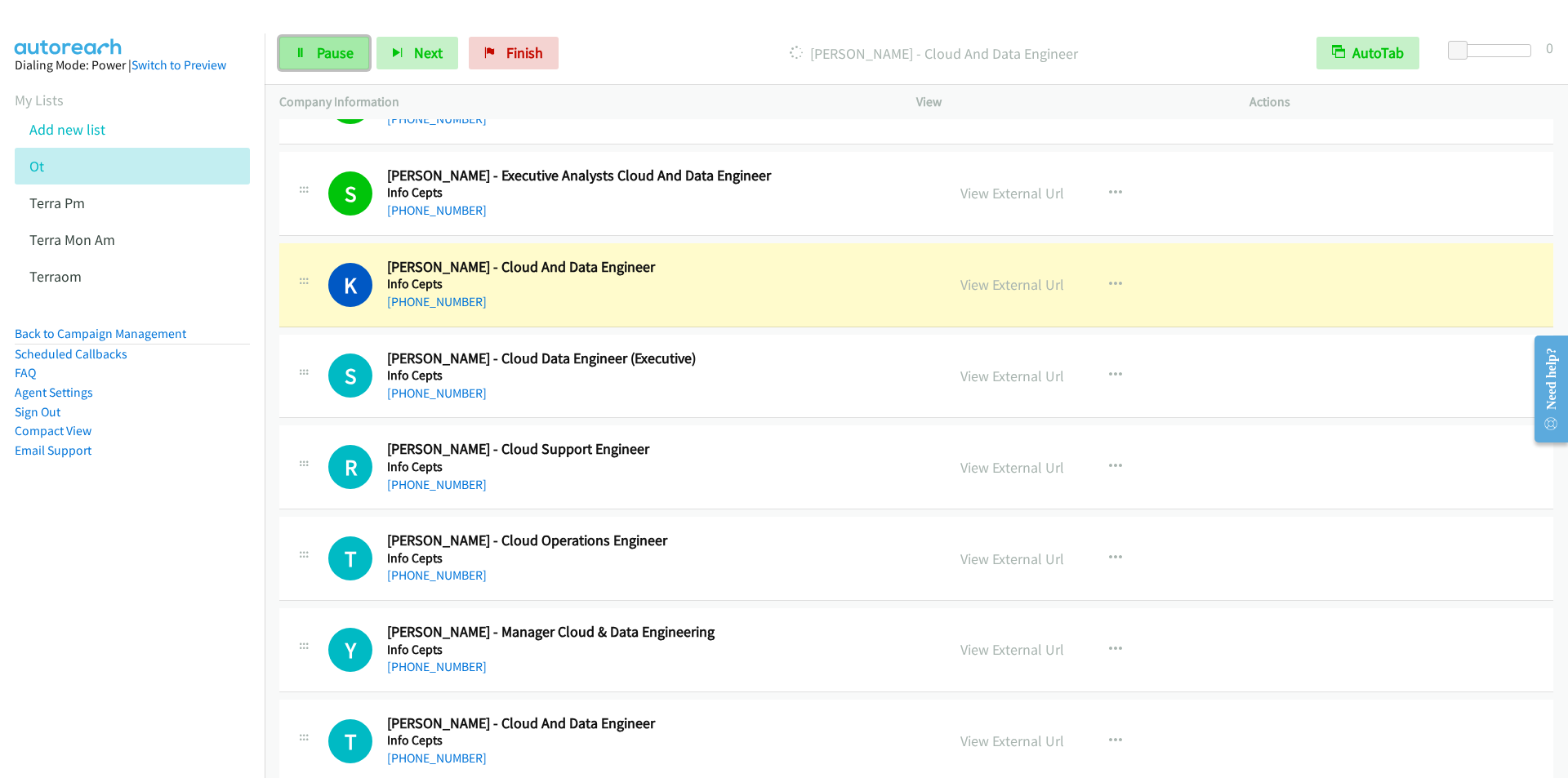
click at [336, 48] on span "Pause" at bounding box center [335, 53] width 37 height 19
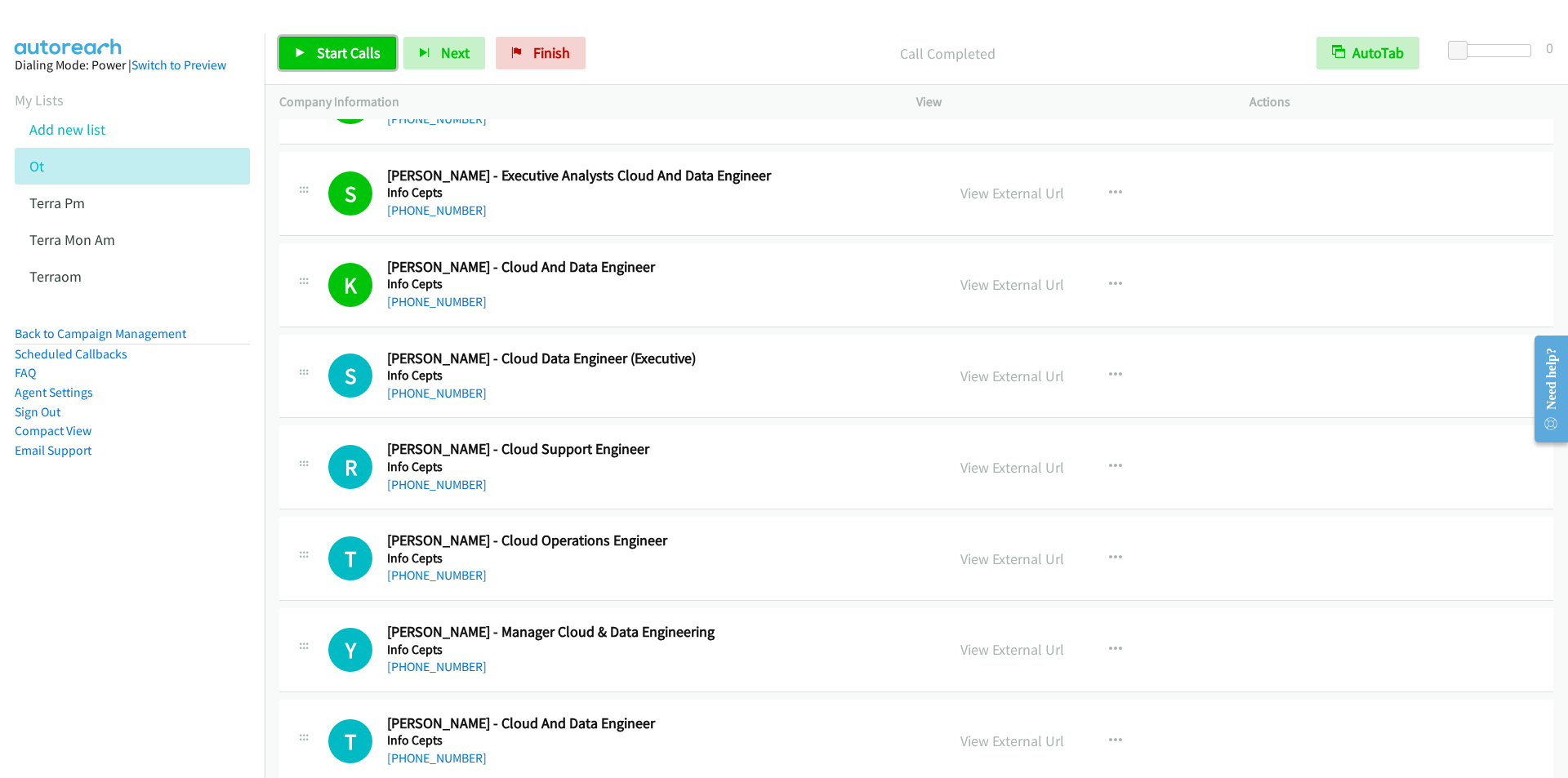
click at [357, 52] on span "Start Calls" at bounding box center [349, 53] width 64 height 19
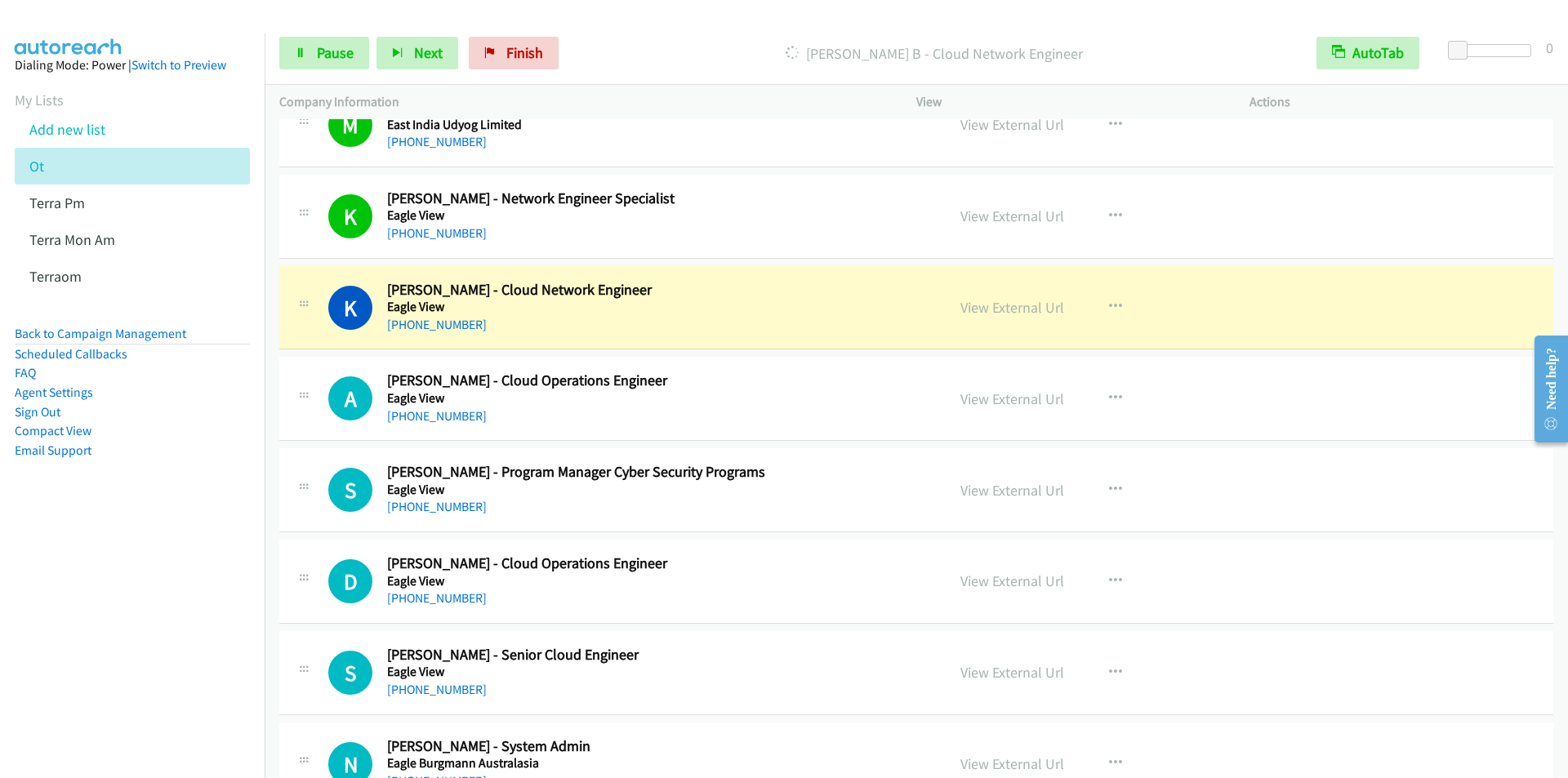
scroll to position [6613, 0]
click at [331, 53] on span "Pause" at bounding box center [335, 53] width 37 height 19
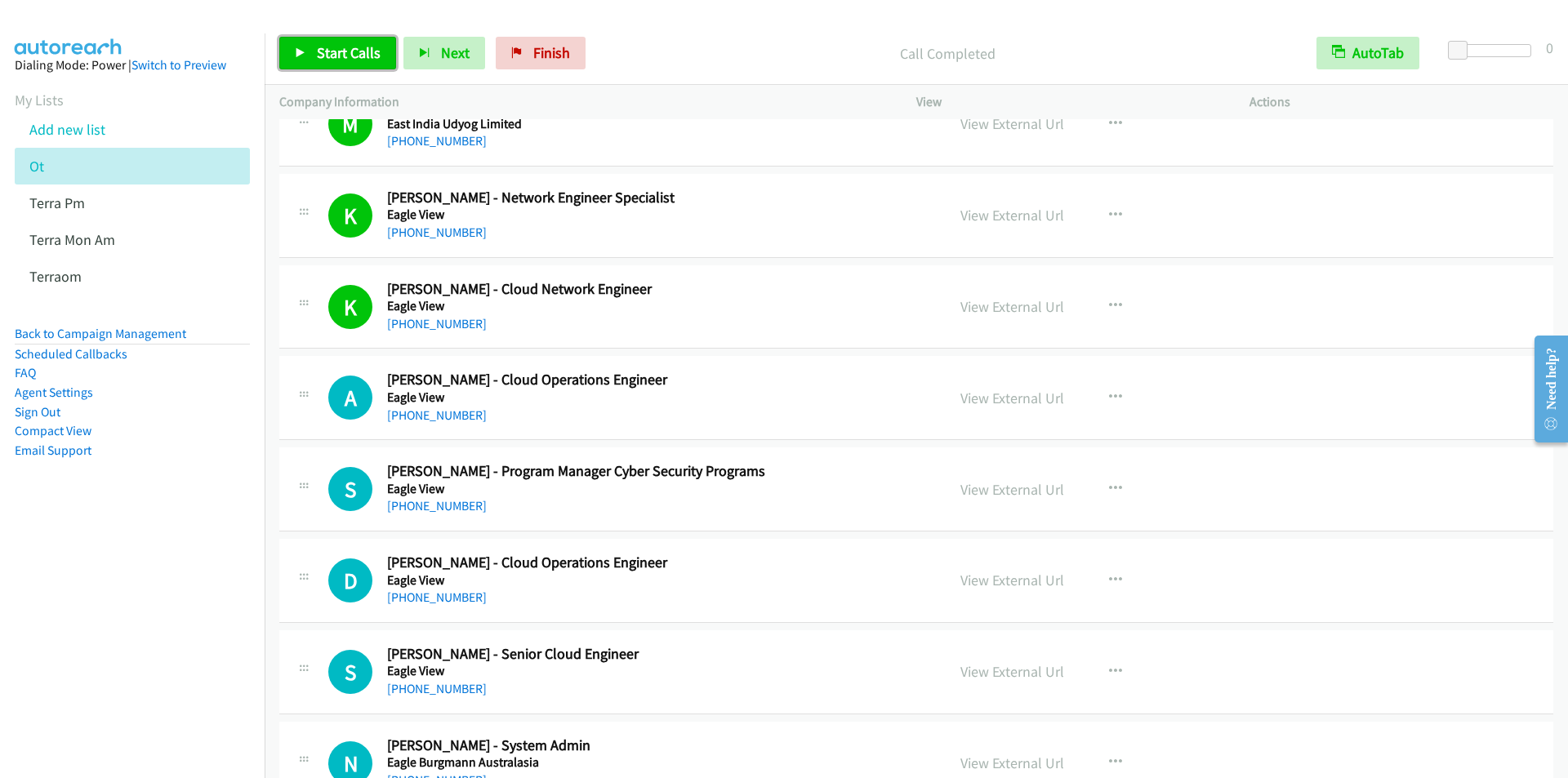
click at [333, 44] on span "Start Calls" at bounding box center [349, 53] width 64 height 19
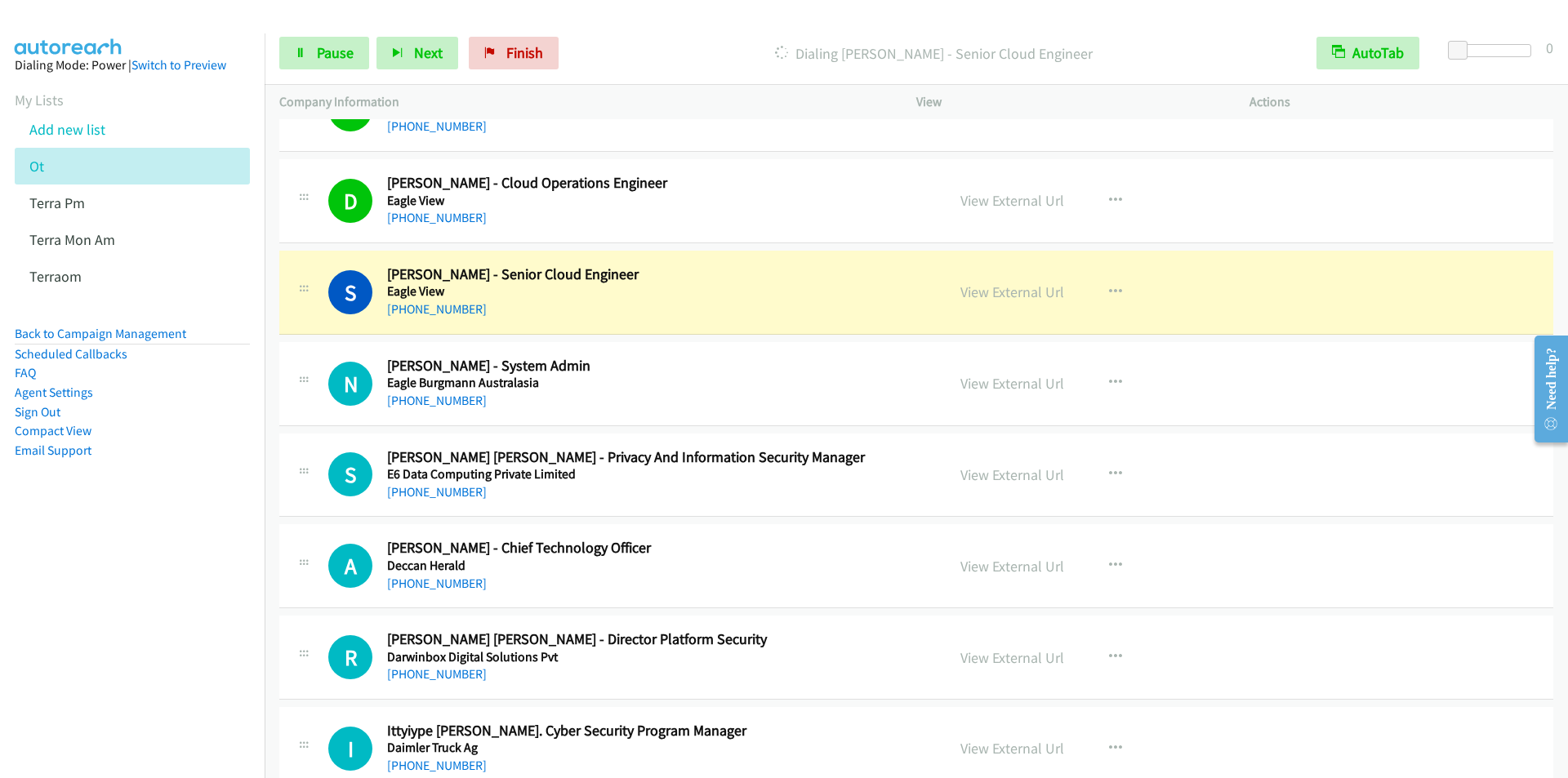
scroll to position [6939, 0]
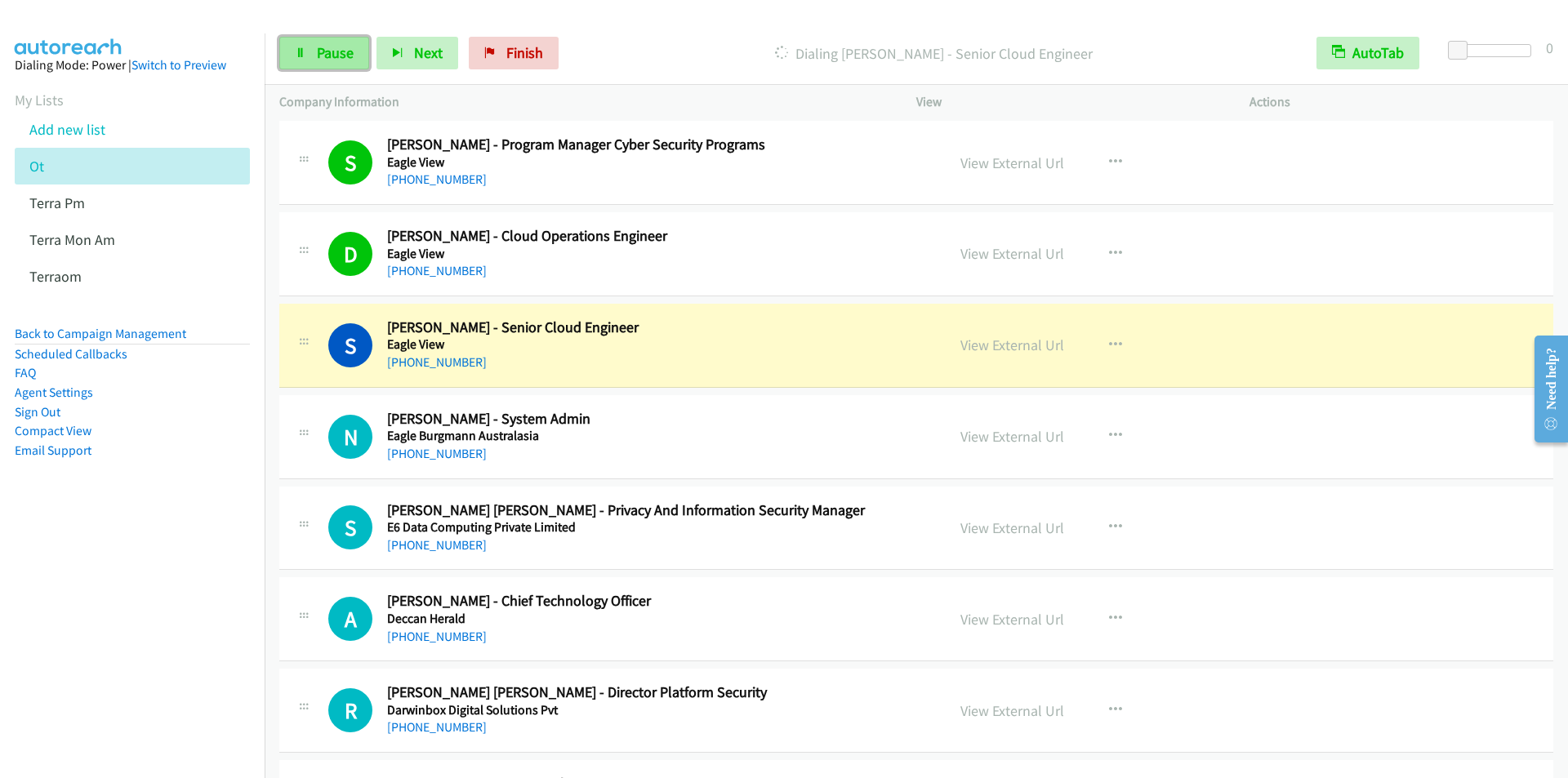
click at [315, 54] on link "Pause" at bounding box center [325, 53] width 90 height 33
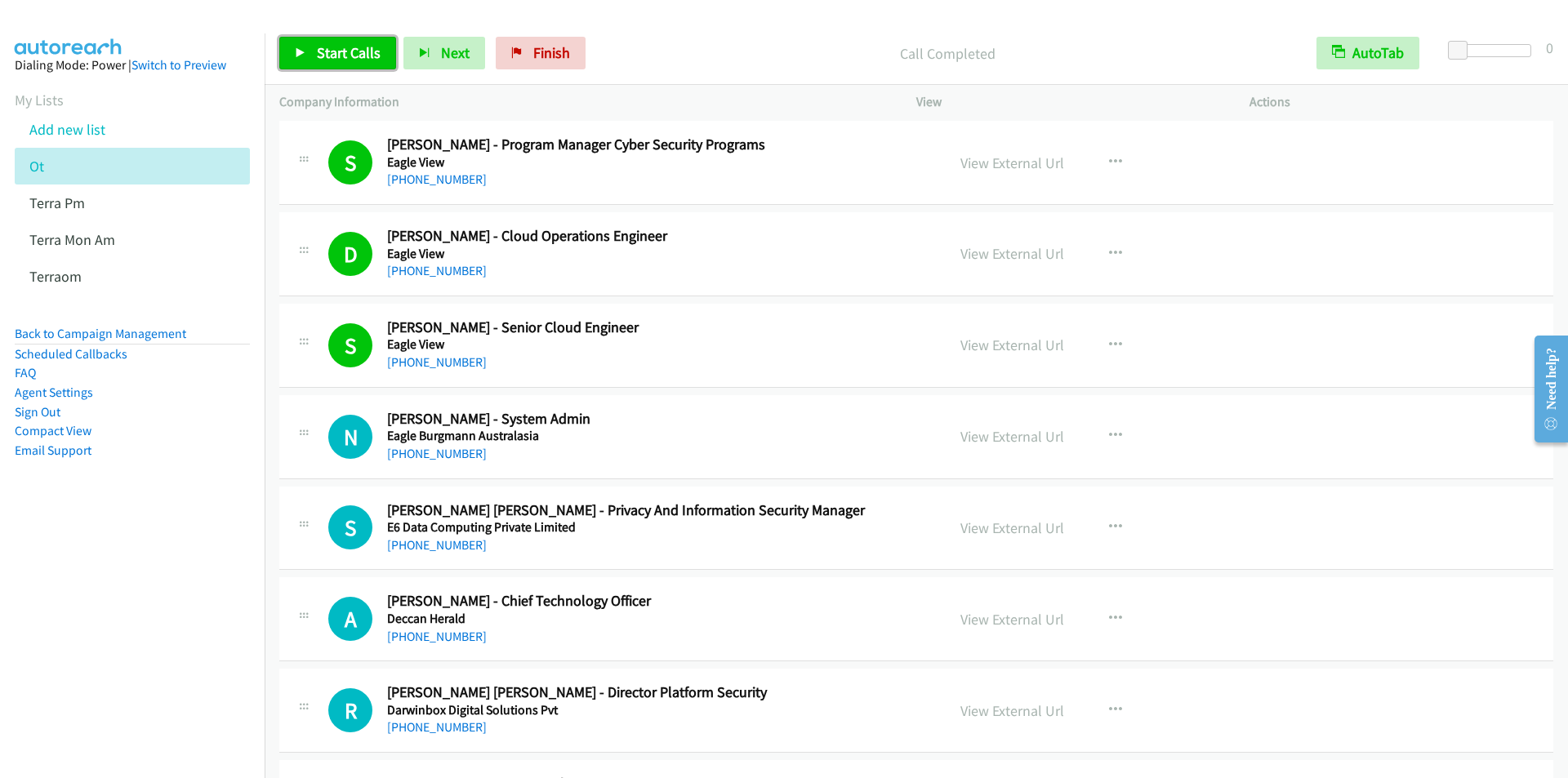
click at [346, 66] on link "Start Calls" at bounding box center [338, 53] width 116 height 33
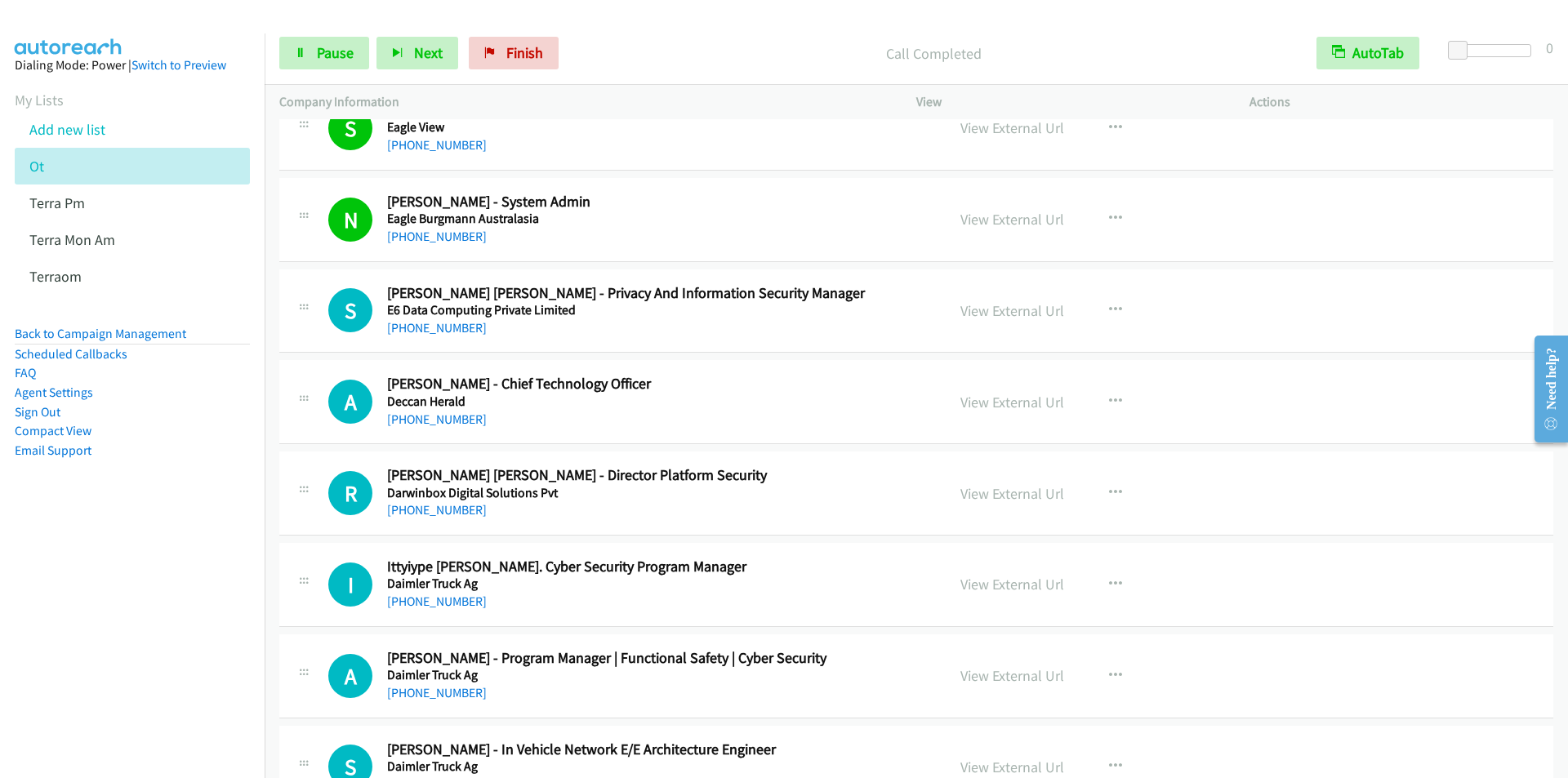
scroll to position [7184, 0]
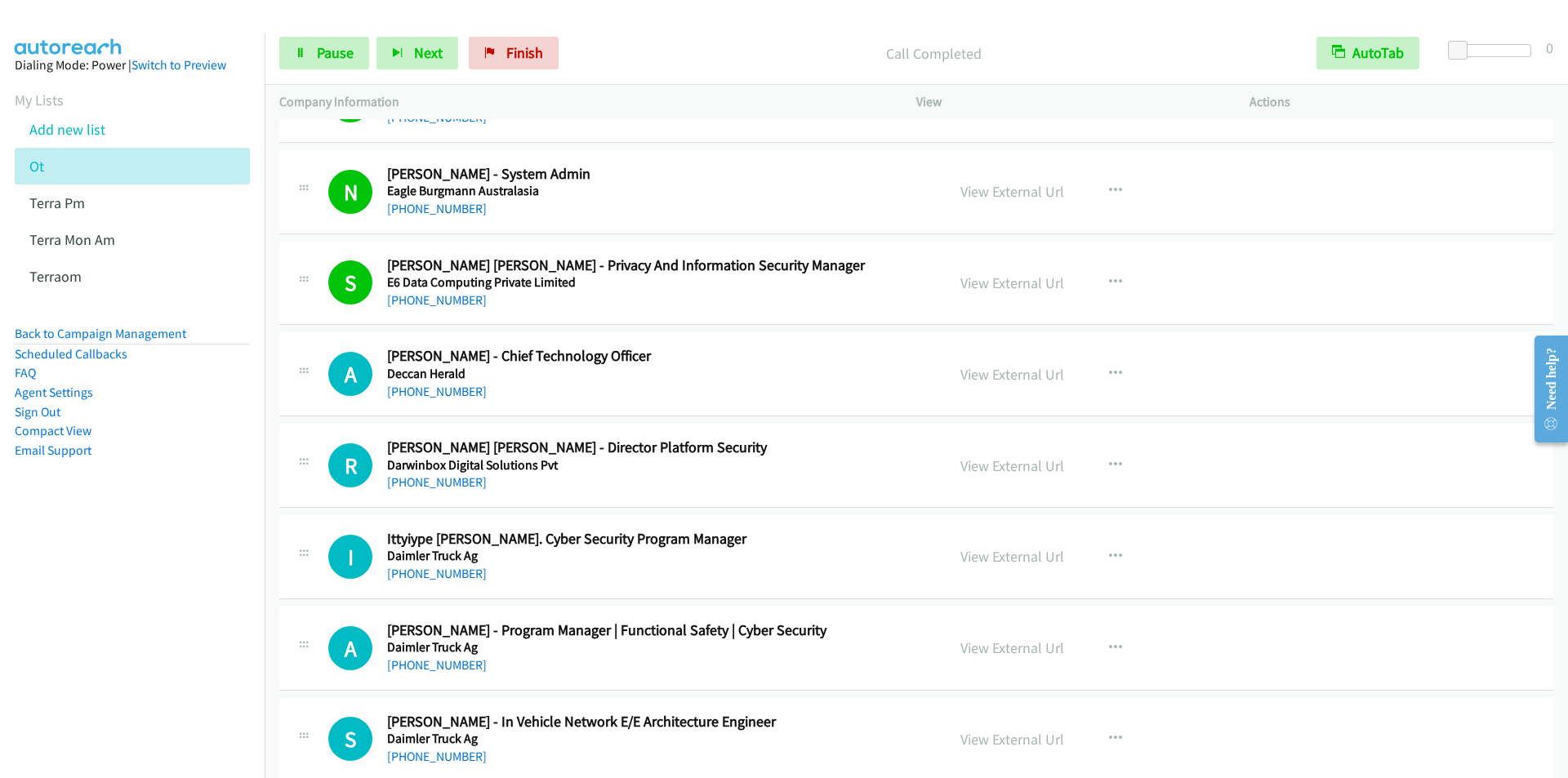
click at [617, 35] on div "Start Calls Pause Next Finish Call Completed AutoTab AutoTab 0" at bounding box center [916, 53] width 1303 height 63
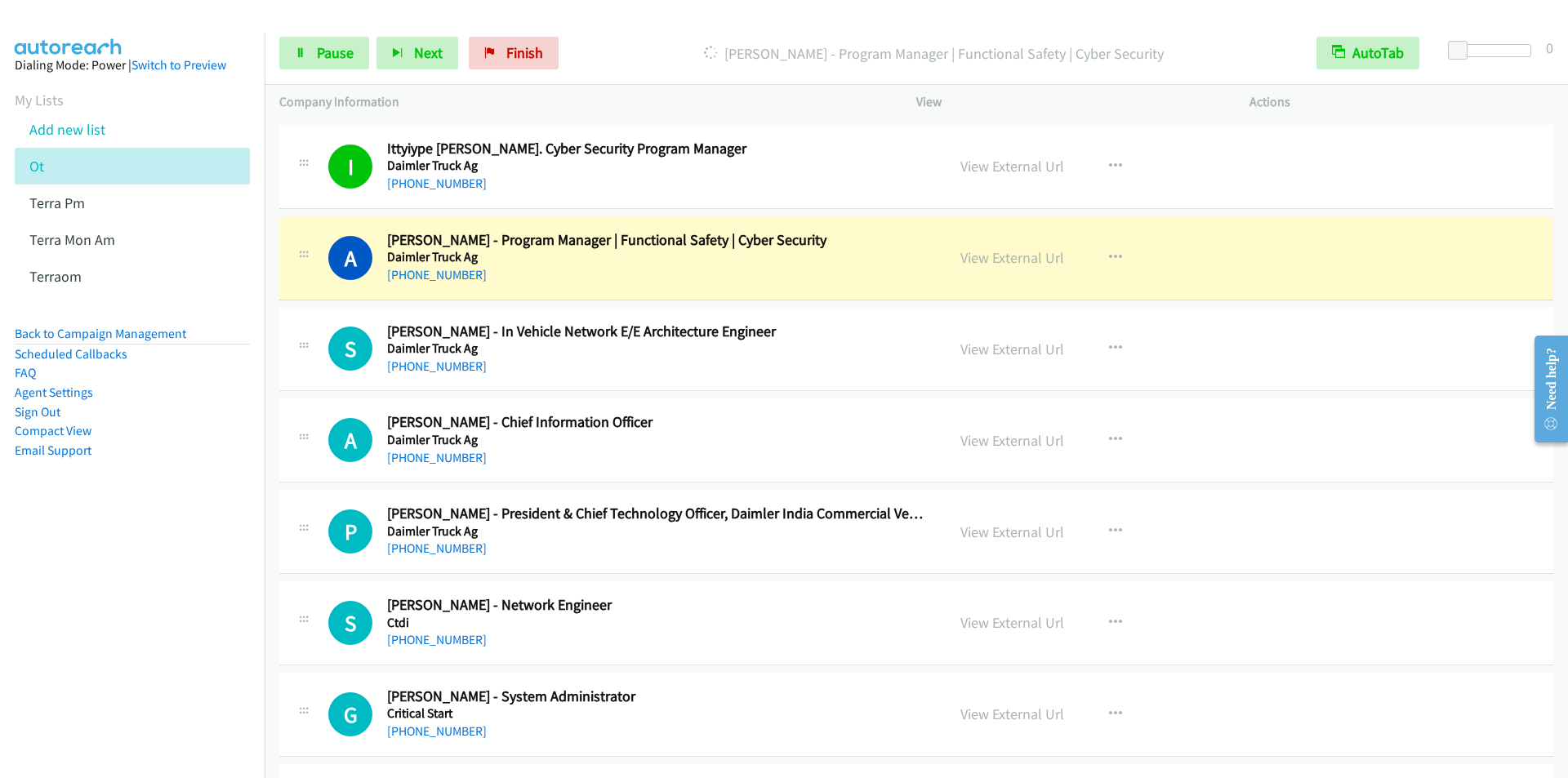
scroll to position [7592, 0]
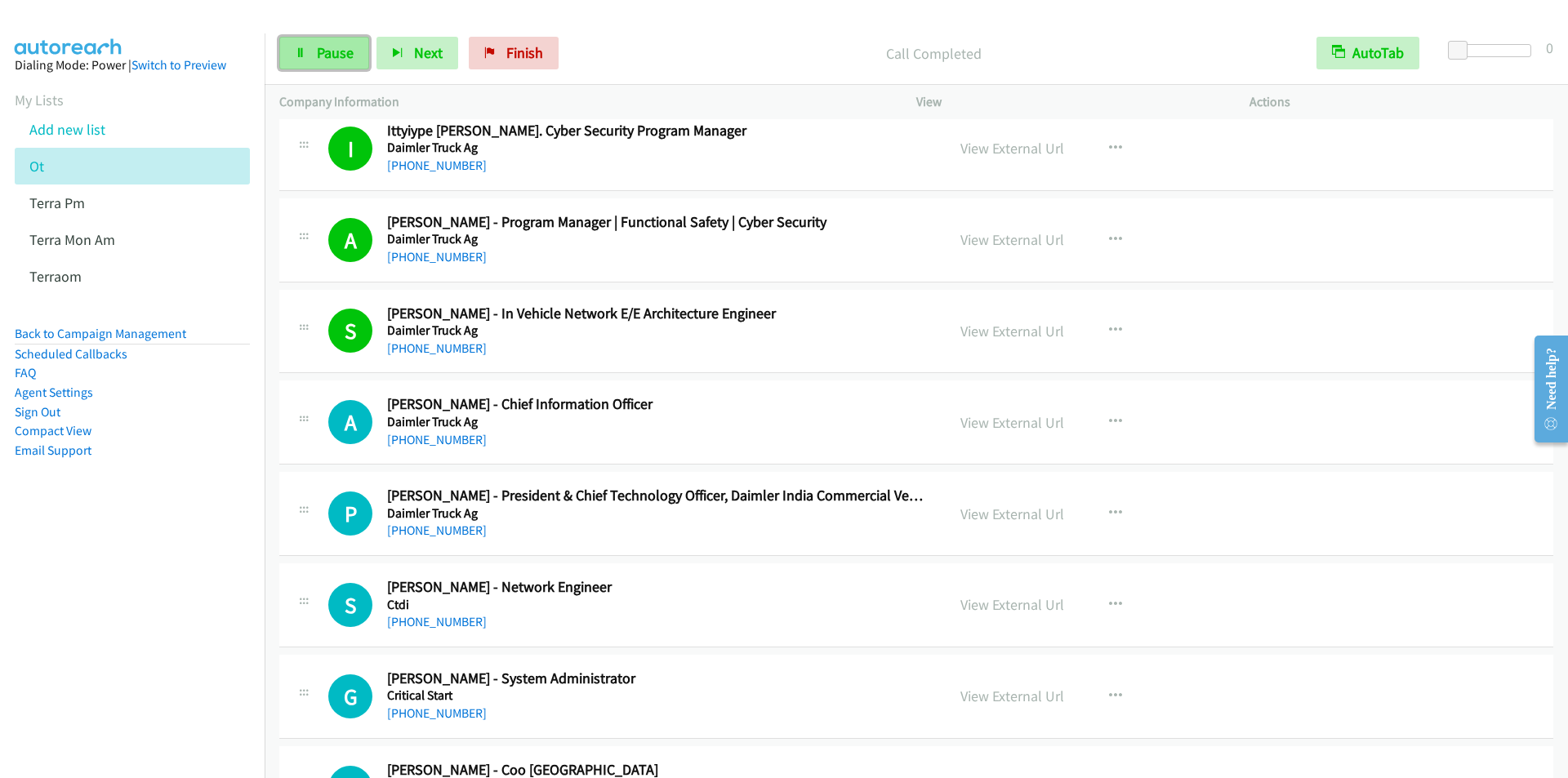
click at [329, 50] on span "Pause" at bounding box center [335, 53] width 37 height 19
click at [330, 51] on span "Start Calls" at bounding box center [349, 53] width 64 height 19
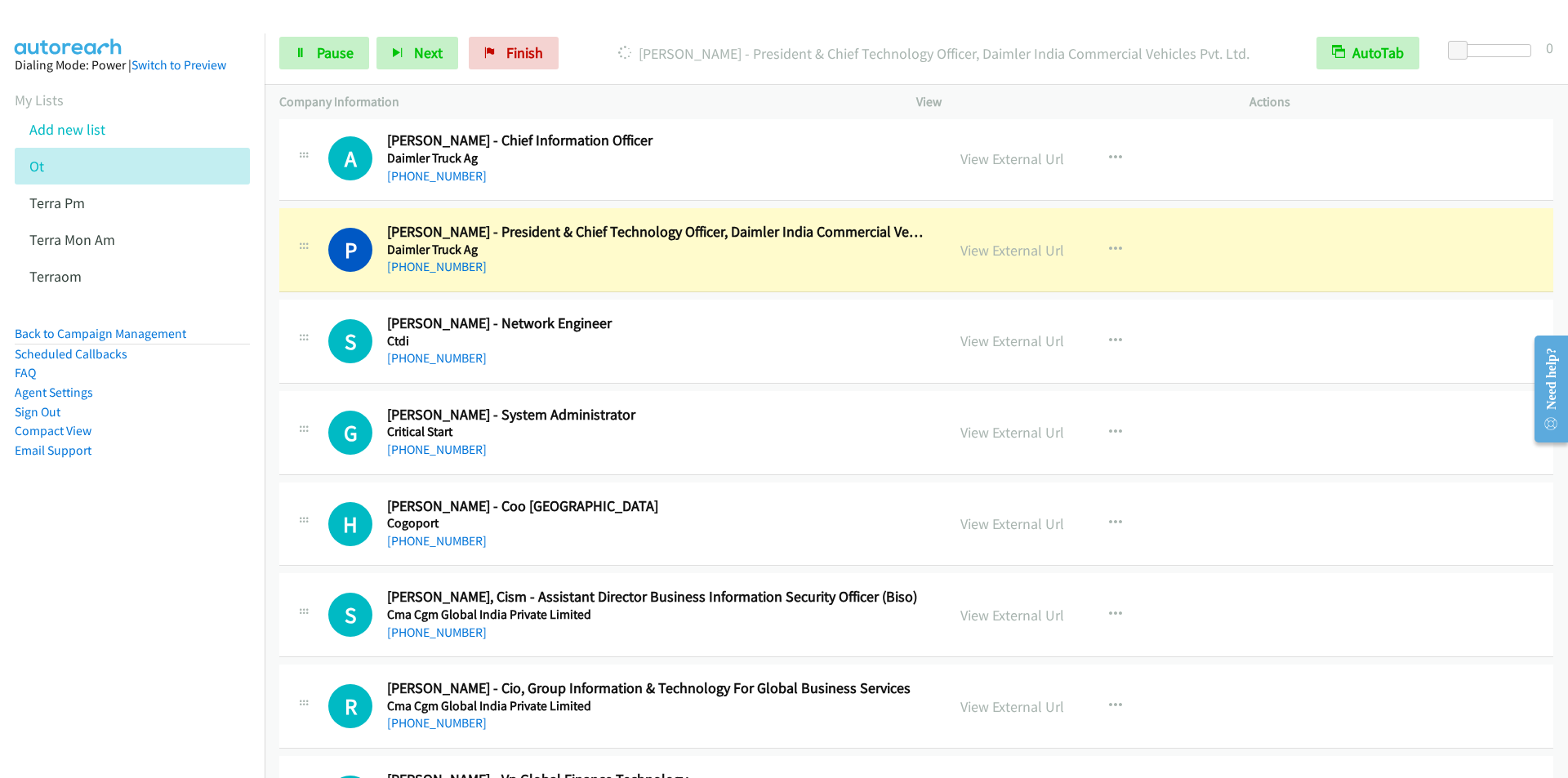
scroll to position [7837, 0]
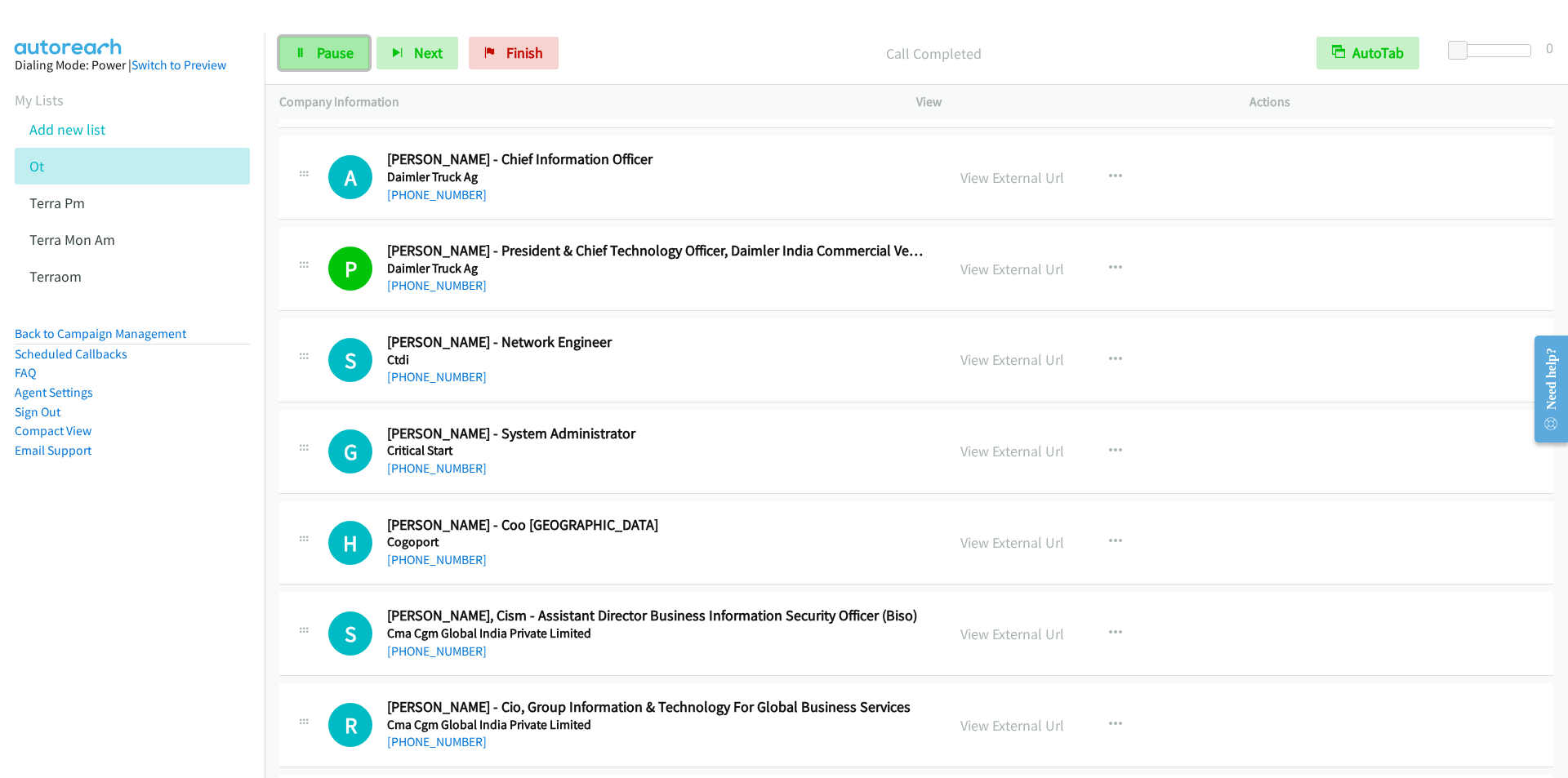
click at [329, 52] on span "Pause" at bounding box center [335, 53] width 37 height 19
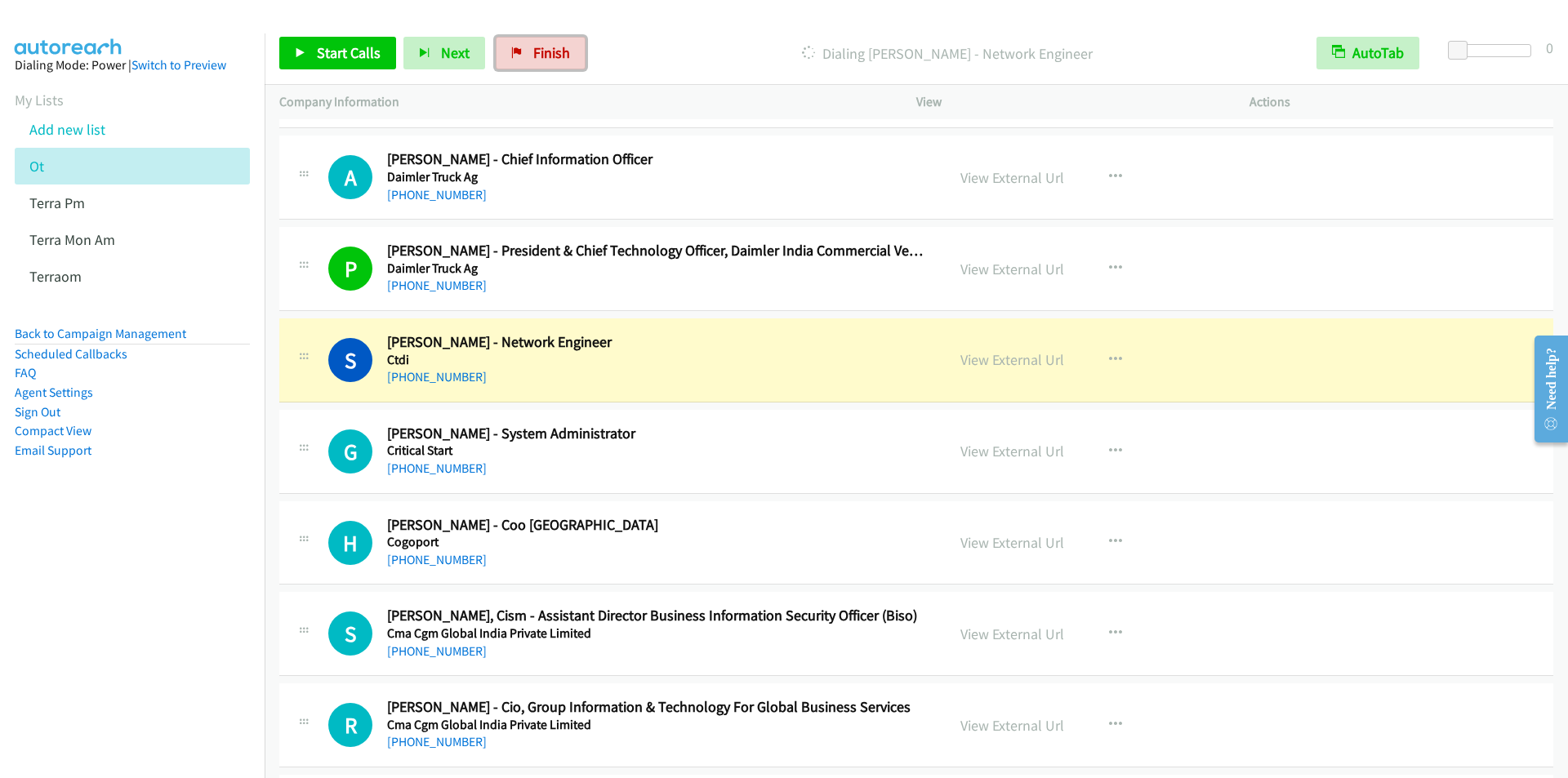
click at [555, 46] on span "Finish" at bounding box center [551, 53] width 37 height 19
